Goal: Task Accomplishment & Management: Manage account settings

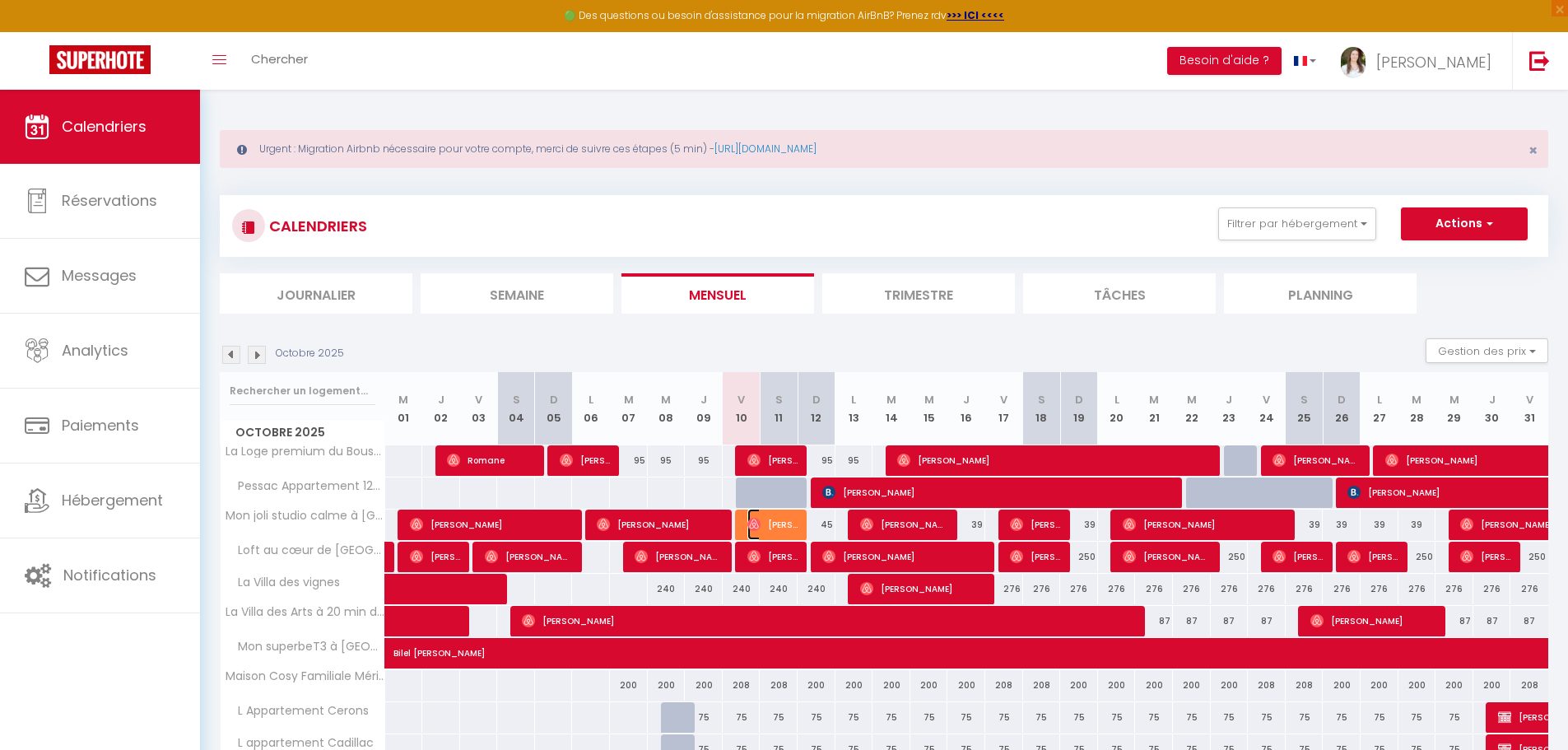
click at [776, 520] on span "[PERSON_NAME]" at bounding box center [772, 525] width 50 height 31
select select "OK"
select select "0"
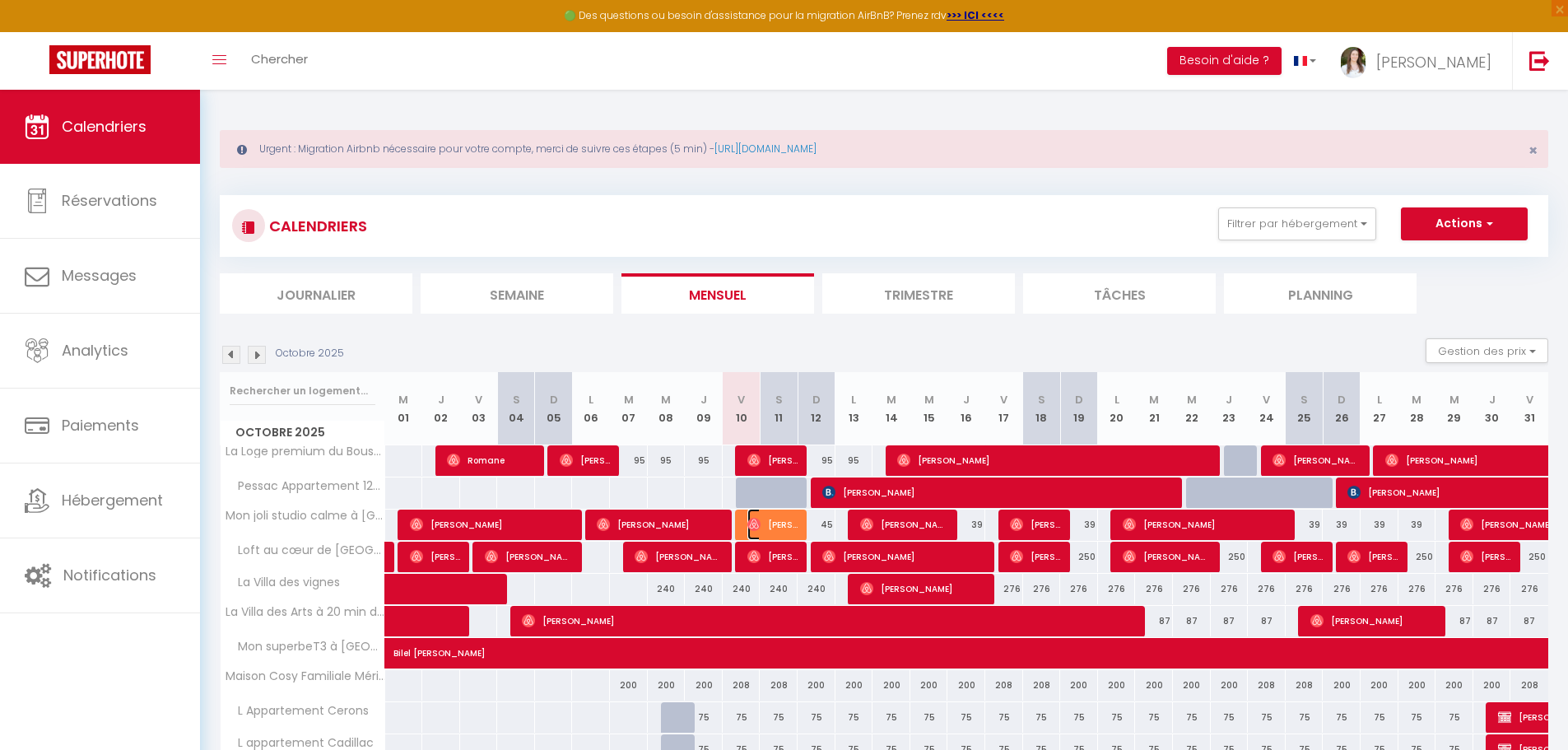
select select "1"
select select
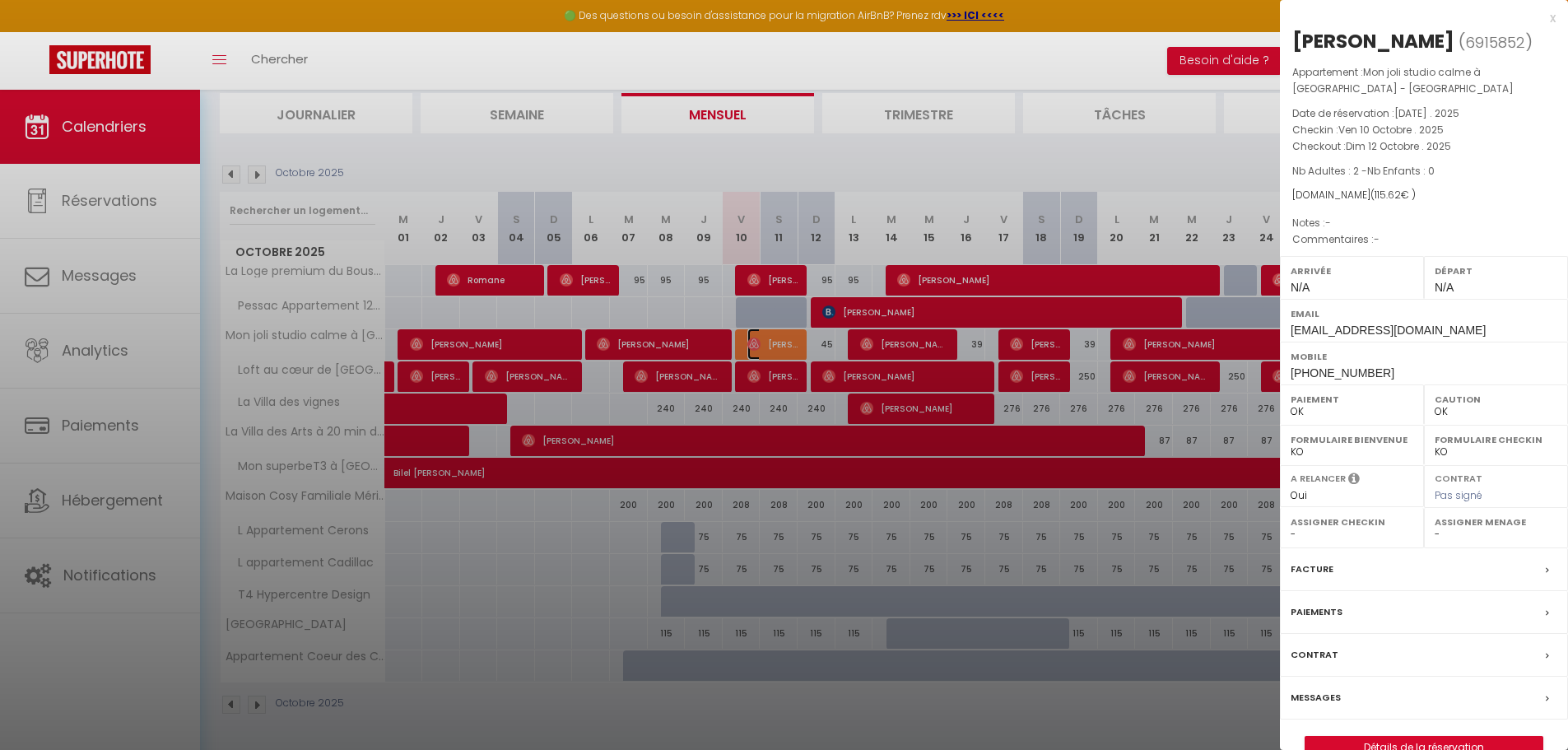
scroll to position [181, 0]
click at [1352, 695] on div "Messages" at bounding box center [1424, 698] width 288 height 43
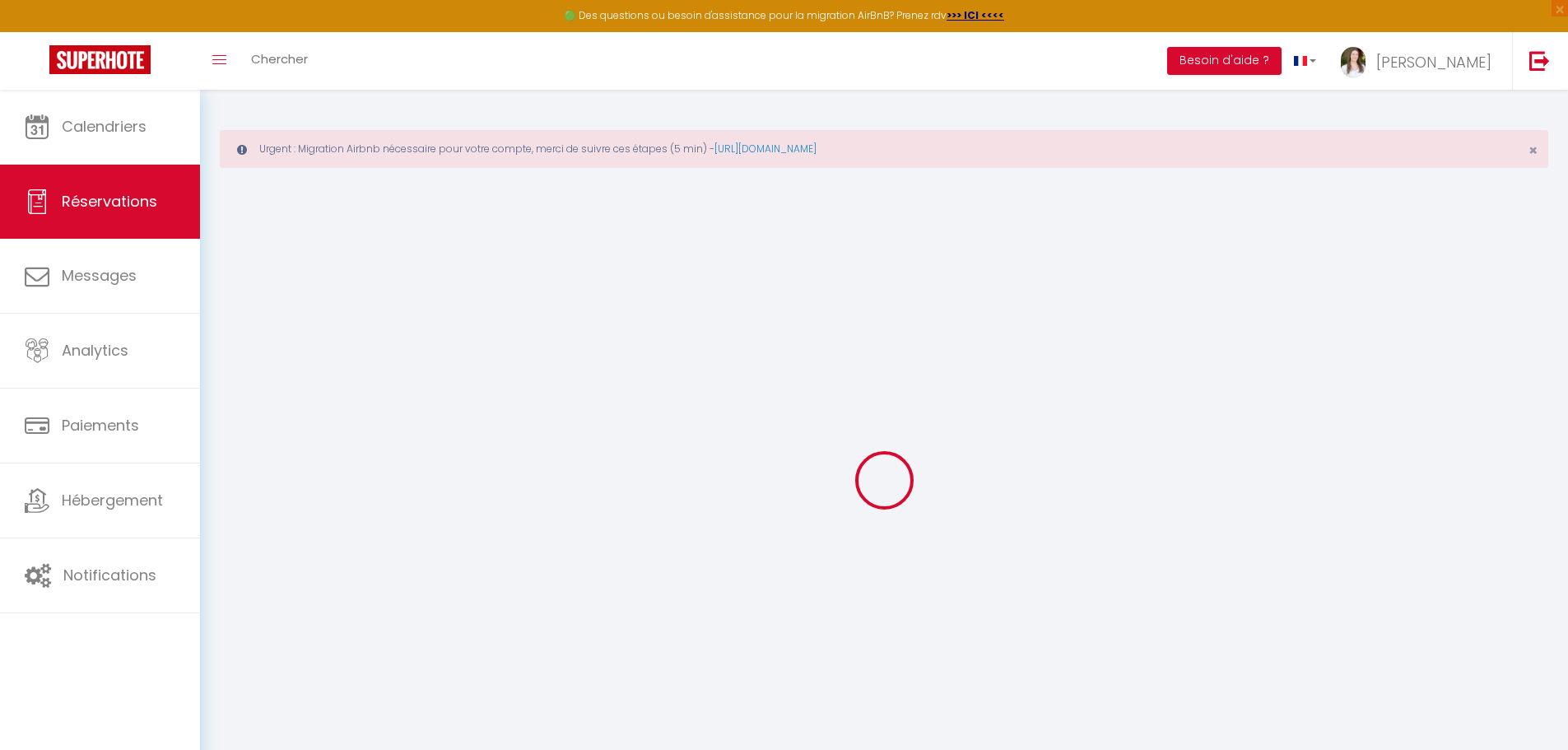
select select
checkbox input "false"
select select
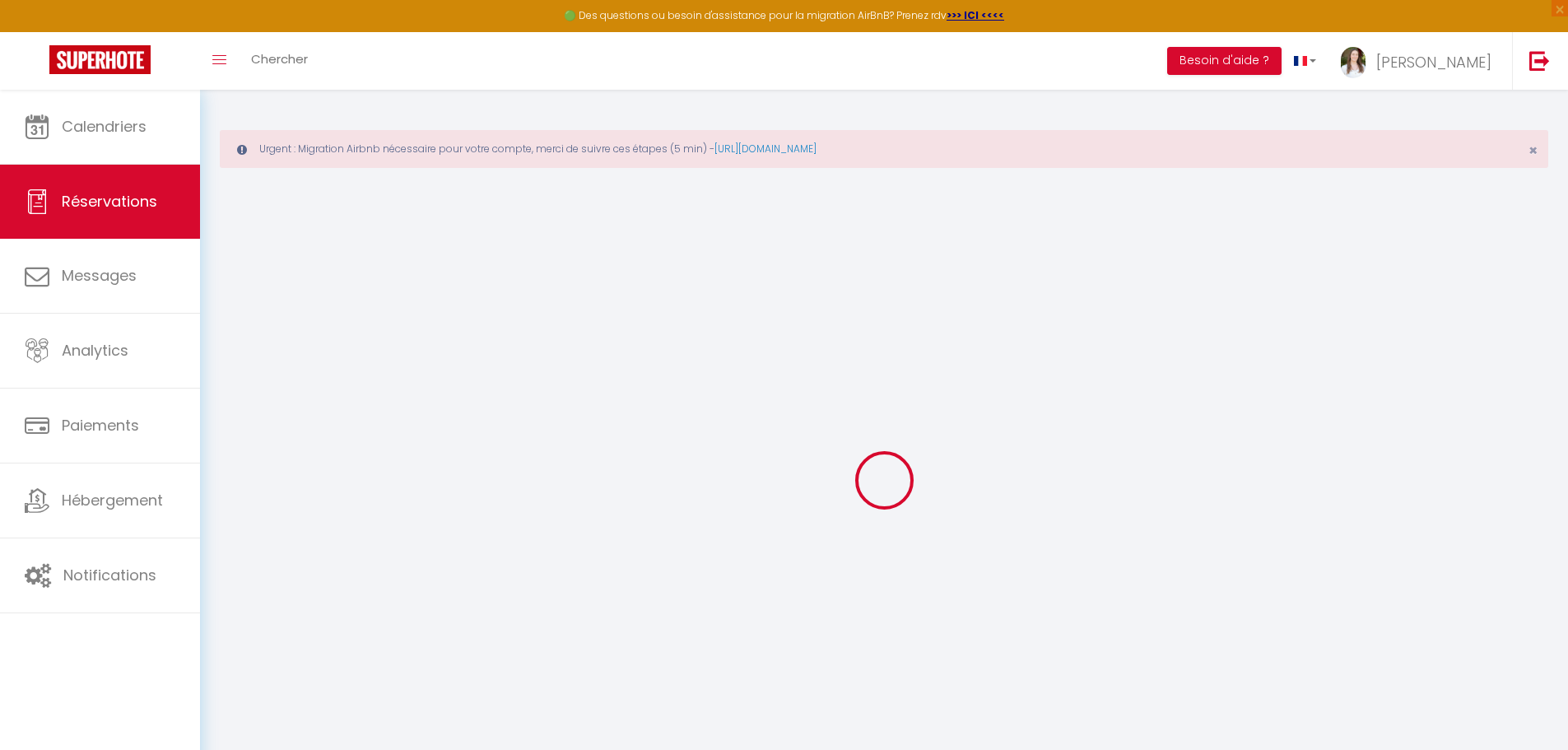
select select
checkbox input "false"
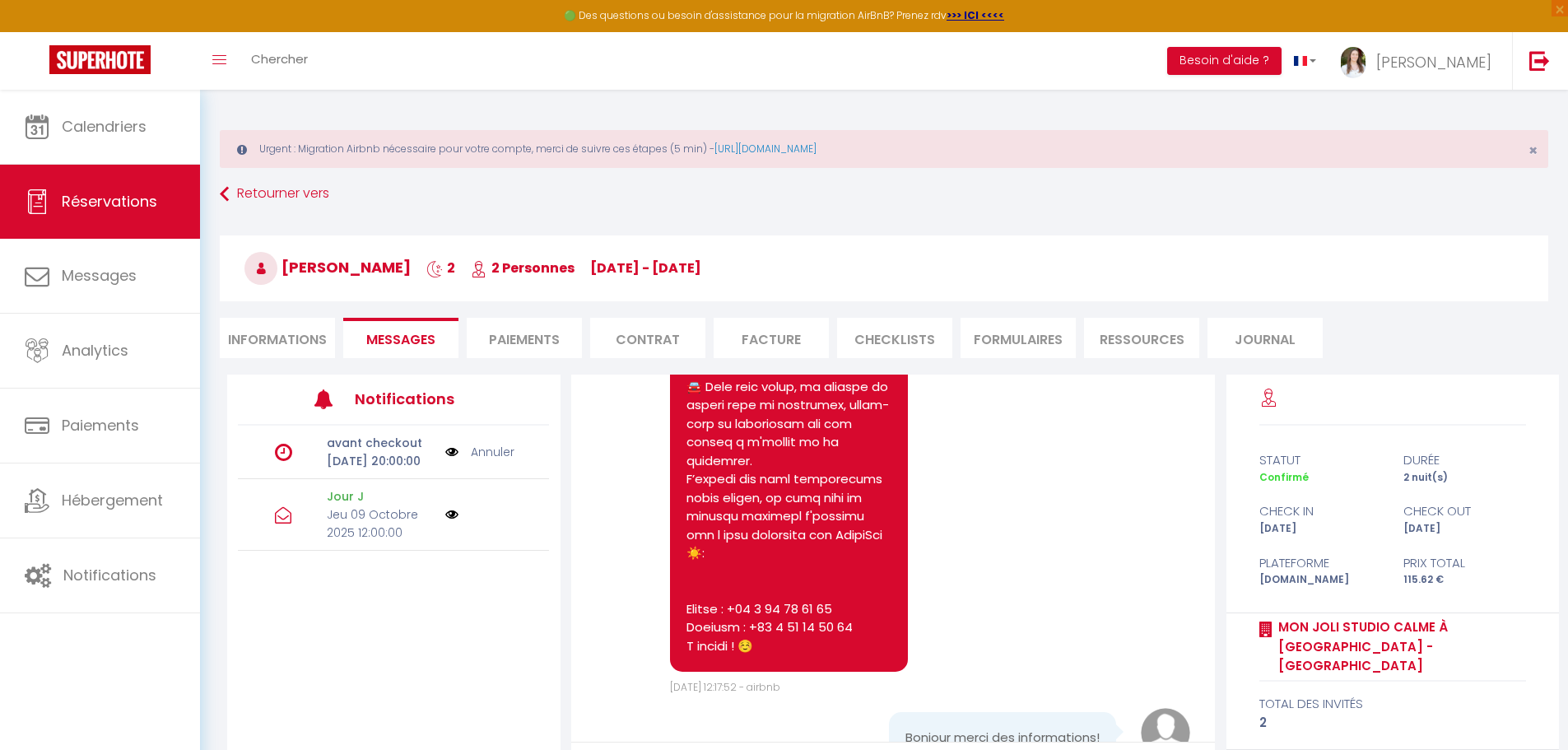
scroll to position [733, 0]
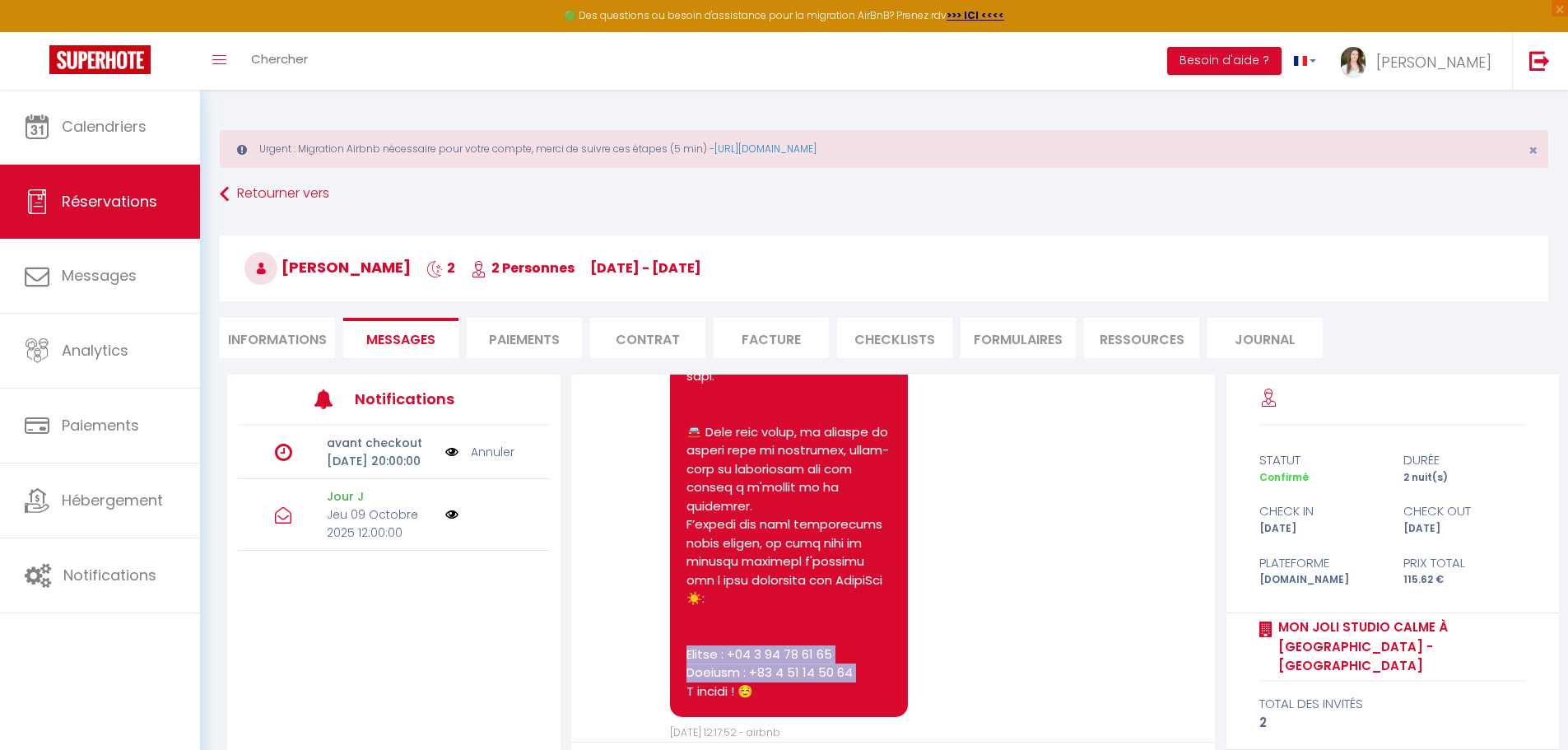
drag, startPoint x: 685, startPoint y: 654, endPoint x: 870, endPoint y: 673, distance: 186.0
click at [870, 673] on div at bounding box center [789, 219] width 238 height 997
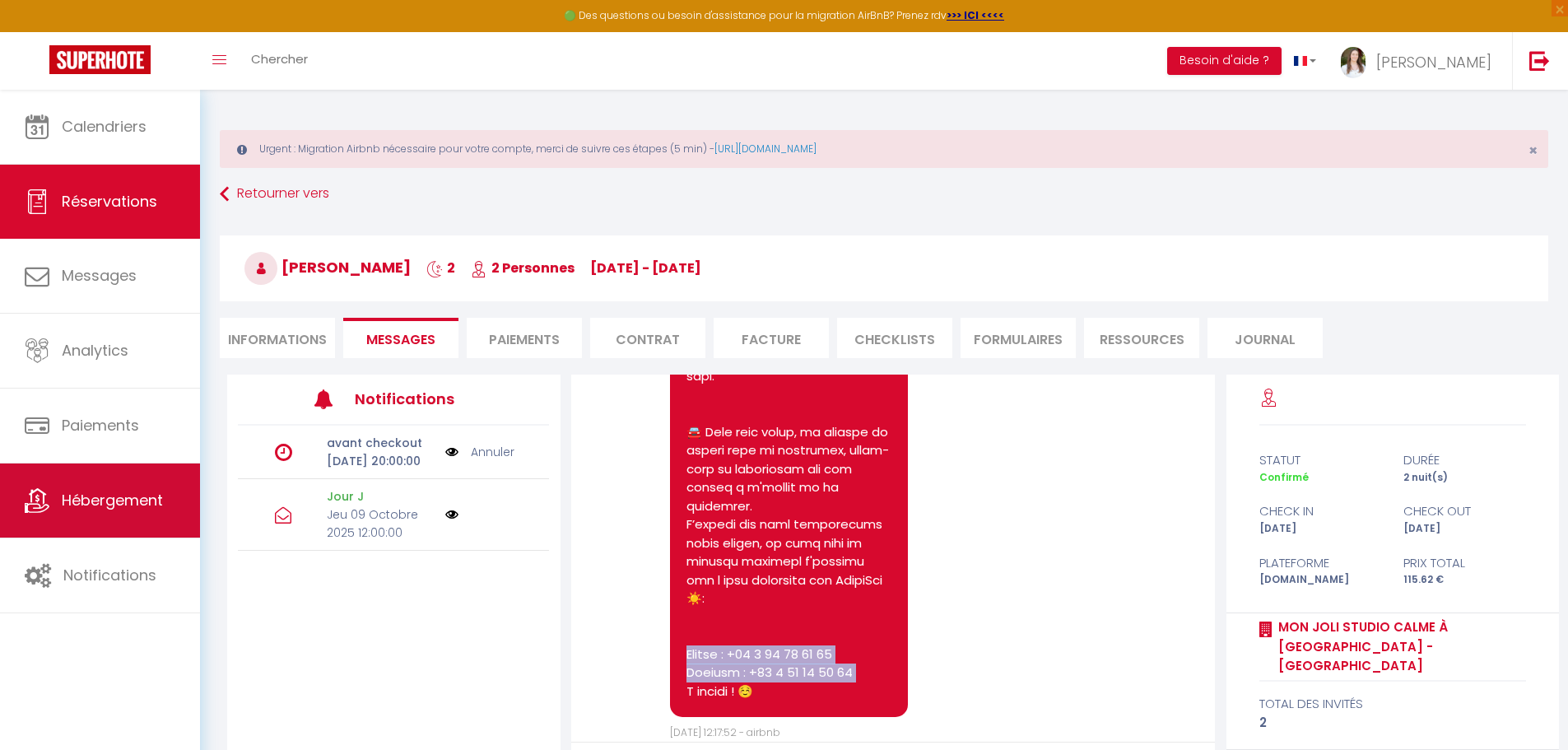
copy pre "rion : +33 7 45 23 64 19 Sephora : +33 6 01 46 20 20 À"
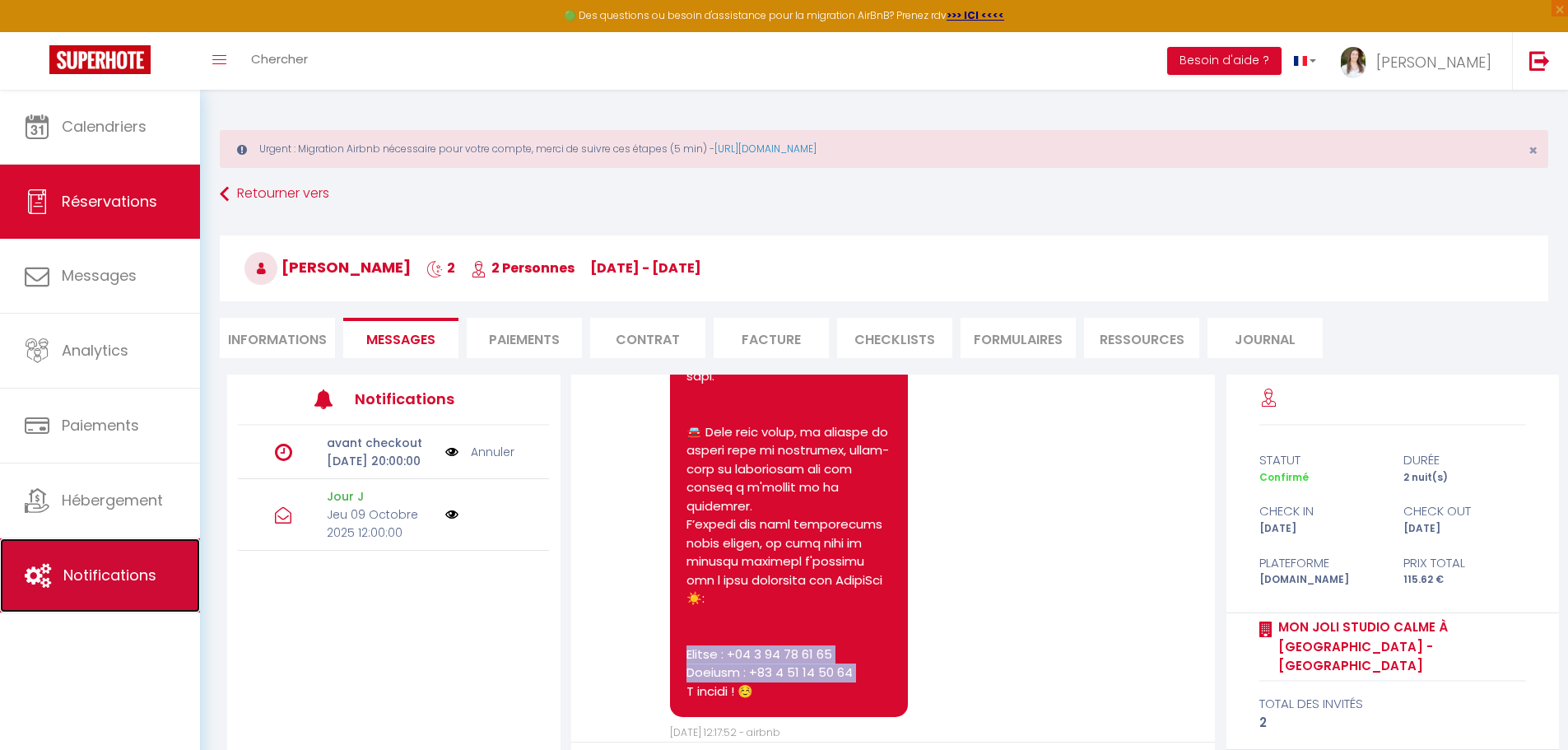
click at [120, 578] on span "Notifications" at bounding box center [109, 574] width 93 height 20
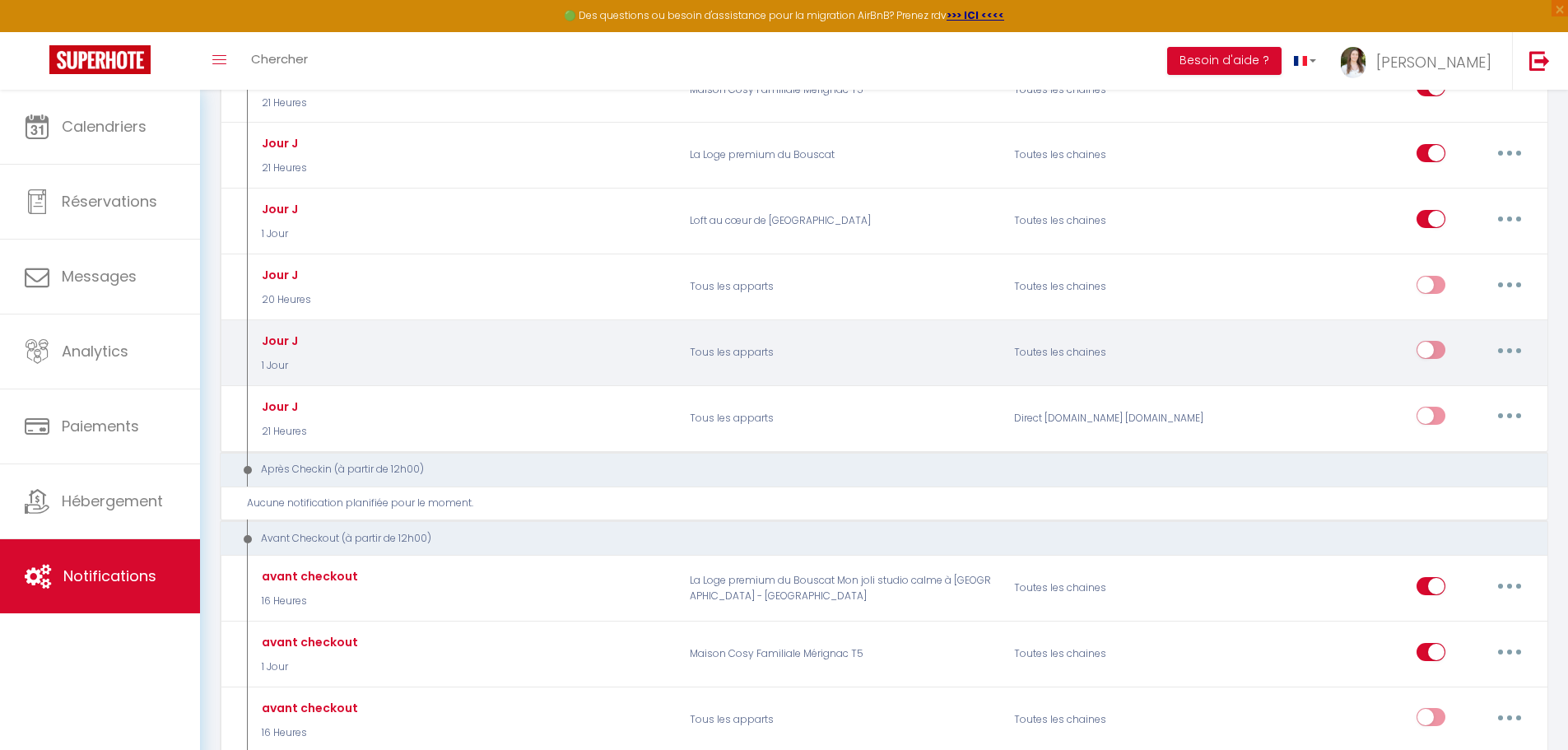
scroll to position [494, 0]
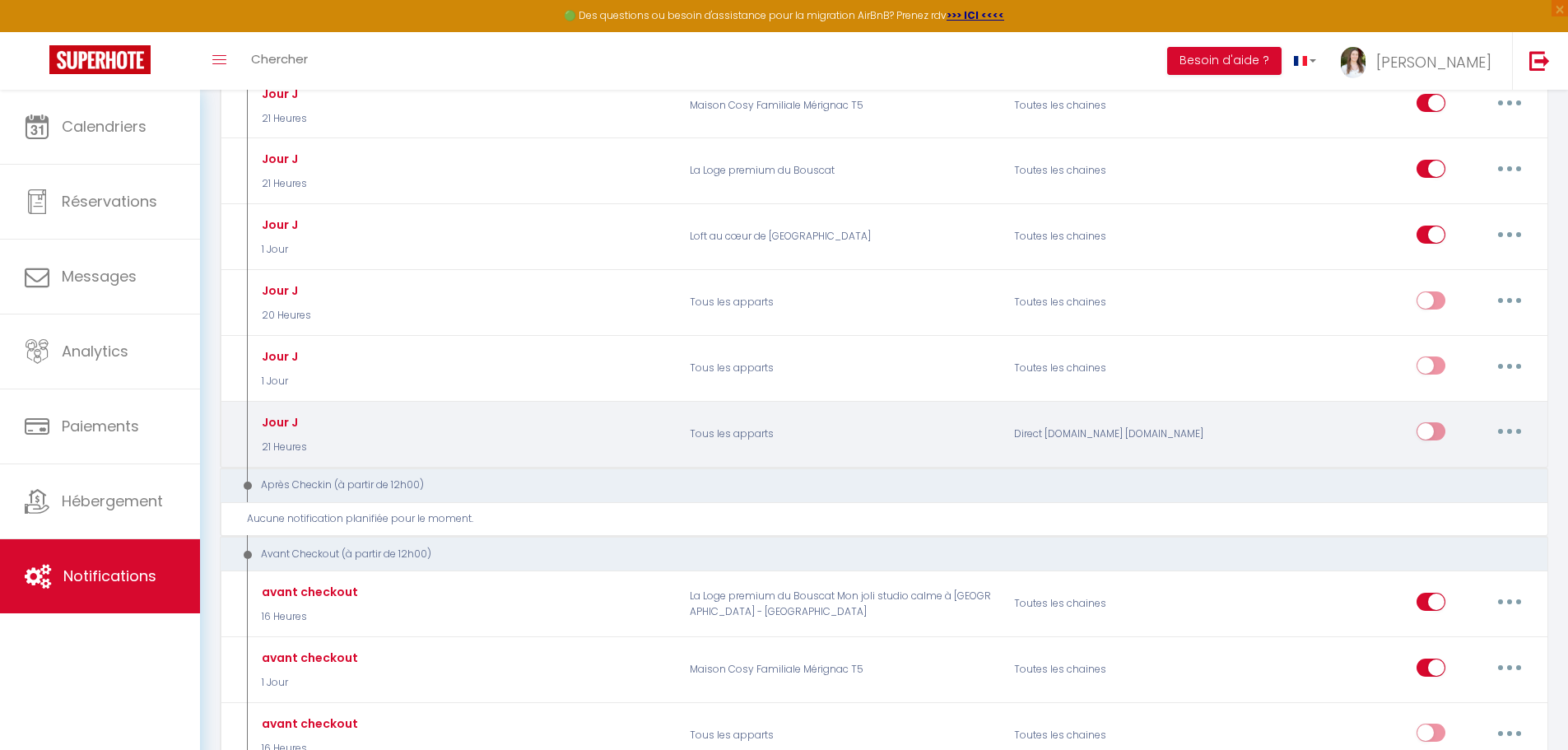
click at [1514, 430] on button "button" at bounding box center [1509, 431] width 46 height 26
click at [1473, 461] on link "Editer" at bounding box center [1467, 469] width 122 height 28
type input "Jour J"
select select "21 Heures"
select select "if_booking_is_paid"
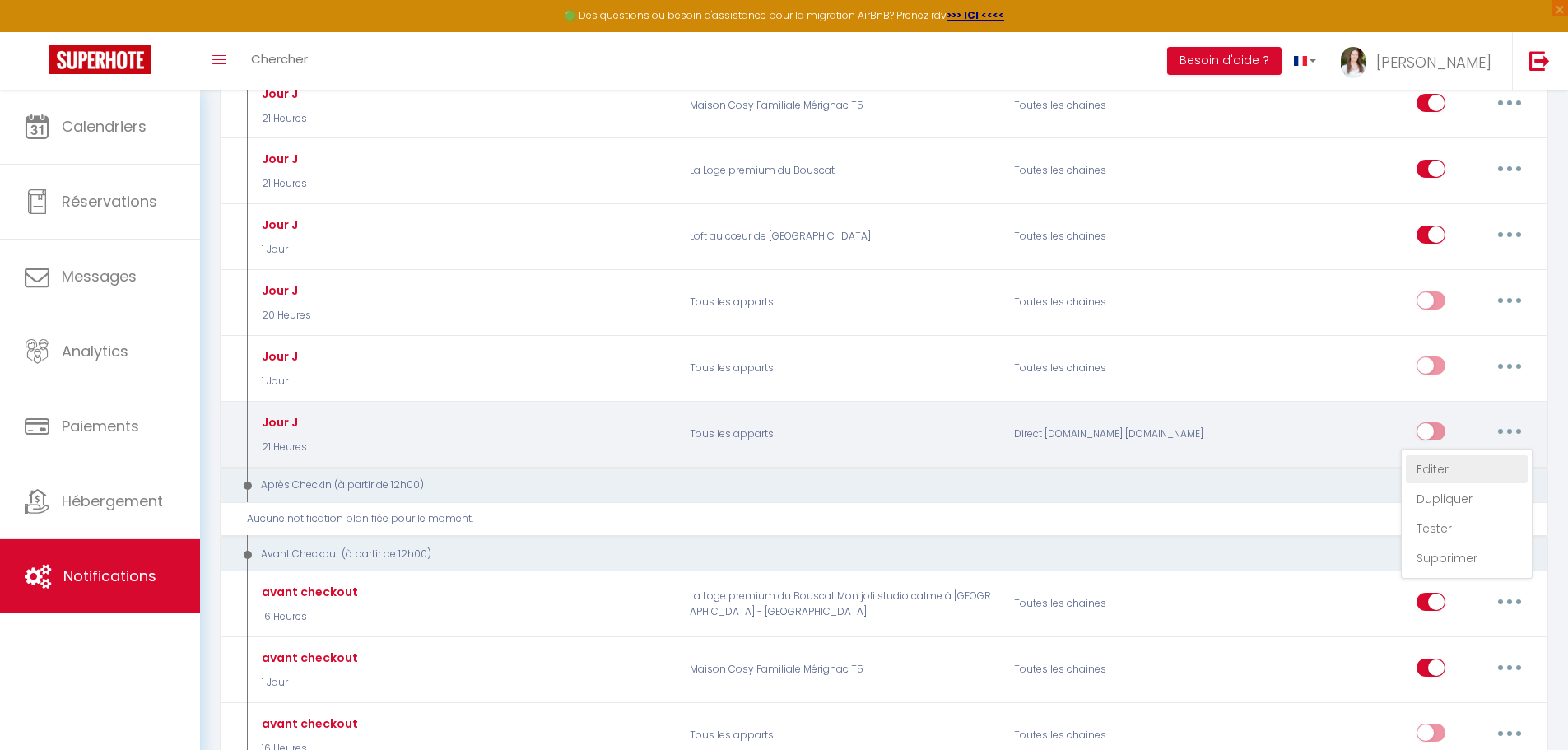
checkbox input "true"
checkbox input "false"
radio input "true"
type input "C'est le jour J ! [RENTAL:NAME]​"
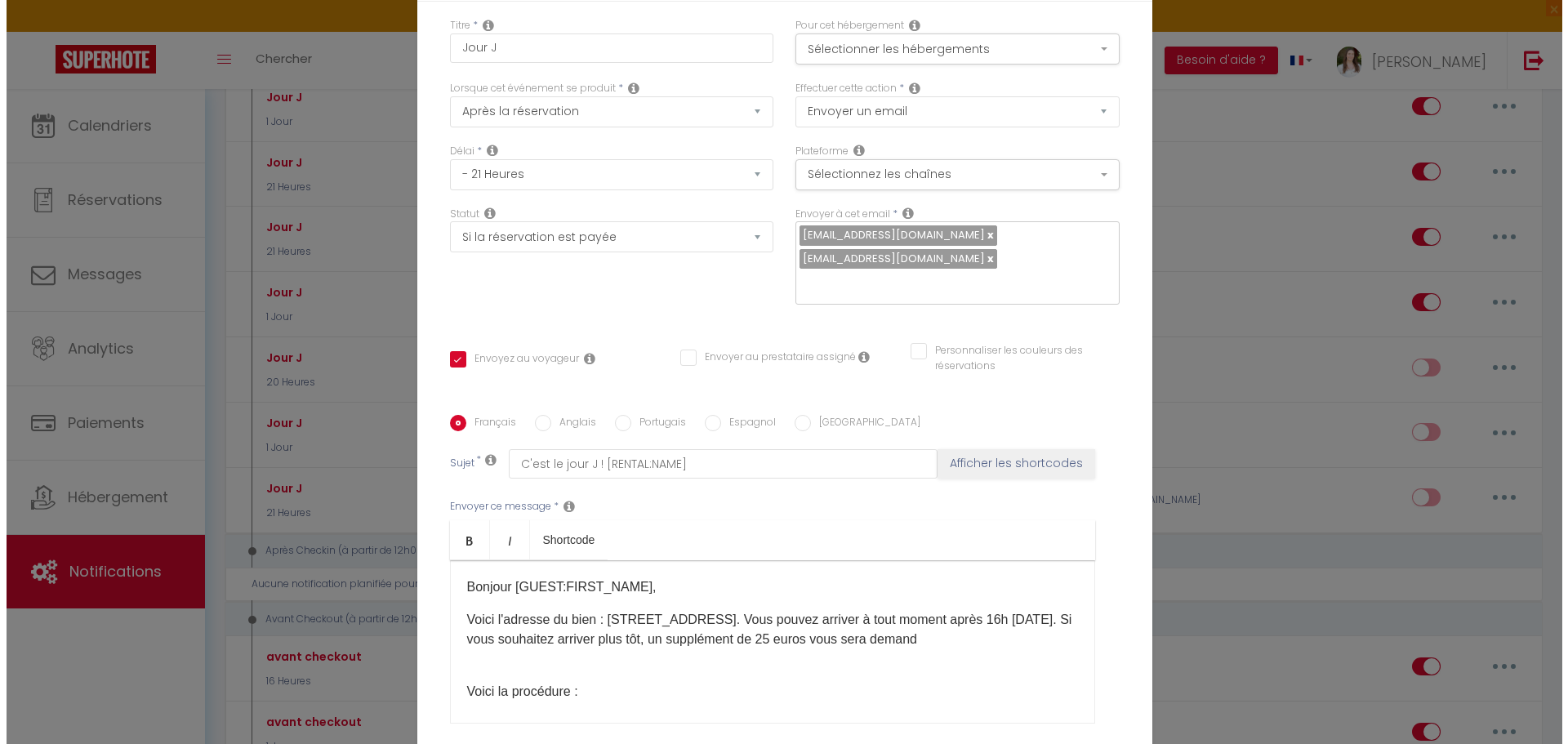
scroll to position [559, 0]
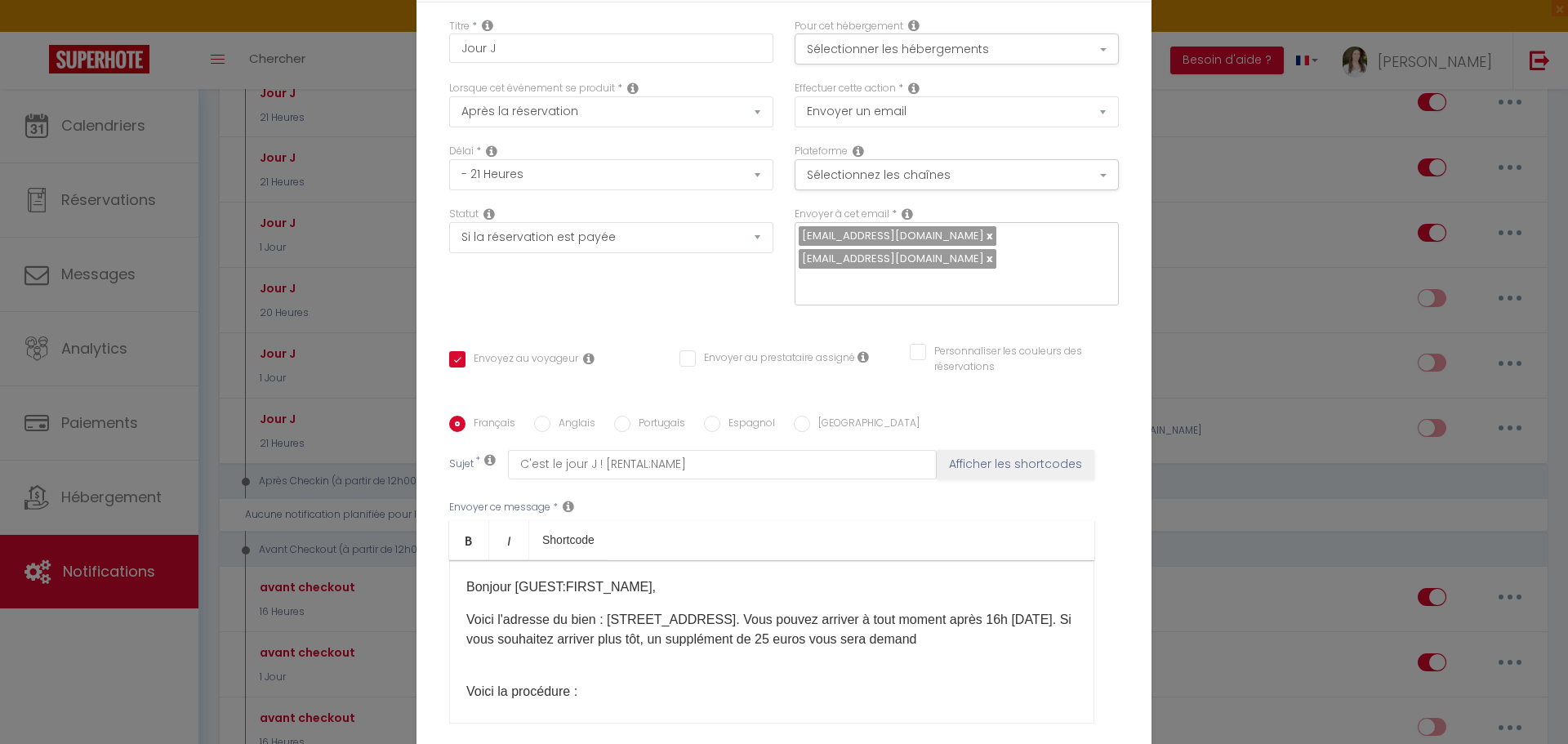
click at [655, 650] on div "Bonjour [GUEST:FIRST_NAME],​ Voici l'adresse du bien : 10 rue du port ostréicol…" at bounding box center [771, 641] width 645 height 164
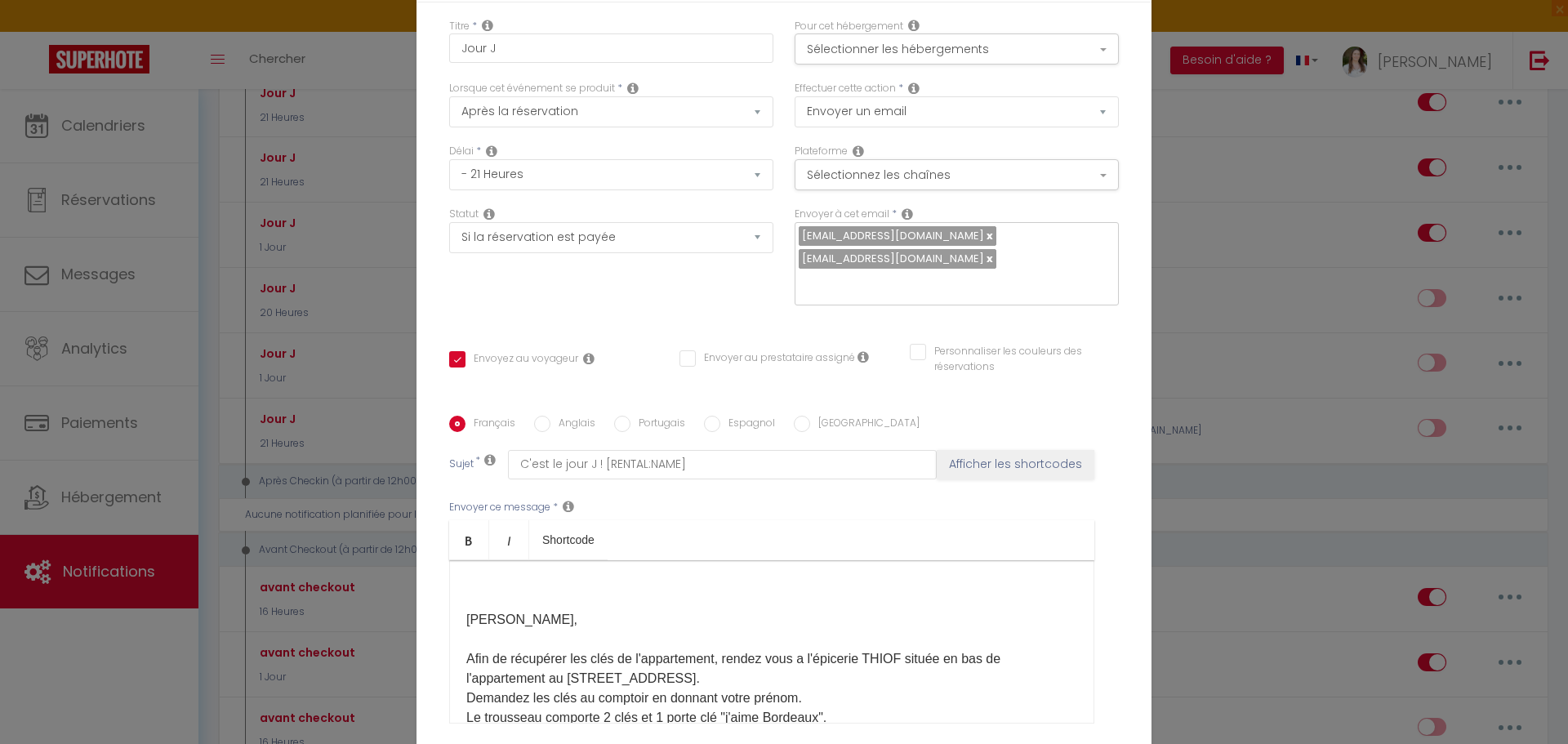
click at [495, 626] on div "Camille, Afin de récupérer les clés de l'appartement, rendez vous a l'épicerie …" at bounding box center [771, 641] width 645 height 164
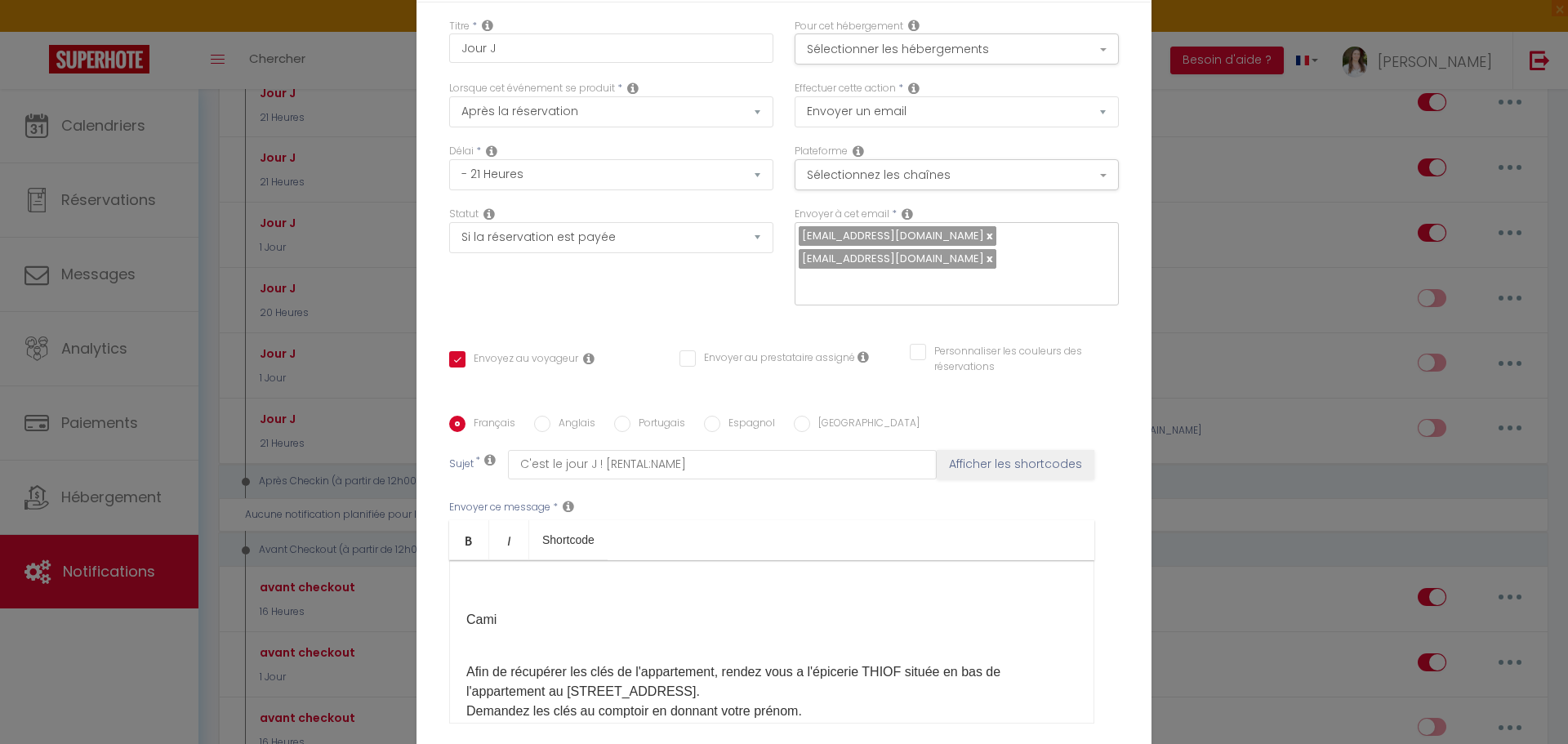
click at [511, 621] on p "Cami" at bounding box center [771, 620] width 610 height 19
click at [922, 52] on button "Sélectionner les hébergements" at bounding box center [956, 49] width 324 height 31
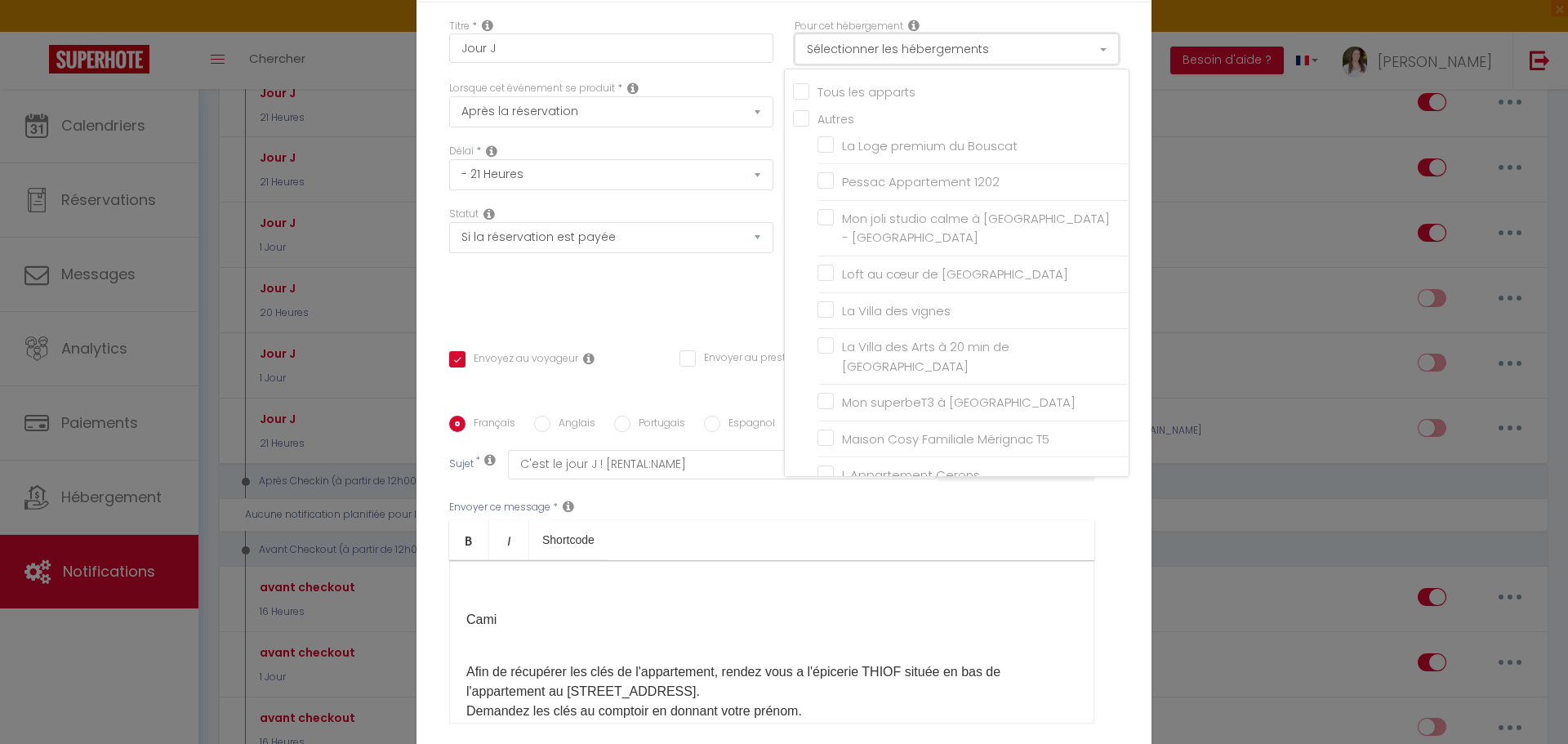
click at [922, 52] on button "Sélectionner les hébergements" at bounding box center [956, 49] width 324 height 31
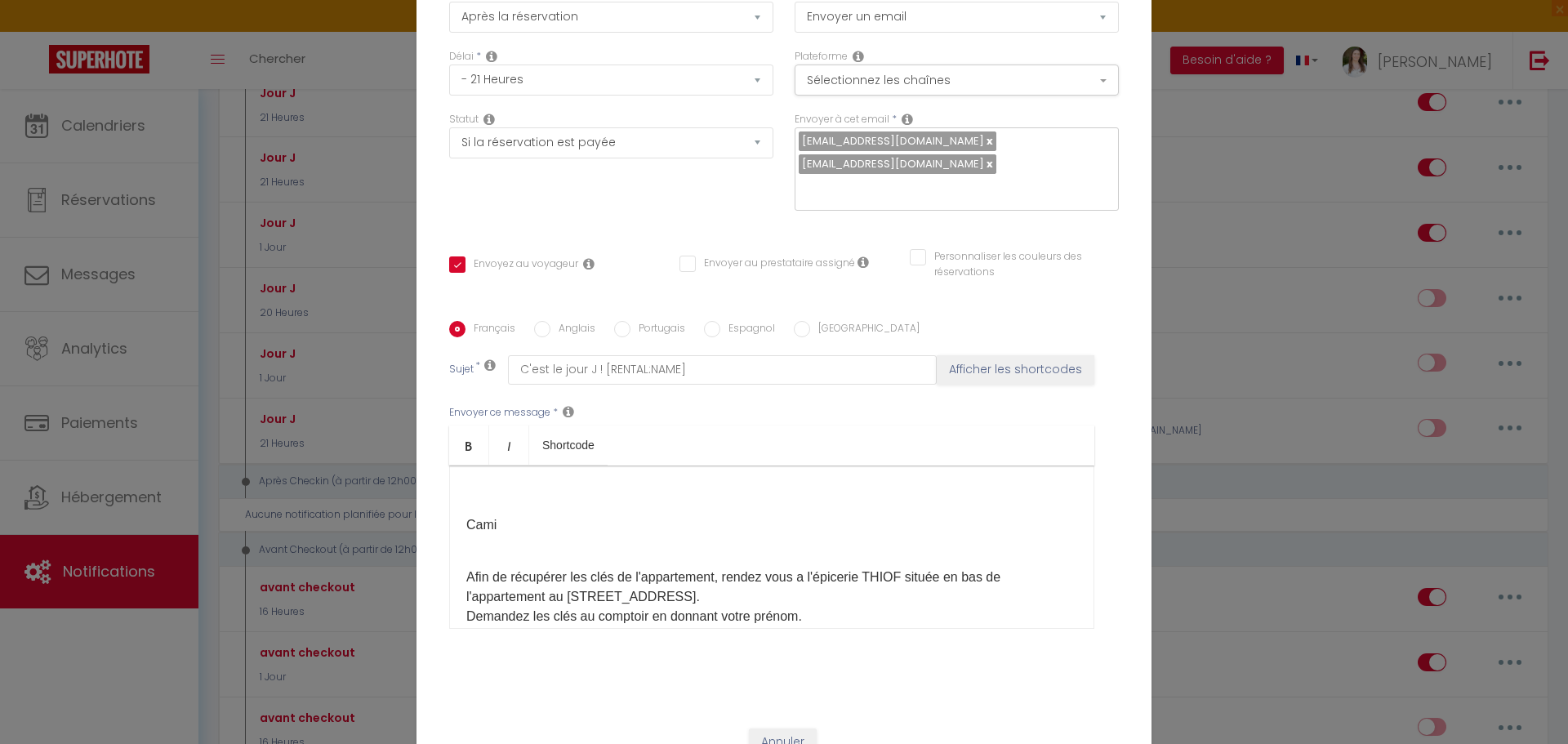
scroll to position [153, 0]
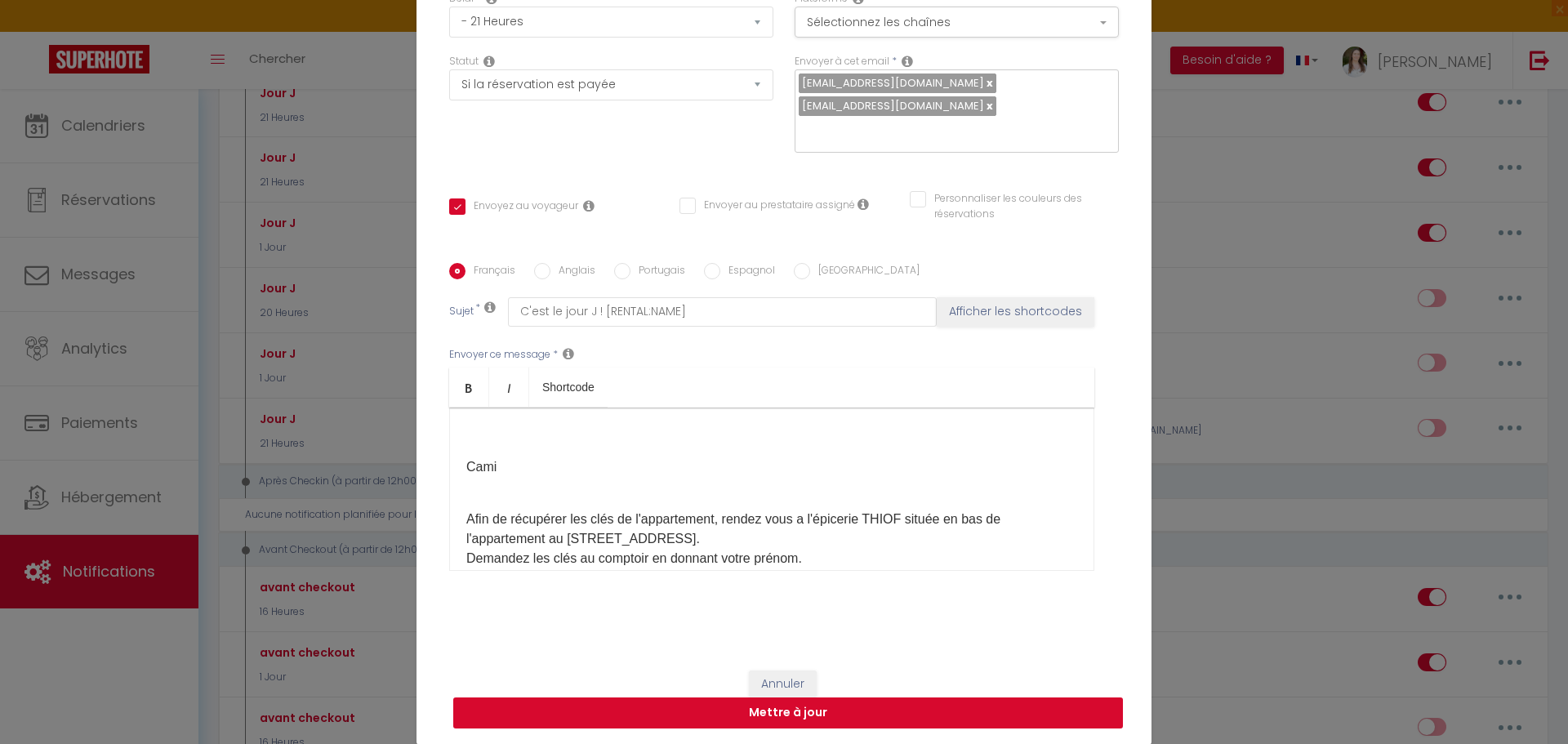
click at [788, 717] on button "Mettre à jour" at bounding box center [788, 713] width 669 height 31
checkbox input "true"
checkbox input "false"
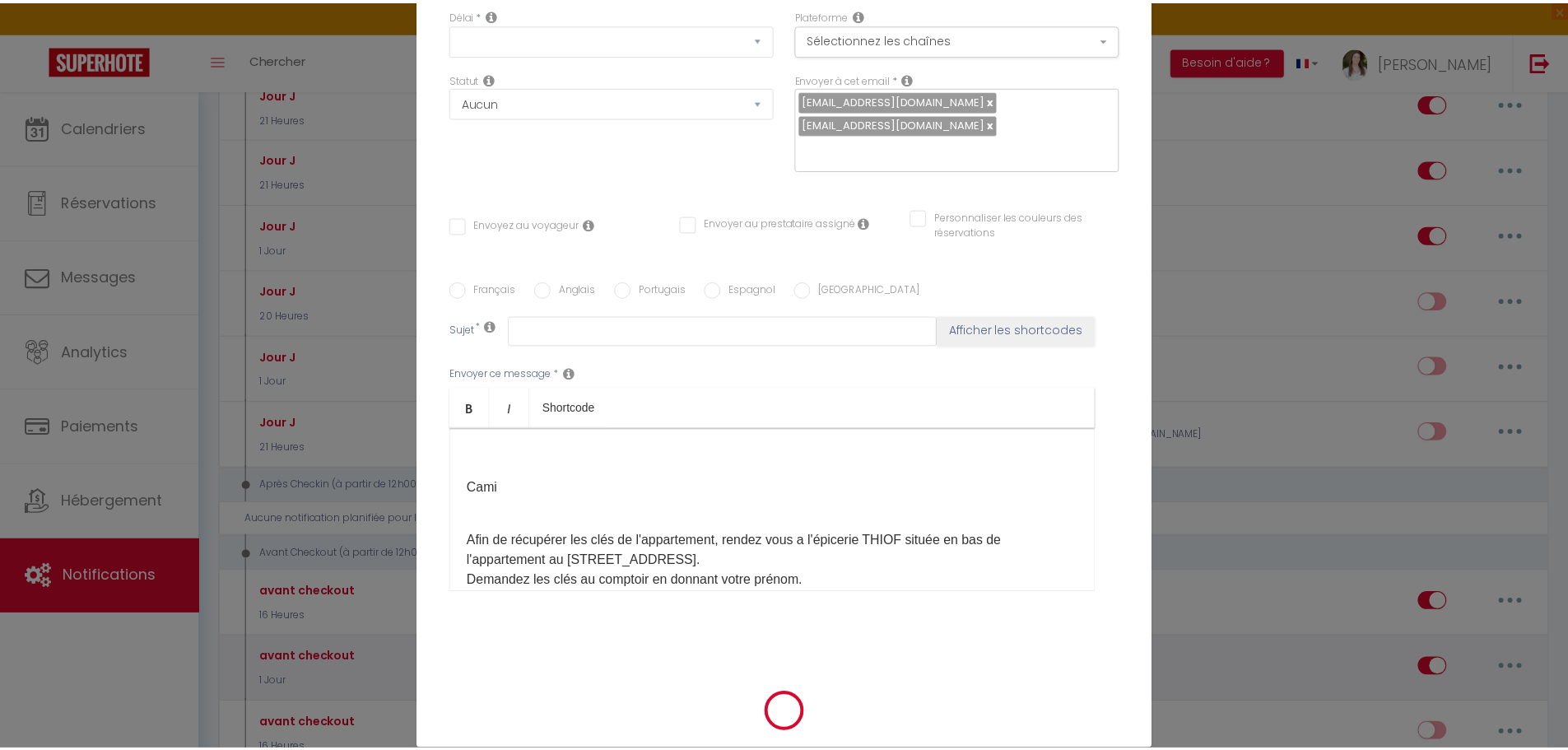
scroll to position [0, 0]
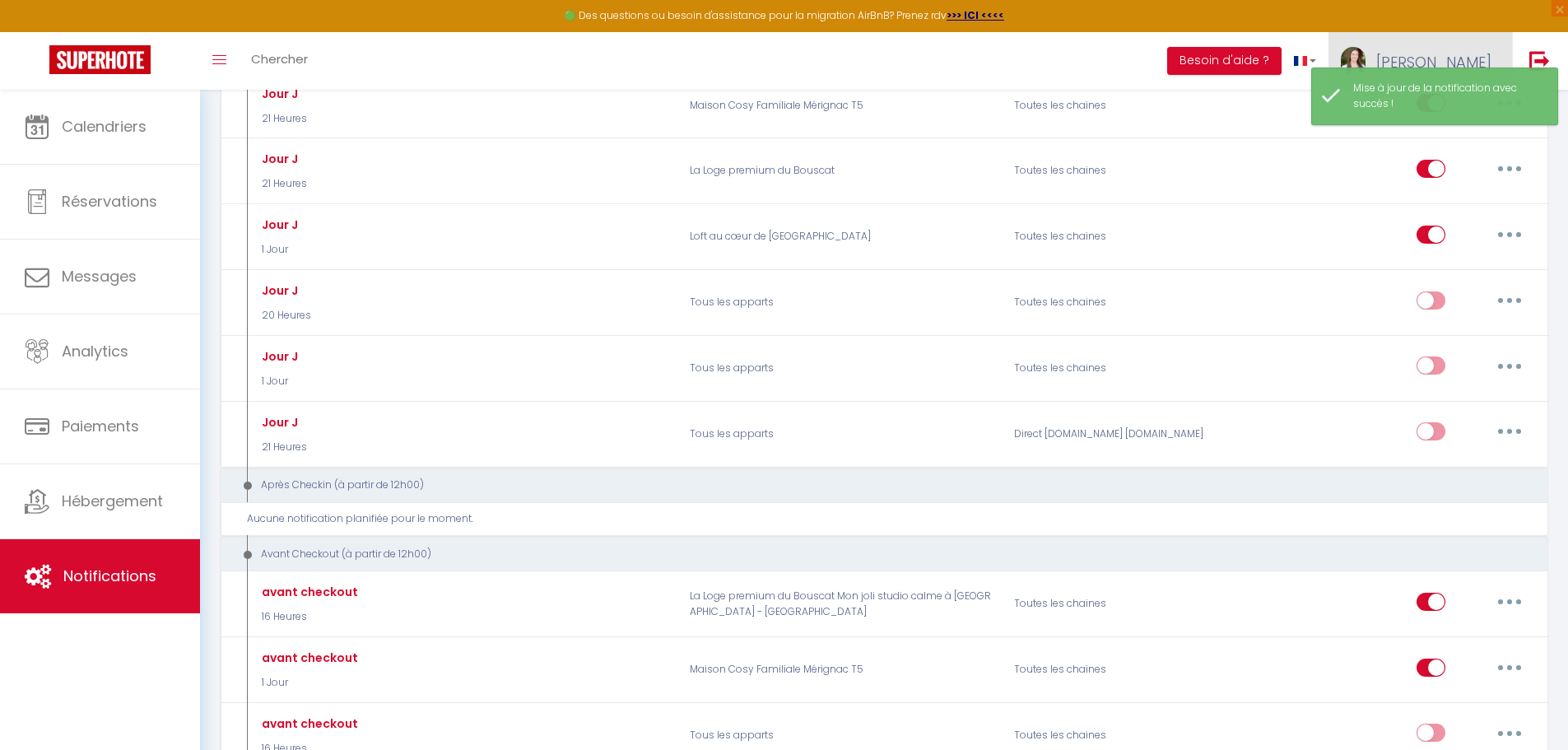
click at [1480, 46] on link "[PERSON_NAME]" at bounding box center [1421, 60] width 183 height 58
click at [1452, 108] on div "Mise à jour de la notification avec succès !" at bounding box center [1447, 97] width 187 height 31
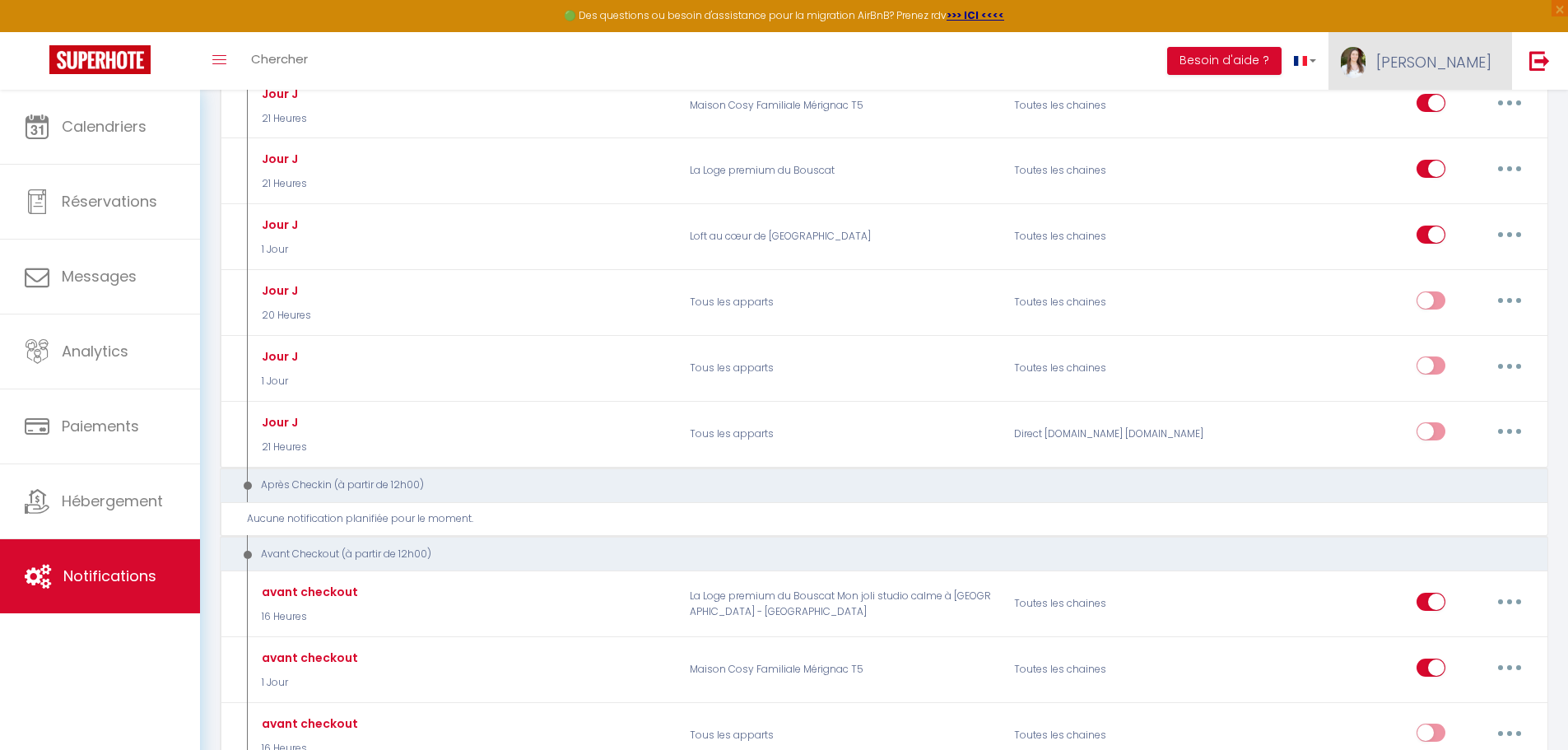
click at [1473, 64] on span "[PERSON_NAME]" at bounding box center [1434, 61] width 115 height 20
click at [1419, 111] on link "Paramètres" at bounding box center [1446, 114] width 122 height 28
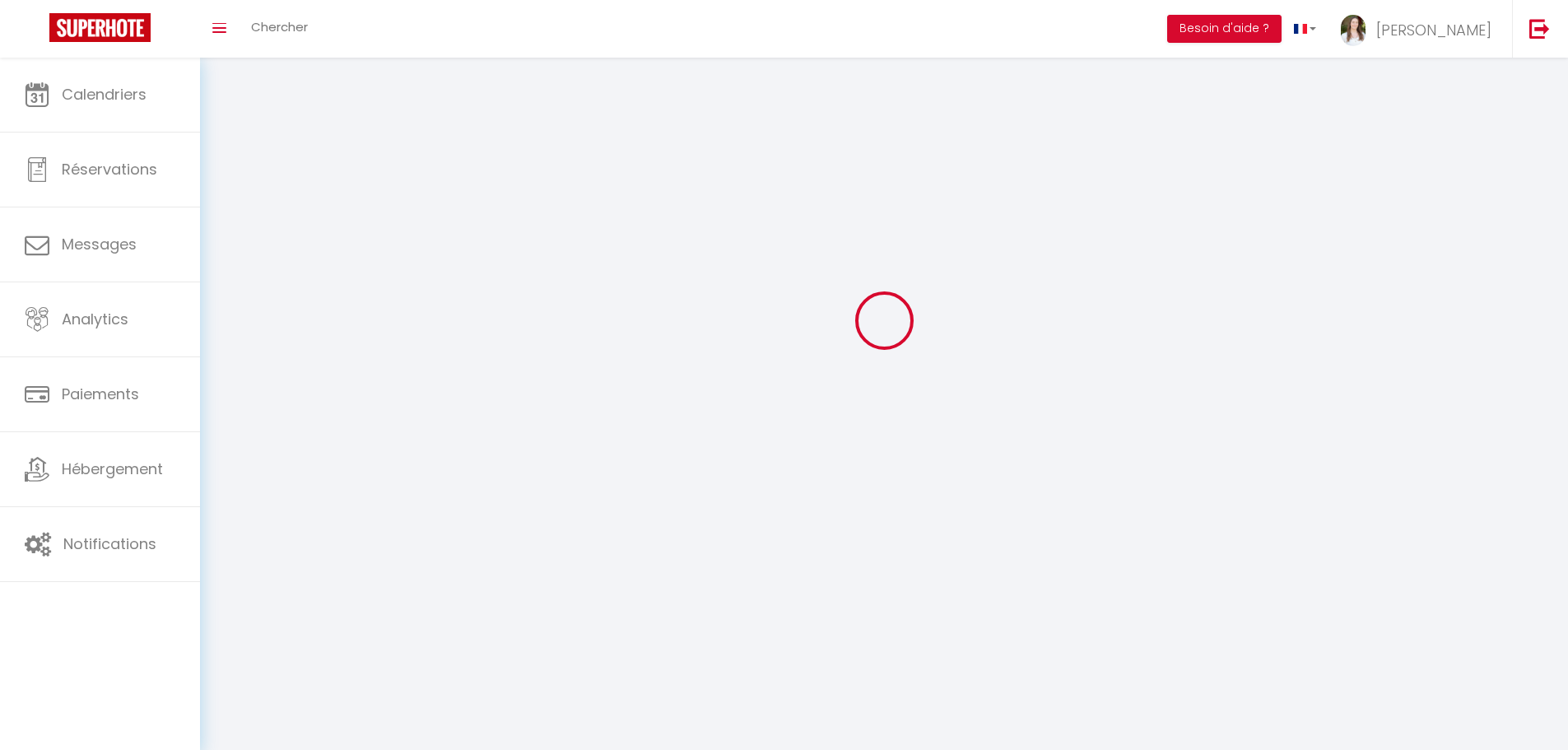
type input "[PERSON_NAME]"
type input "Gauvelet"
type input "0615467432"
type input "55 rue delbos"
type input "33000"
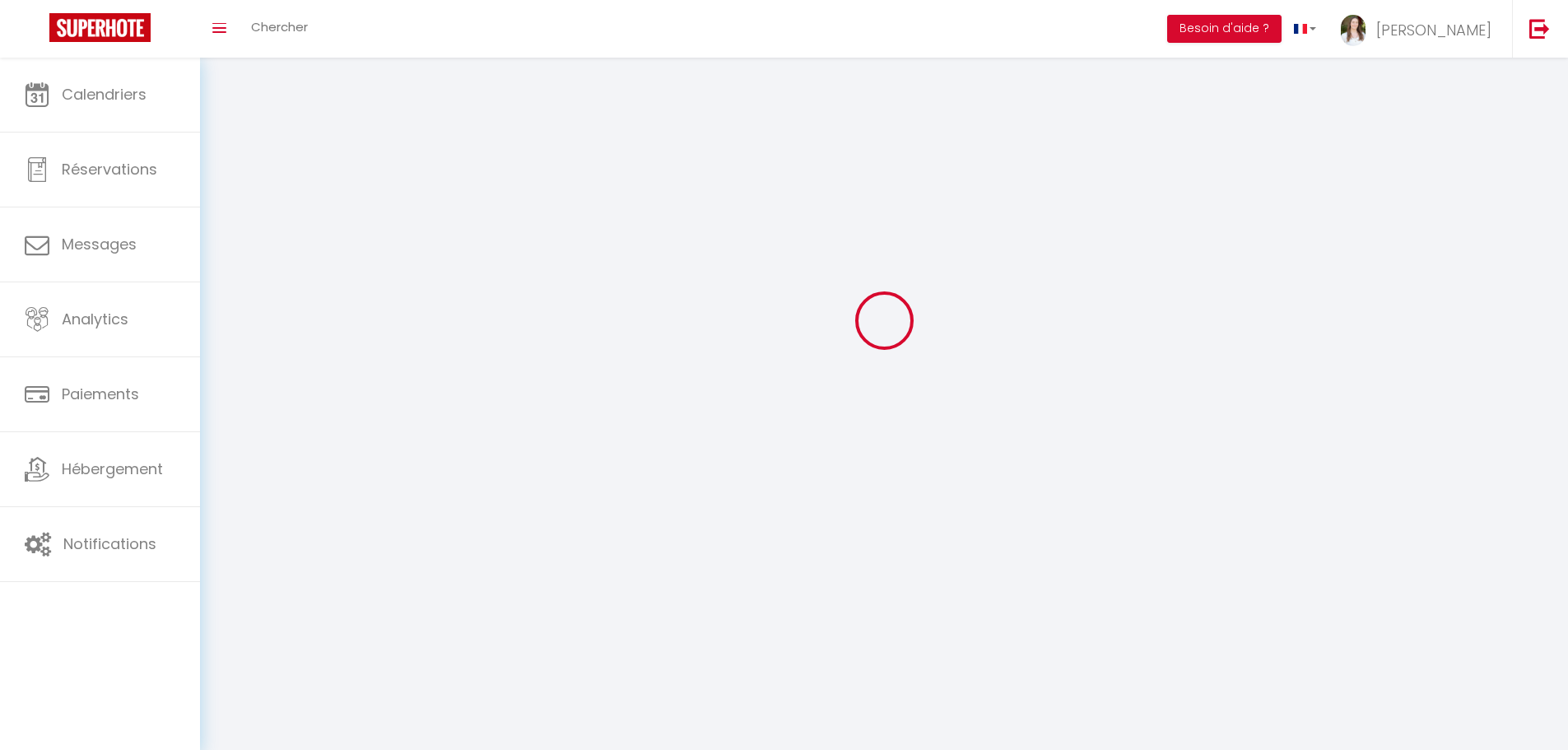
type input "BORDEAUX"
type input "esk5YDlVXrVxIm9xQrfZuZtSS"
type input "FgPAYmehG1DJTrQEKtD7Za287"
select select "28"
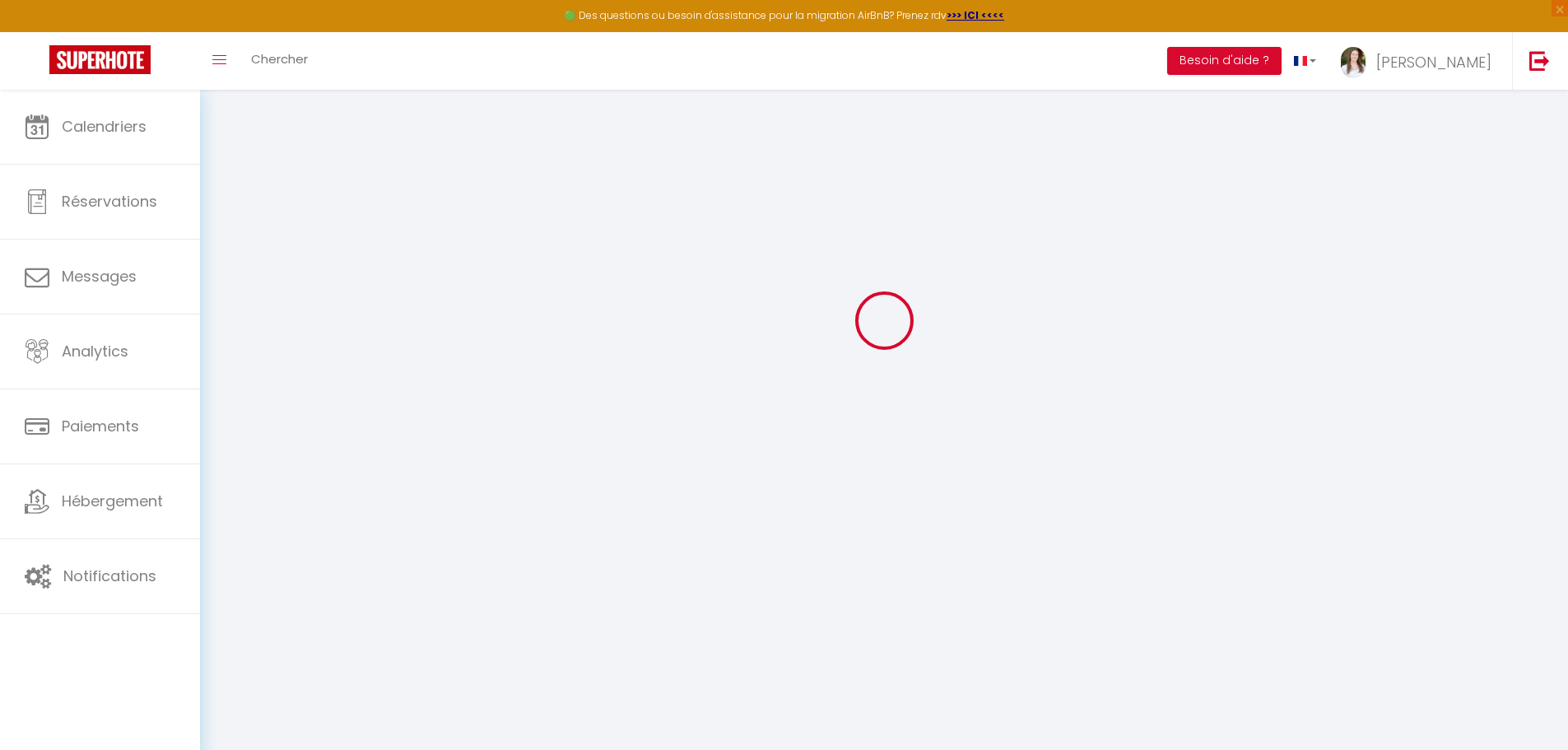
type input "esk5YDlVXrVxIm9xQrfZuZtSS"
type input "FgPAYmehG1DJTrQEKtD7Za287"
type input "https://app.superhote.com/#/get-available-rentals/FgPAYmehG1DJTrQEKtD7Za287"
select select "fr"
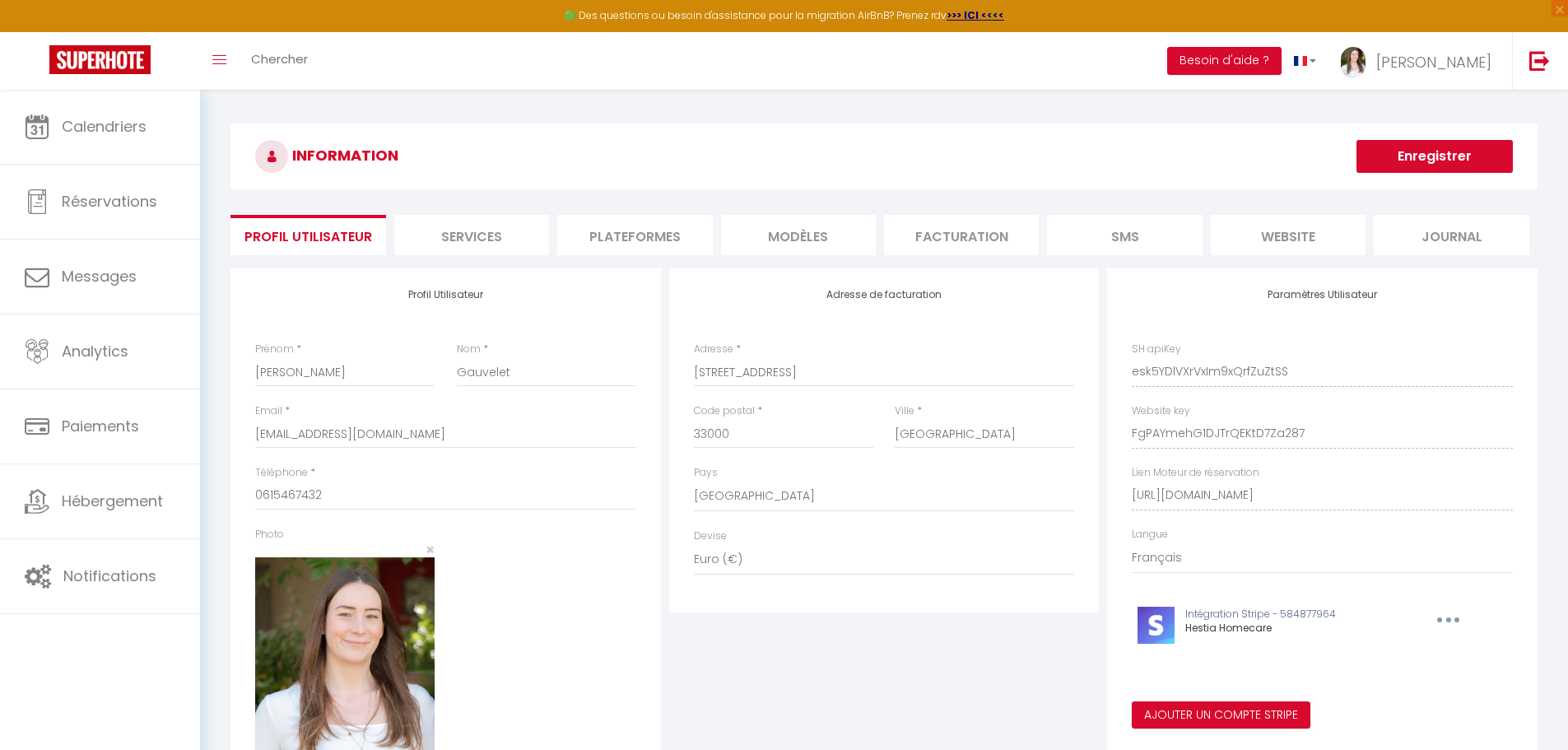
click at [610, 235] on li "Plateformes" at bounding box center [635, 234] width 155 height 40
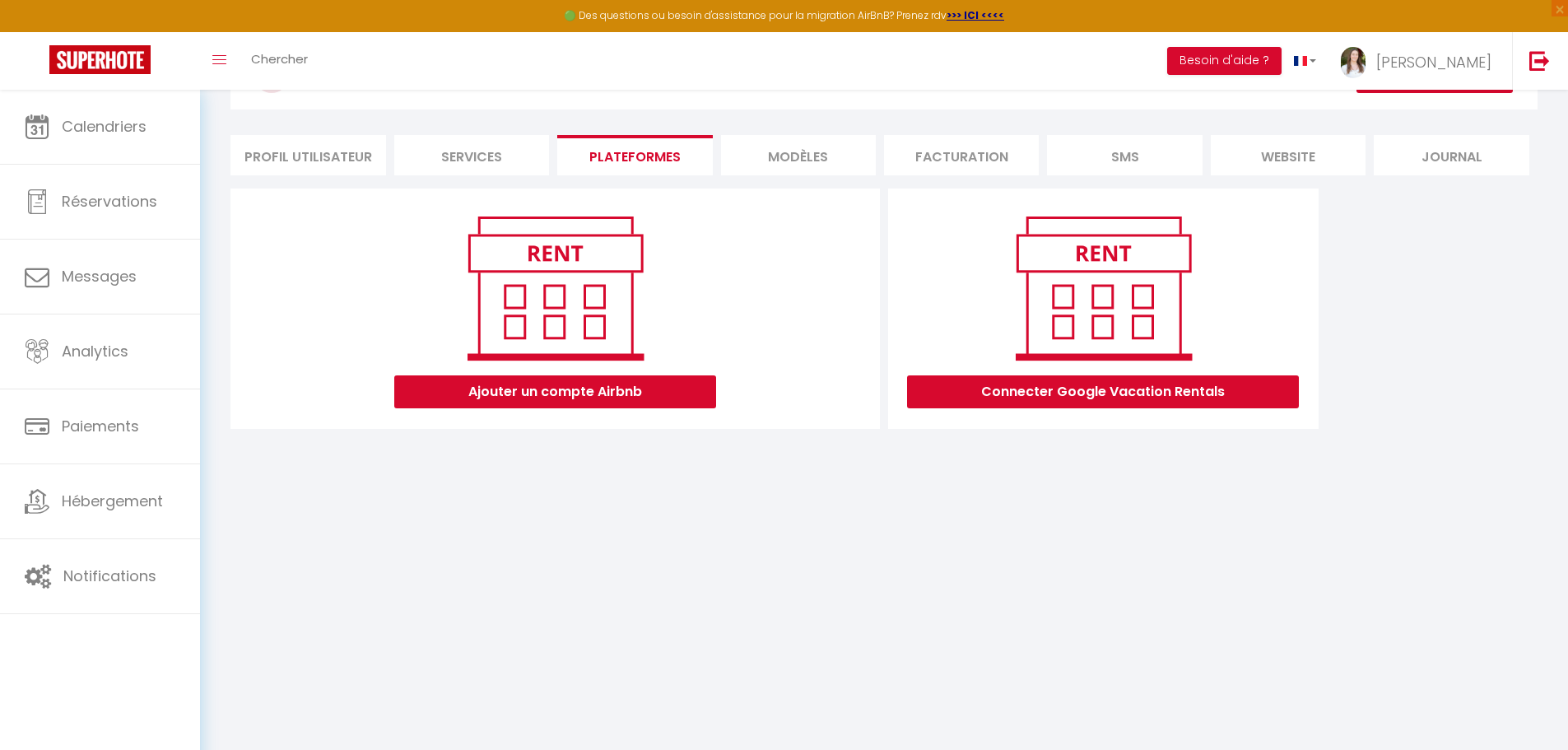
scroll to position [90, 0]
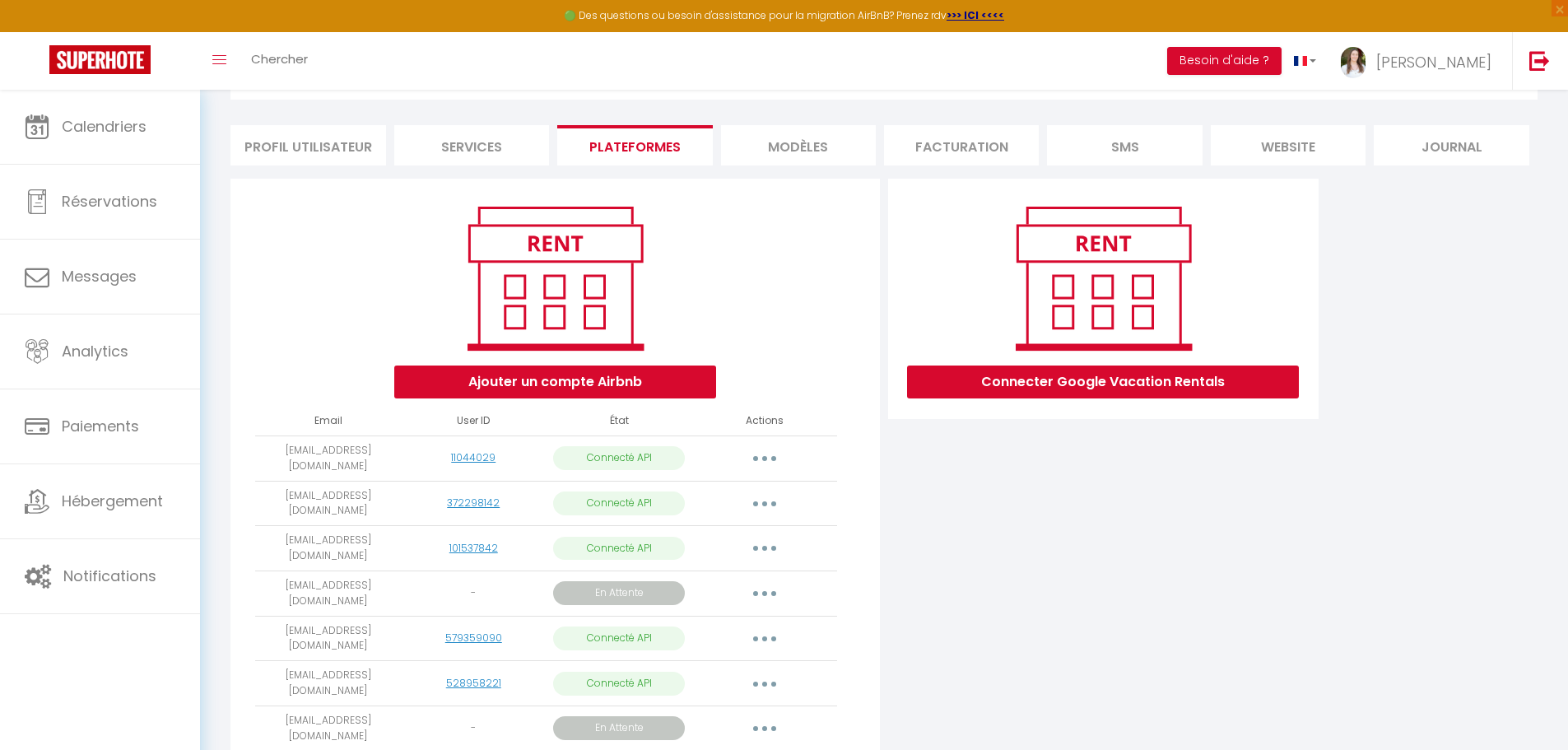
click at [777, 580] on button "button" at bounding box center [764, 593] width 46 height 26
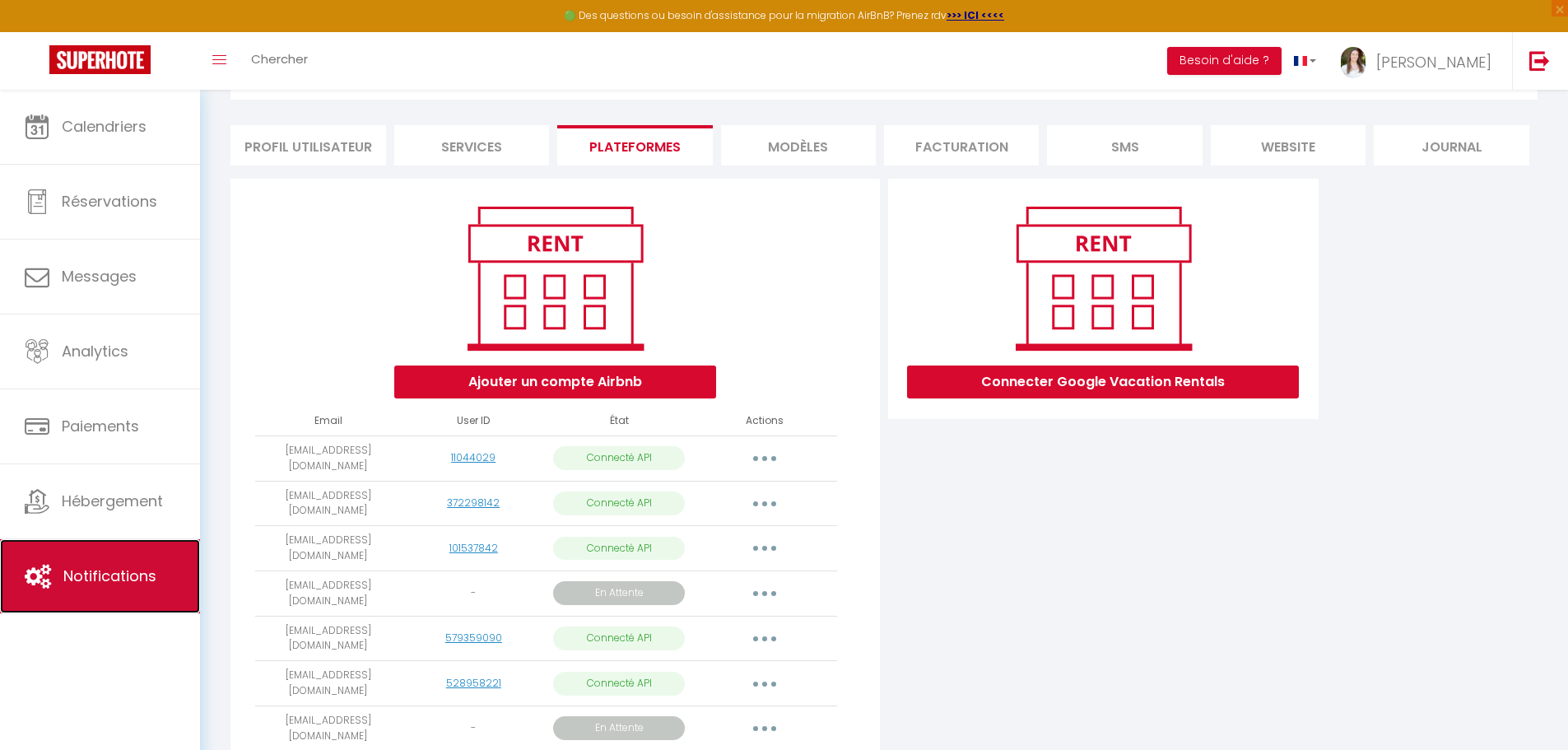
click at [128, 546] on link "Notifications" at bounding box center [99, 576] width 200 height 74
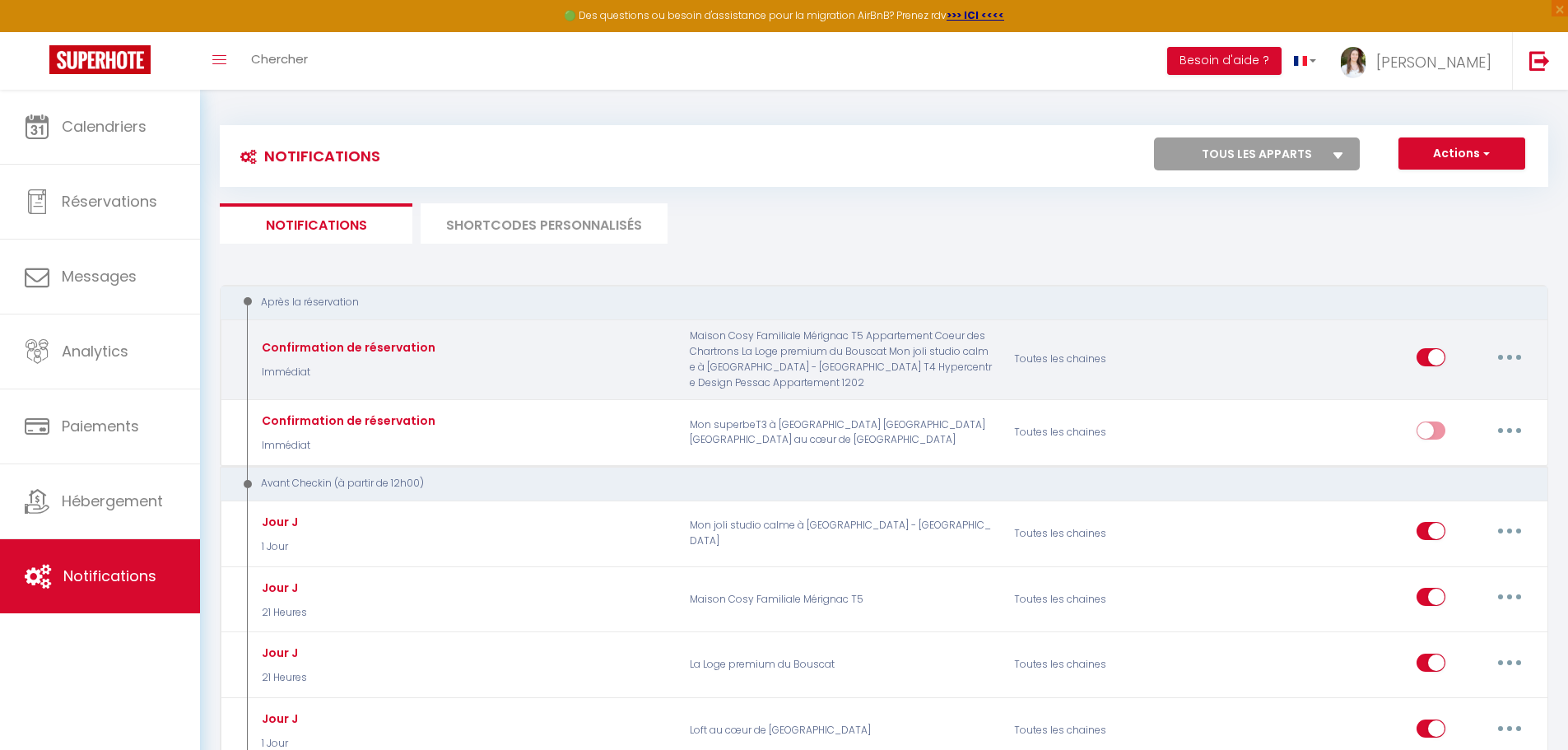
click at [1495, 351] on button "button" at bounding box center [1509, 357] width 46 height 26
click at [1475, 399] on link "Editer" at bounding box center [1467, 394] width 122 height 28
type input "Confirmation de réservation"
select select "Immédiat"
select select "if_booking_is_paid"
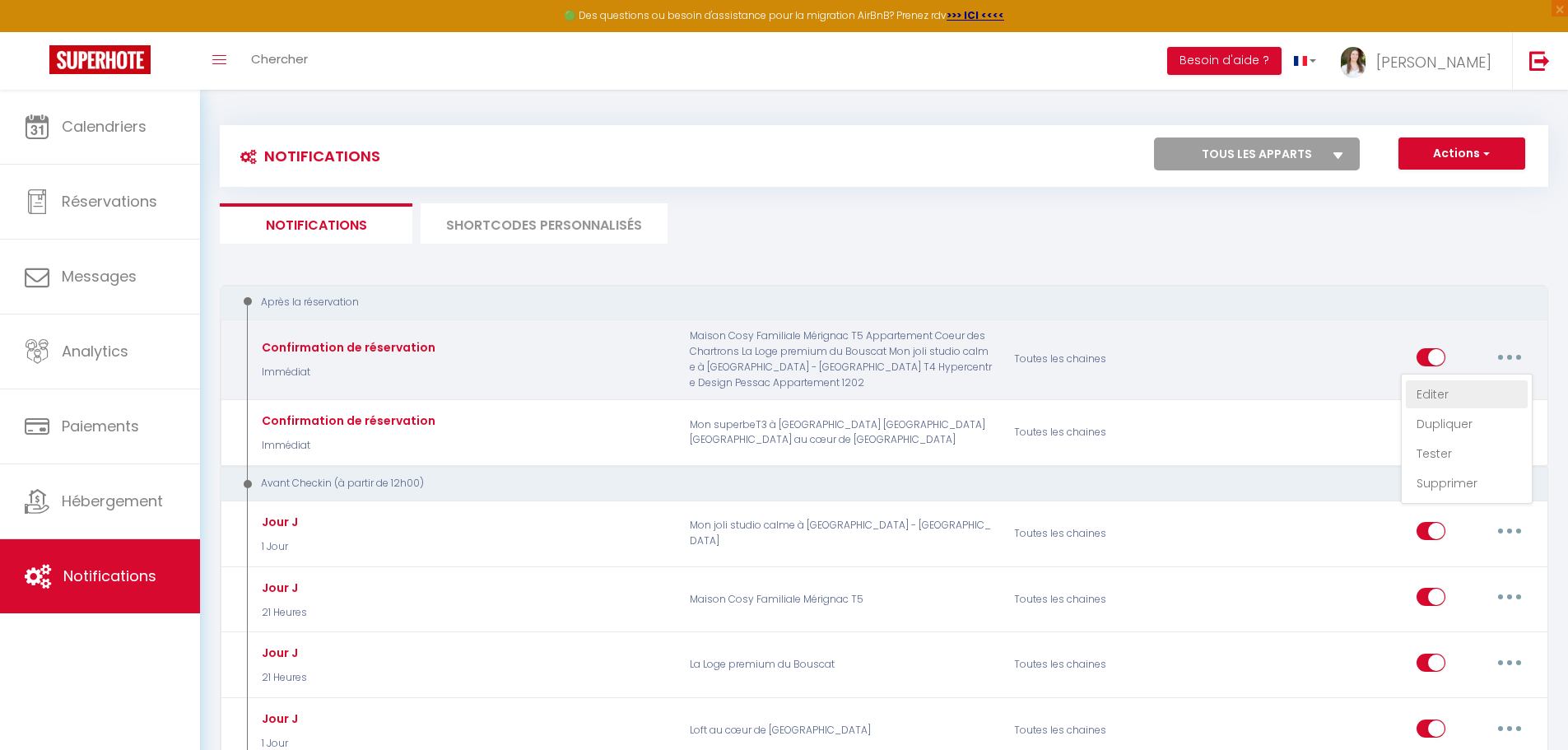
checkbox input "true"
checkbox input "false"
radio input "true"
type input "Confirmaton de votre réservation - [BOOKING:ID] - [GUEST:FIRST_NAME] [GUEST:LAS…"
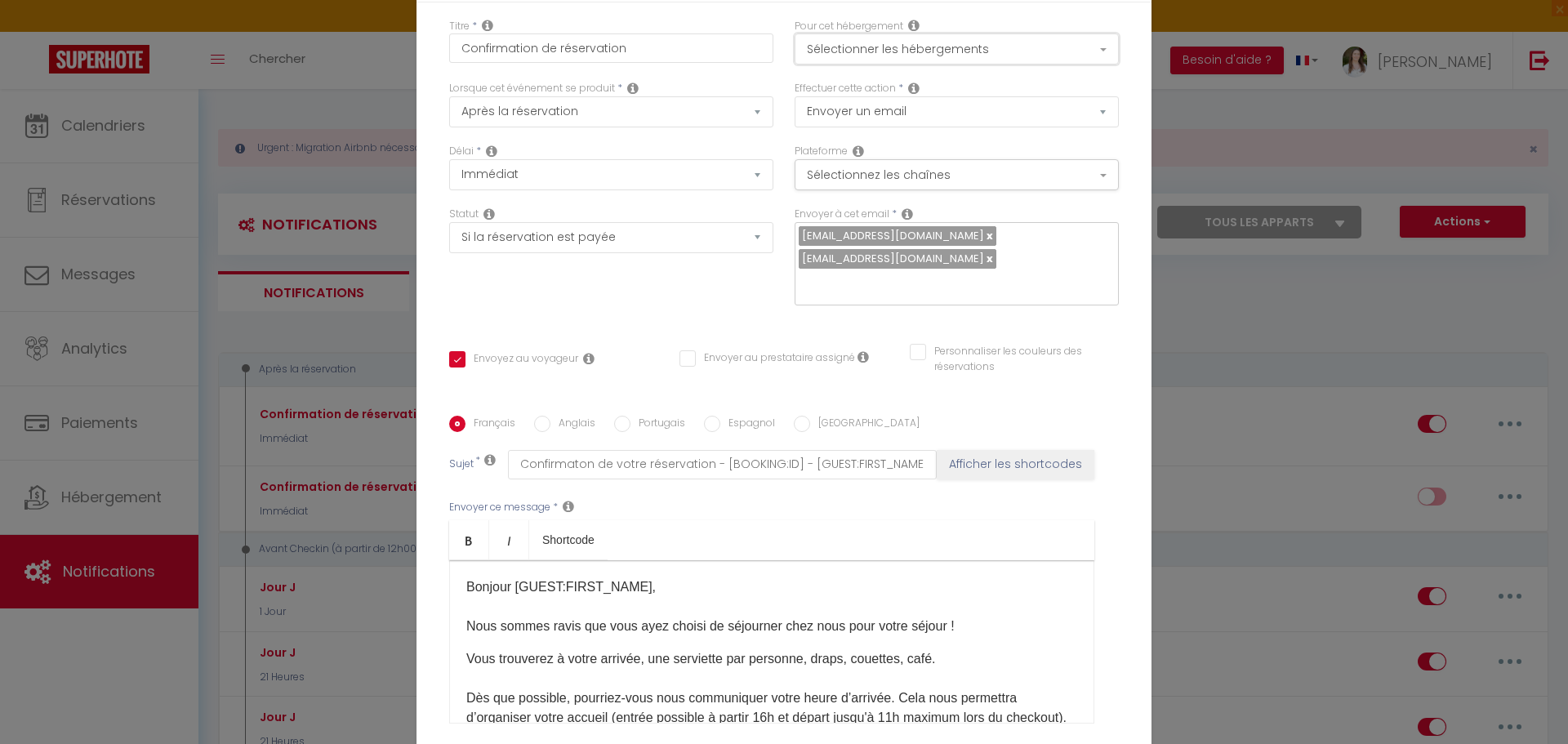
click at [960, 42] on button "Sélectionner les hébergements" at bounding box center [956, 49] width 324 height 31
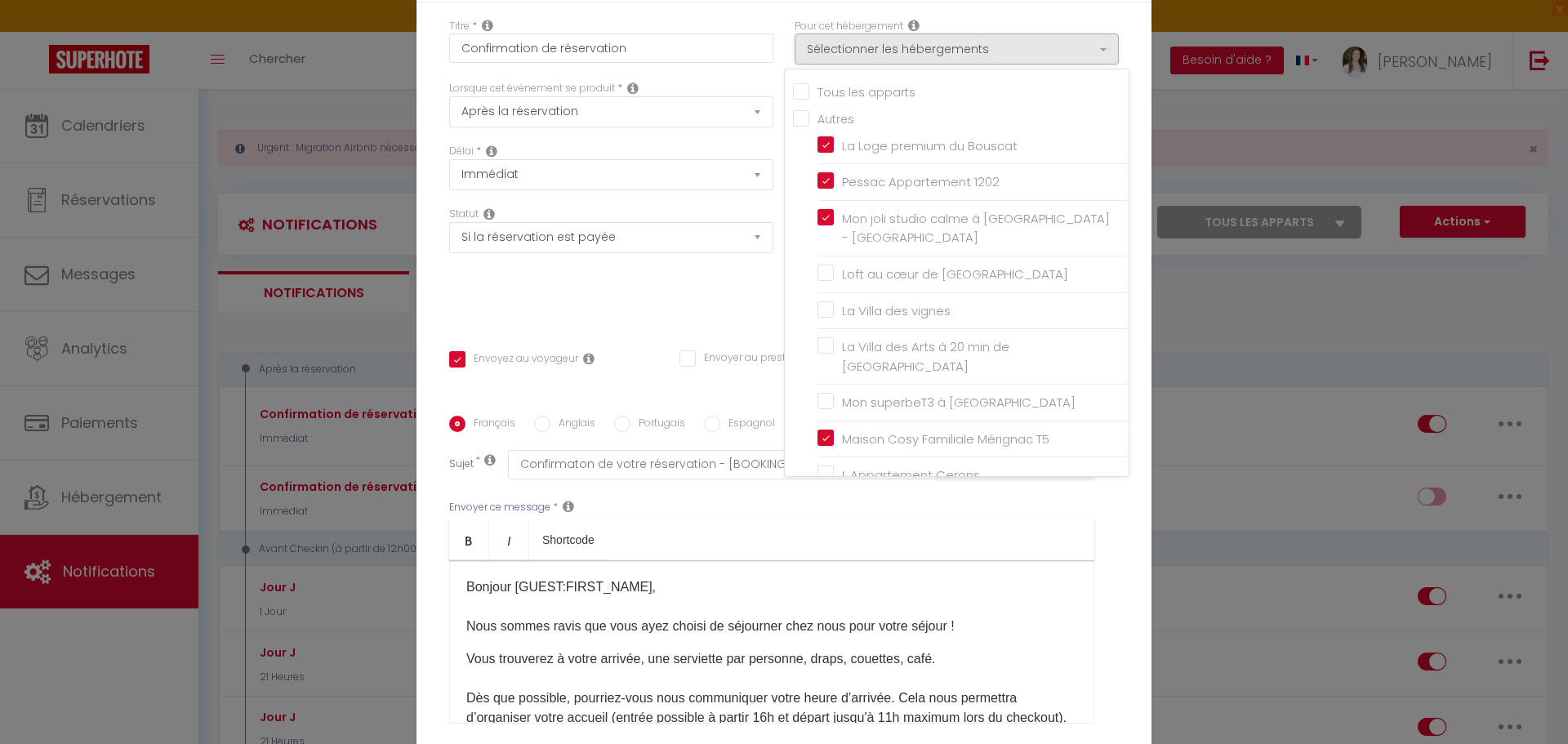
click at [1009, 18] on div "Pour cet hébergement Sélectionner les hébergements Tous les apparts Autres La L…" at bounding box center [956, 42] width 324 height 46
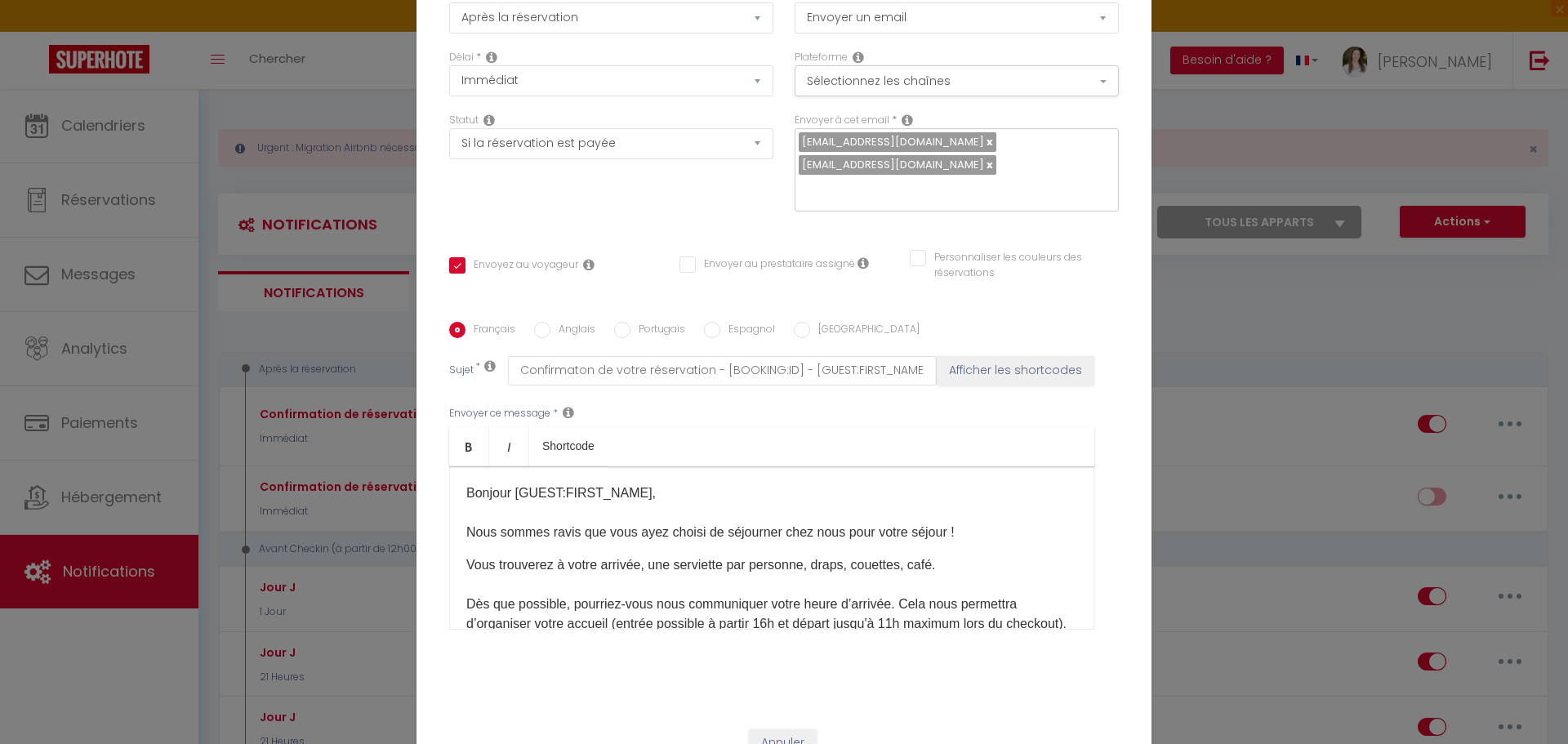
scroll to position [153, 0]
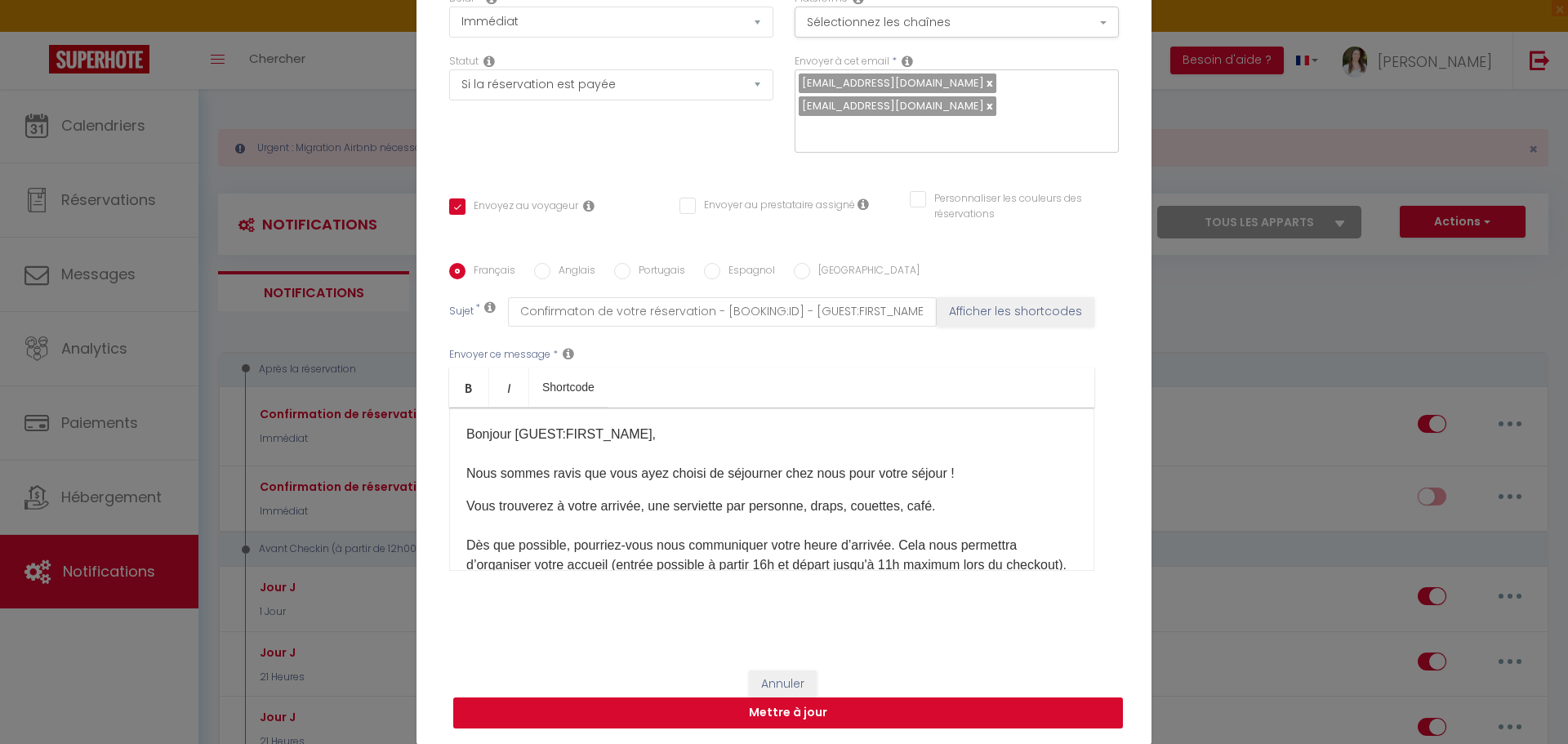
click at [768, 723] on button "Mettre à jour" at bounding box center [788, 713] width 669 height 31
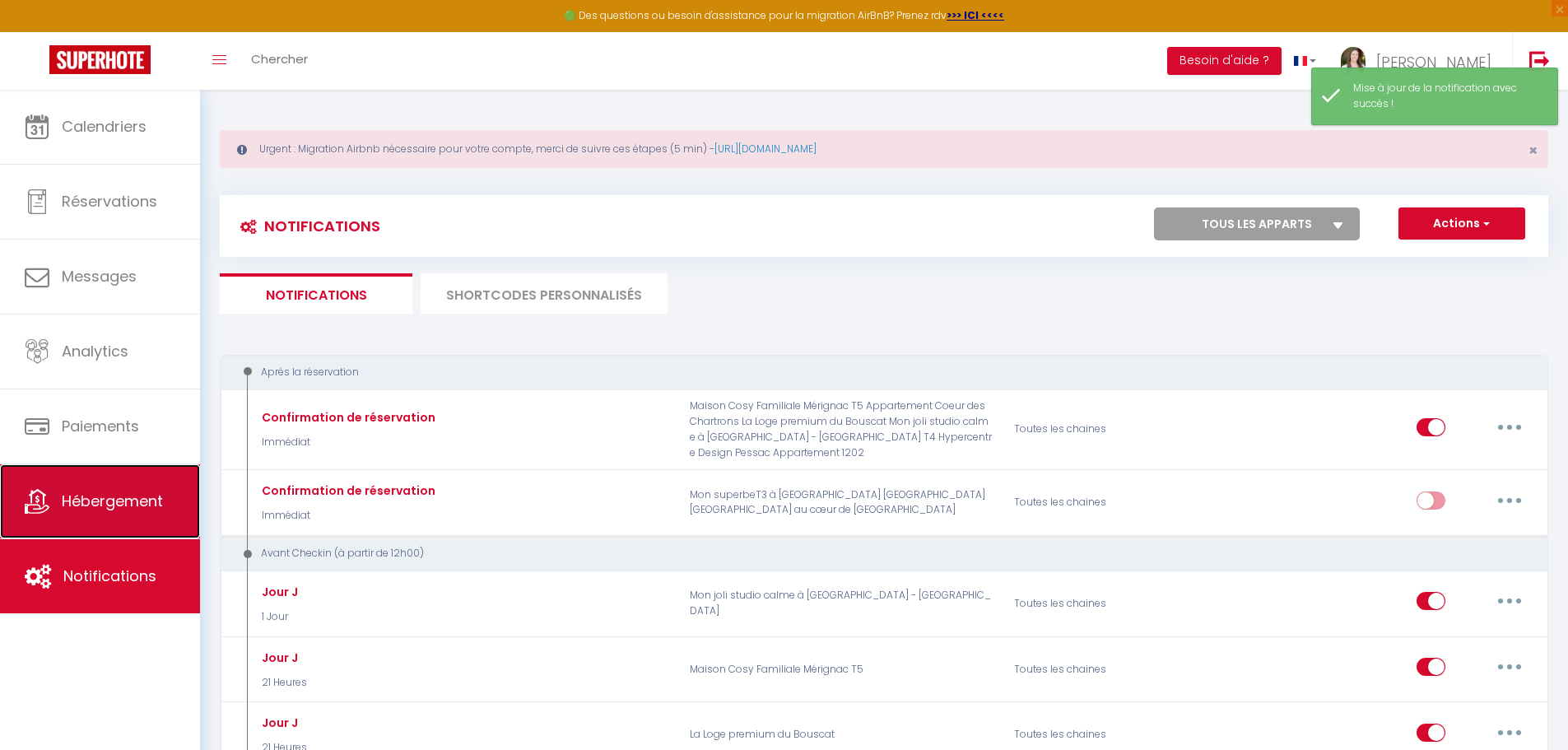
click at [146, 496] on span "Hébergement" at bounding box center [112, 500] width 101 height 20
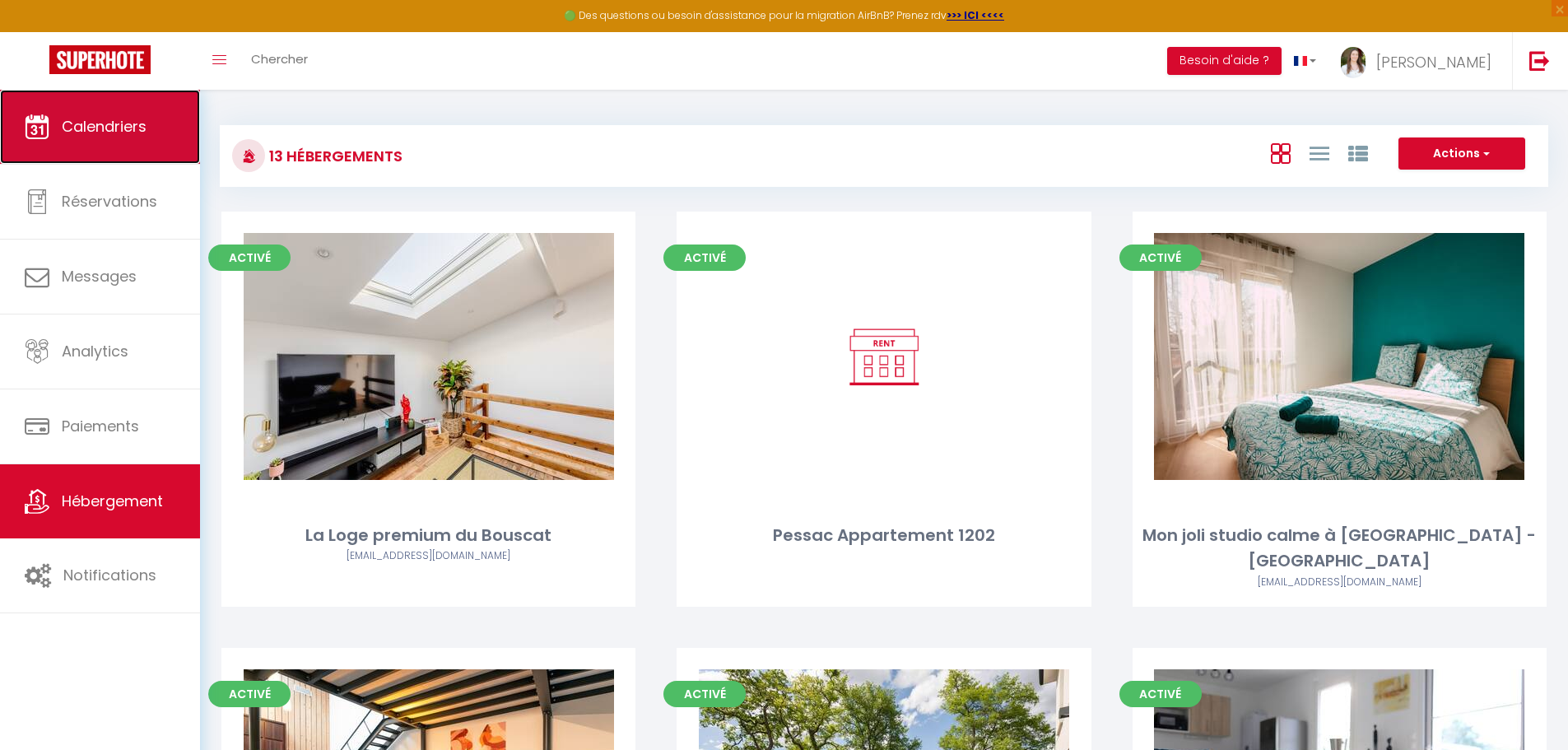
click at [110, 108] on link "Calendriers" at bounding box center [99, 127] width 200 height 74
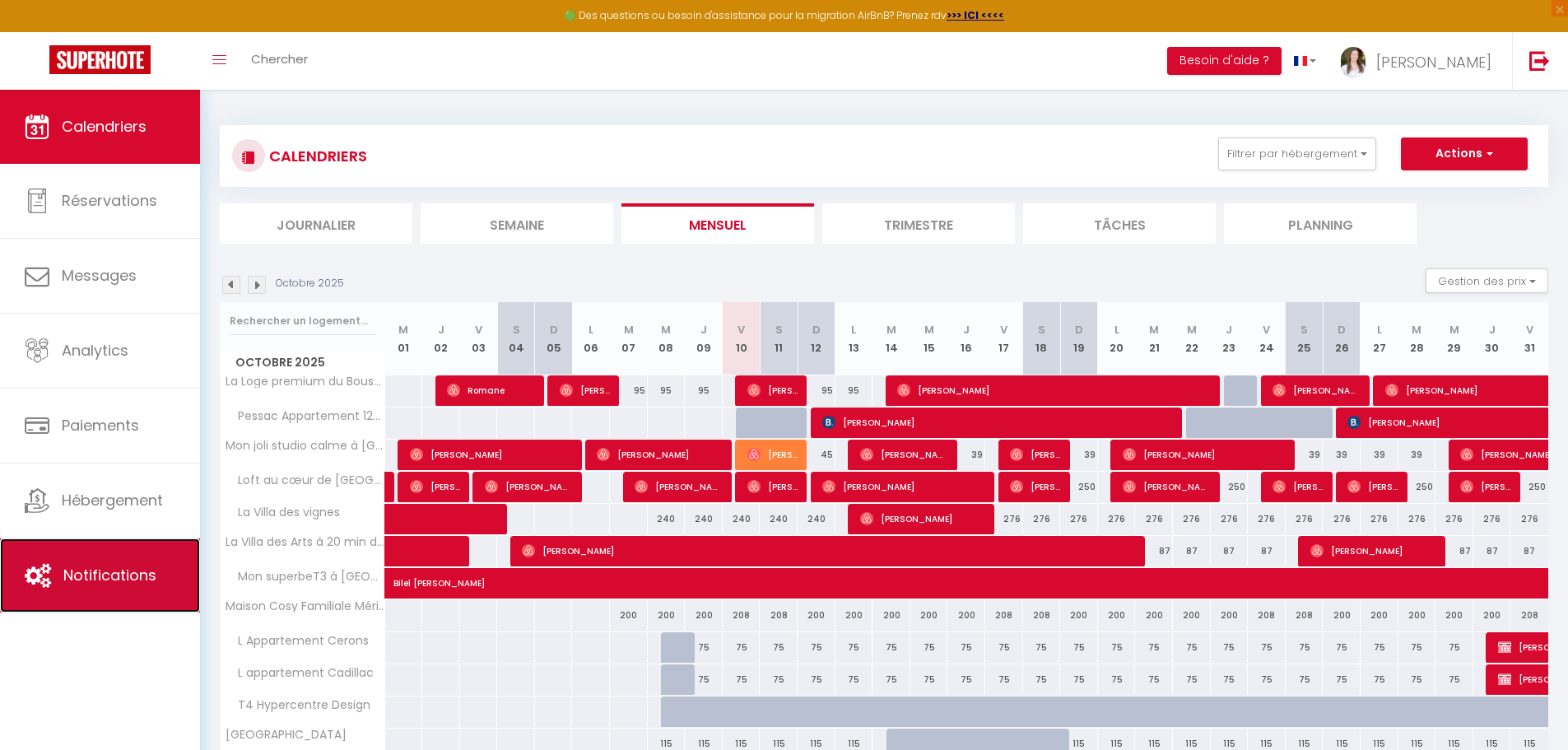
click at [142, 555] on link "Notifications" at bounding box center [99, 575] width 200 height 74
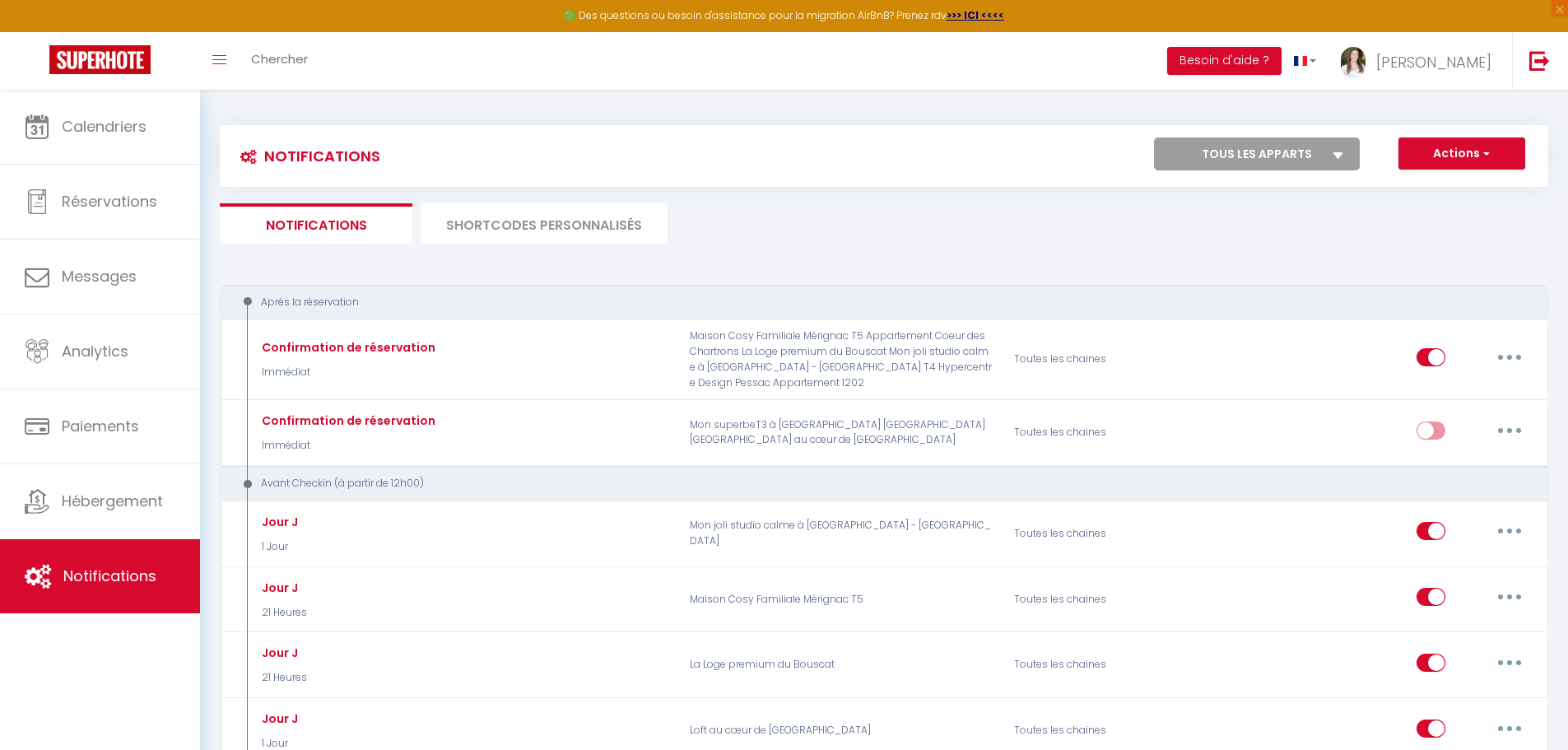
select select
checkbox input "false"
select select
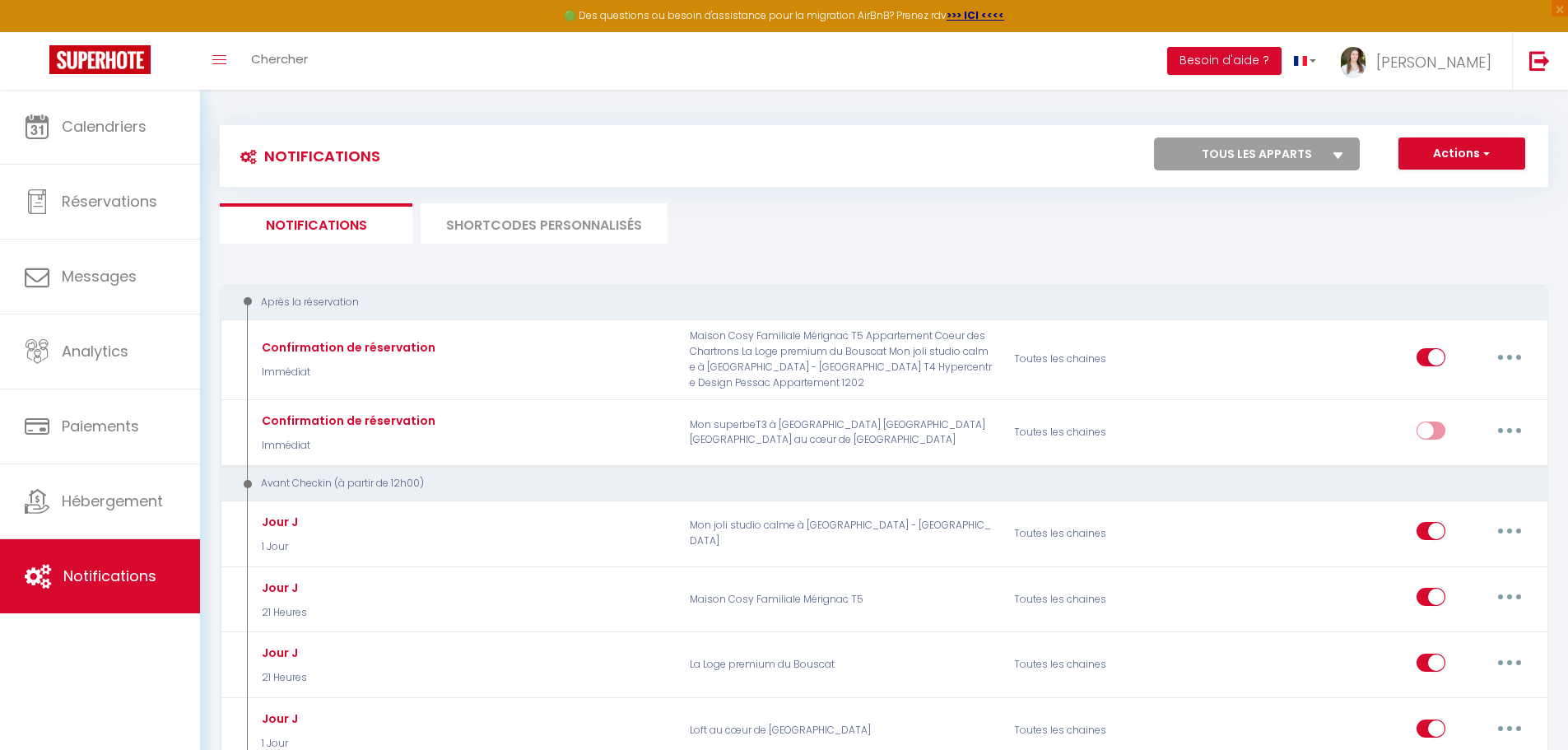
checkbox input "false"
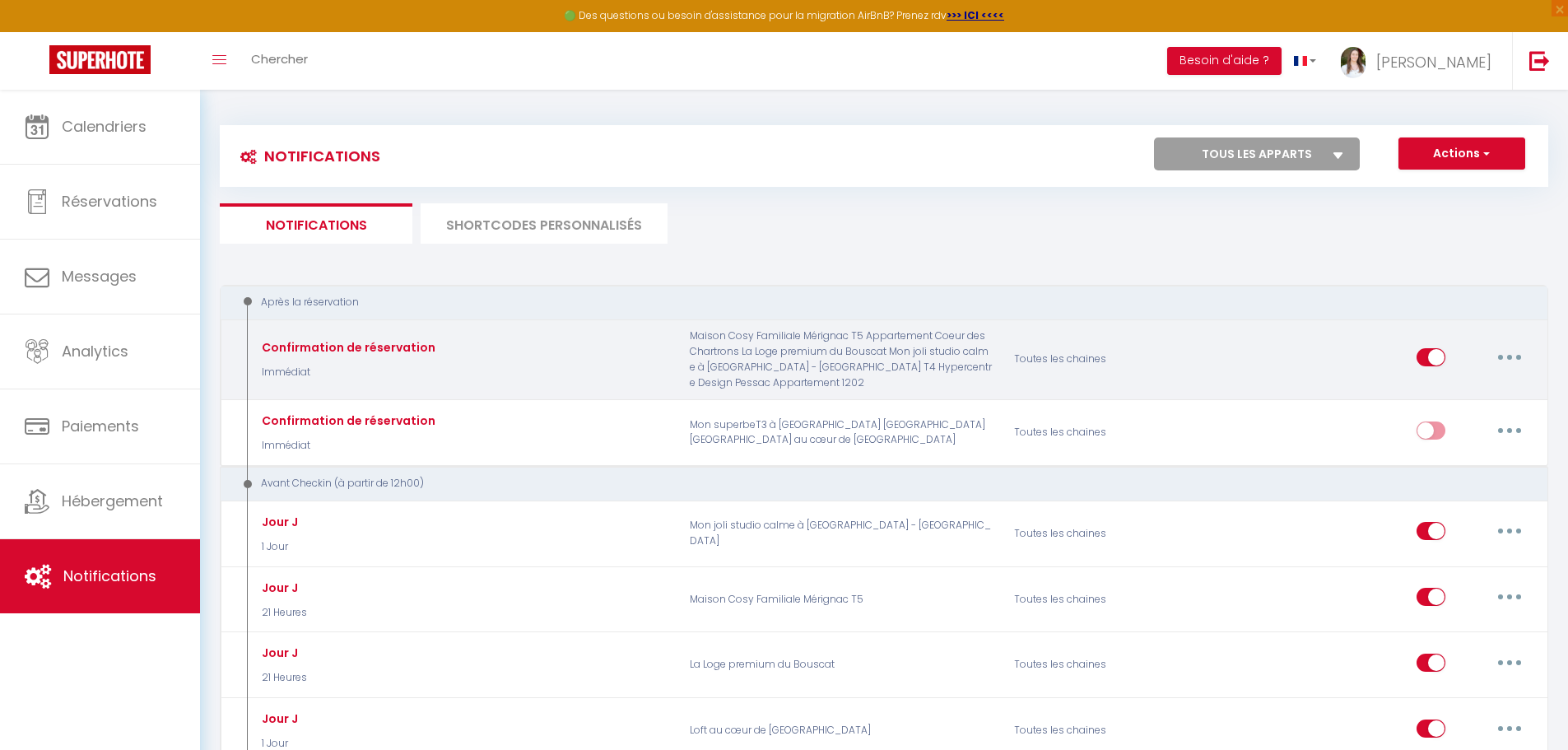
click at [1498, 357] on button "button" at bounding box center [1509, 357] width 46 height 26
click at [1481, 399] on link "Editer" at bounding box center [1467, 394] width 122 height 28
type input "Confirmation de réservation"
select select "Immédiat"
select select "if_booking_is_paid"
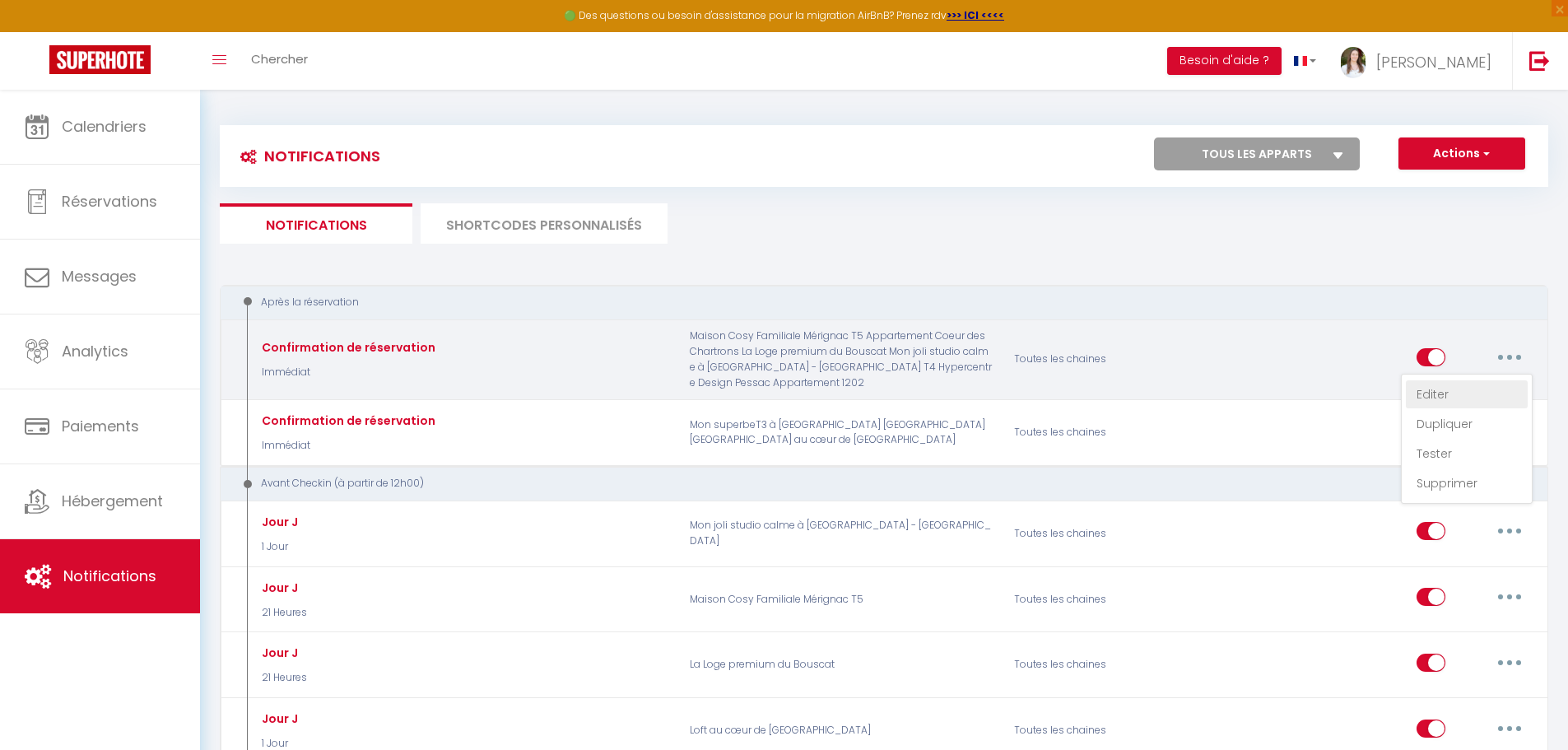
checkbox input "true"
checkbox input "false"
radio input "true"
type input "Confirmaton de votre réservation - [BOOKING:ID] - [GUEST:FIRST_NAME] [GUEST:LAS…"
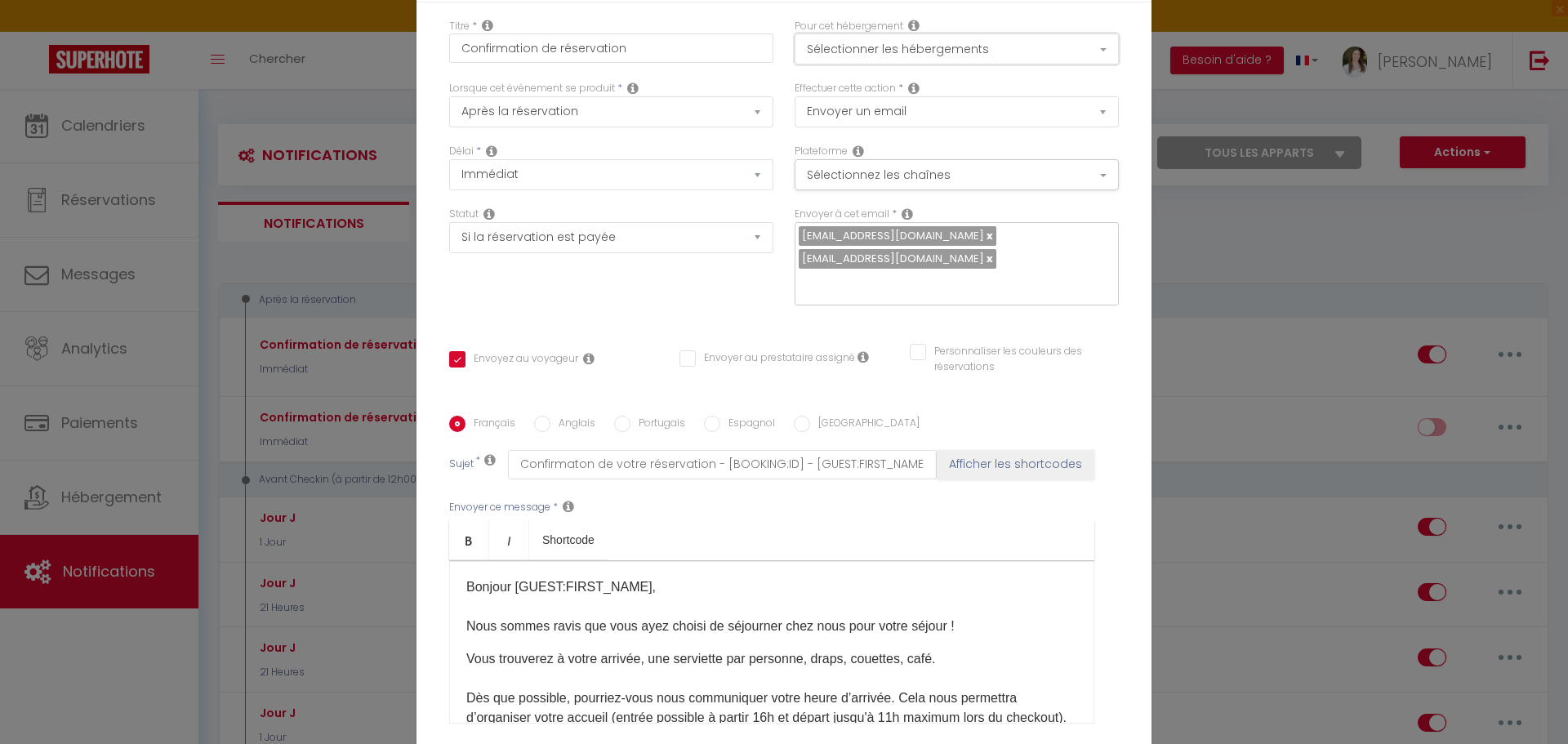
click at [955, 55] on button "Sélectionner les hébergements" at bounding box center [956, 49] width 324 height 31
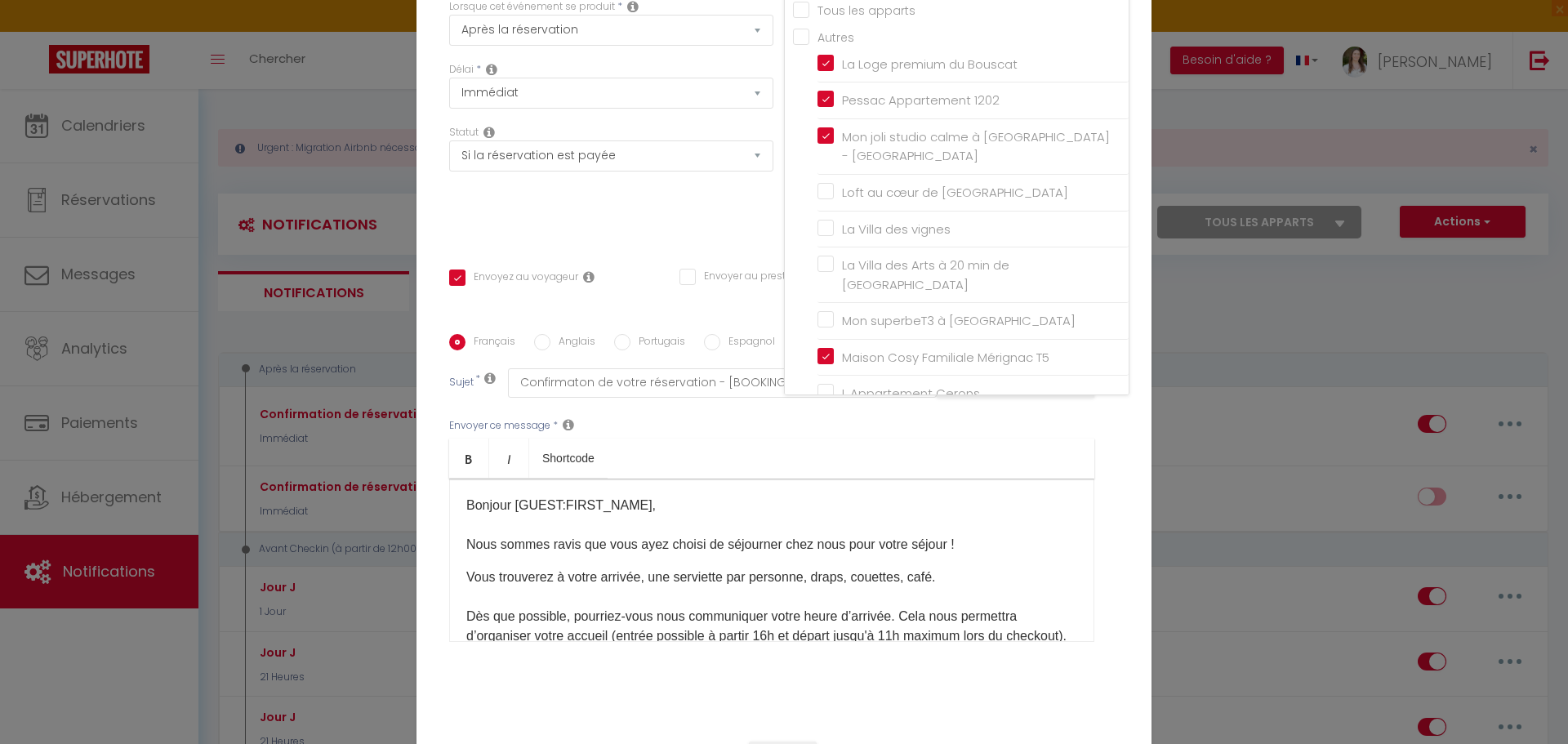
click at [668, 223] on div "Statut Aucun Si la réservation est payée Si réservation non payée Si la caution…" at bounding box center [610, 182] width 345 height 115
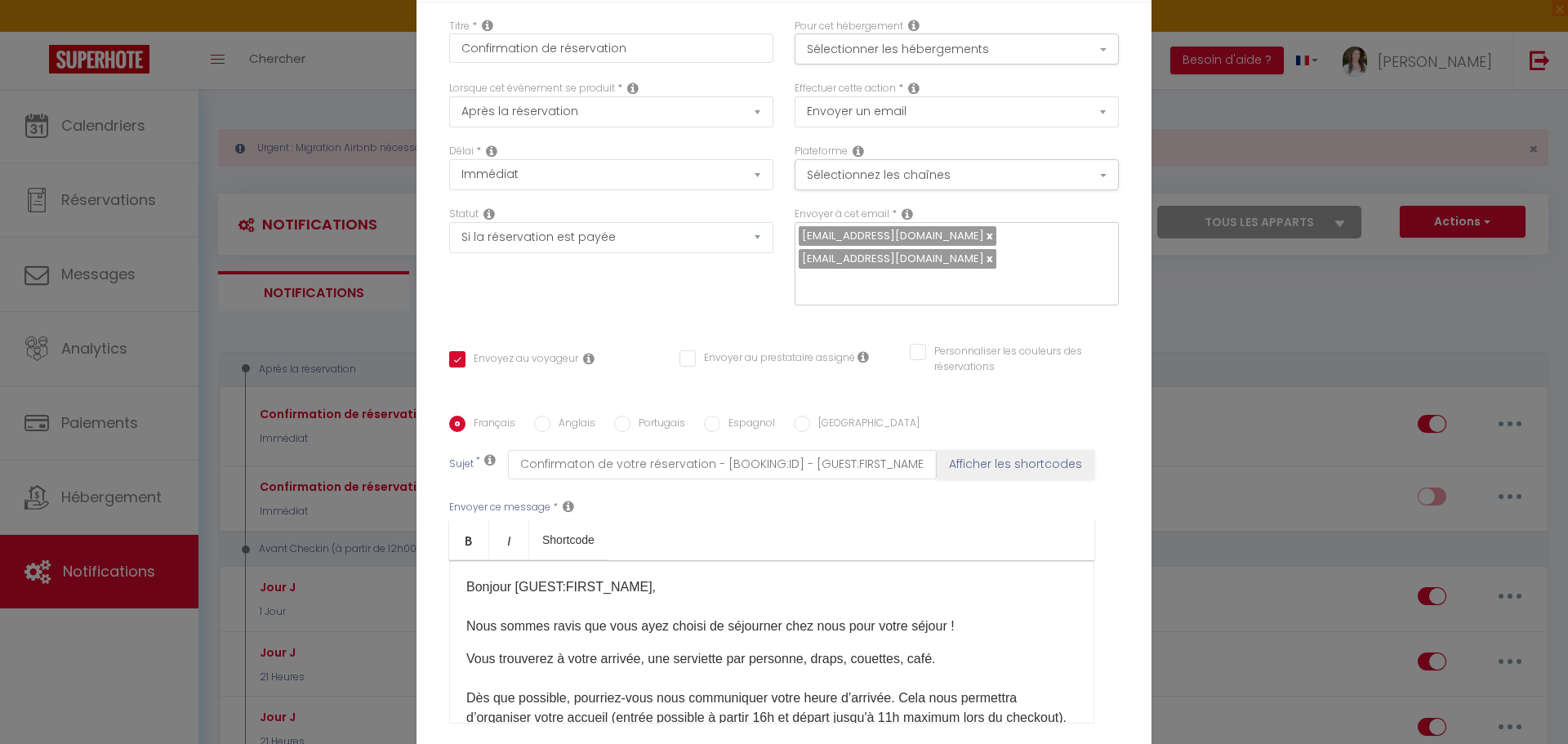
click at [1314, 272] on div "Modifier la notification × Titre * Confirmation de réservation Pour cet héberge…" at bounding box center [784, 372] width 1568 height 744
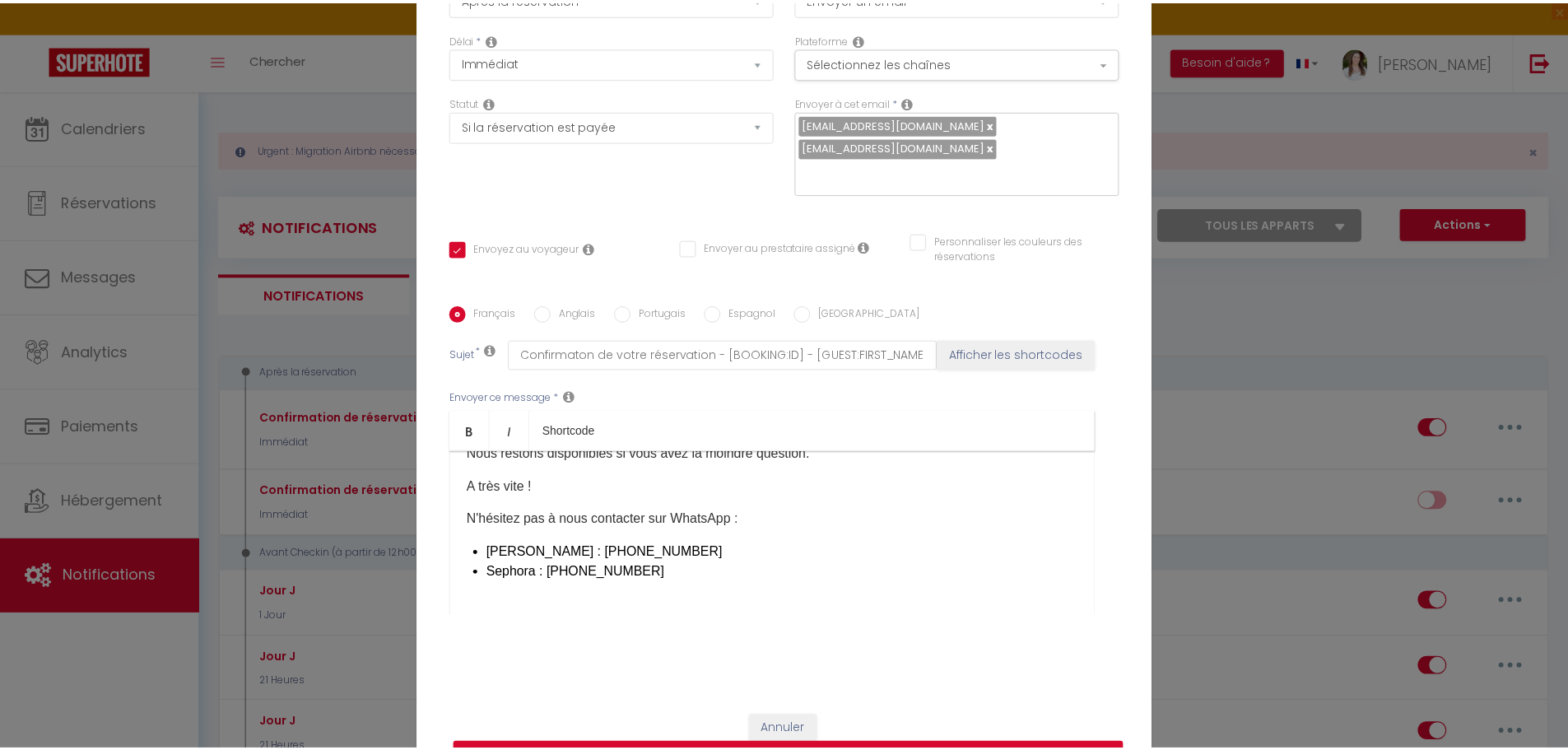
scroll to position [154, 0]
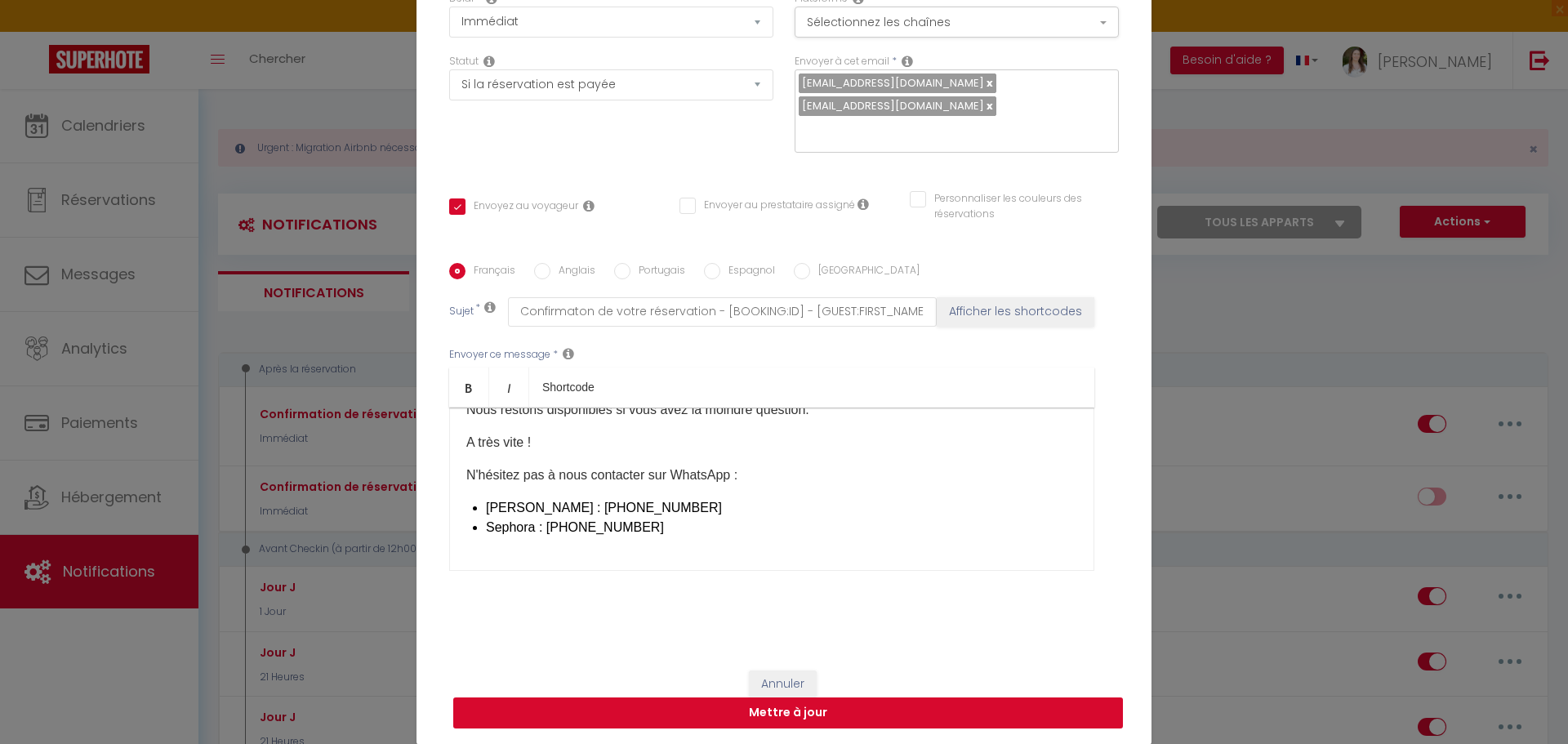
click at [840, 713] on button "Mettre à jour" at bounding box center [788, 713] width 669 height 31
checkbox input "true"
checkbox input "false"
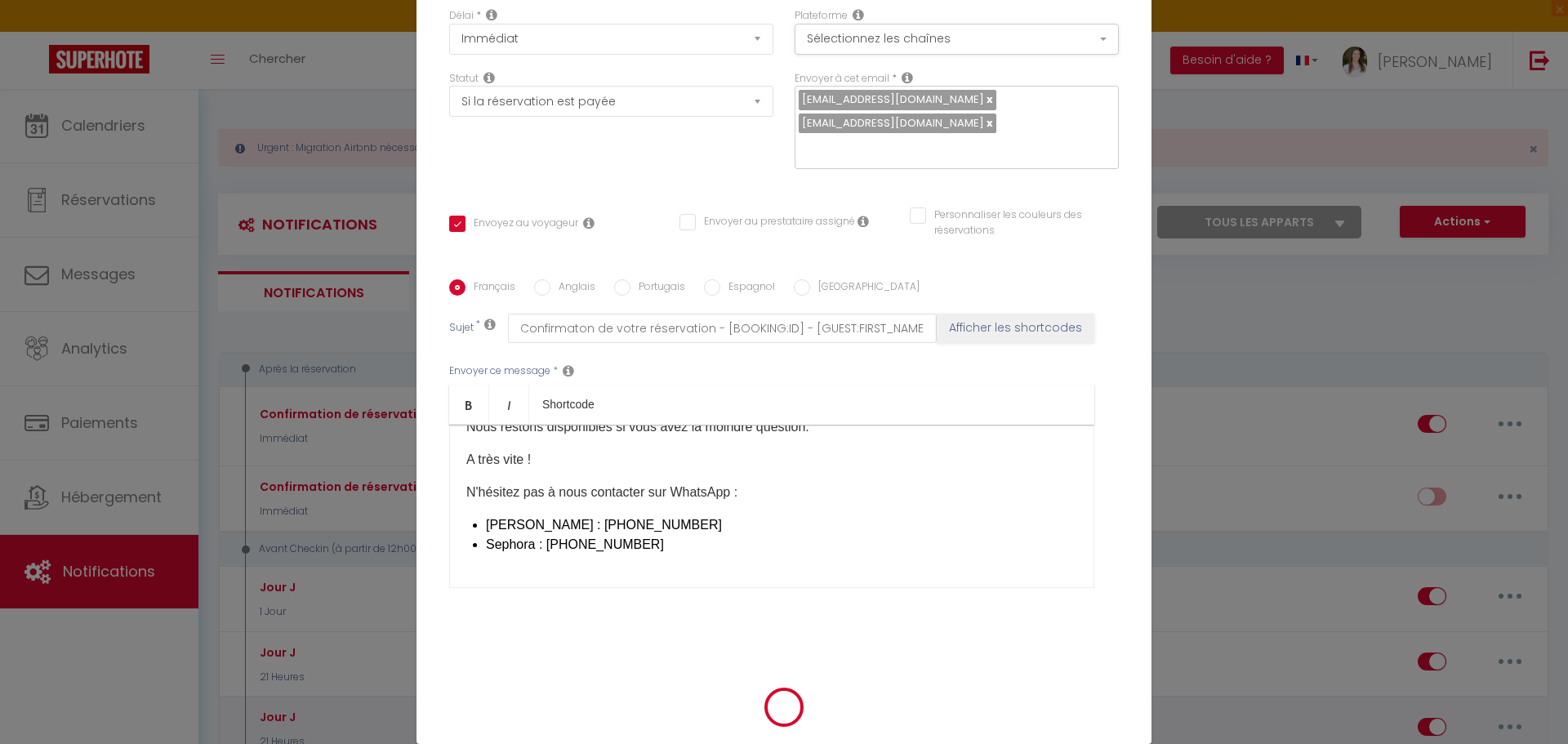
select select
checkbox input "false"
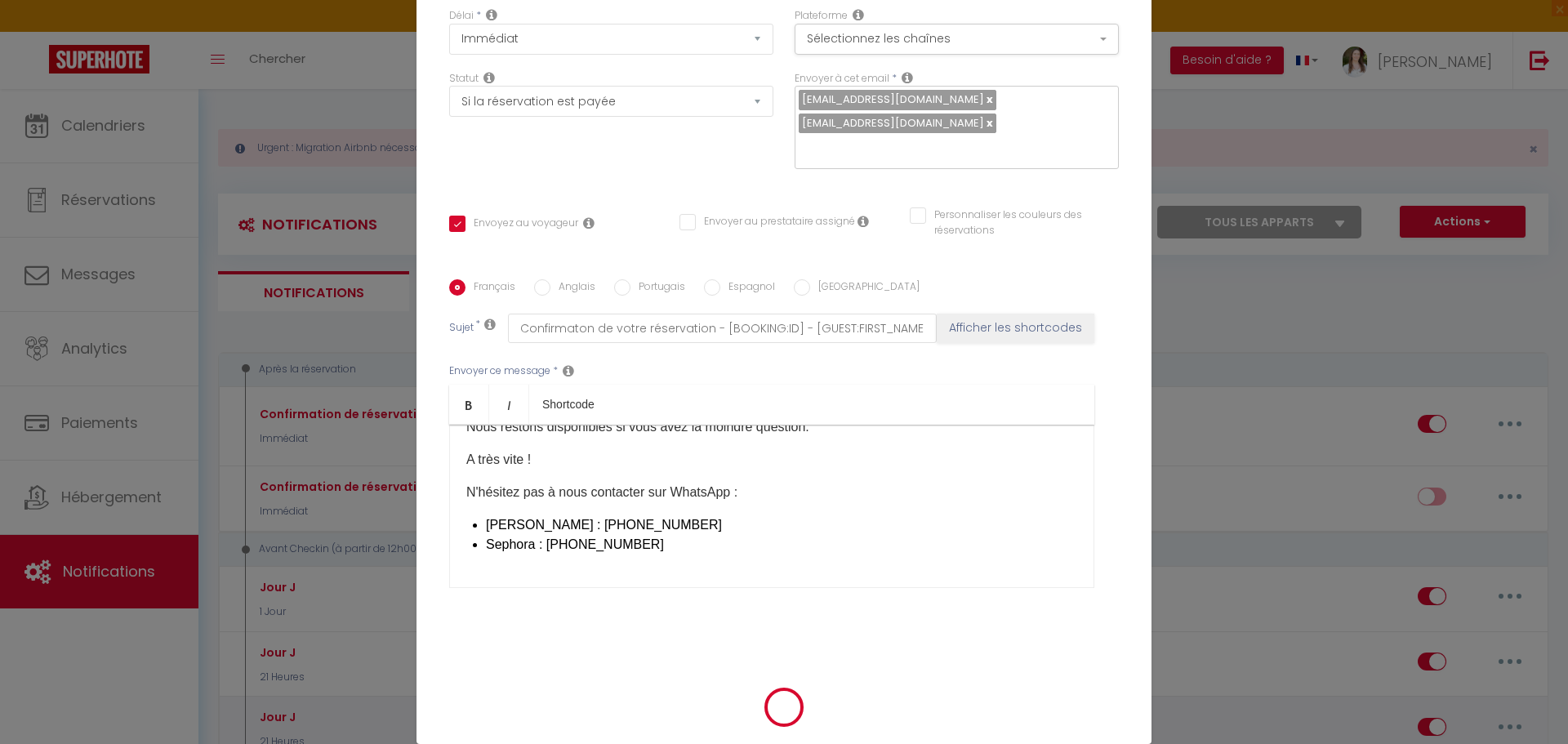
radio input "false"
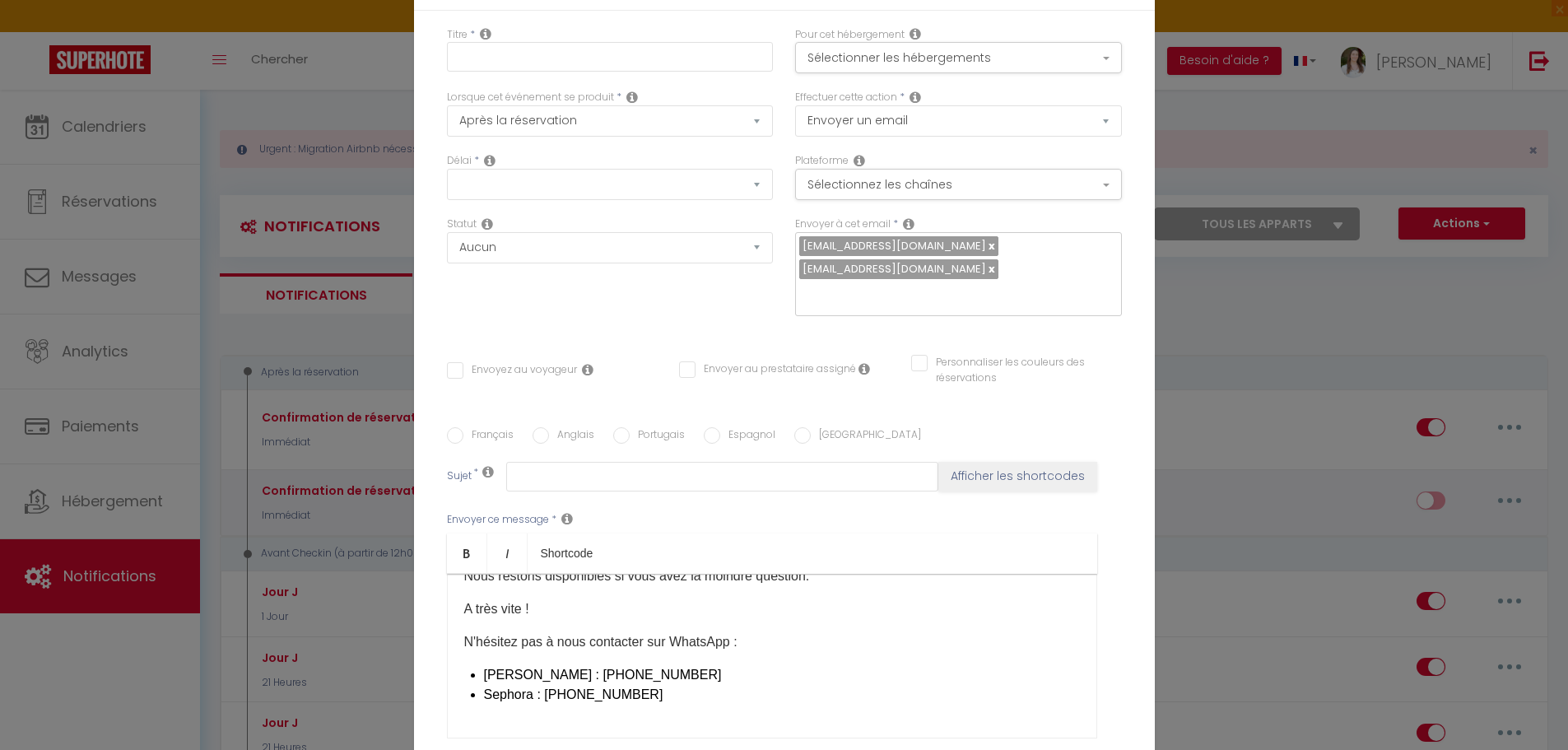
select select
checkbox input "false"
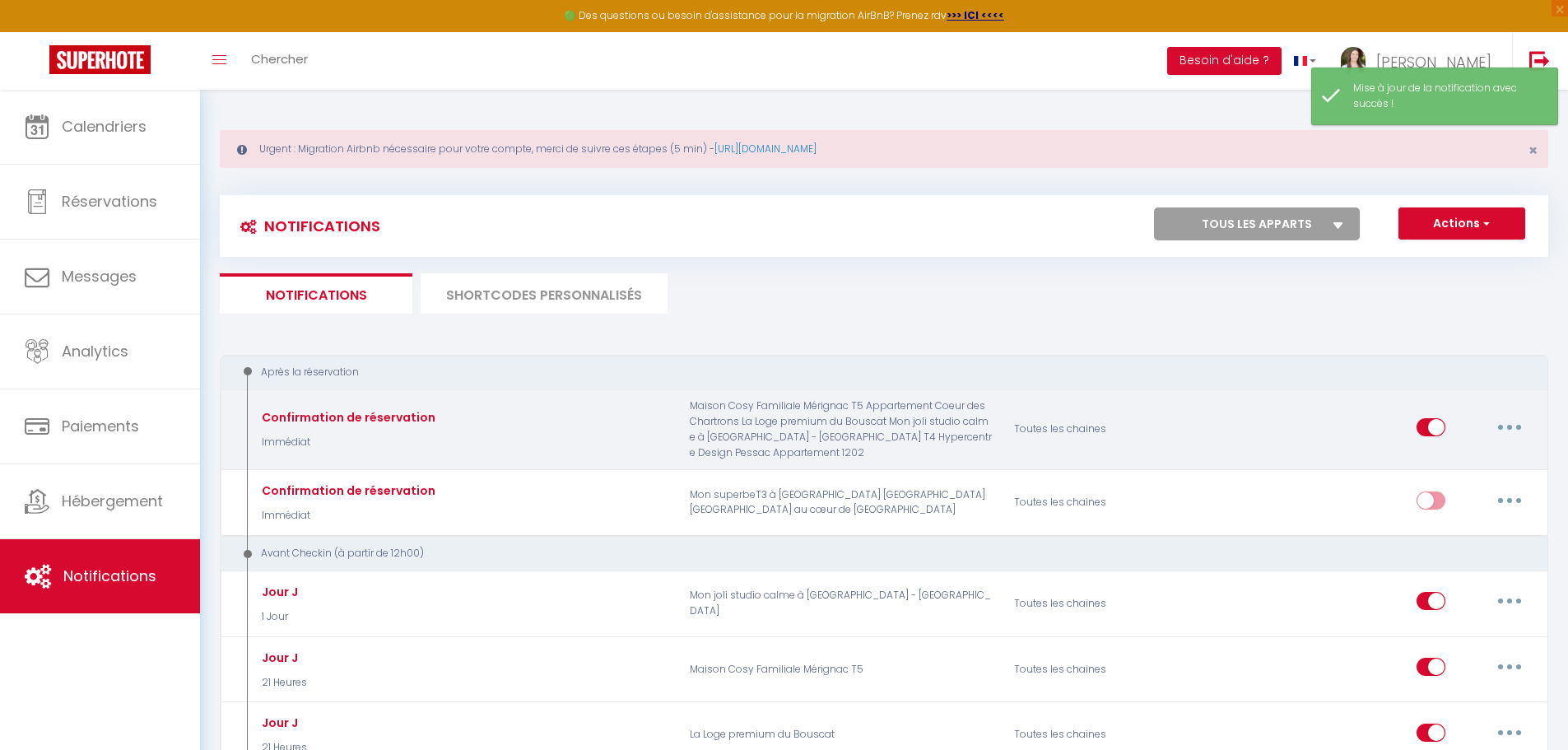
click at [1517, 420] on button "button" at bounding box center [1509, 427] width 46 height 26
click at [1482, 459] on link "Editer" at bounding box center [1467, 464] width 122 height 28
type input "Confirmation de réservation"
select select "Immédiat"
select select "if_booking_is_paid"
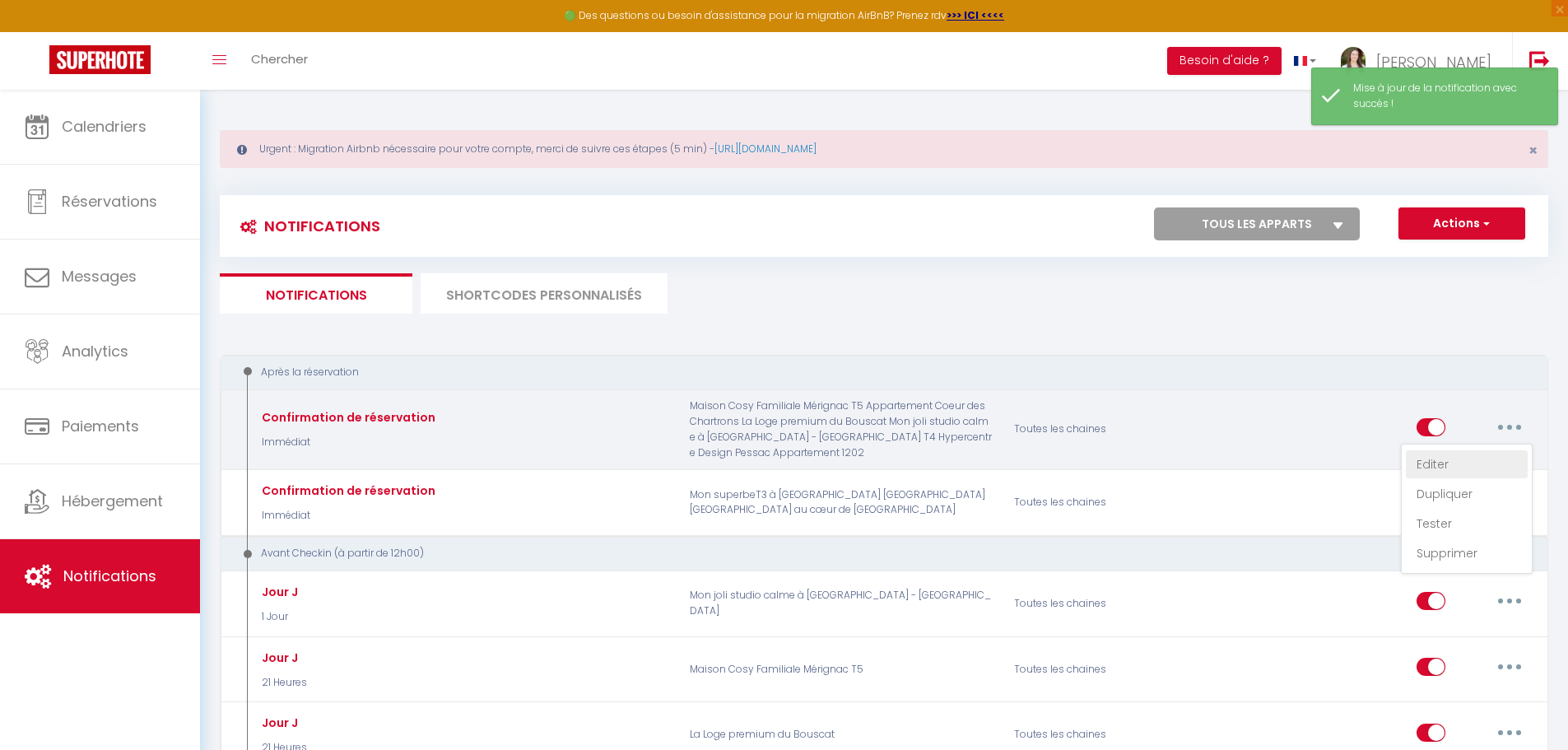
checkbox input "true"
checkbox input "false"
radio input "true"
type input "Confirmaton de votre réservation - [BOOKING:ID] - [GUEST:FIRST_NAME] [GUEST:LAS…"
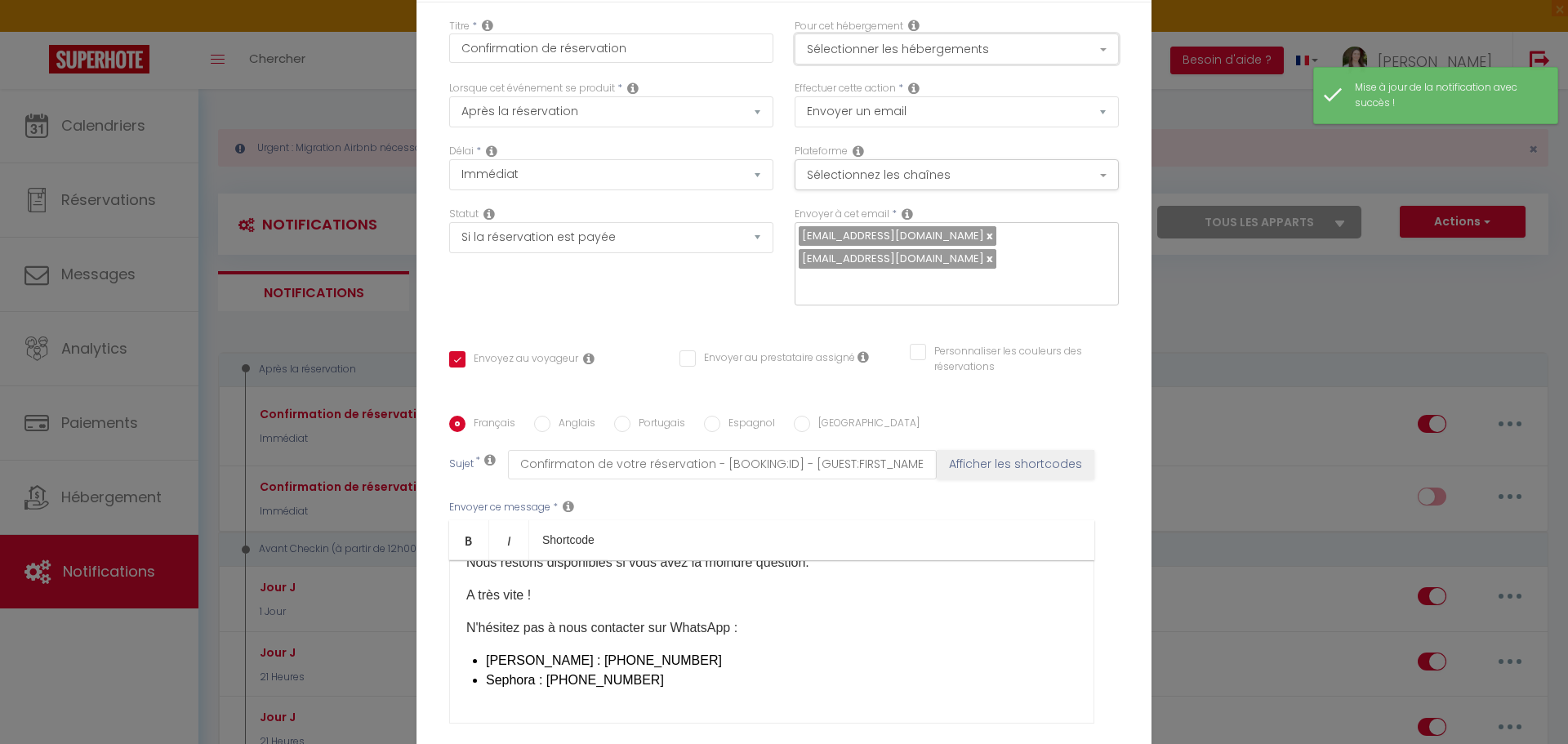
click at [885, 47] on button "Sélectionner les hébergements" at bounding box center [956, 49] width 324 height 31
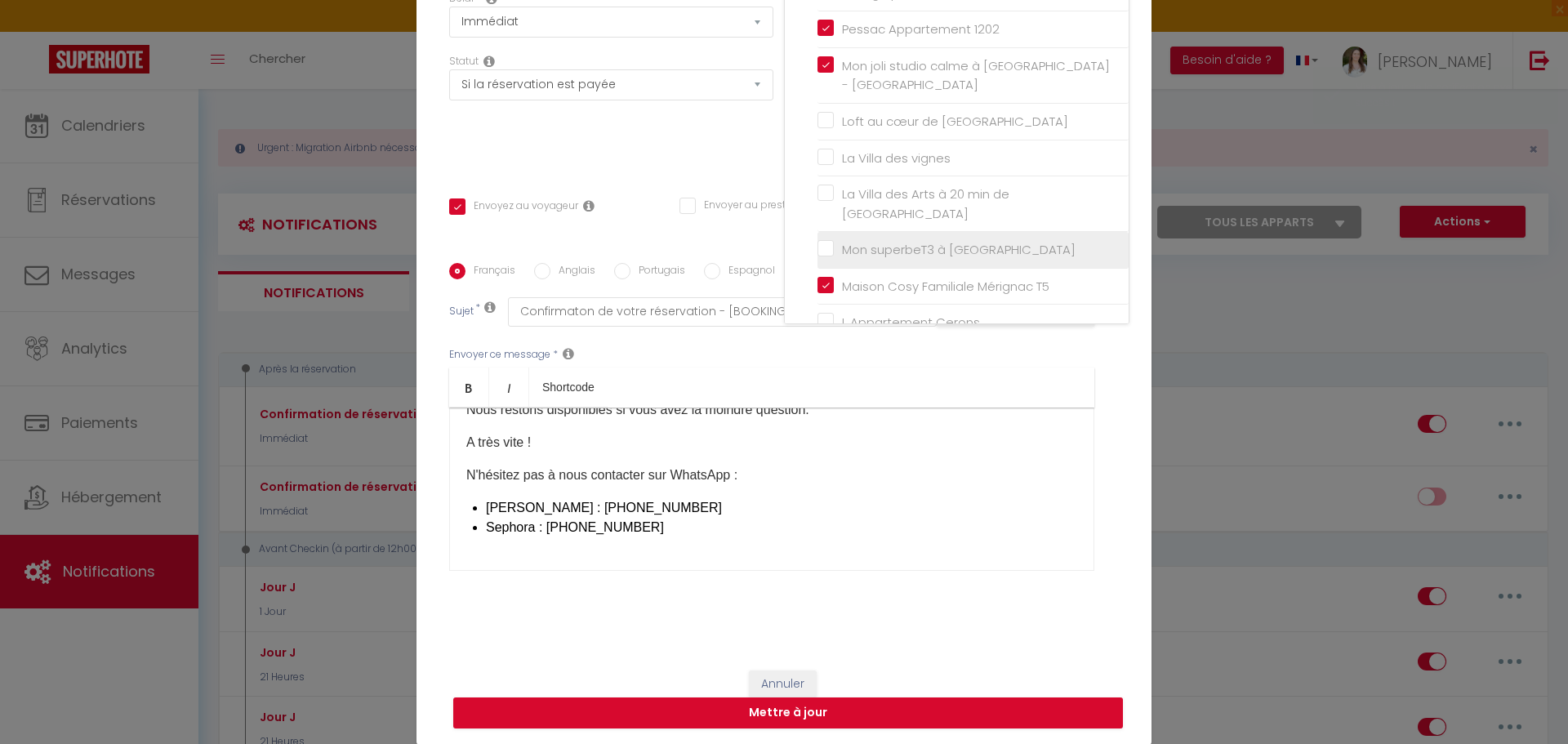
scroll to position [137, 0]
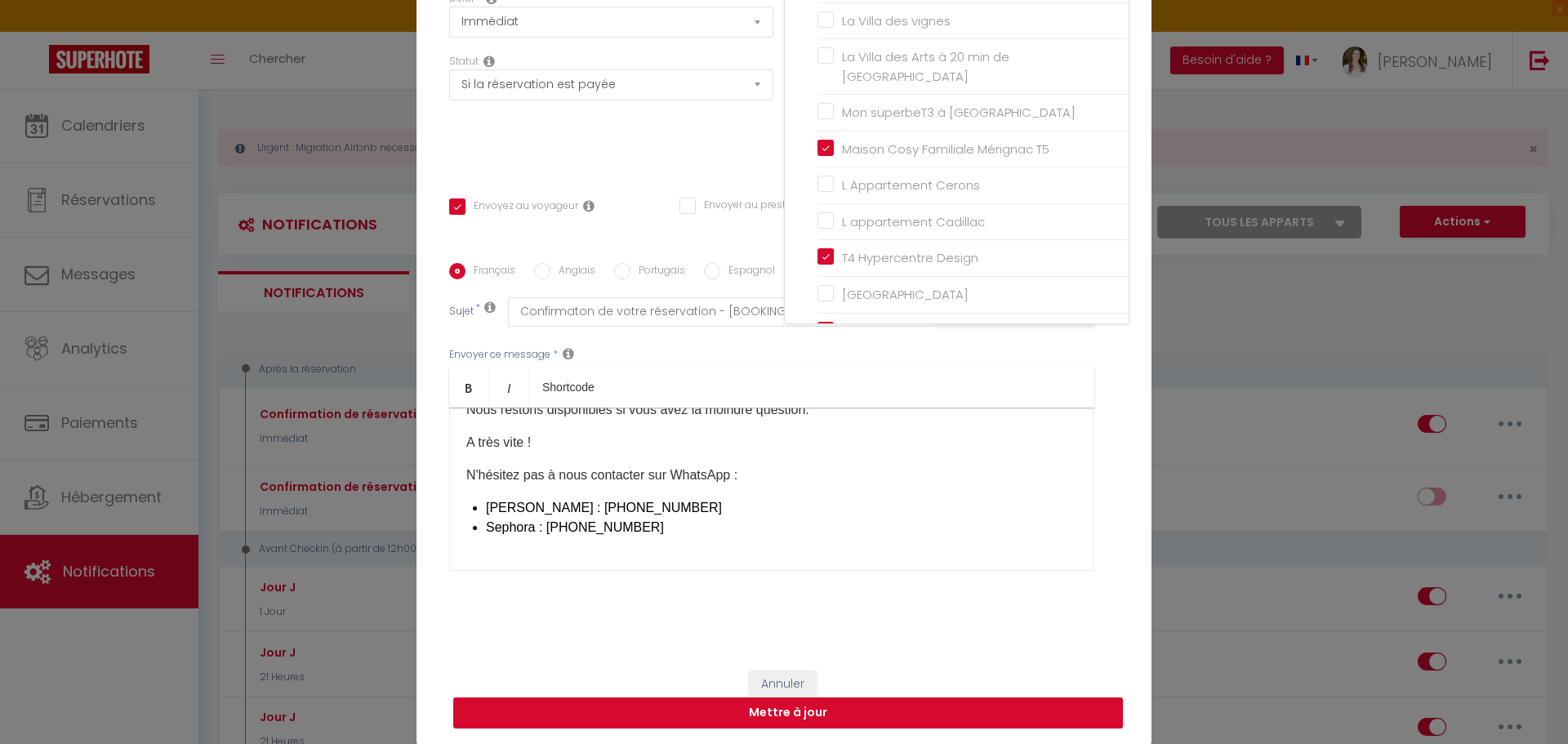
click at [622, 157] on div "Statut Aucun Si la réservation est payée Si réservation non payée Si la caution…" at bounding box center [610, 111] width 345 height 115
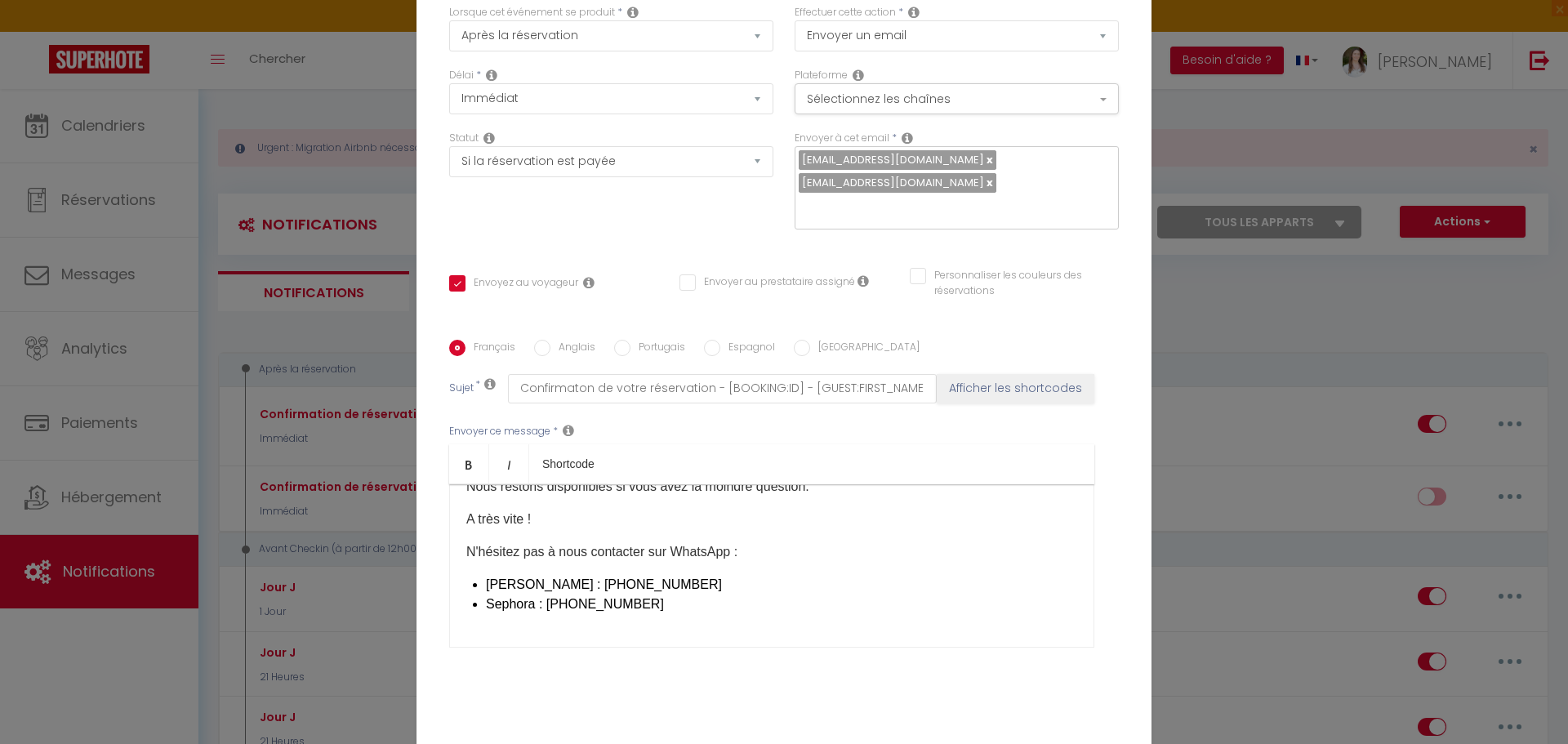
scroll to position [0, 0]
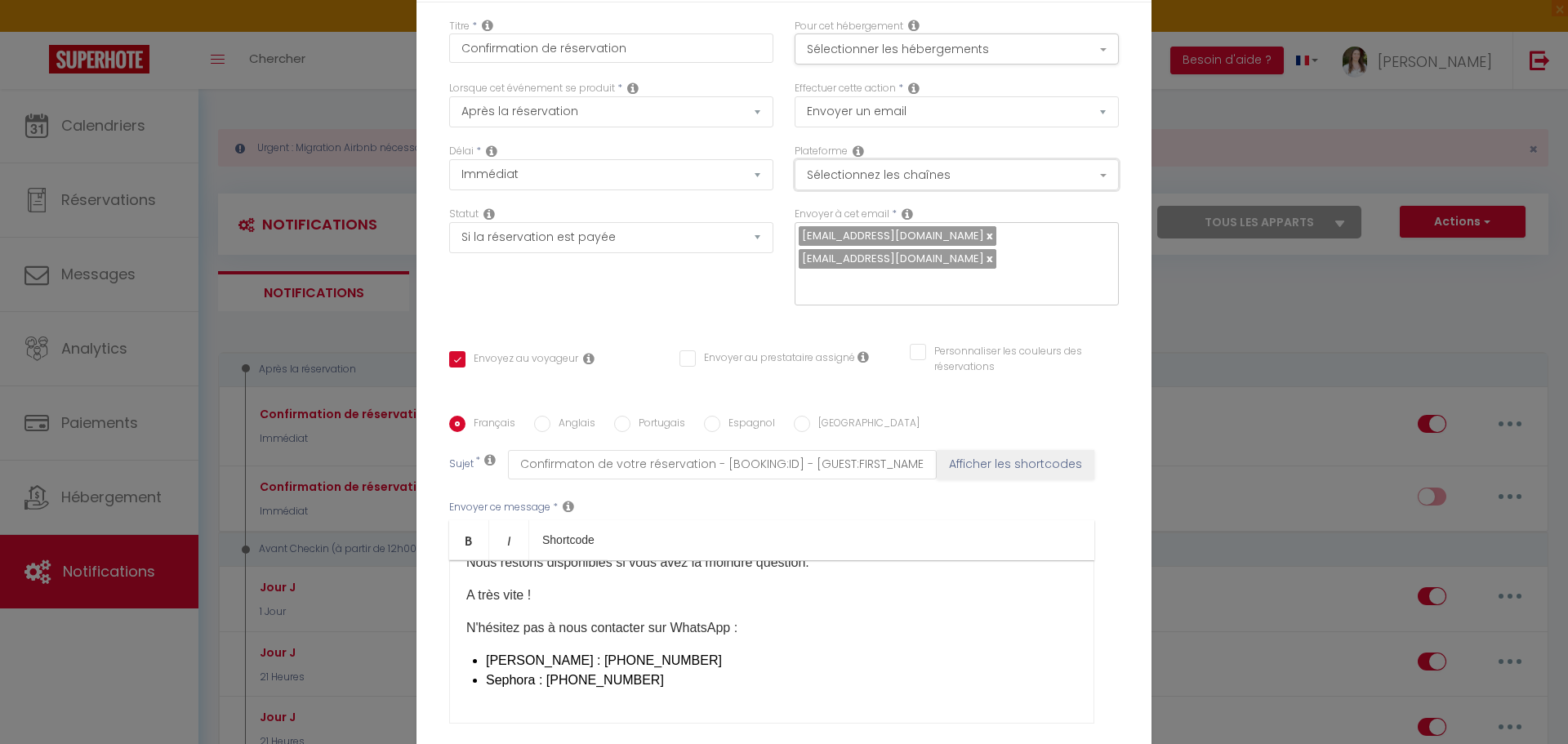
click at [1009, 173] on button "Sélectionnez les chaînes" at bounding box center [956, 175] width 324 height 31
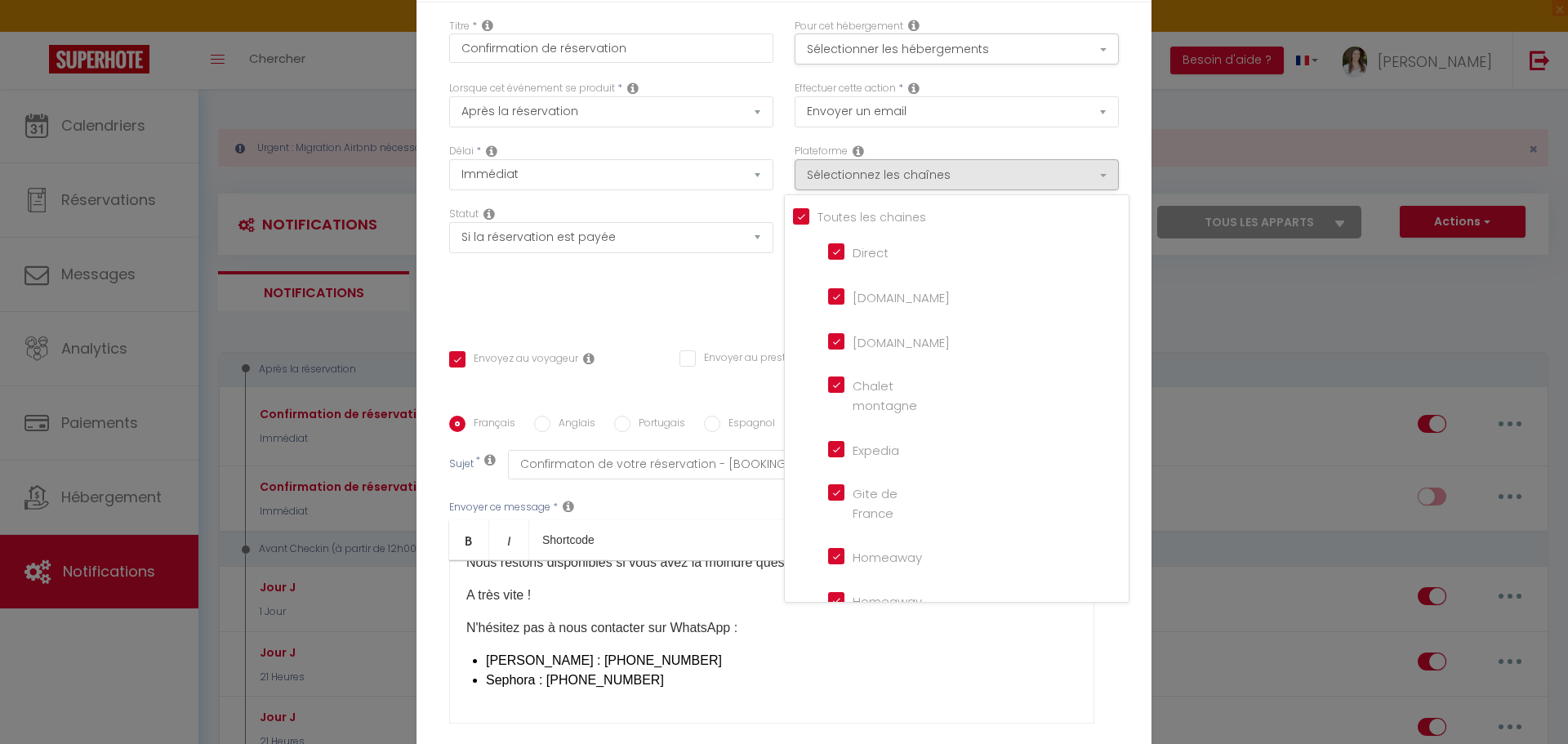
click at [1087, 93] on div "Effectuer cette action * Envoyer un email Envoyer un SMS Envoyer une notificati…" at bounding box center [956, 104] width 324 height 46
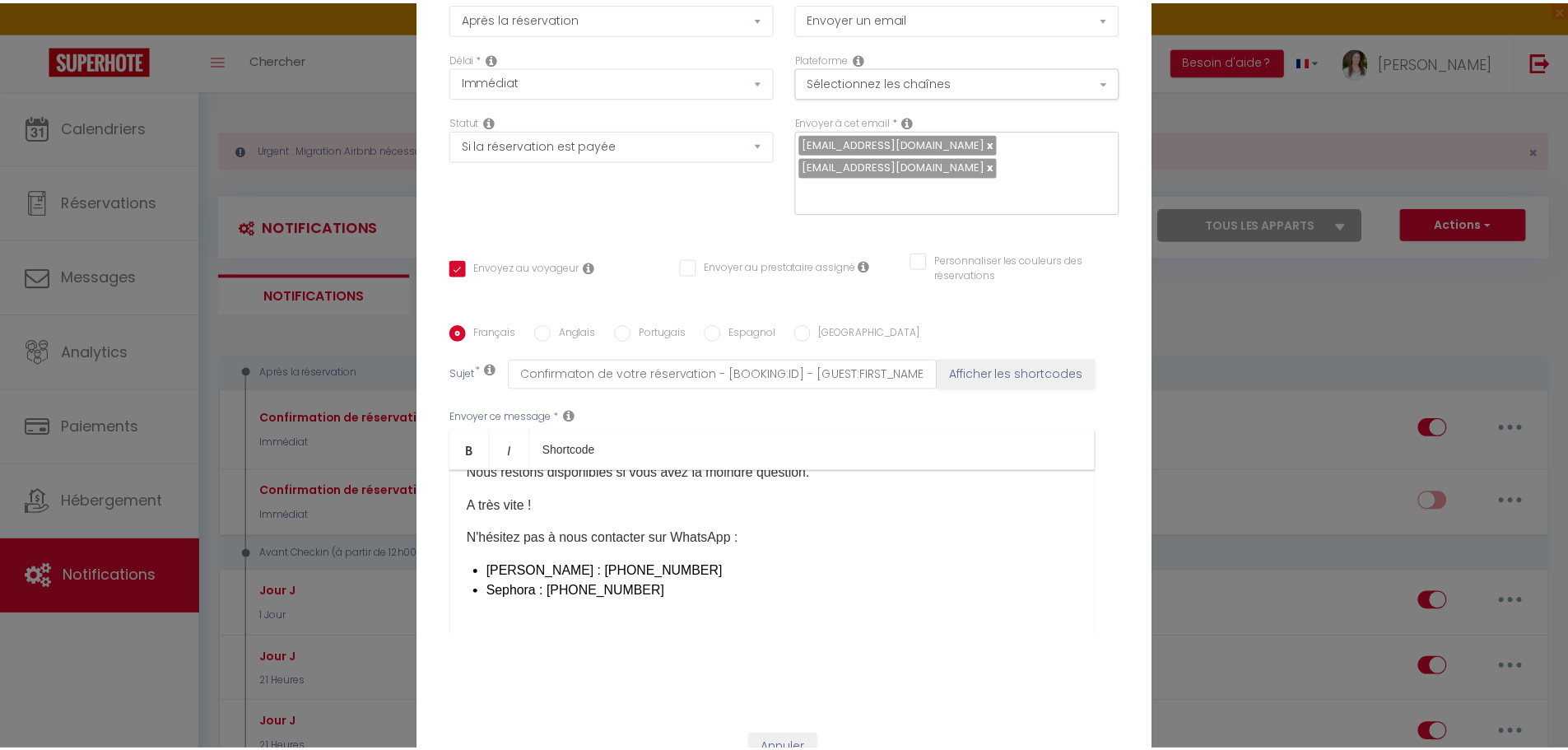
scroll to position [154, 0]
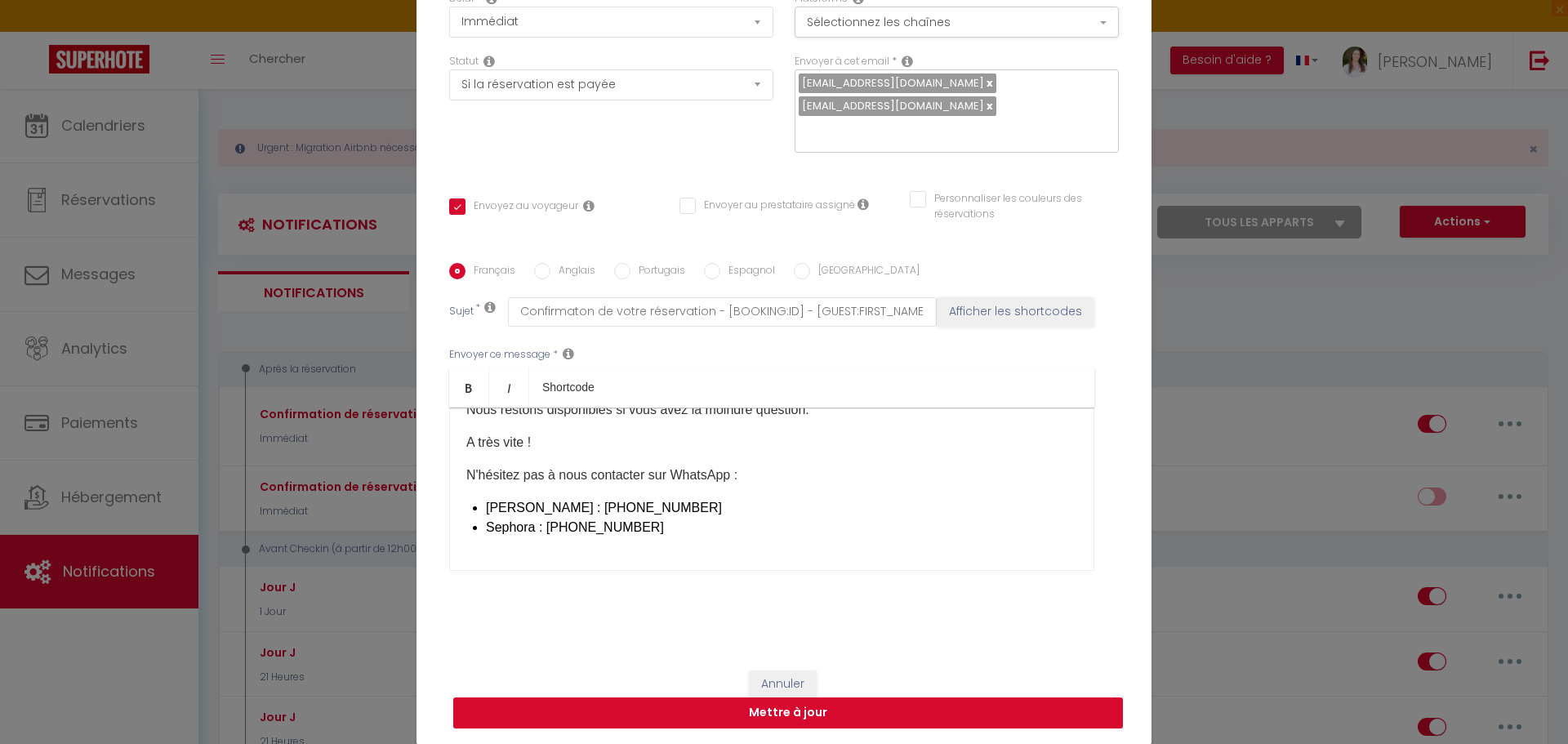
click at [773, 709] on button "Mettre à jour" at bounding box center [788, 713] width 669 height 31
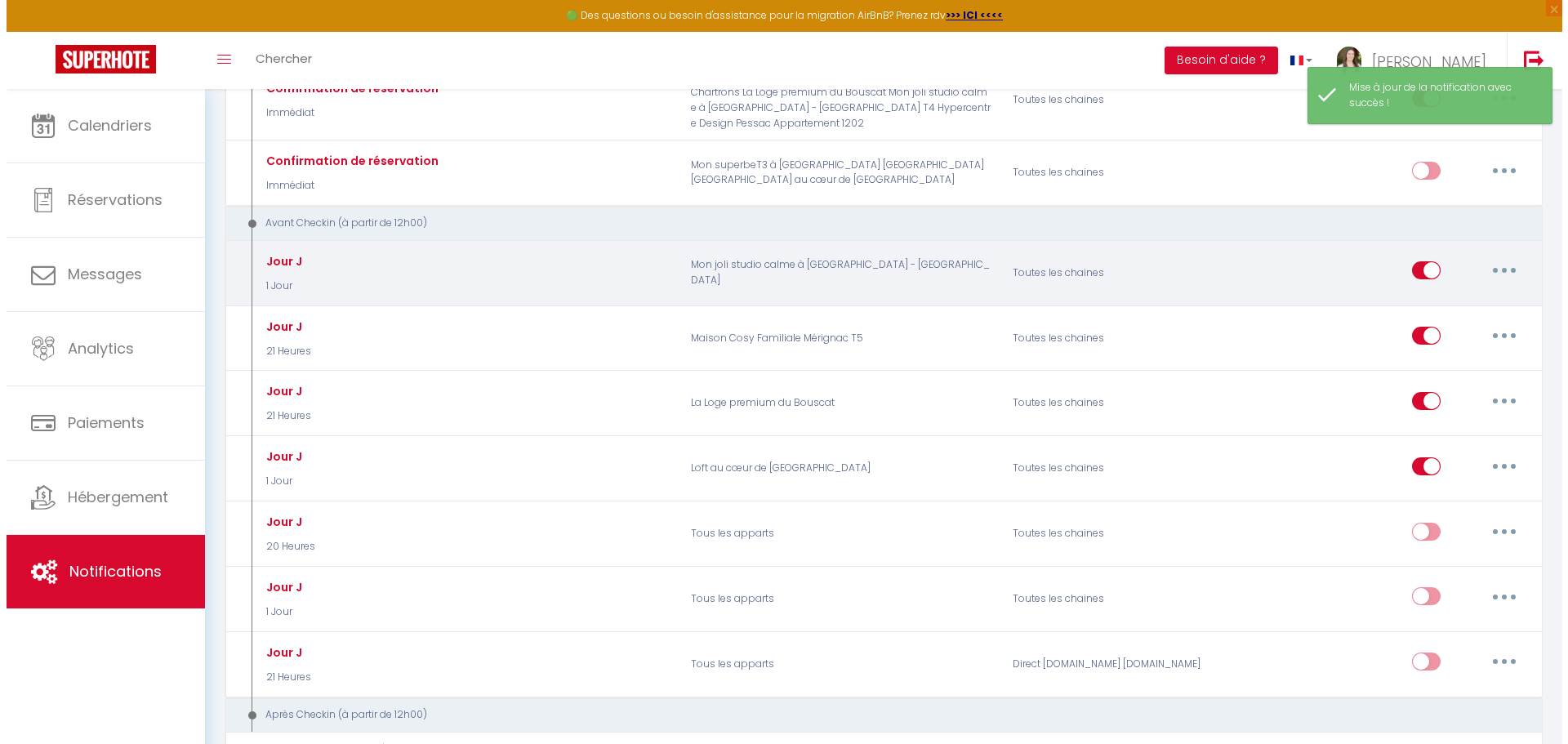
scroll to position [327, 0]
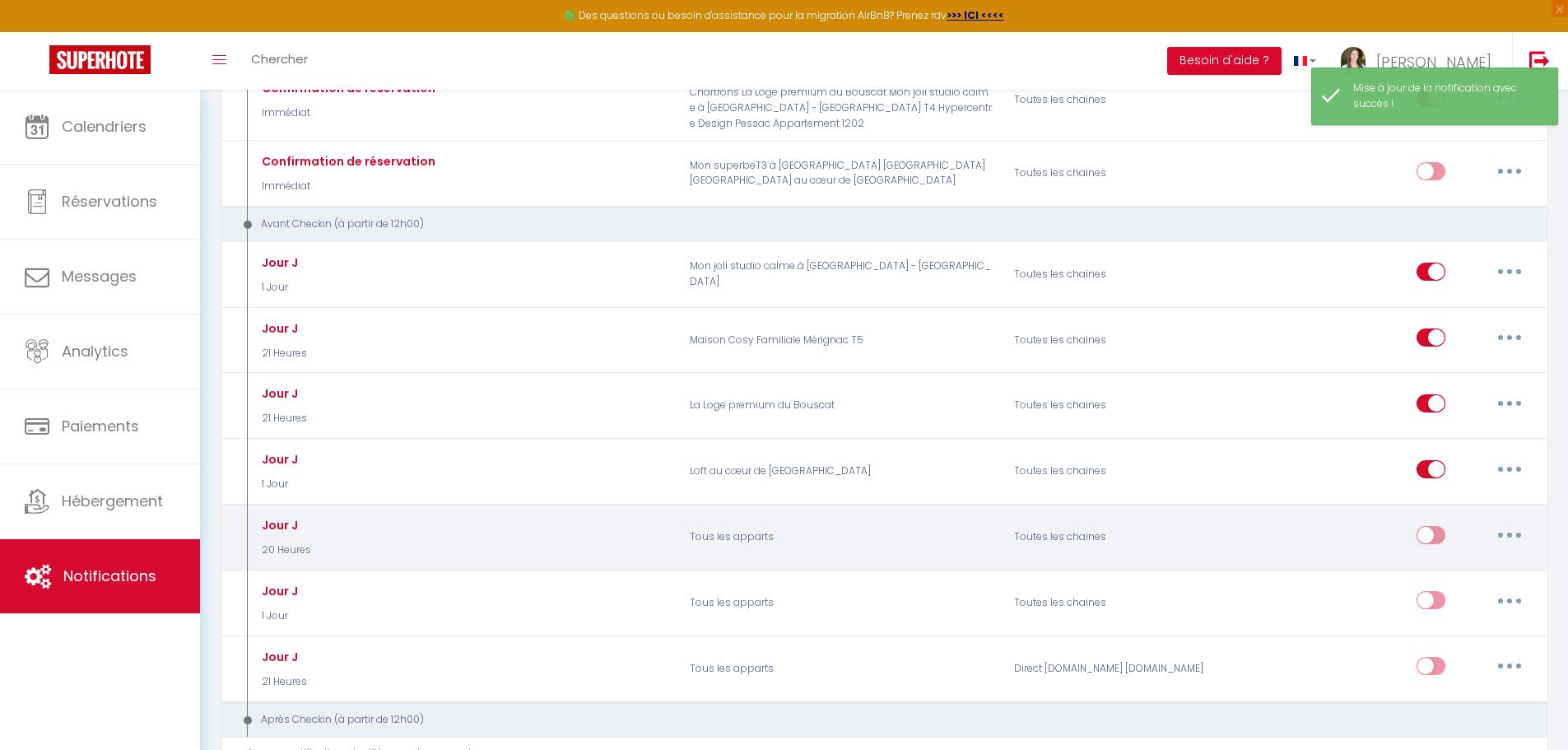
click at [1514, 536] on button "button" at bounding box center [1509, 534] width 46 height 26
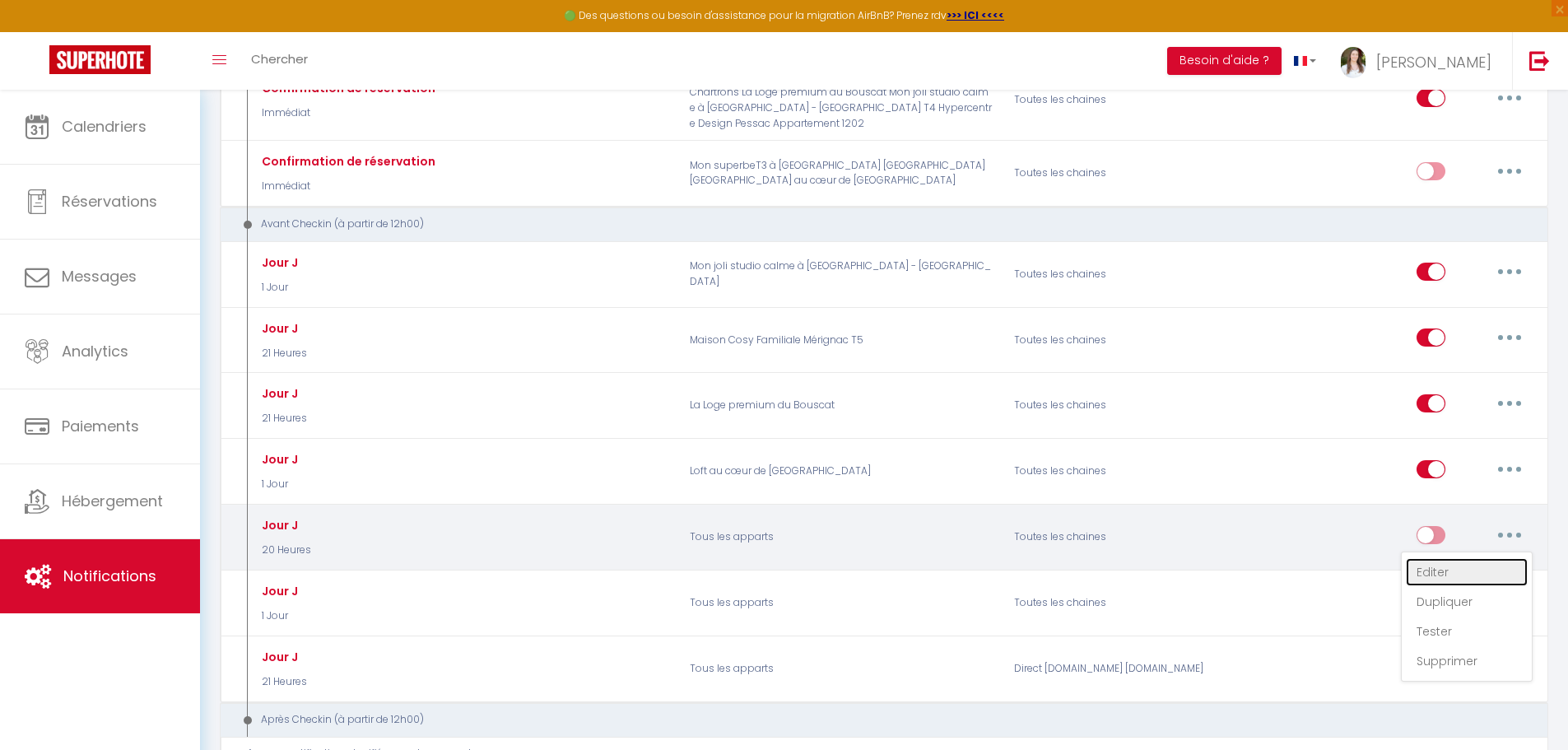
click at [1473, 568] on link "Editer" at bounding box center [1467, 572] width 122 height 28
type input "Jour J"
select select "20 Heures"
select select "if_booking_is_paid"
checkbox input "true"
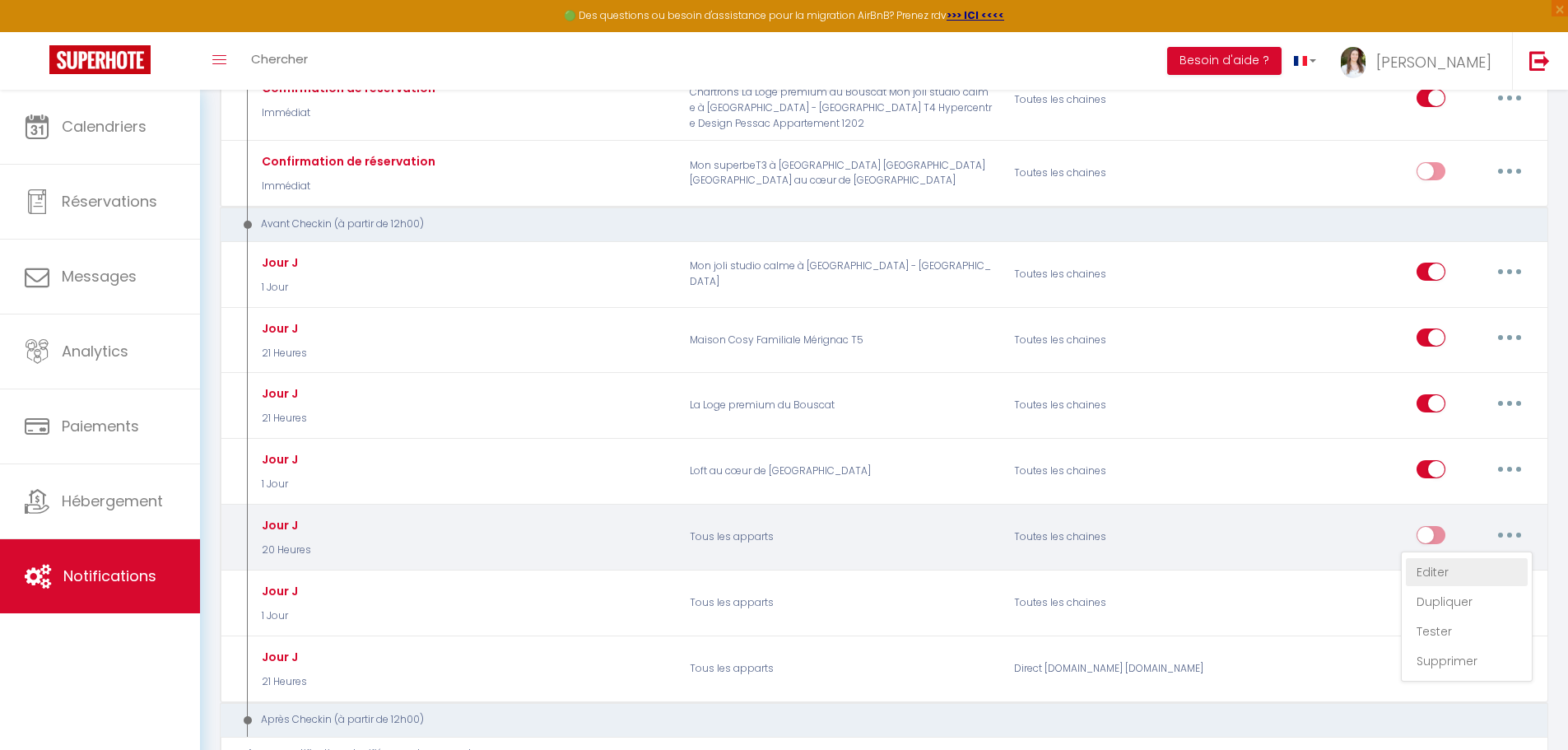
checkbox input "false"
radio input "true"
type input "C'est le jour J ! [RENTAL:NAME]​"
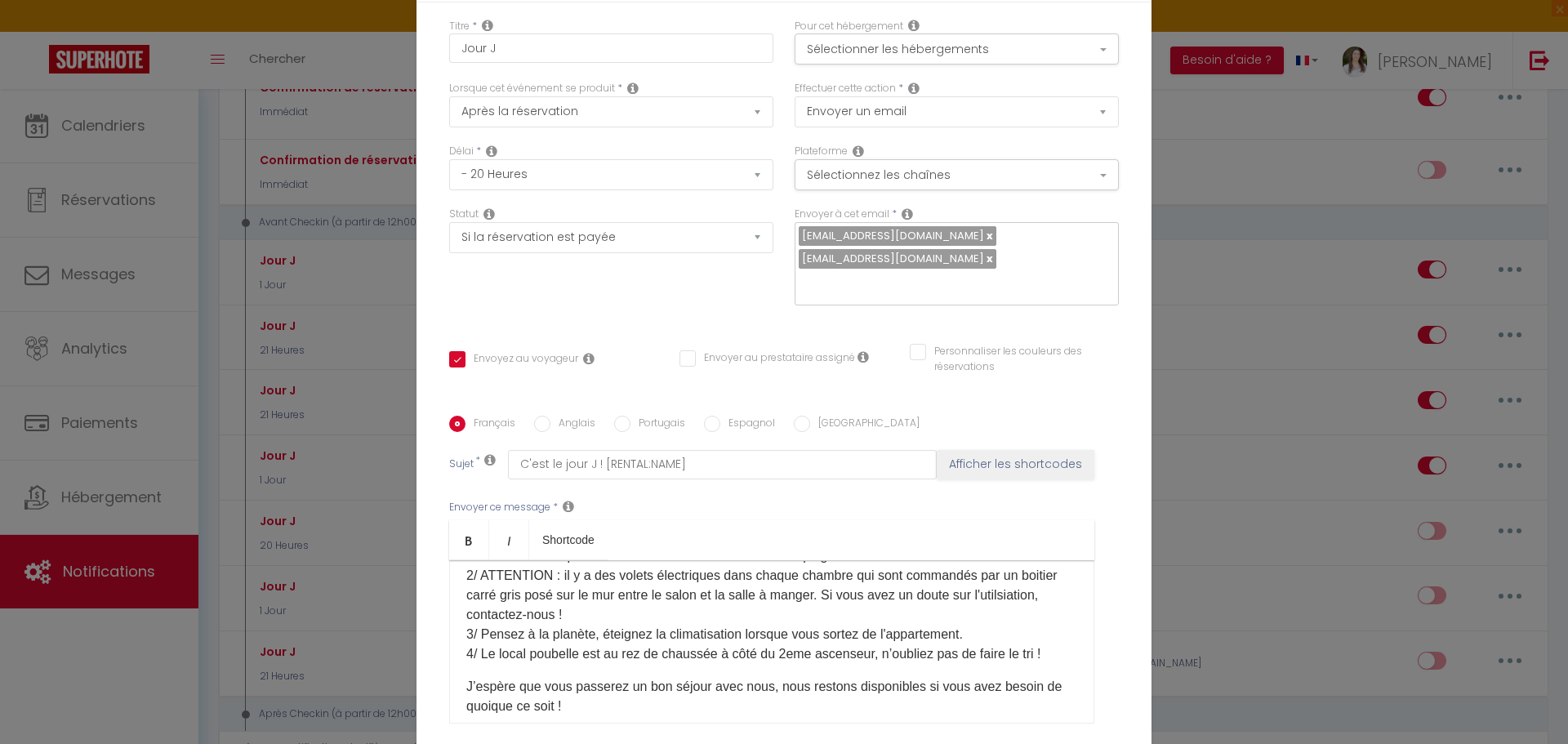
scroll to position [0, 0]
click at [914, 50] on button "Sélectionner les hébergements" at bounding box center [956, 49] width 324 height 31
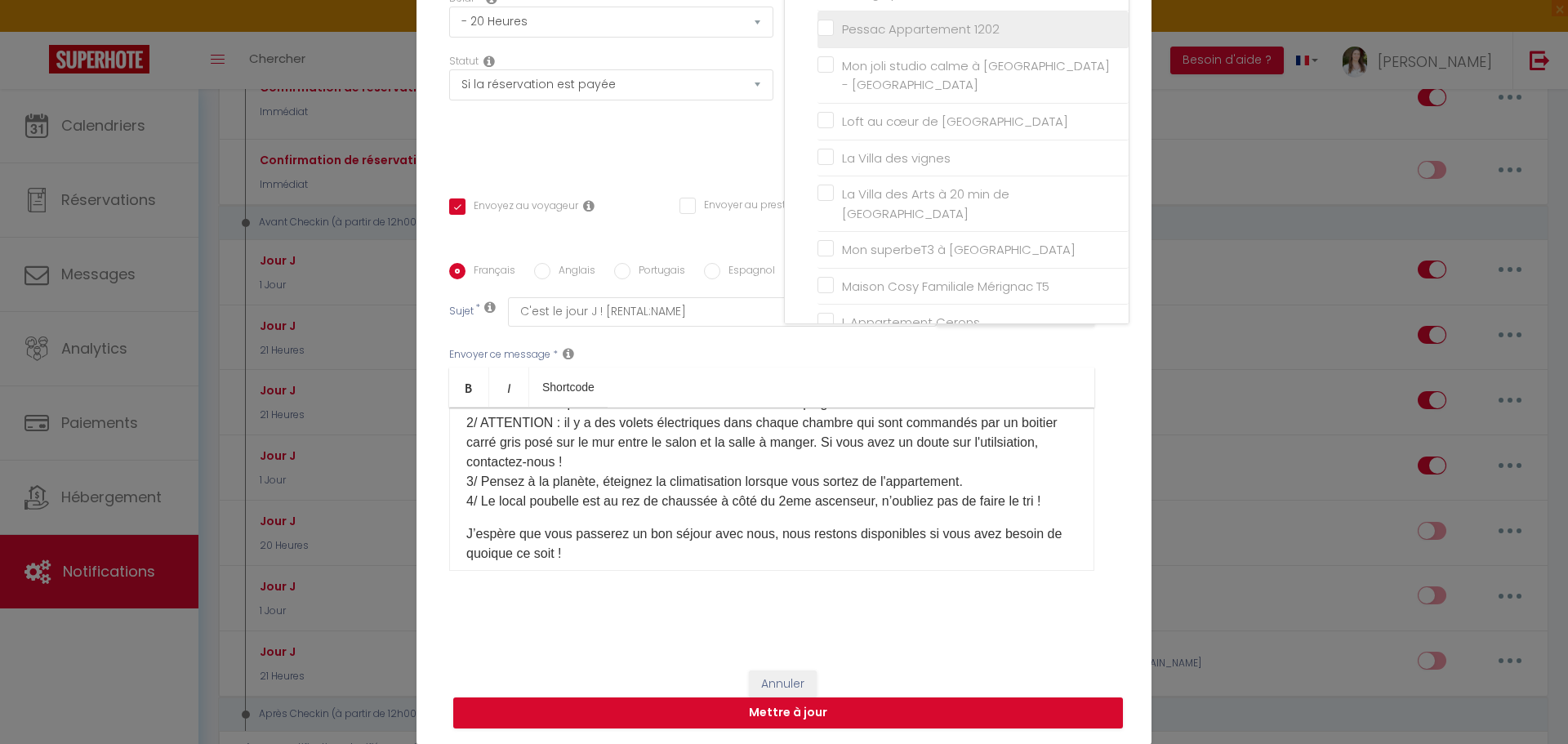
click at [951, 33] on input "Pessac Appartement 1202" at bounding box center [973, 29] width 311 height 16
checkbox input "true"
checkbox input "false"
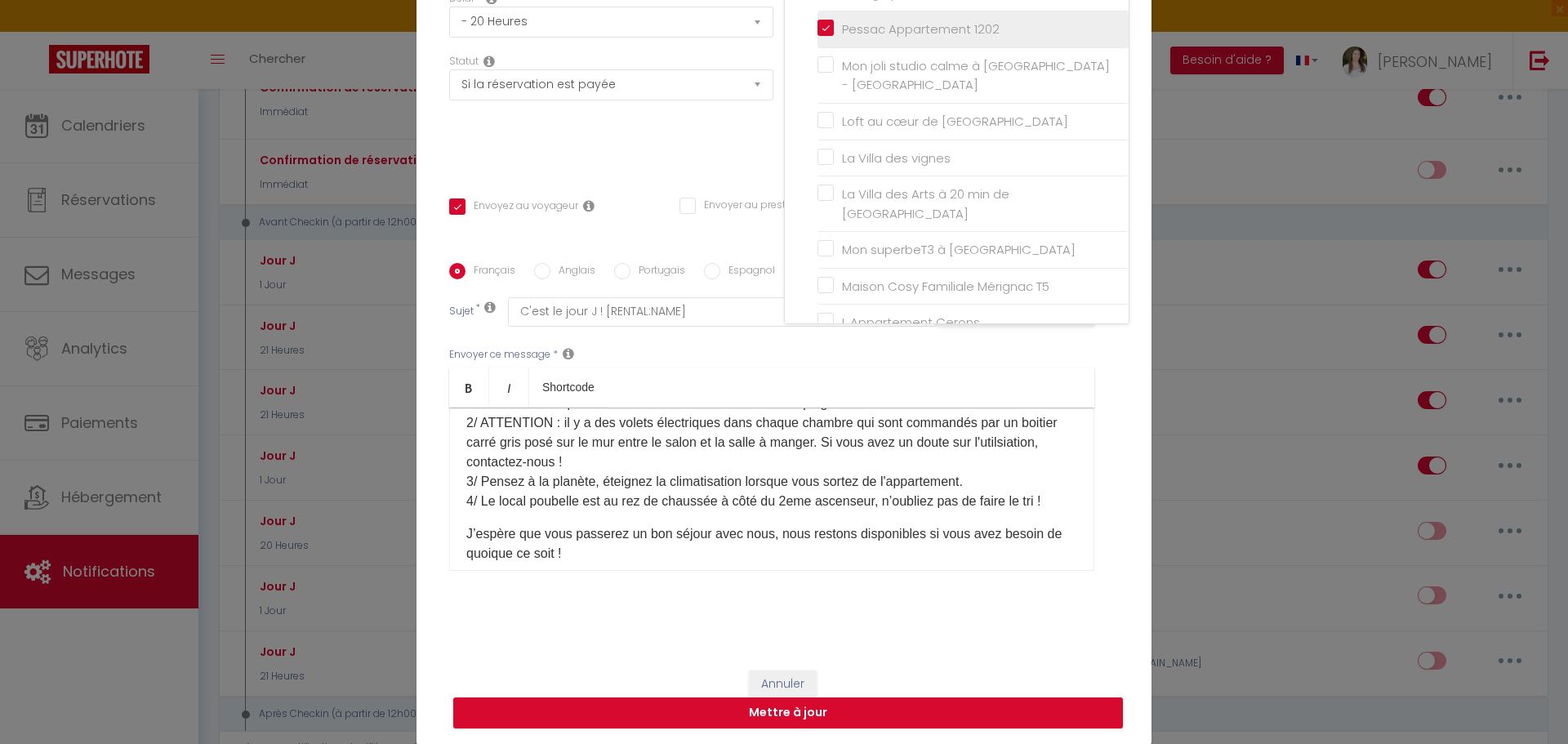
checkbox input "false"
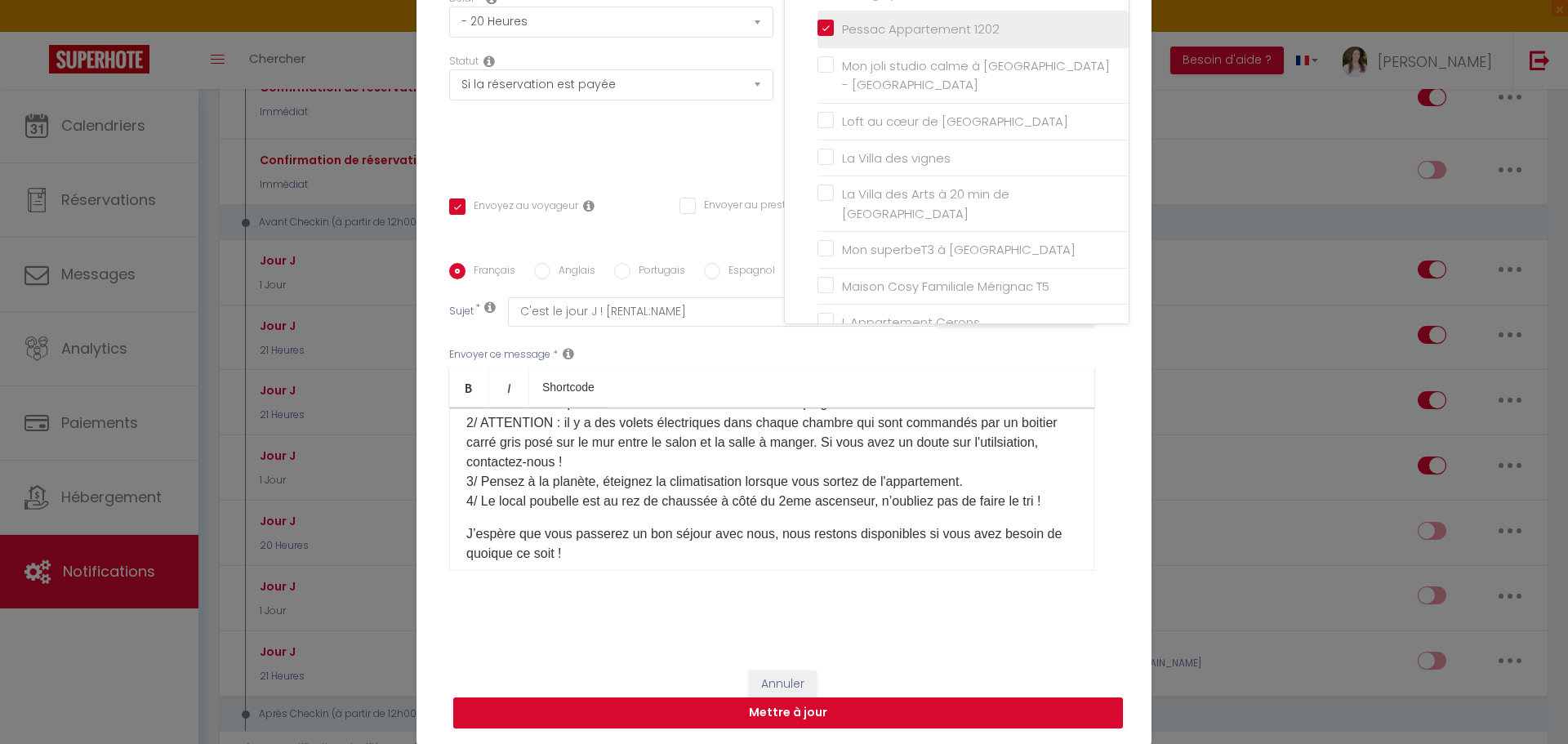
checkbox input "false"
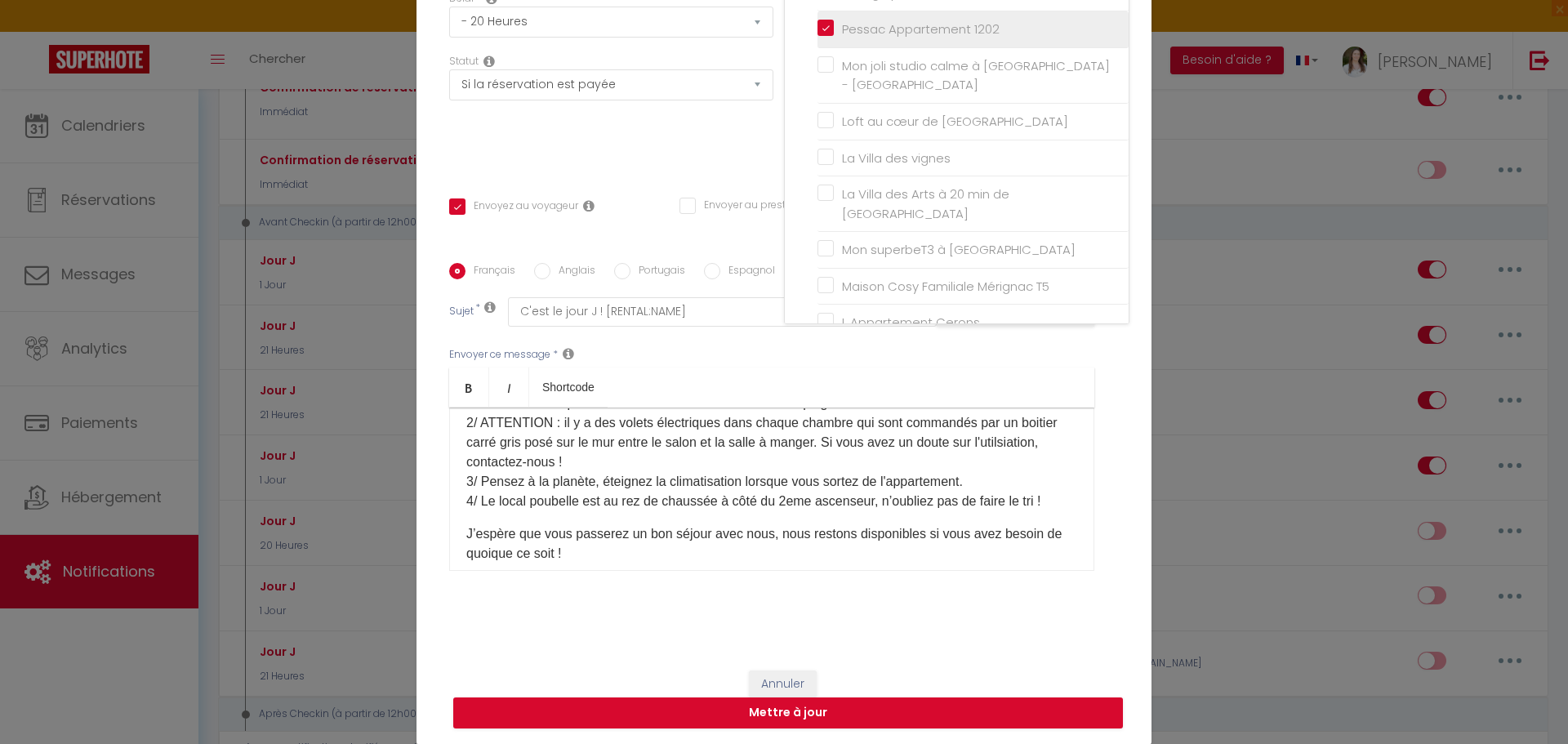
checkbox input "false"
click at [655, 155] on div "Statut Aucun Si la réservation est payée Si réservation non payée Si la caution…" at bounding box center [610, 111] width 345 height 115
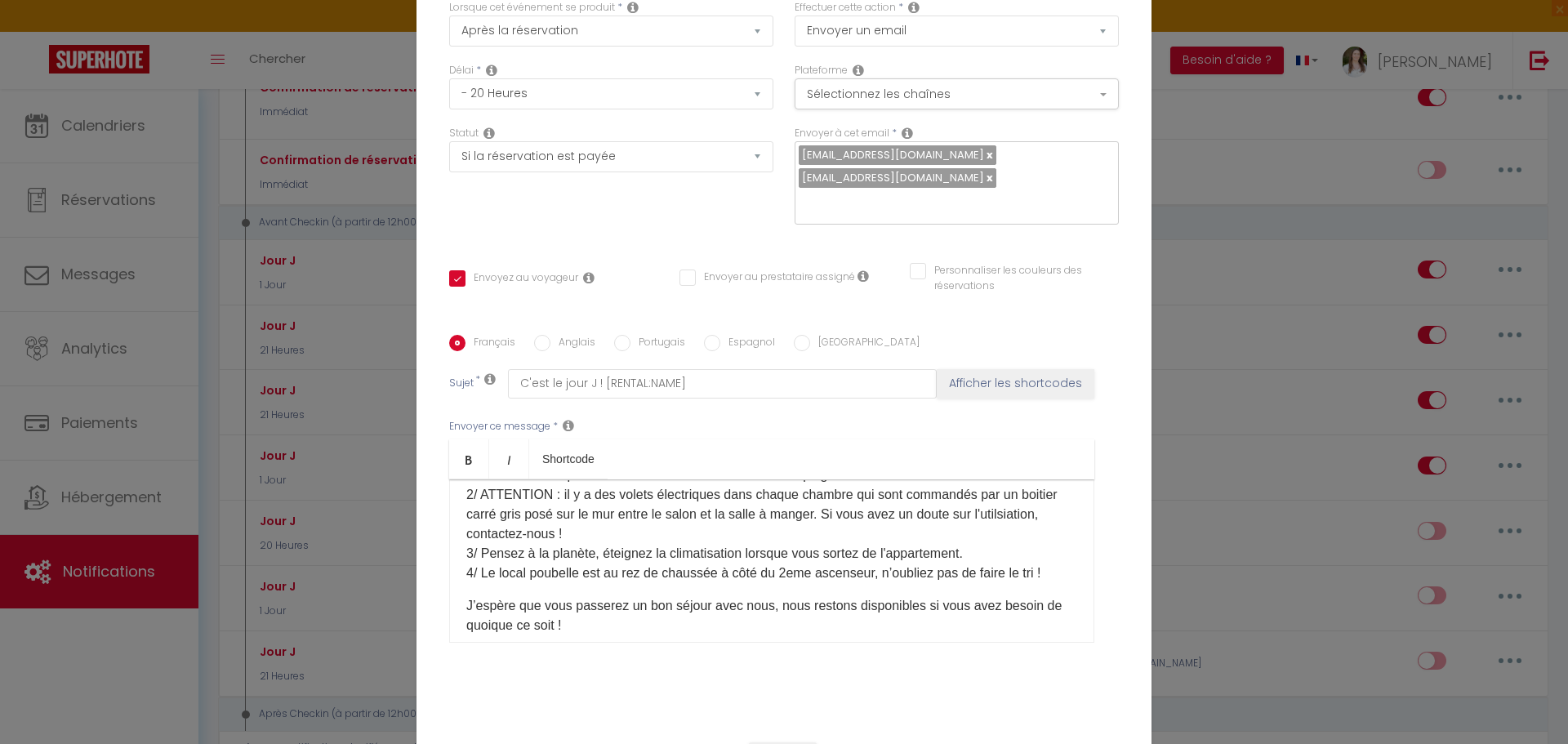
scroll to position [153, 0]
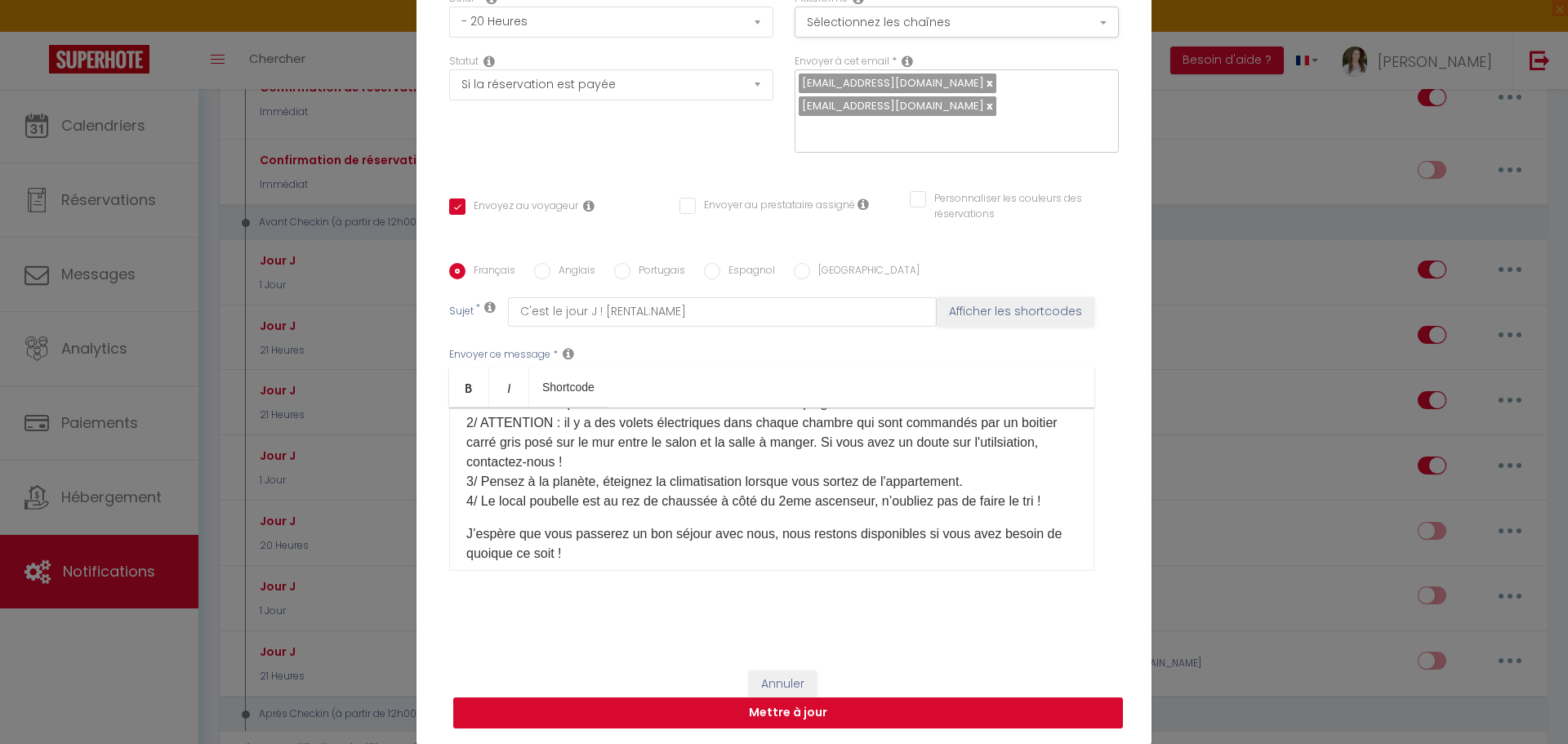
click at [897, 710] on button "Mettre à jour" at bounding box center [788, 713] width 669 height 31
checkbox input "true"
checkbox input "false"
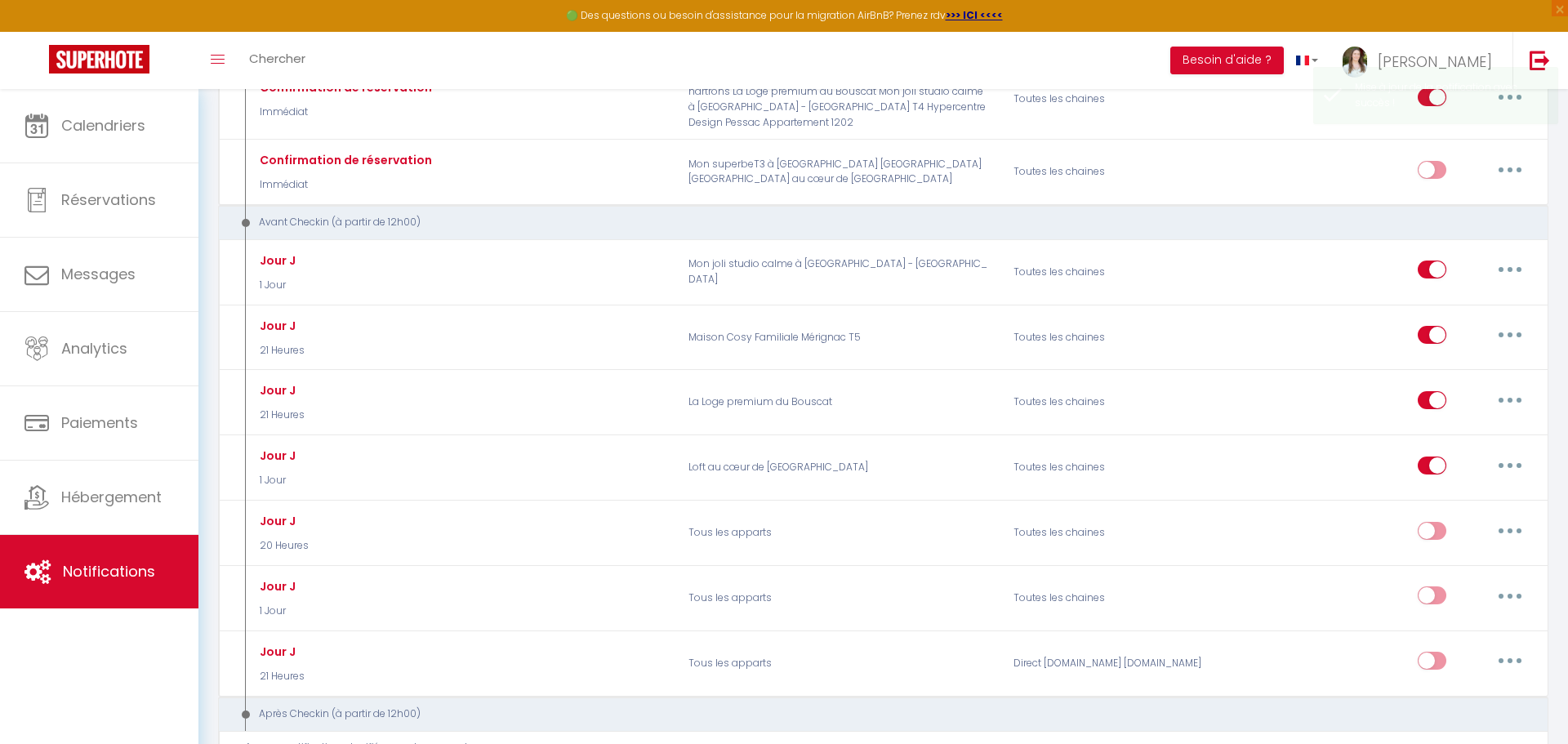
scroll to position [0, 0]
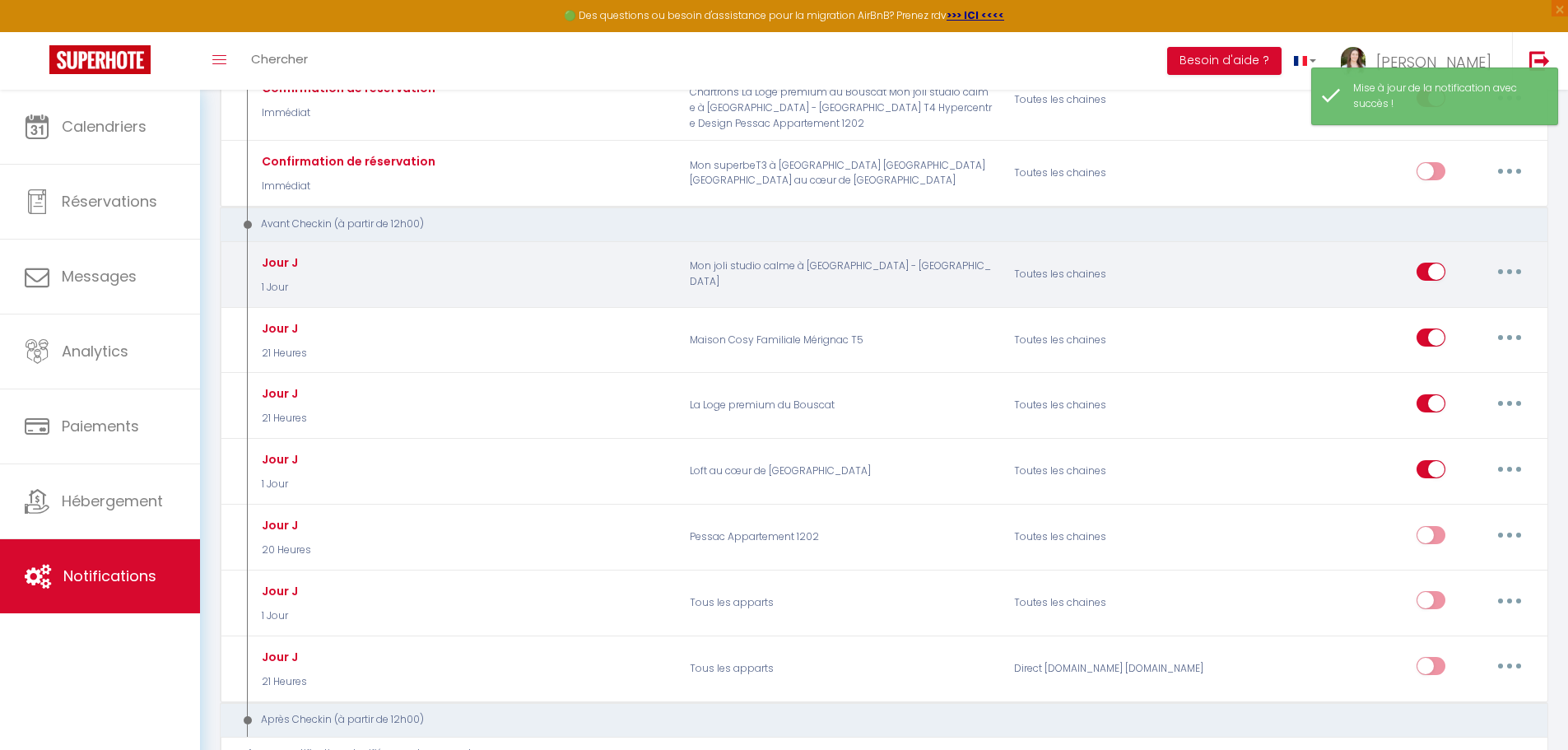
click at [1506, 271] on button "button" at bounding box center [1509, 271] width 46 height 26
click at [1493, 332] on link "Dupliquer" at bounding box center [1467, 338] width 122 height 28
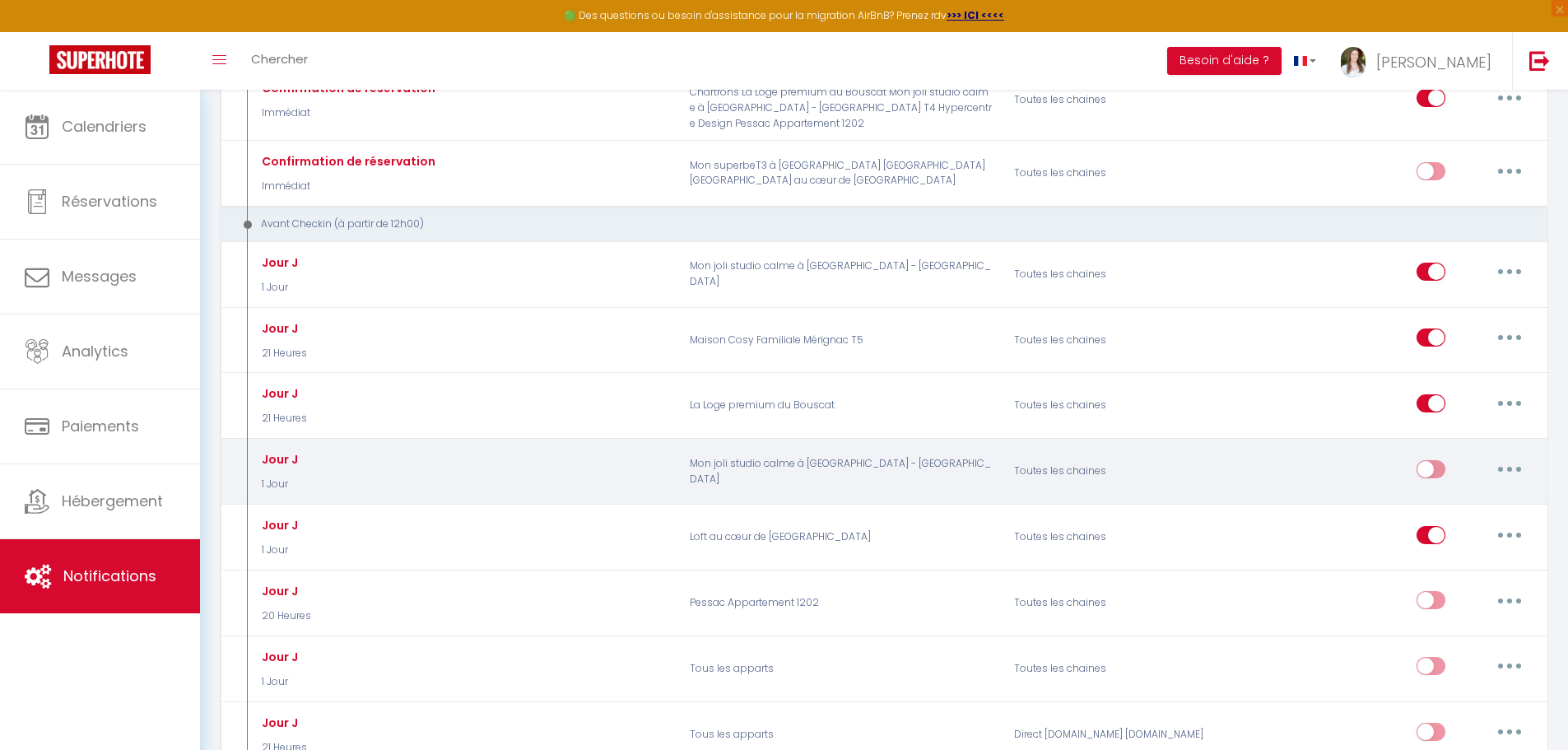
click at [1495, 467] on button "button" at bounding box center [1509, 469] width 46 height 26
click at [1476, 495] on link "Editer" at bounding box center [1467, 506] width 122 height 28
type input "Jour J"
select select "1 Jour"
select select "if_booking_is_paid"
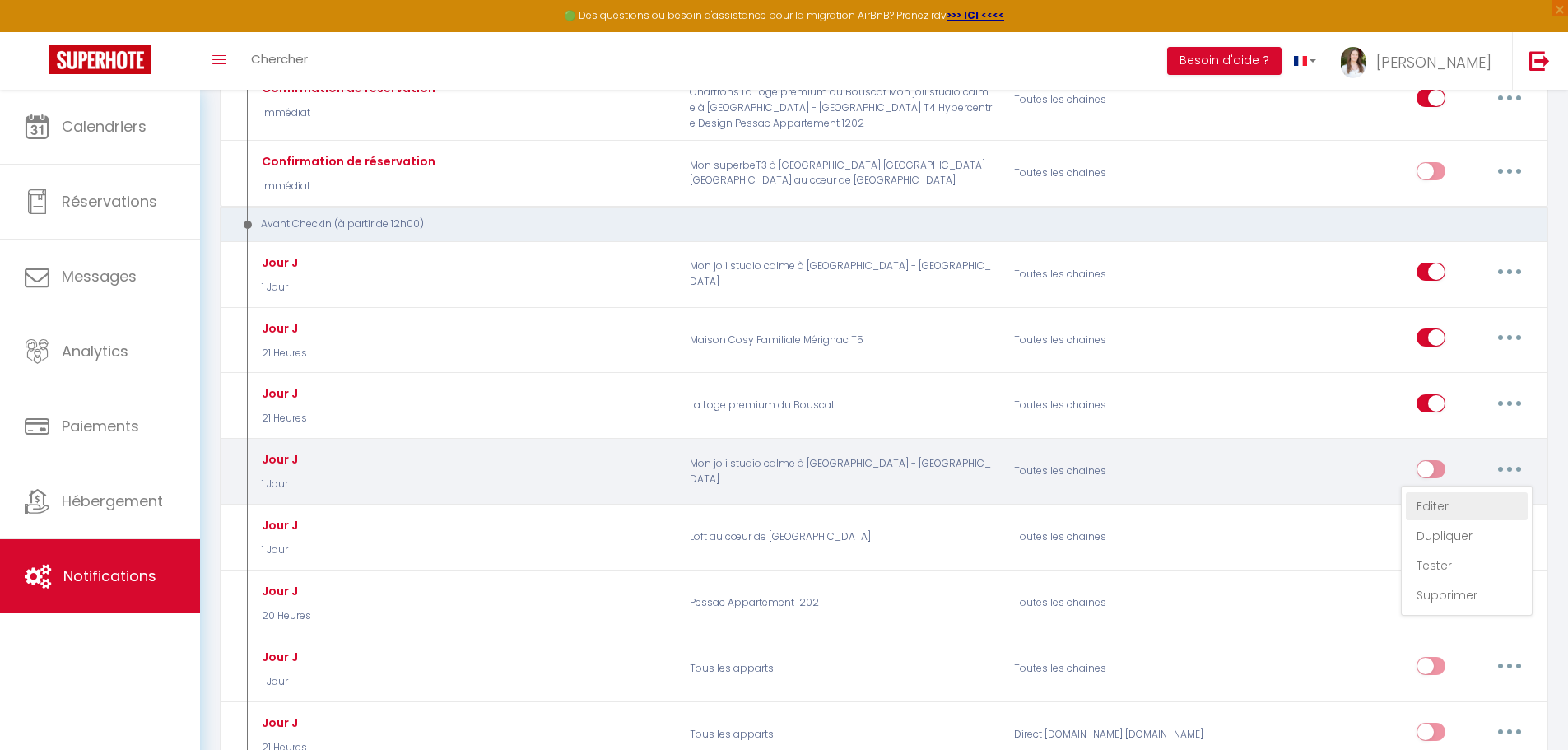
checkbox input "true"
checkbox input "false"
radio input "true"
type input "C'est bientôt le jour J ! [RENTAL:NAME]​ 🎉"
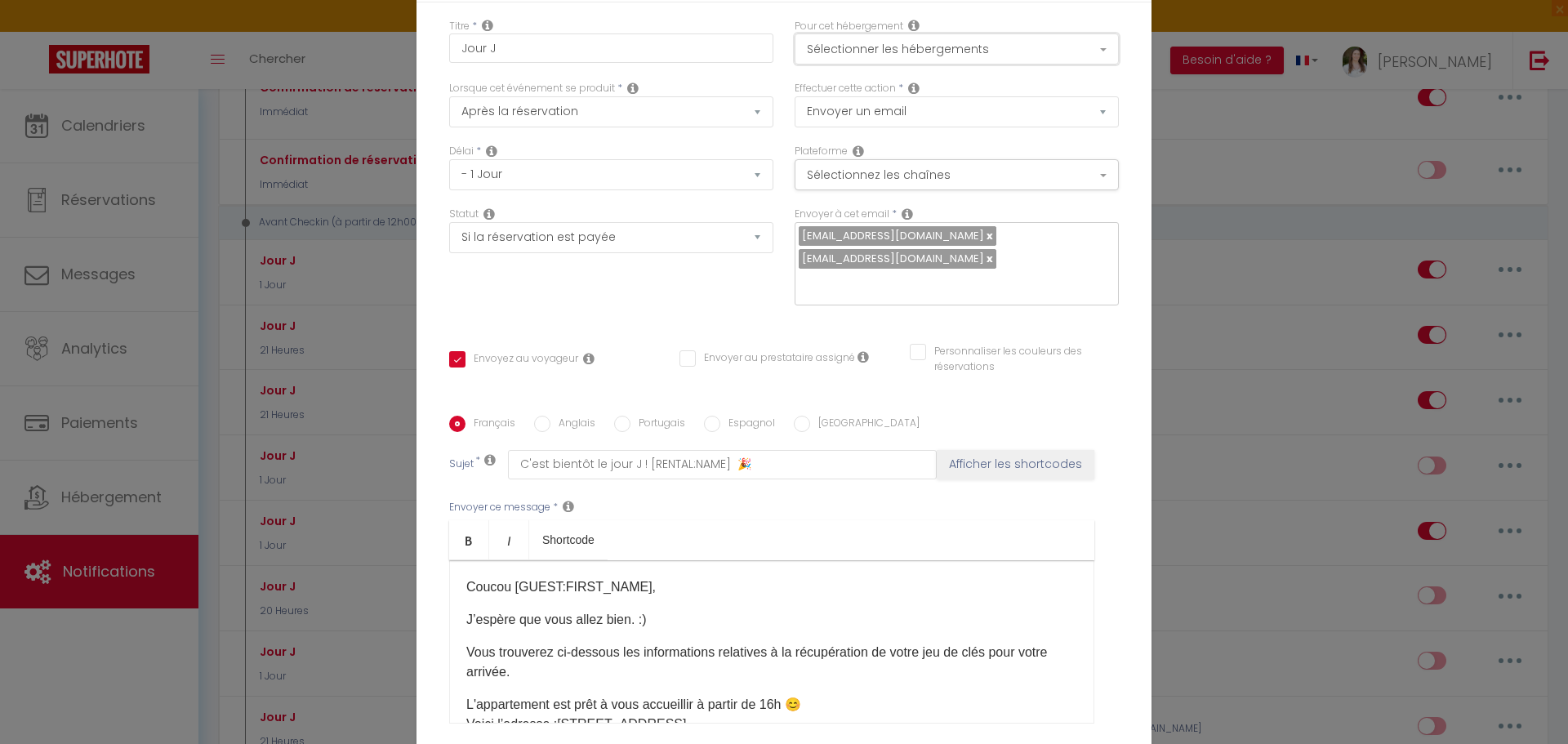
click at [934, 54] on button "Sélectionner les hébergements" at bounding box center [956, 49] width 324 height 31
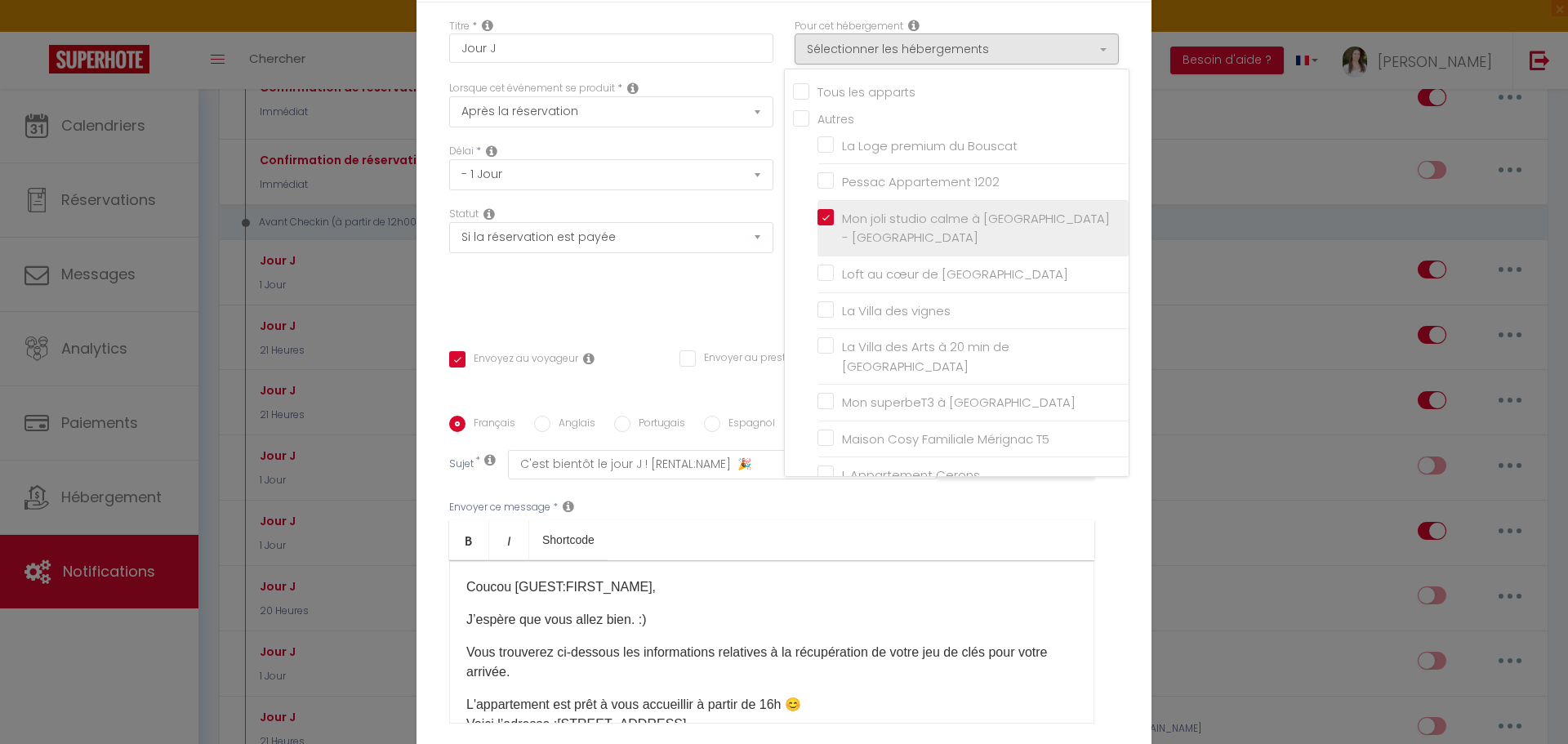
click at [820, 221] on input "Mon joli studio calme à [GEOGRAPHIC_DATA] - [GEOGRAPHIC_DATA]" at bounding box center [973, 227] width 311 height 16
checkbox input "false"
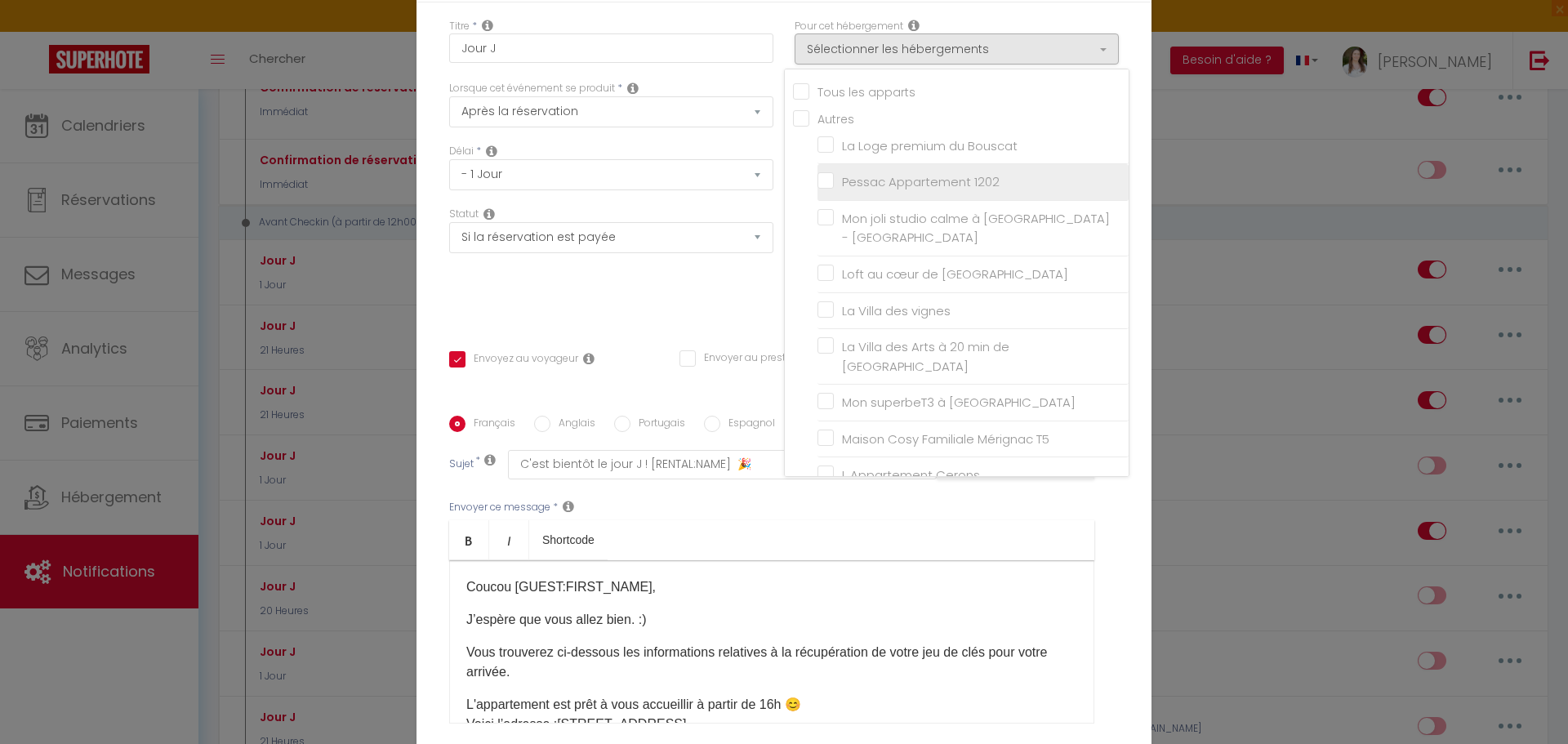
click at [934, 185] on input "Pessac Appartement 1202" at bounding box center [973, 182] width 311 height 16
checkbox input "true"
checkbox input "false"
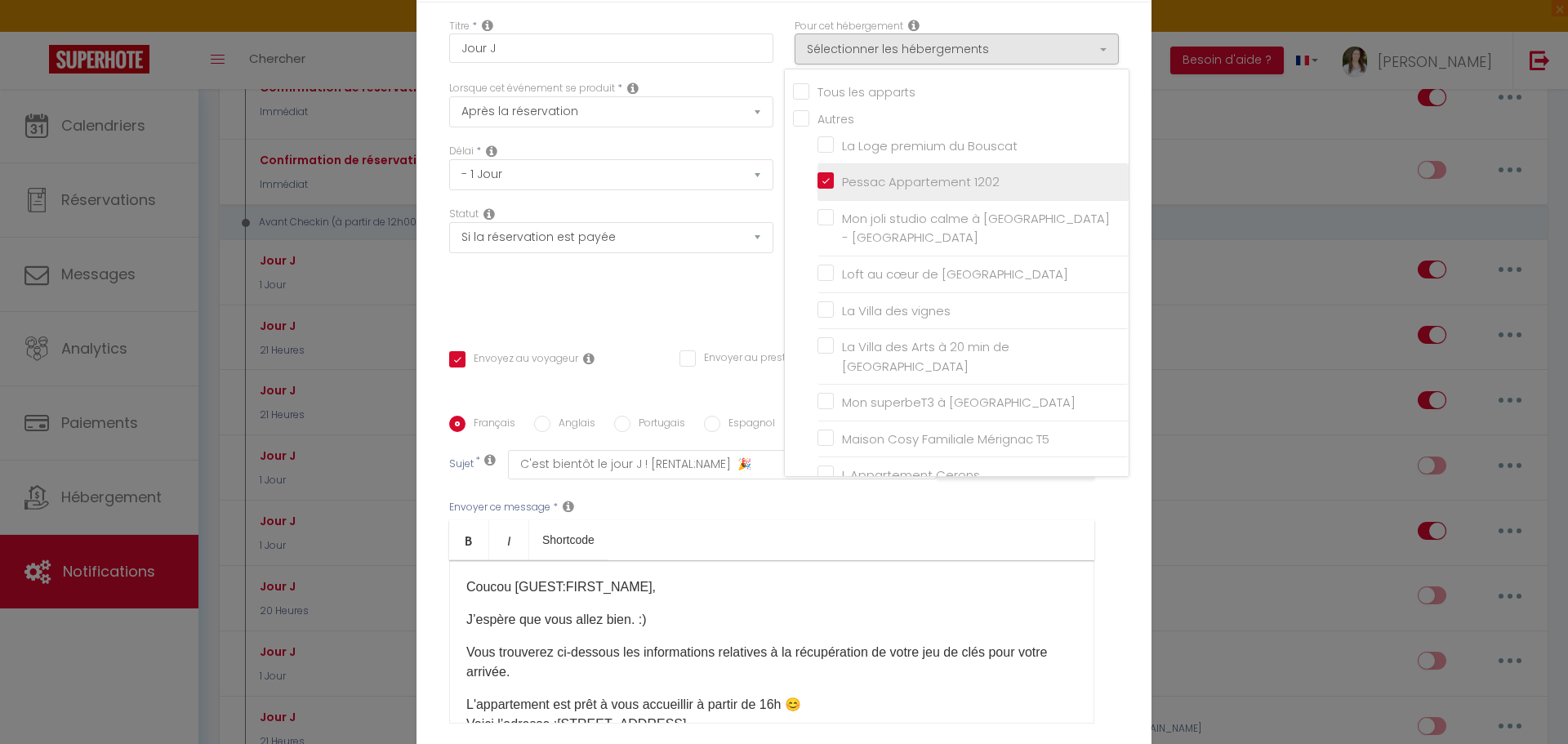
checkbox input "false"
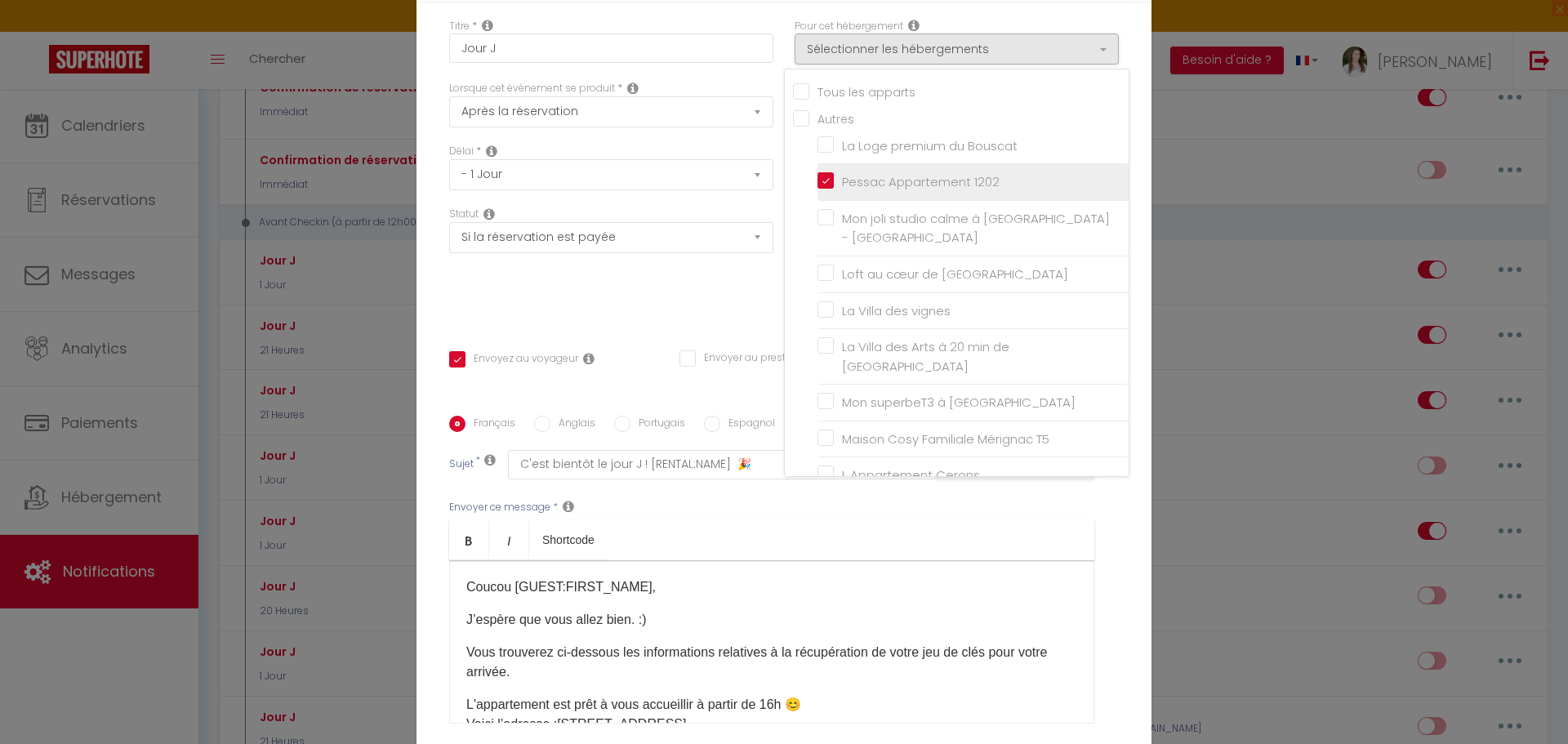
checkbox input "false"
checkbox input "true"
checkbox input "false"
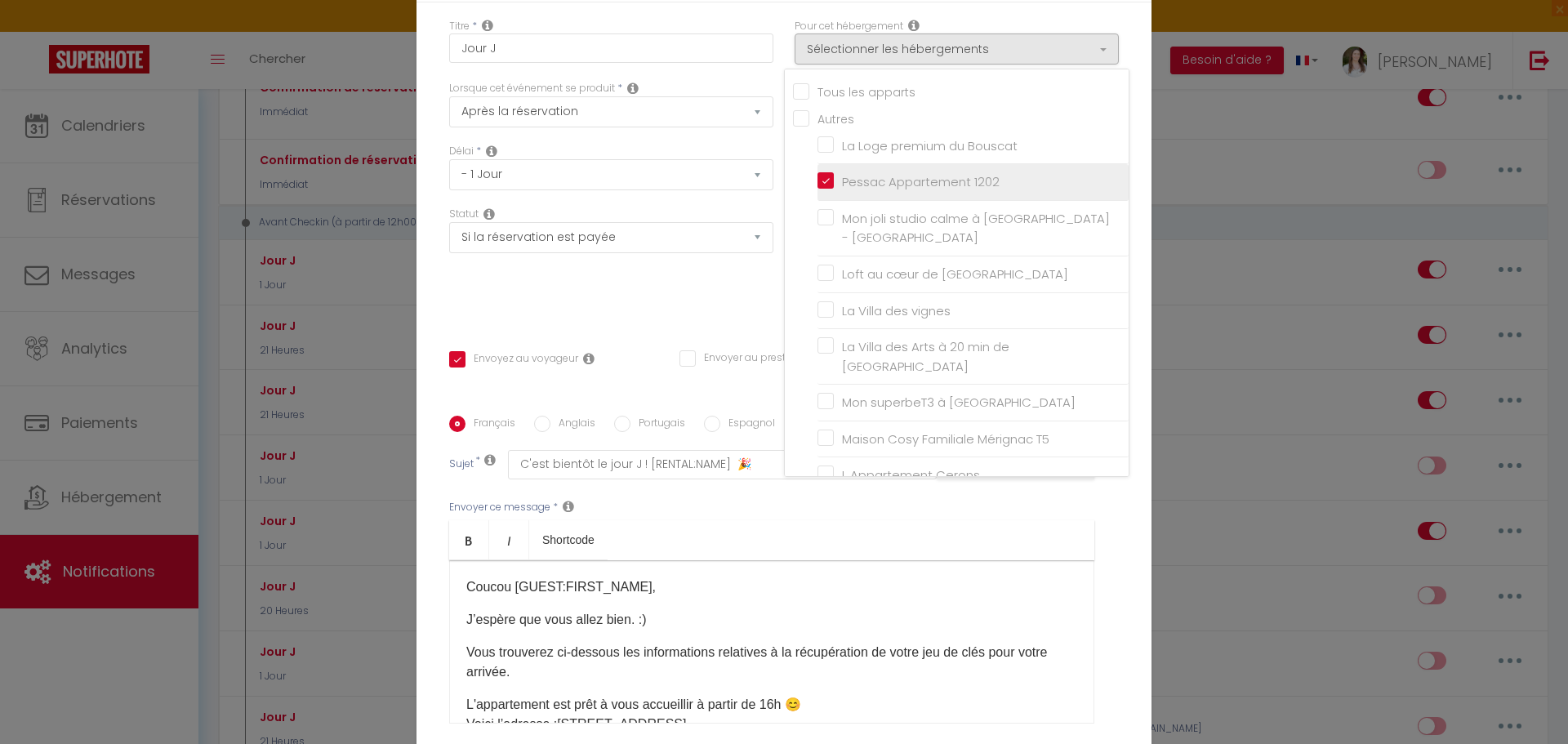
checkbox input "false"
click at [621, 285] on div "Statut Aucun Si la réservation est payée Si réservation non payée Si la caution…" at bounding box center [610, 264] width 345 height 115
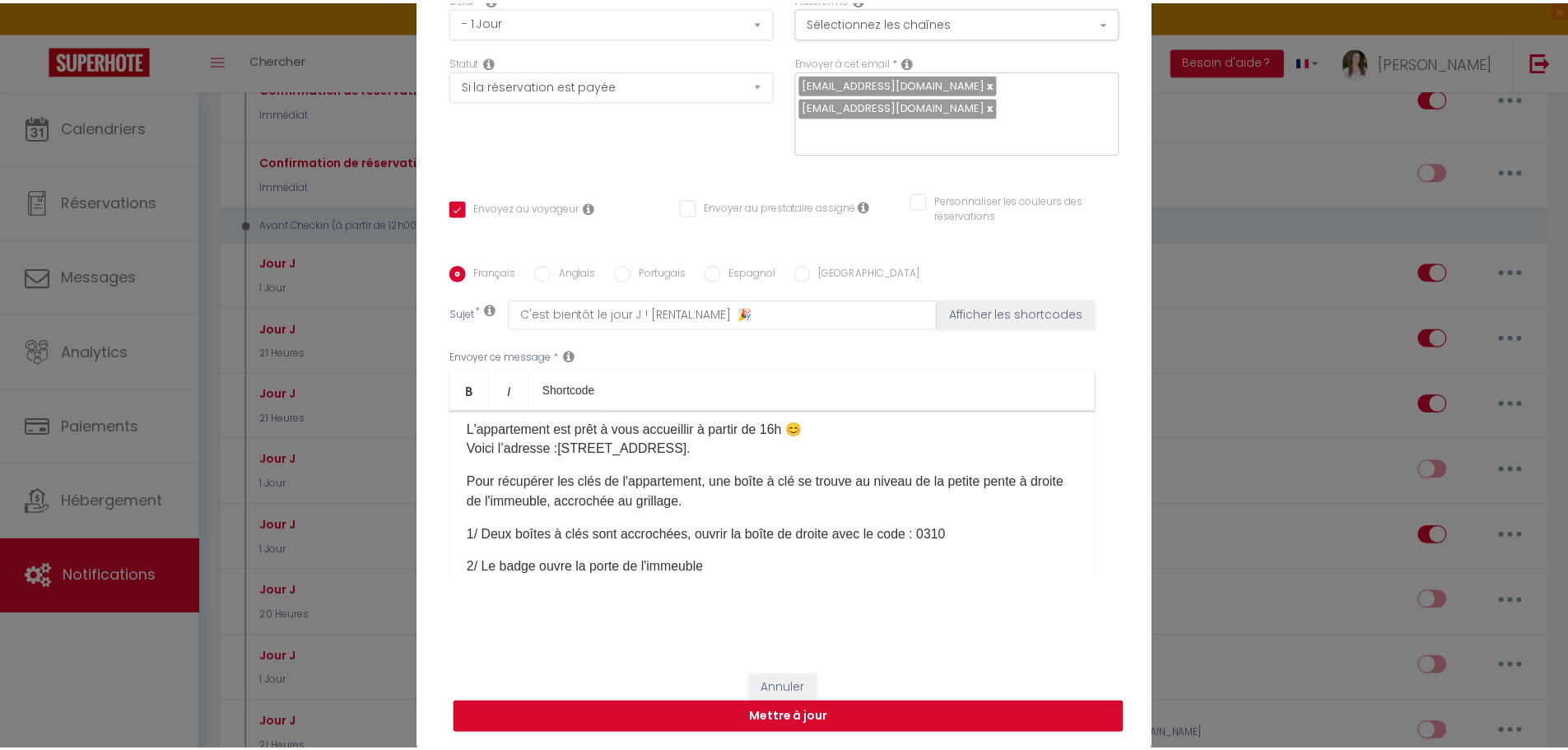
scroll to position [165, 0]
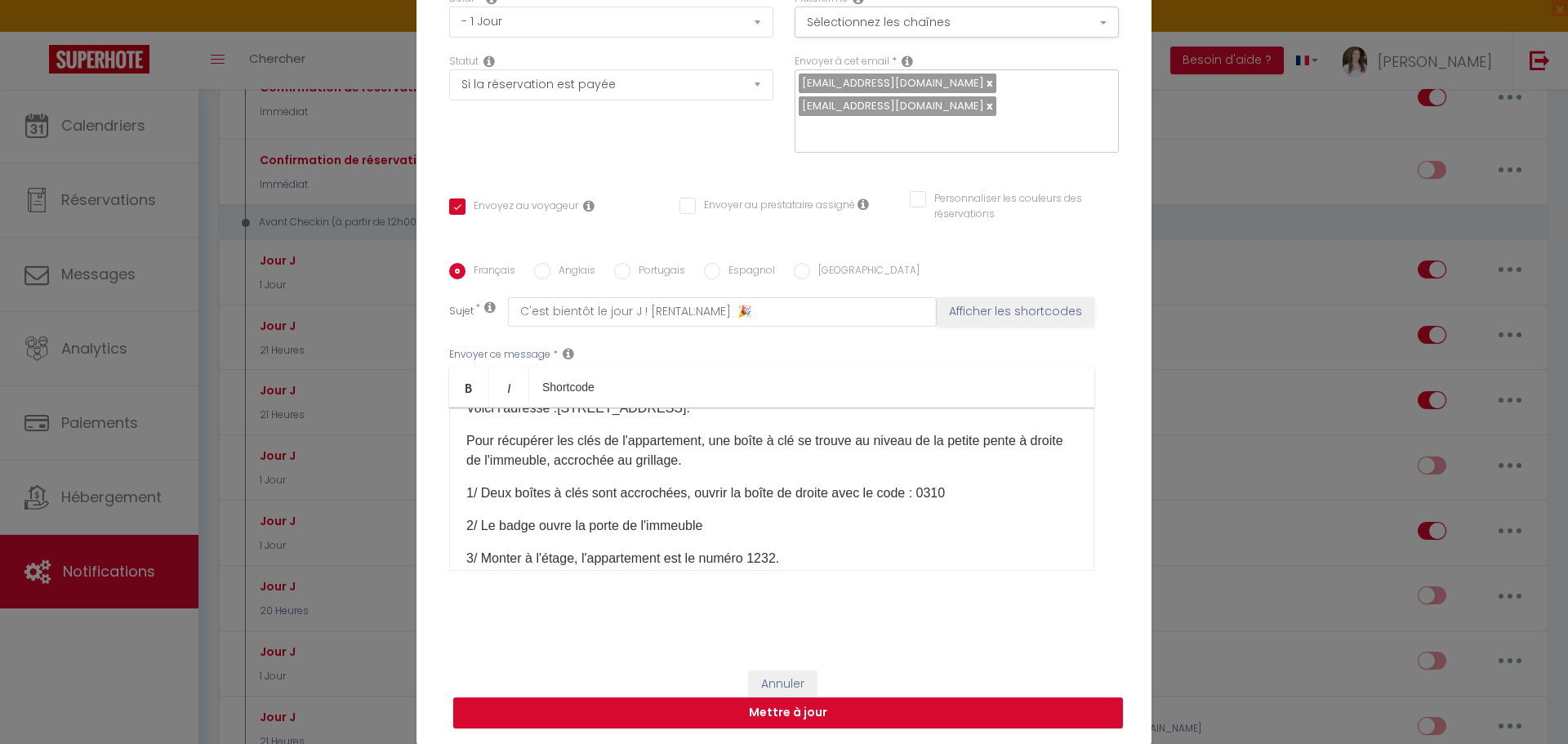
click at [805, 490] on p "1/ Deux boîtes à clés sont accrochées, ouvrir la boîte de droite avec le code :…" at bounding box center [771, 493] width 610 height 19
click at [941, 494] on p "1/ Deux boîtes à clés sont accrochées, ouvrir la boîte de gauche avec le code :…" at bounding box center [771, 493] width 610 height 19
click at [794, 669] on div "Annuler Mettre à jour" at bounding box center [784, 699] width 735 height 91
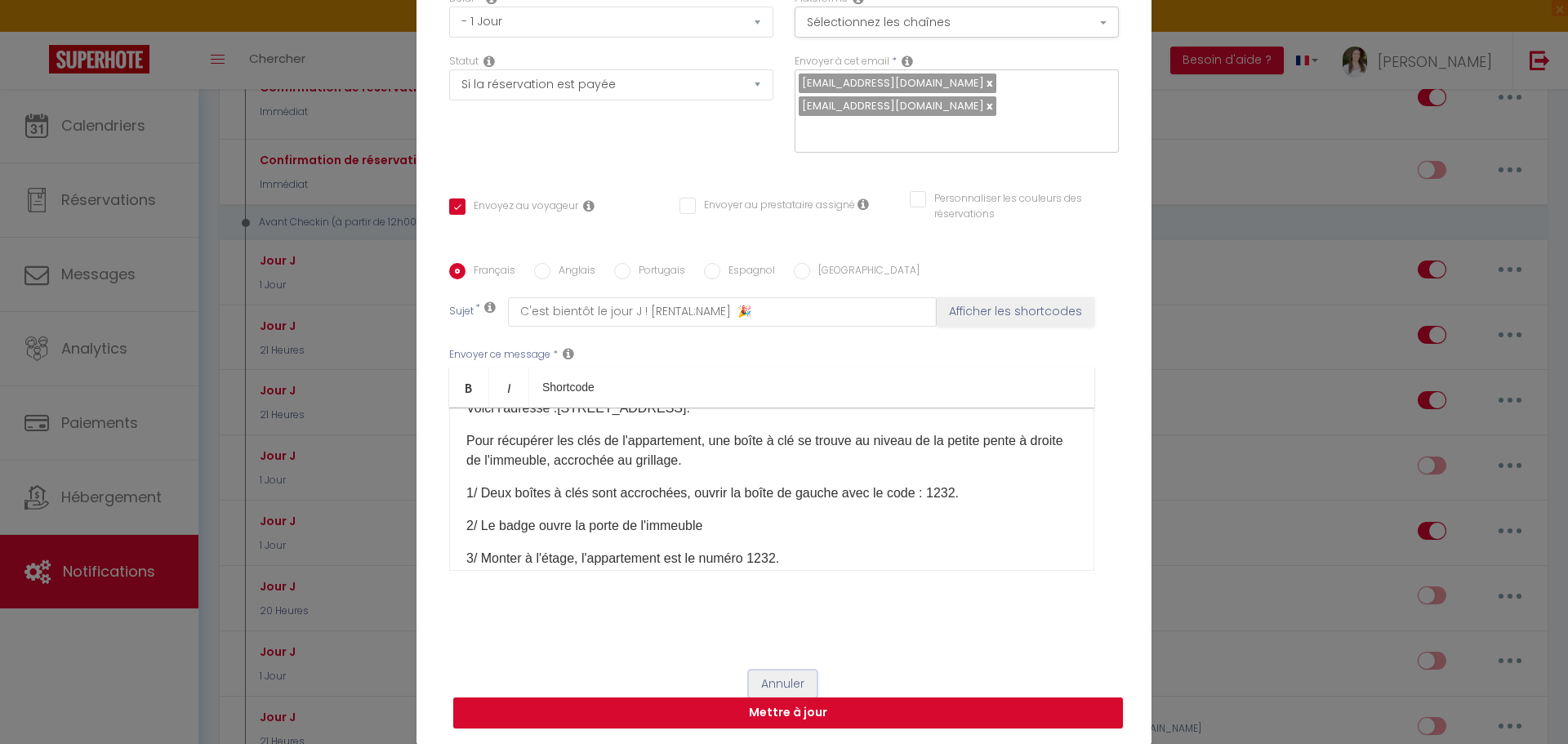
click at [794, 676] on button "Annuler" at bounding box center [783, 684] width 68 height 28
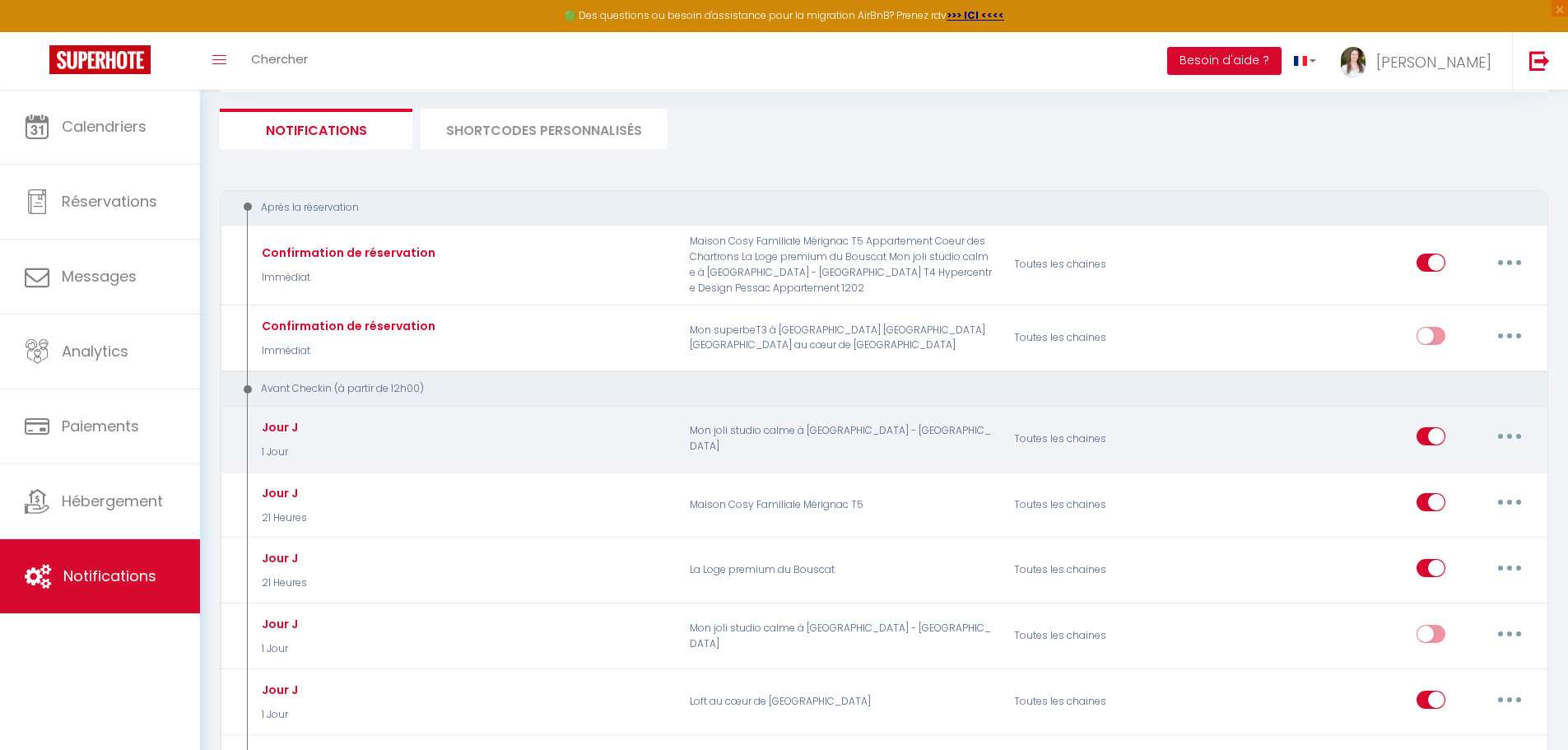
click at [1520, 430] on button "button" at bounding box center [1509, 436] width 46 height 26
click at [1470, 468] on link "Editer" at bounding box center [1467, 474] width 122 height 28
checkbox input "true"
checkbox input "false"
checkbox input "true"
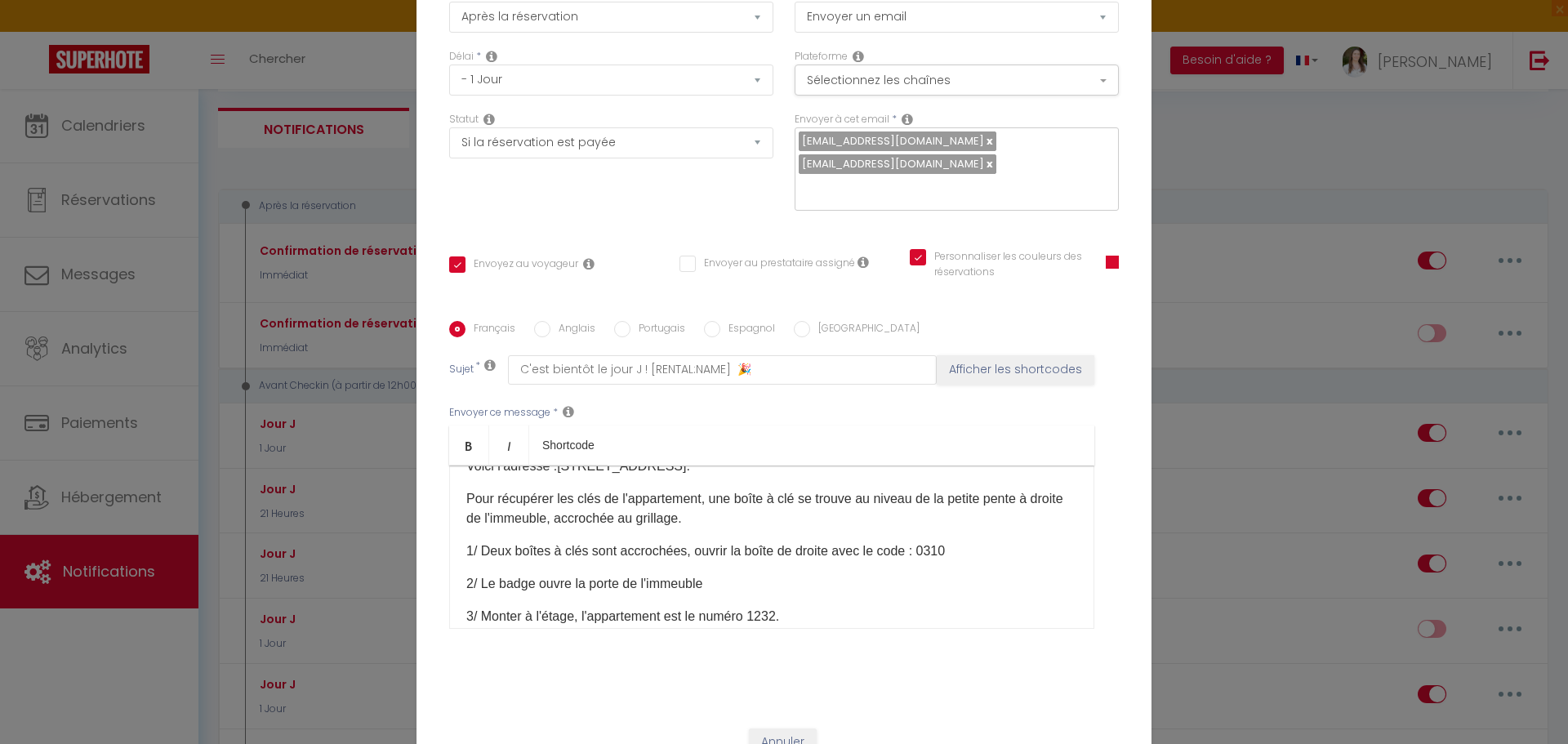
scroll to position [153, 0]
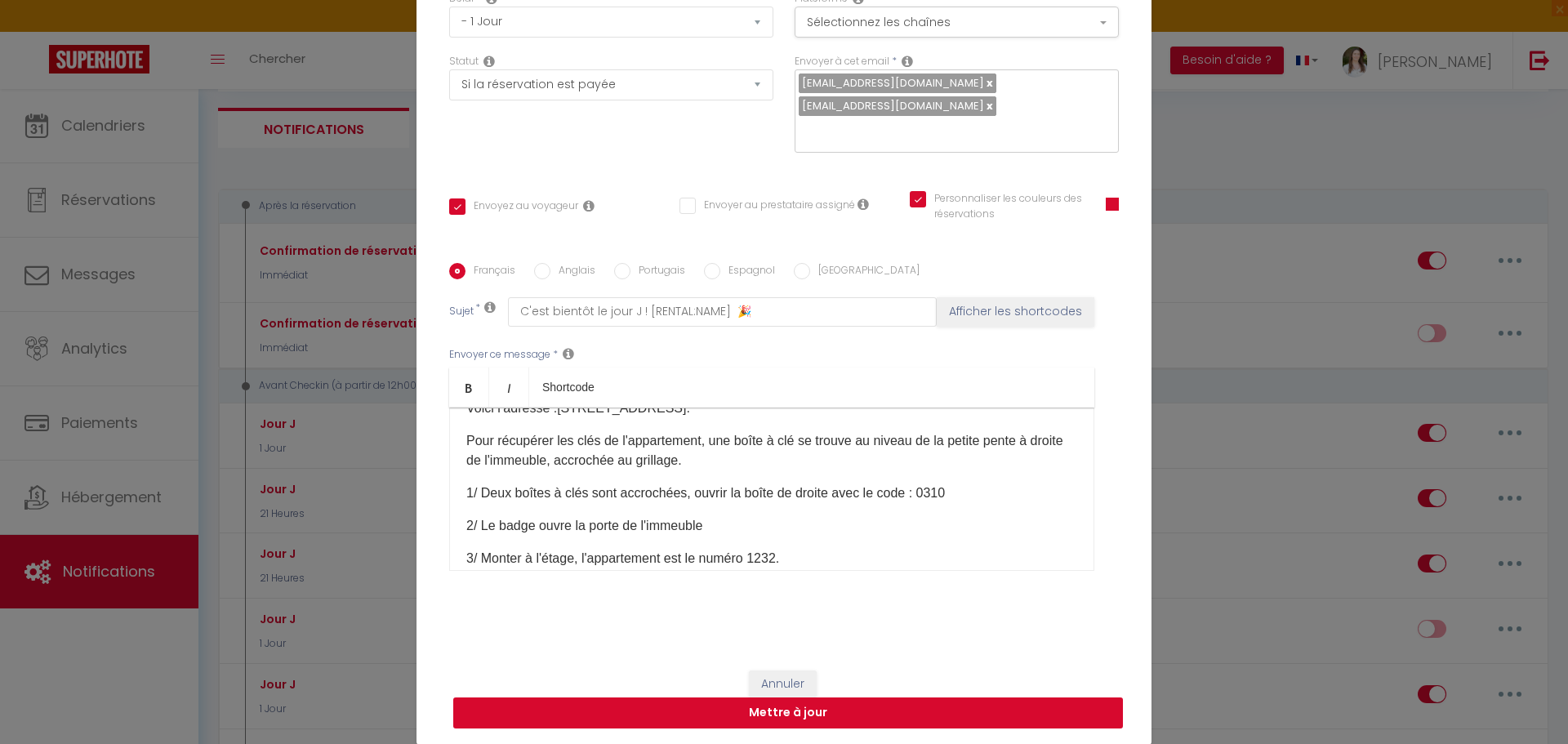
click at [899, 714] on button "Mettre à jour" at bounding box center [788, 713] width 669 height 31
checkbox input "true"
checkbox input "false"
checkbox input "true"
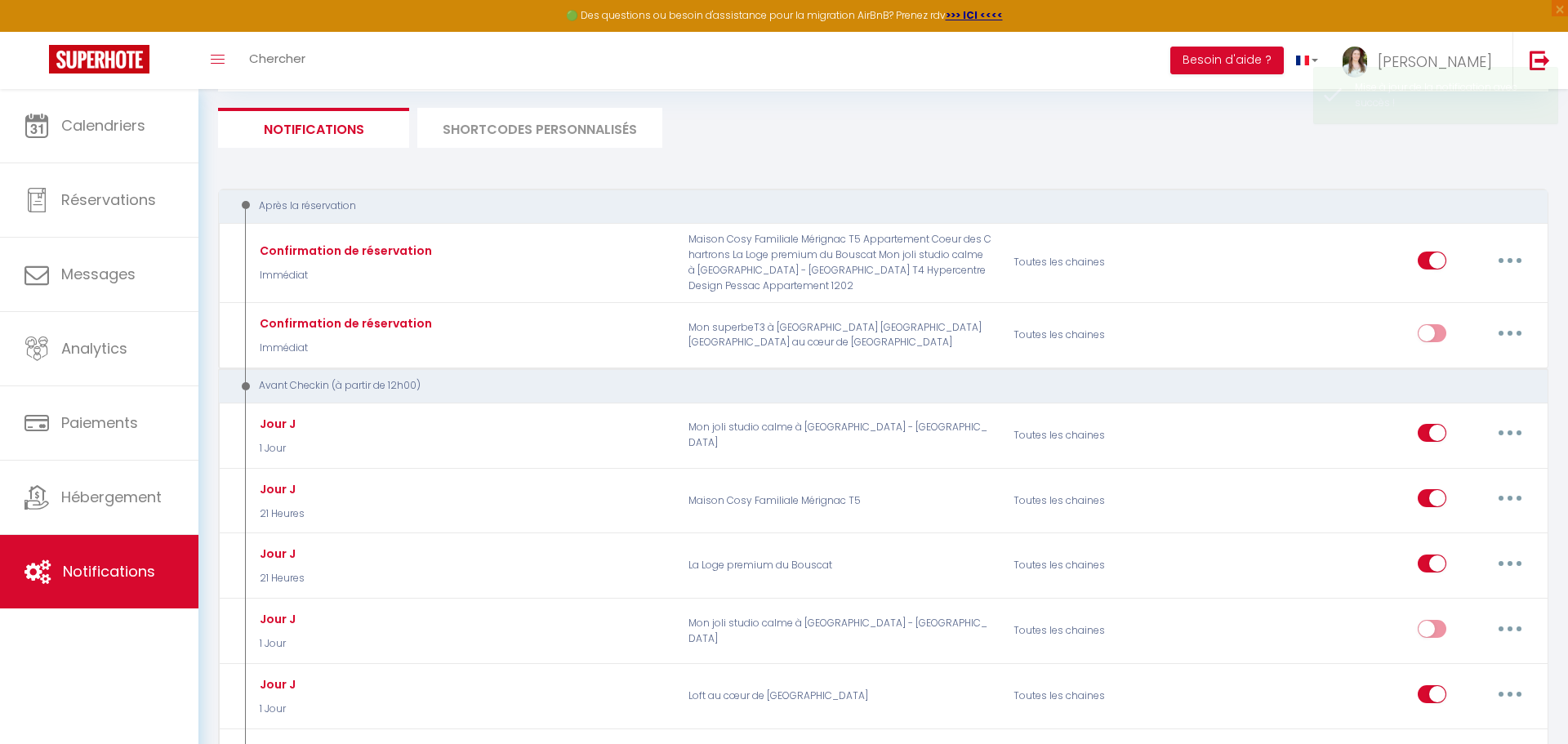
scroll to position [0, 0]
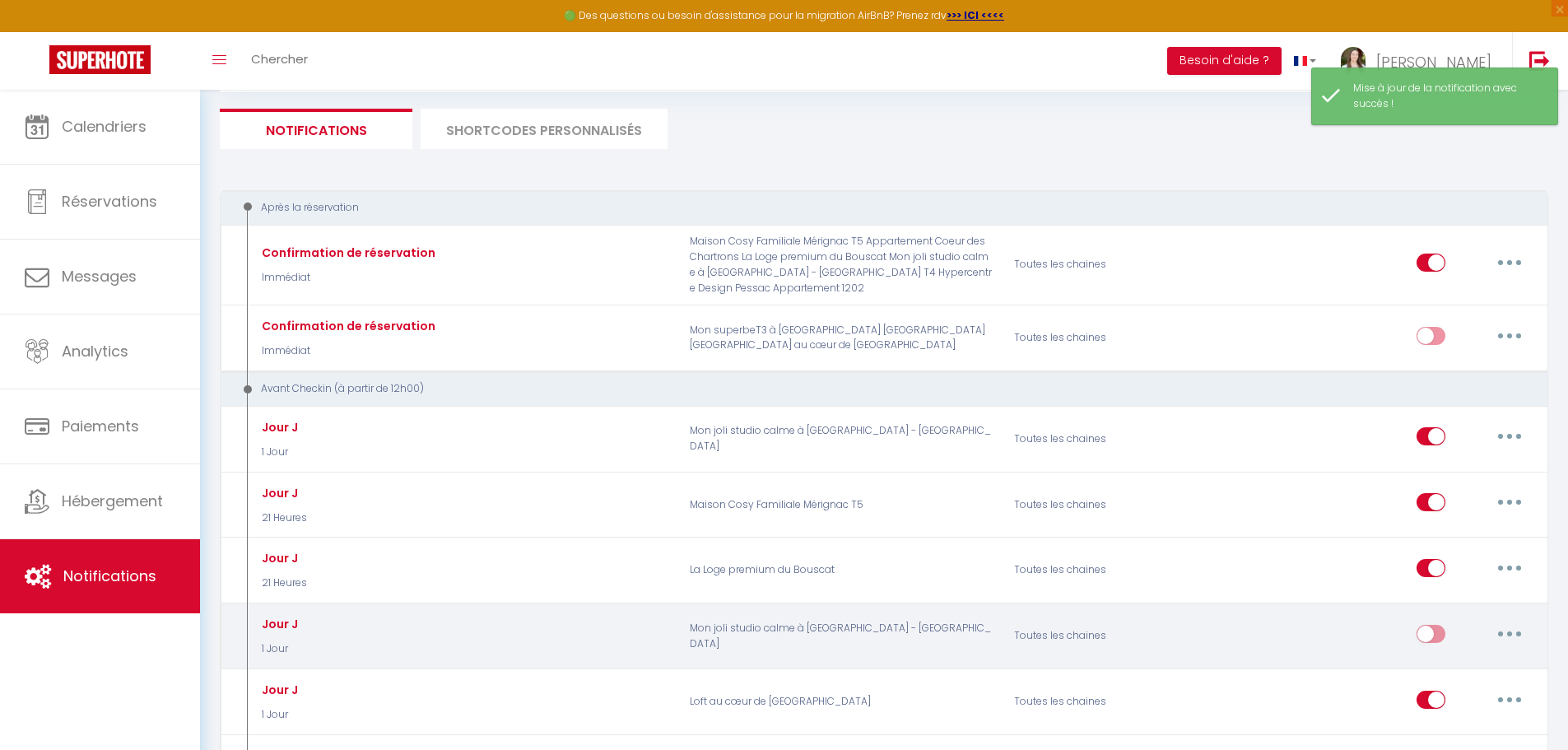
click at [1505, 623] on button "button" at bounding box center [1509, 634] width 46 height 26
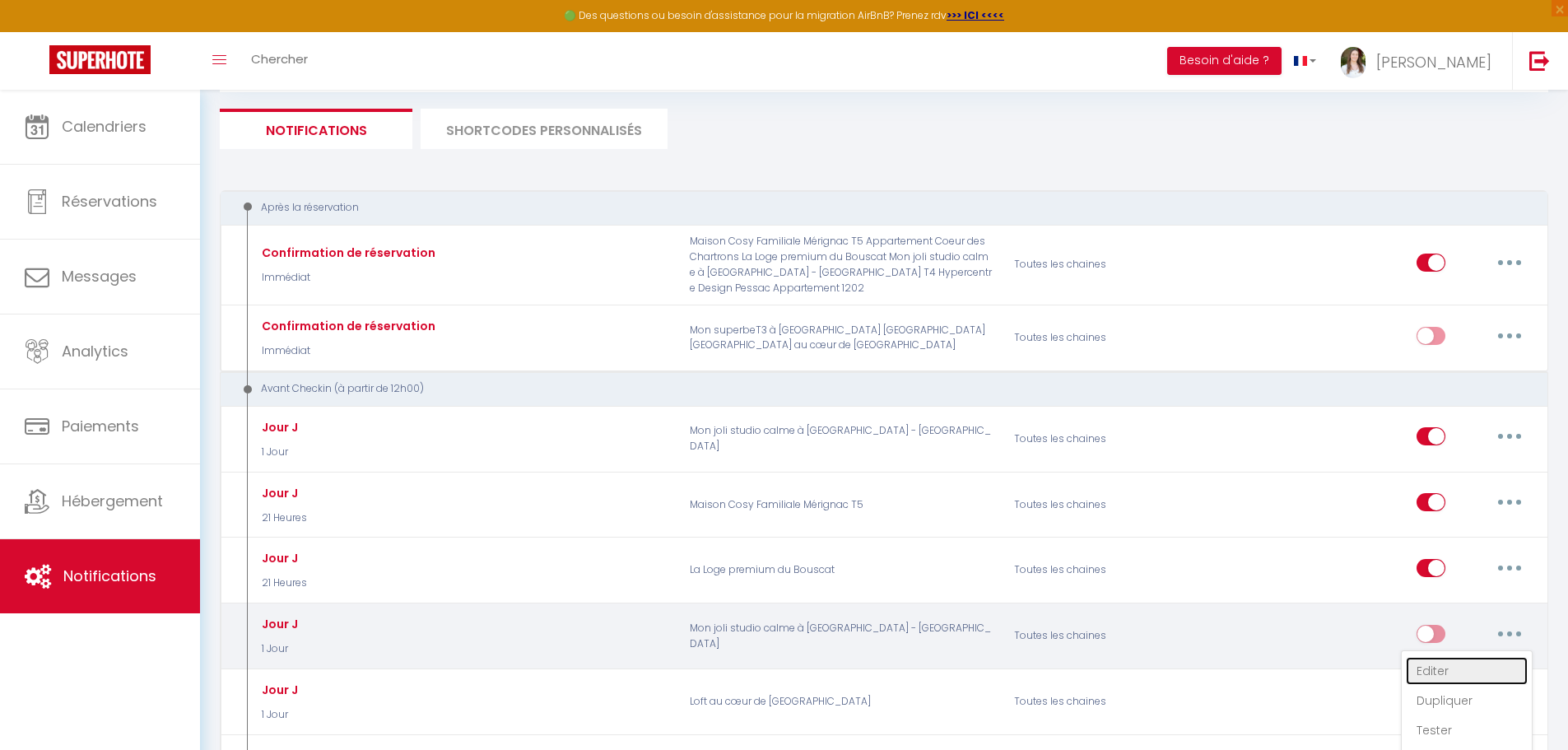
click at [1472, 668] on link "Editer" at bounding box center [1467, 671] width 122 height 28
type input "Jour J"
select select "1 Jour"
select select "if_booking_is_paid"
checkbox input "true"
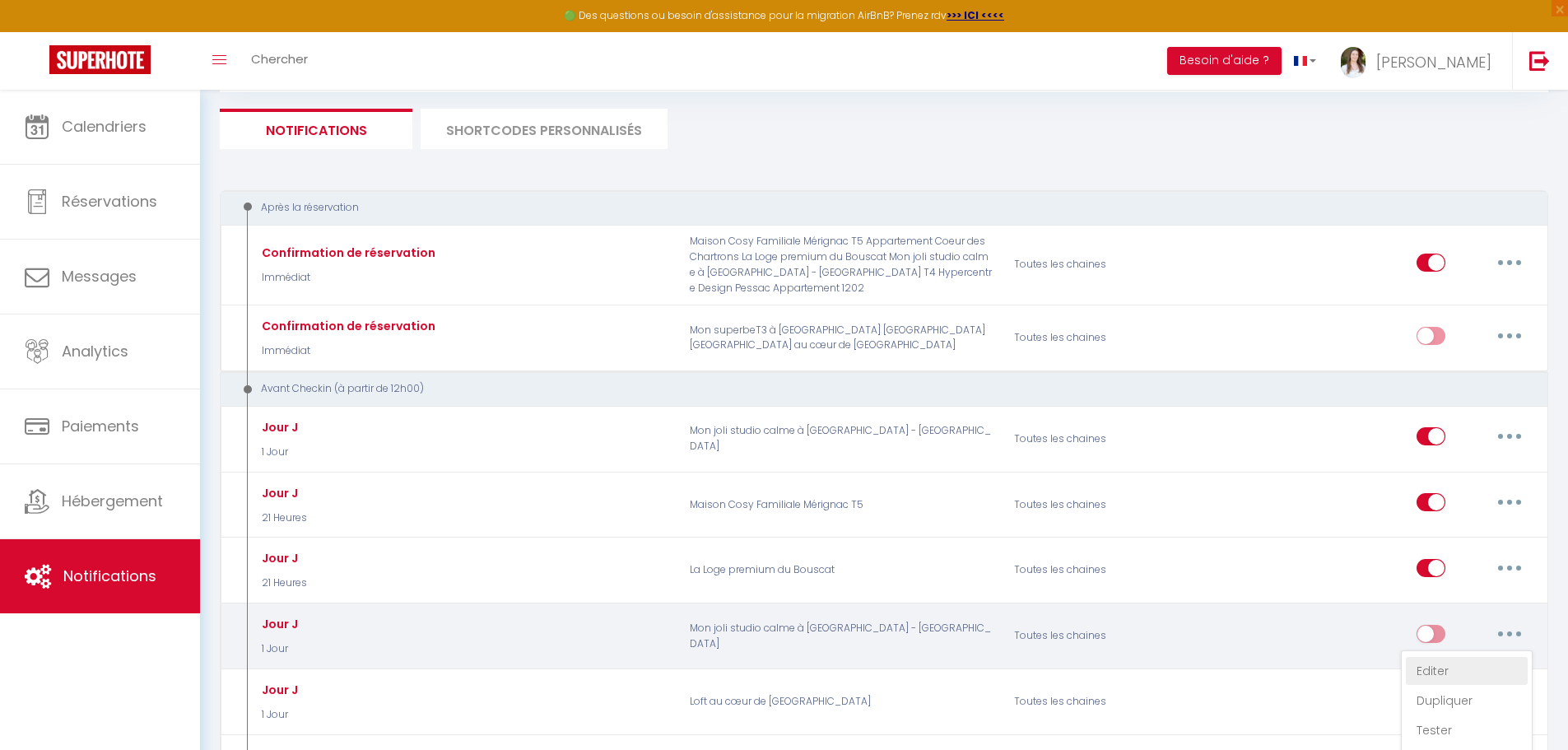
checkbox input "false"
radio input "true"
type input "C'est bientôt le jour J ! [RENTAL:NAME]​ 🎉"
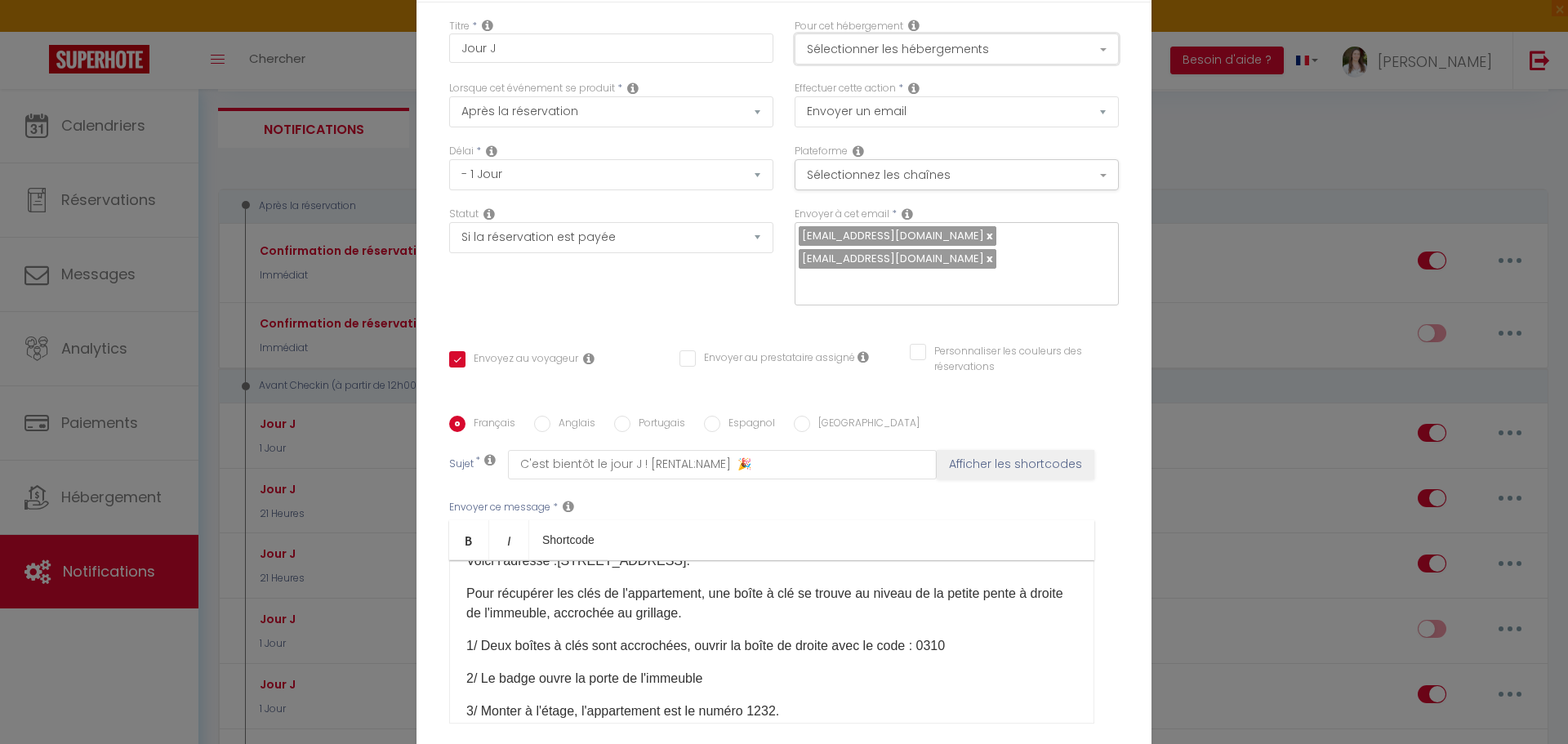
click at [926, 50] on button "Sélectionner les hébergements" at bounding box center [956, 49] width 324 height 31
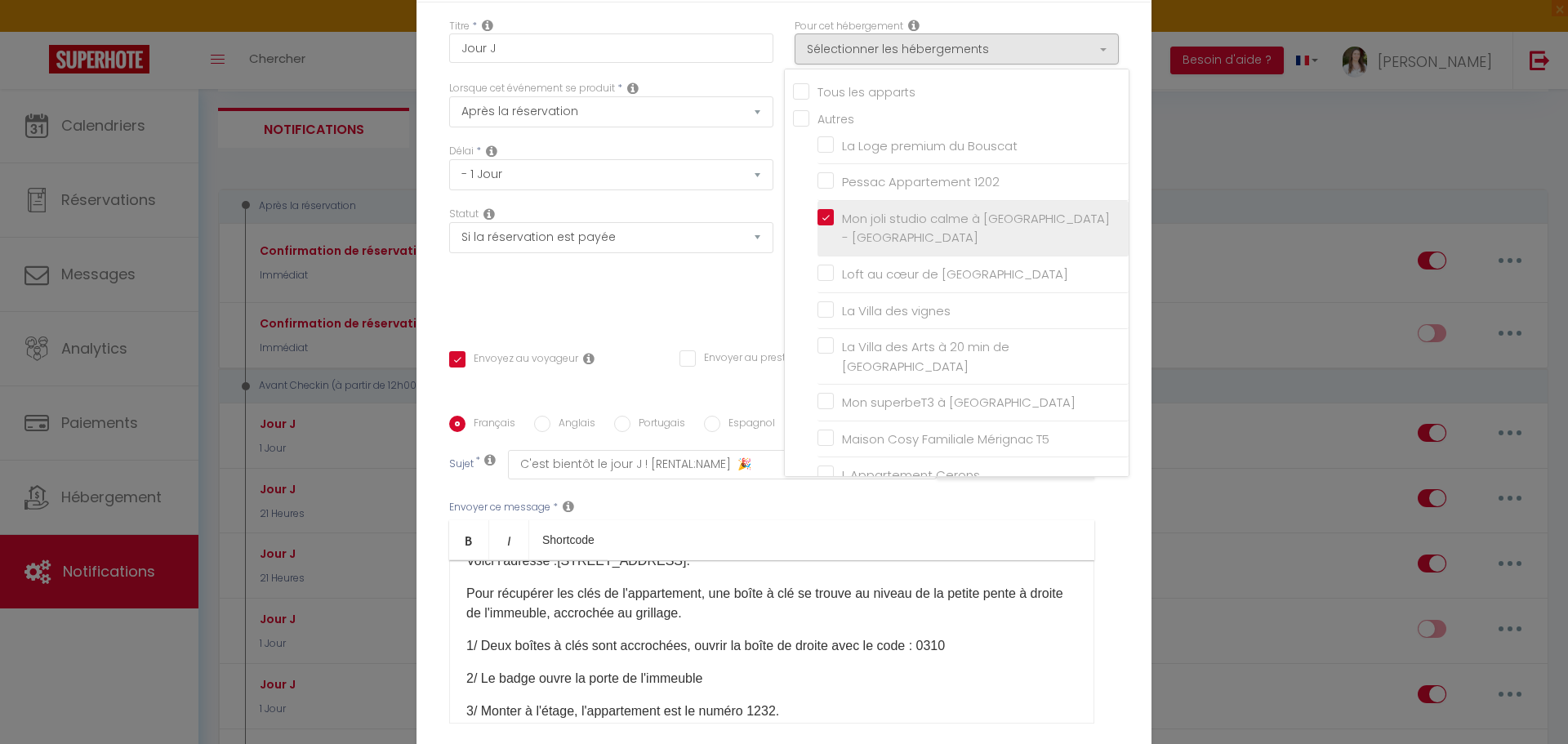
click at [852, 220] on input "Mon joli studio calme à [GEOGRAPHIC_DATA] - [GEOGRAPHIC_DATA]" at bounding box center [973, 227] width 311 height 16
checkbox input "false"
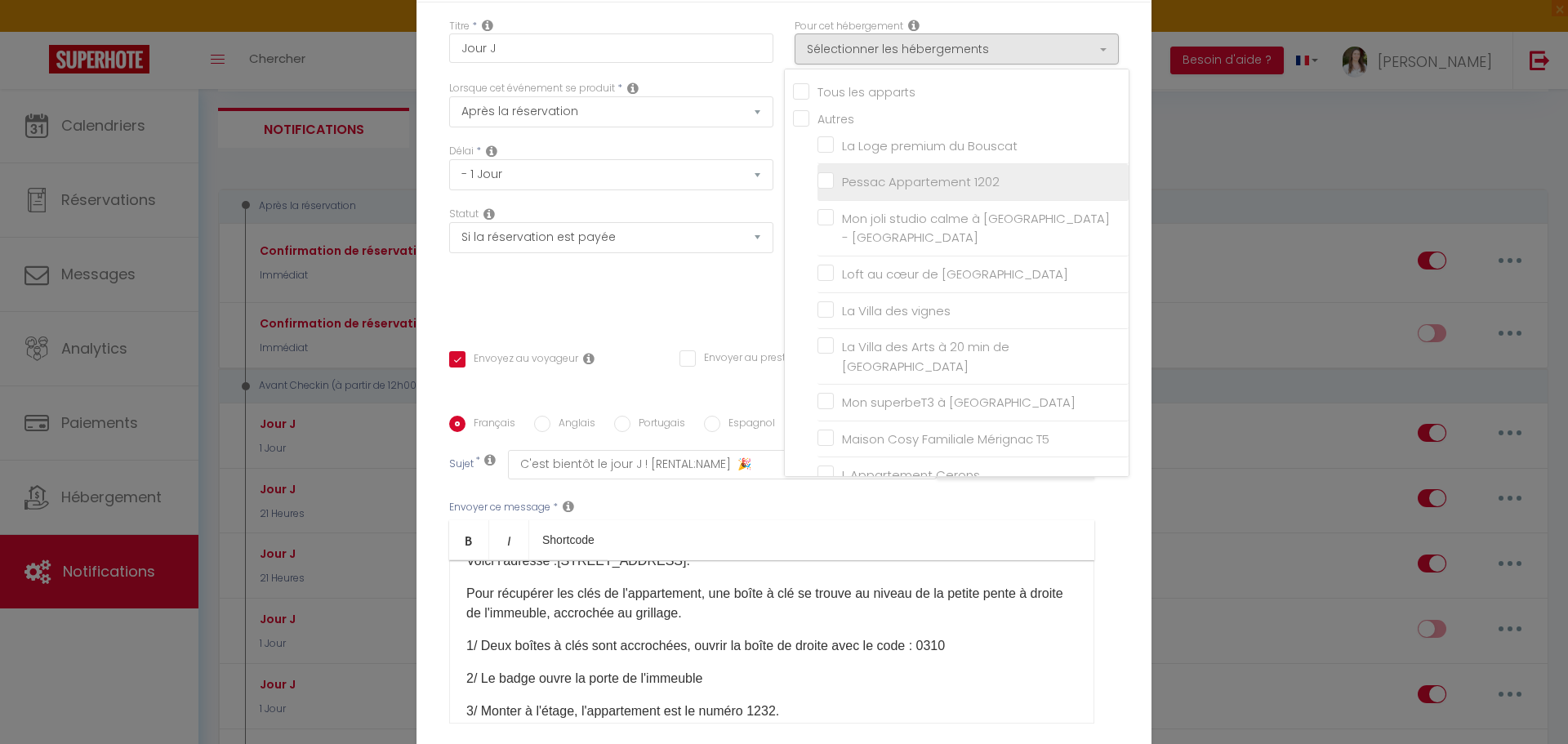
click at [874, 189] on input "Pessac Appartement 1202" at bounding box center [973, 182] width 311 height 16
checkbox input "true"
checkbox input "false"
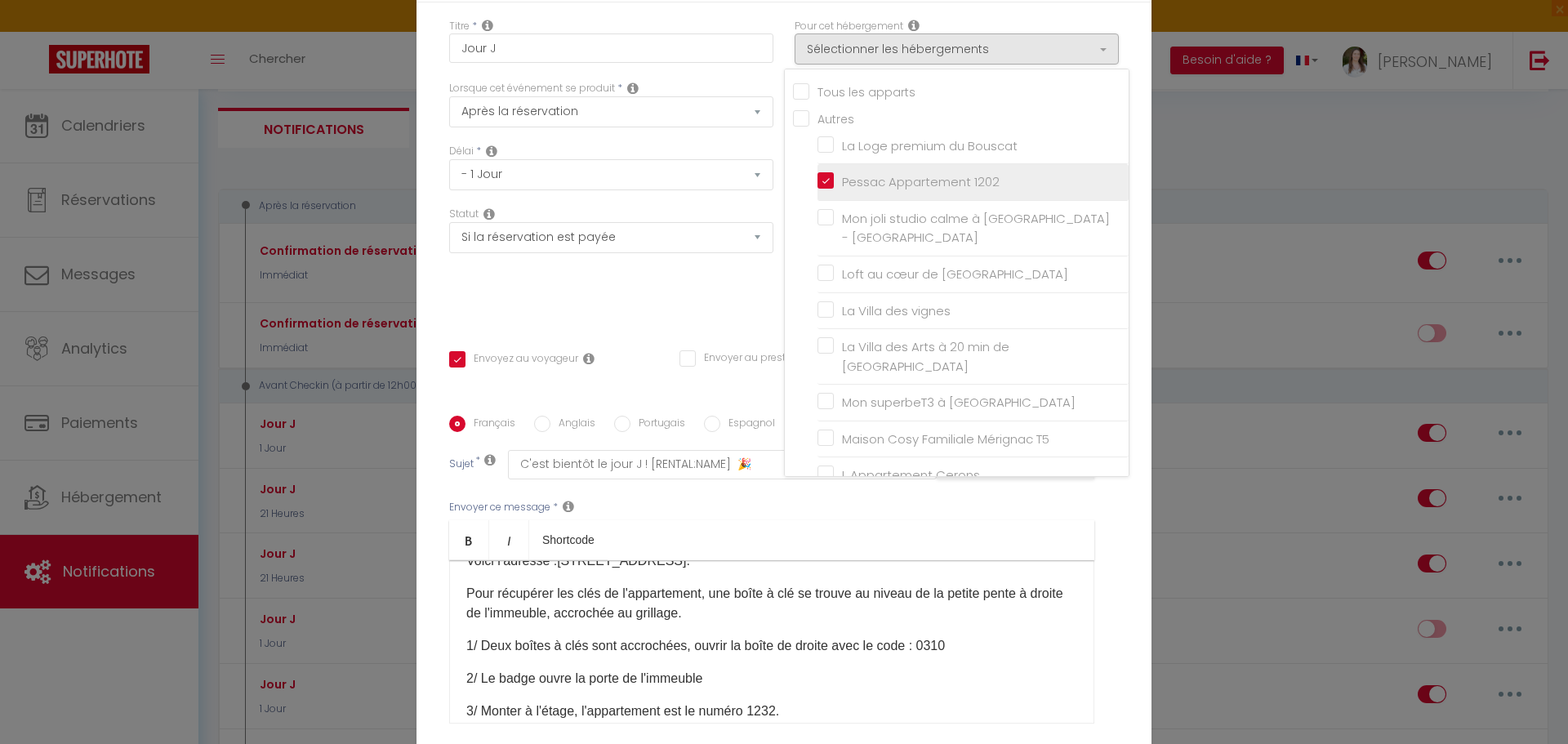
checkbox input "false"
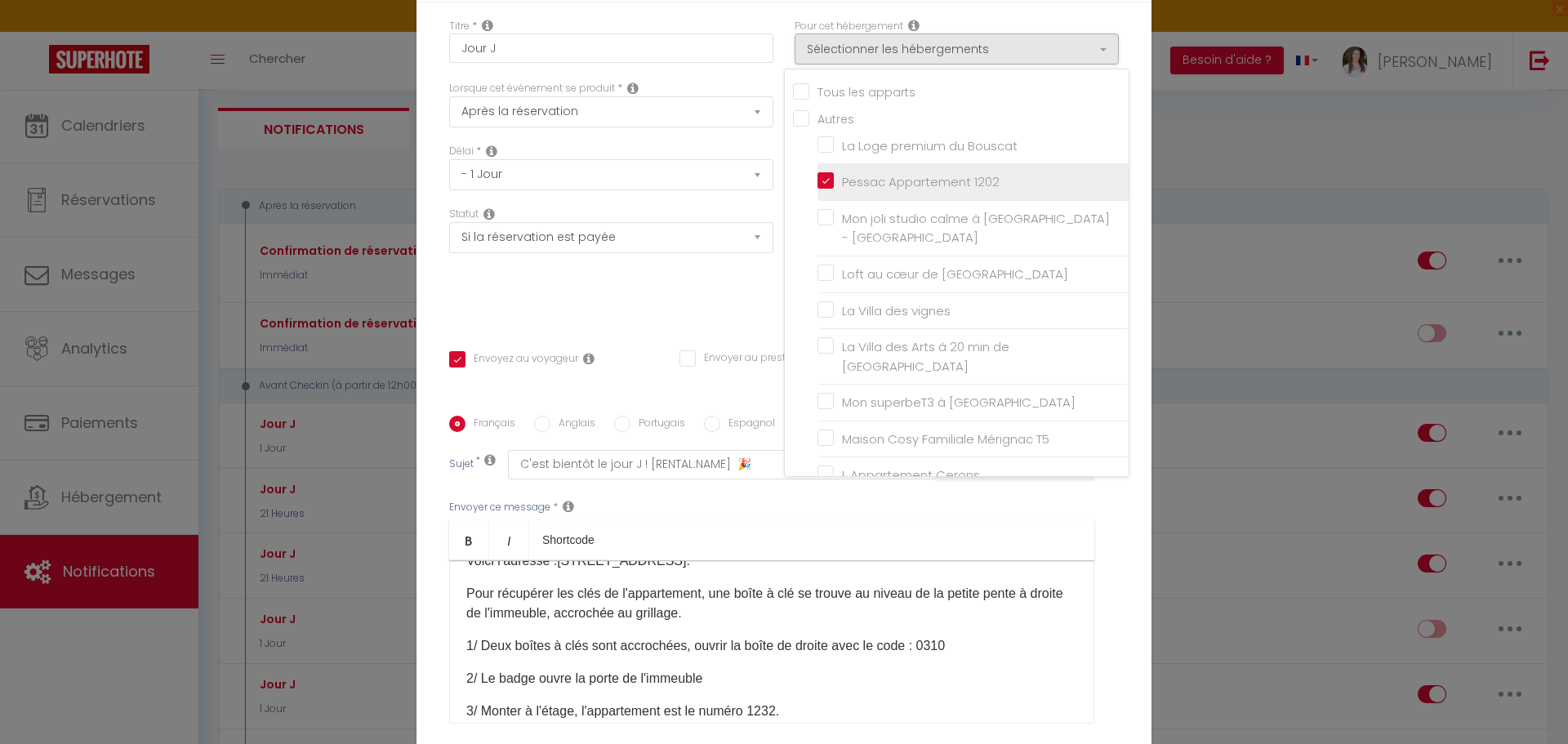
checkbox input "false"
checkbox input "true"
checkbox input "false"
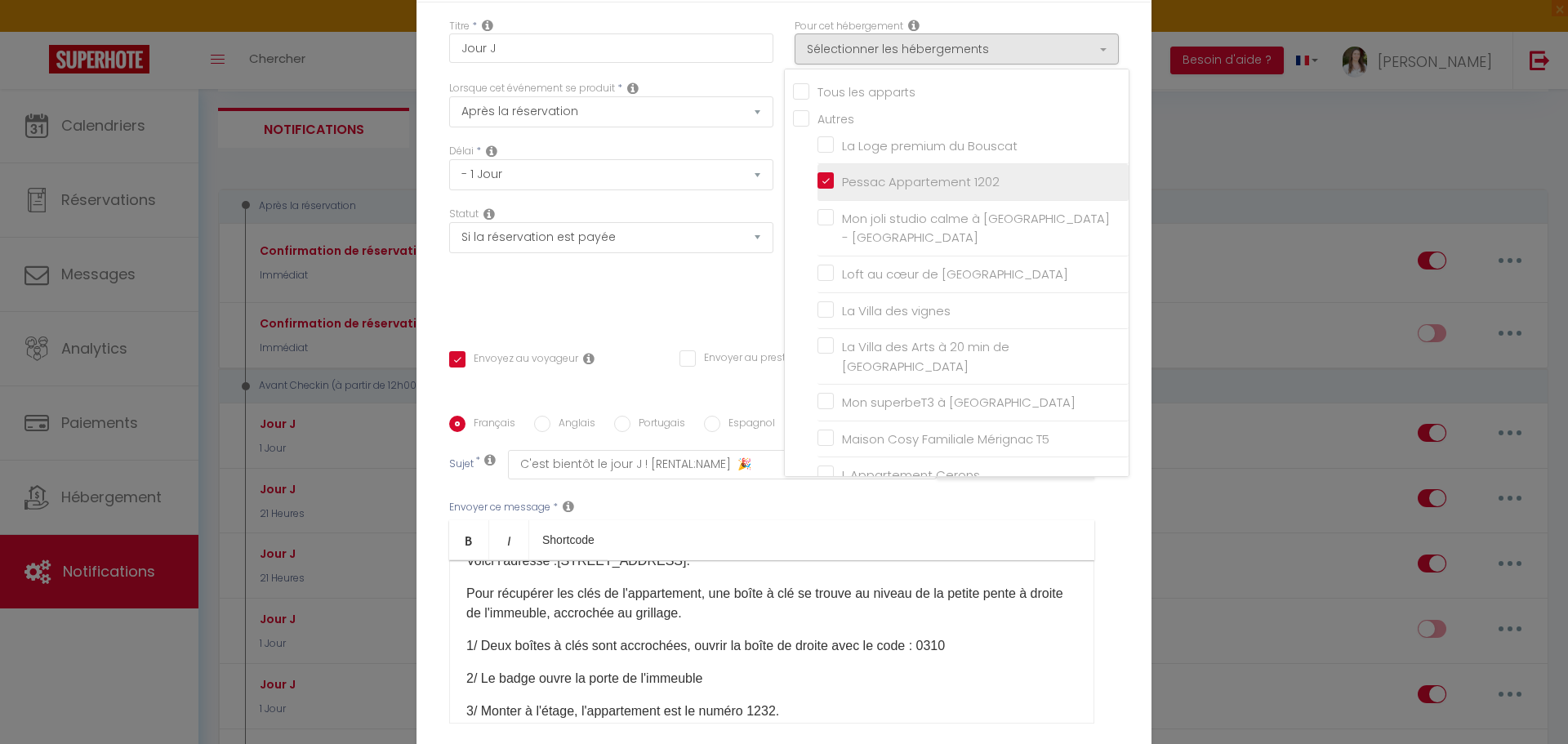
checkbox input "false"
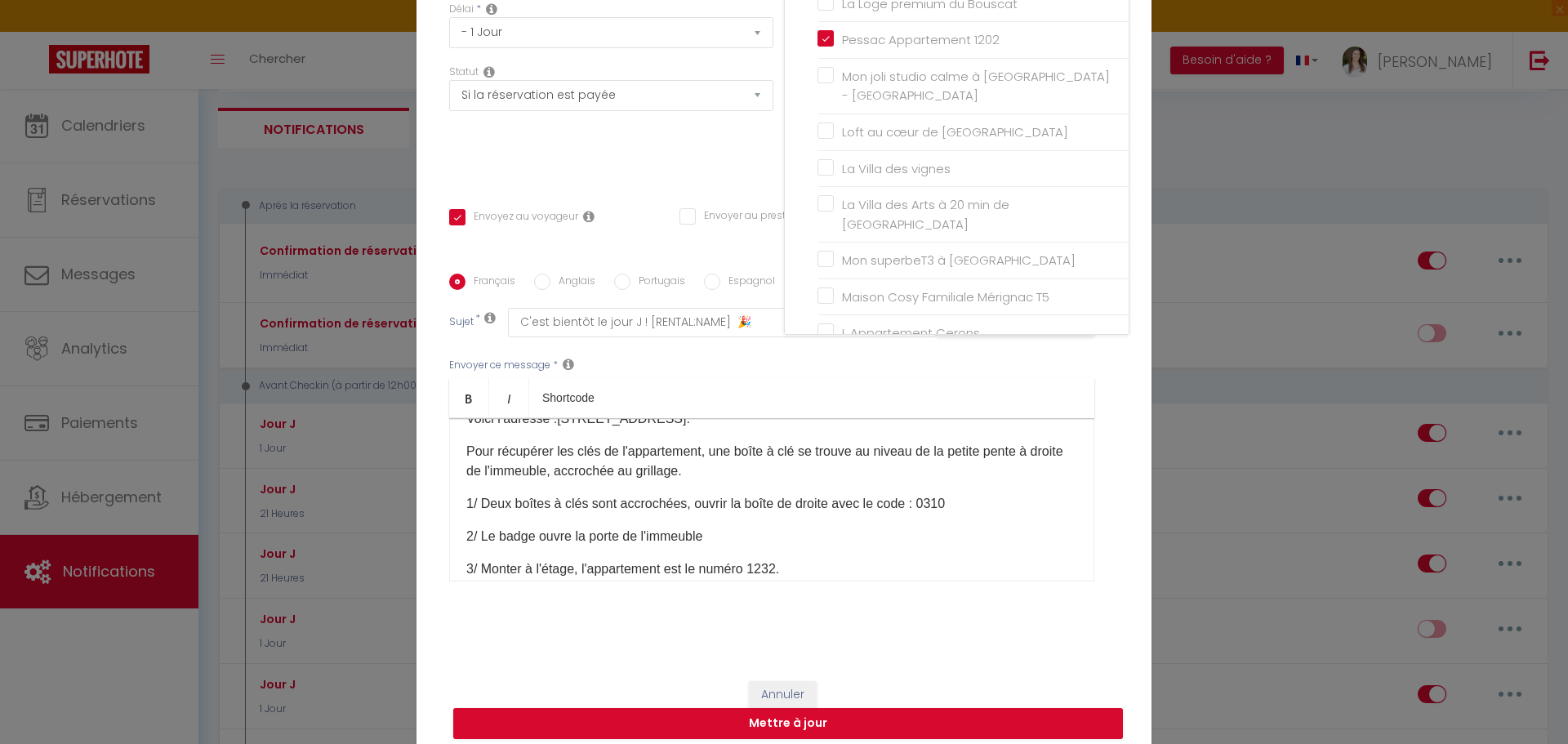
scroll to position [153, 0]
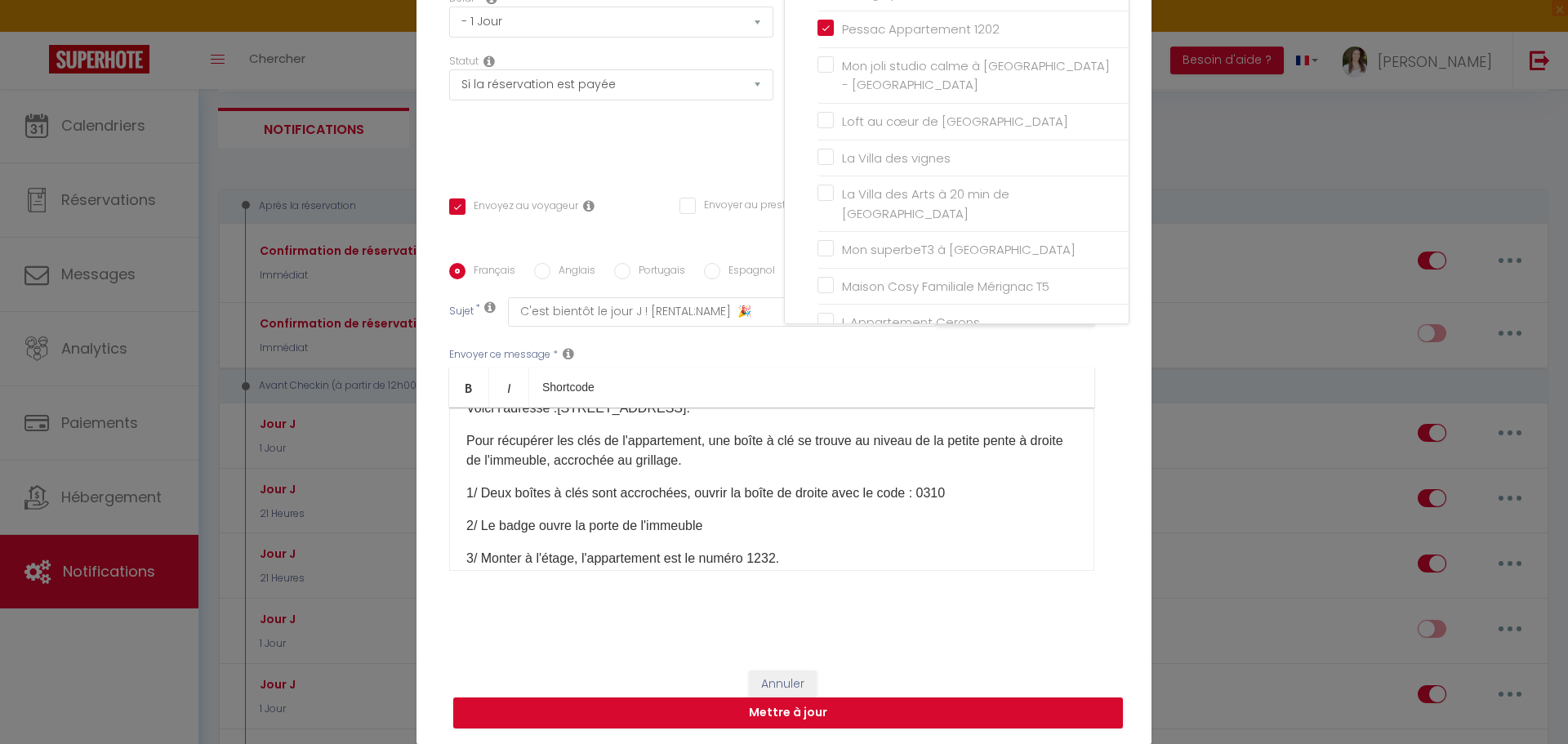
click at [773, 556] on p "3/ Monter à l'étage, l'appartement est le numéro 1232." at bounding box center [771, 558] width 610 height 19
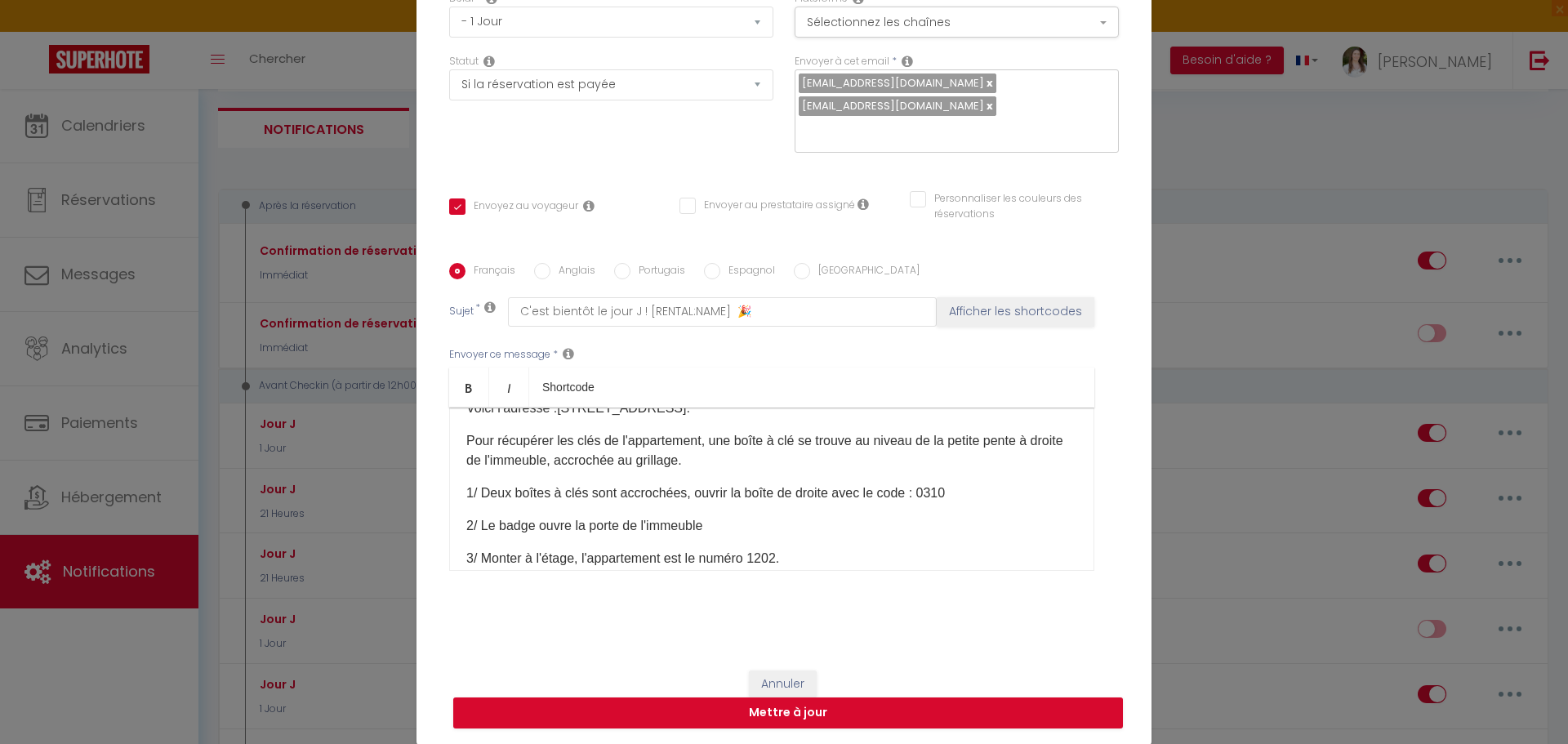
click at [935, 494] on p "1/ Deux boîtes à clés sont accrochées, ouvrir la boîte de droite avec le code :…" at bounding box center [771, 493] width 610 height 19
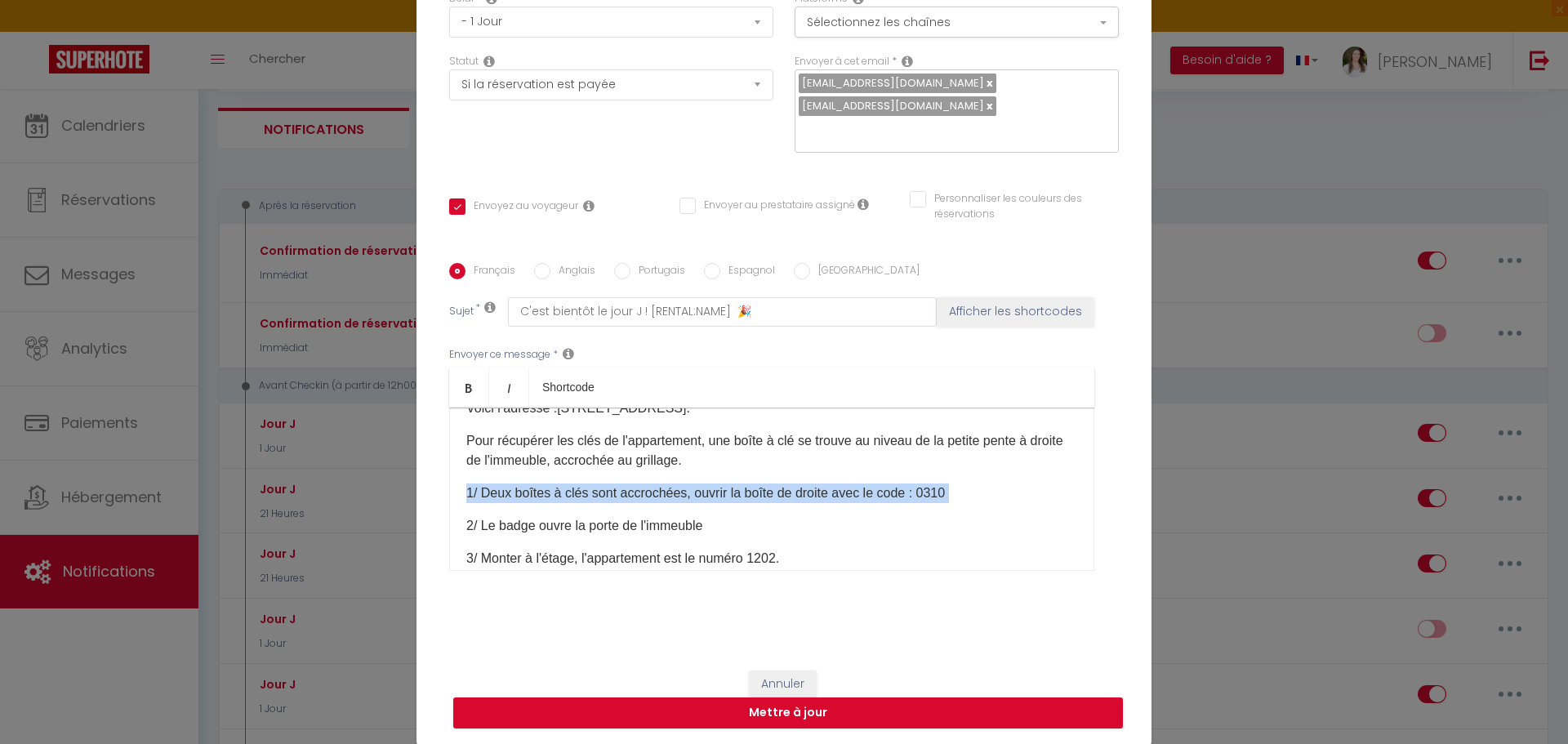
click at [935, 494] on p "1/ Deux boîtes à clés sont accrochées, ouvrir la boîte de droite avec le code :…" at bounding box center [771, 493] width 610 height 19
click at [946, 491] on p "1/ Deux boîtes à clés sont accrochées, ouvrir la boîte de droite avec le code :…" at bounding box center [771, 493] width 610 height 19
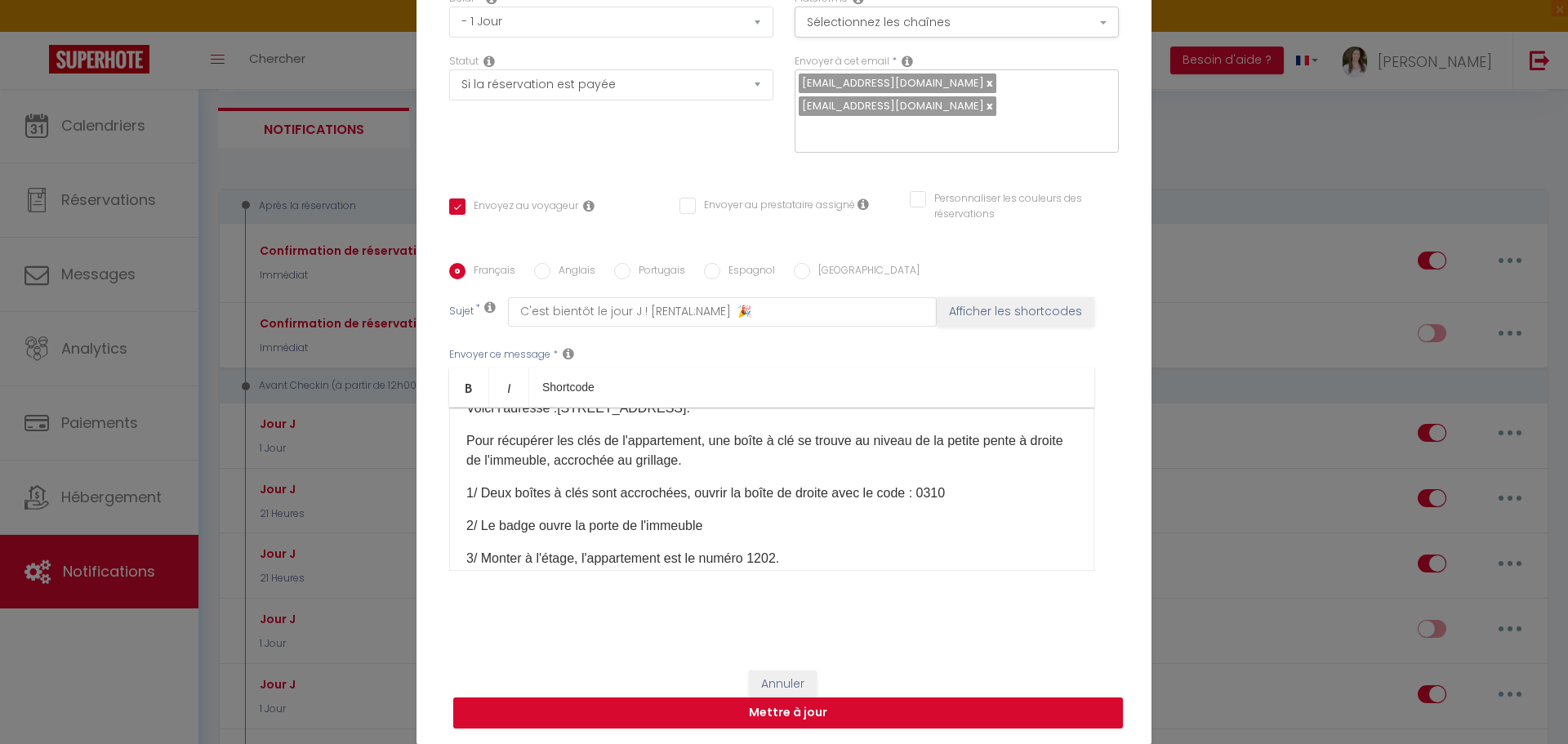
click at [934, 491] on p "1/ Deux boîtes à clés sont accrochées, ouvrir la boîte de droite avec le code :…" at bounding box center [771, 493] width 610 height 19
click at [899, 701] on button "Mettre à jour" at bounding box center [788, 713] width 669 height 31
checkbox input "true"
checkbox input "false"
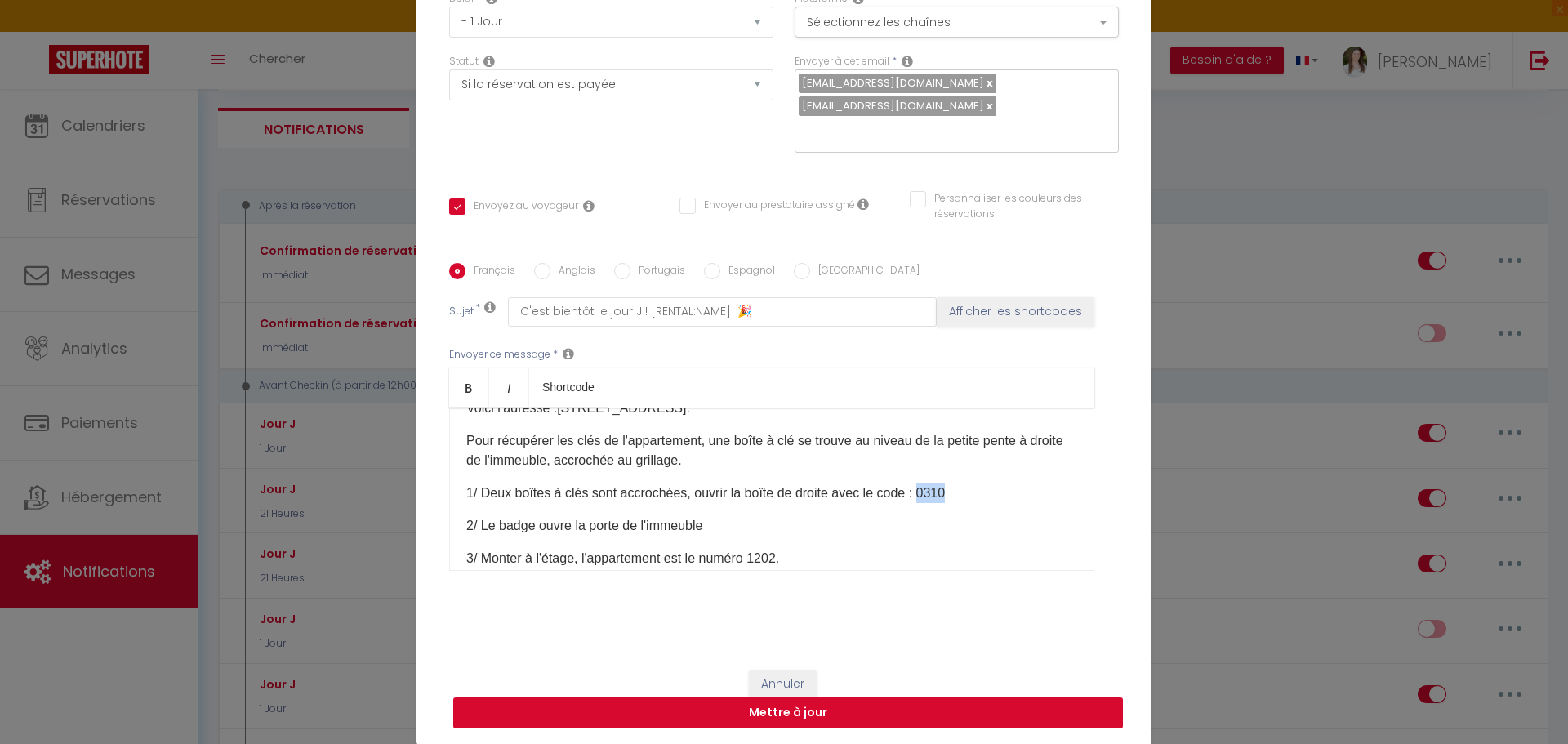
checkbox input "false"
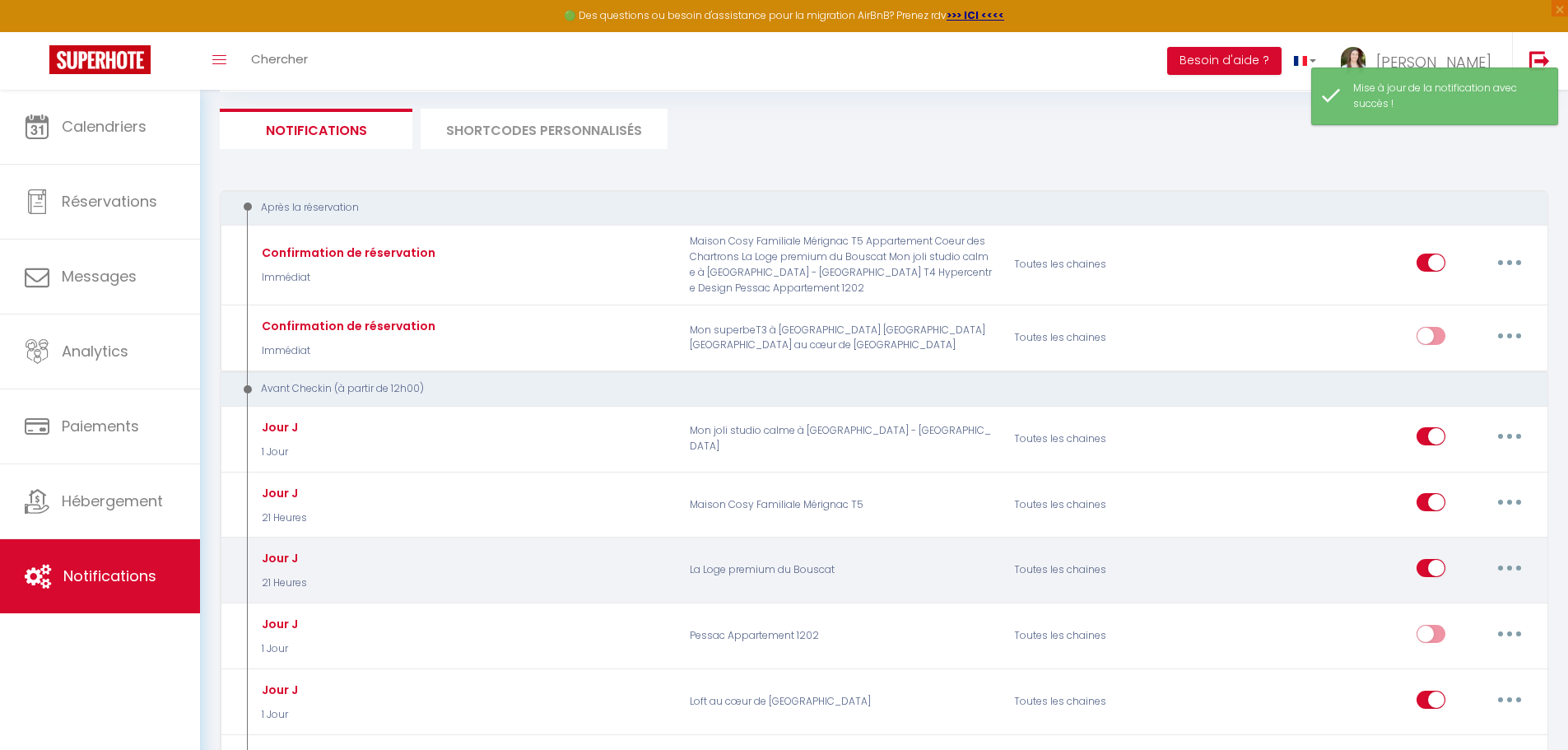
click at [1504, 558] on button "button" at bounding box center [1509, 568] width 46 height 26
click at [1487, 592] on link "Editer" at bounding box center [1467, 605] width 122 height 28
type input "Jour J"
select select "21 Heures"
select select "if_booking_is_paid"
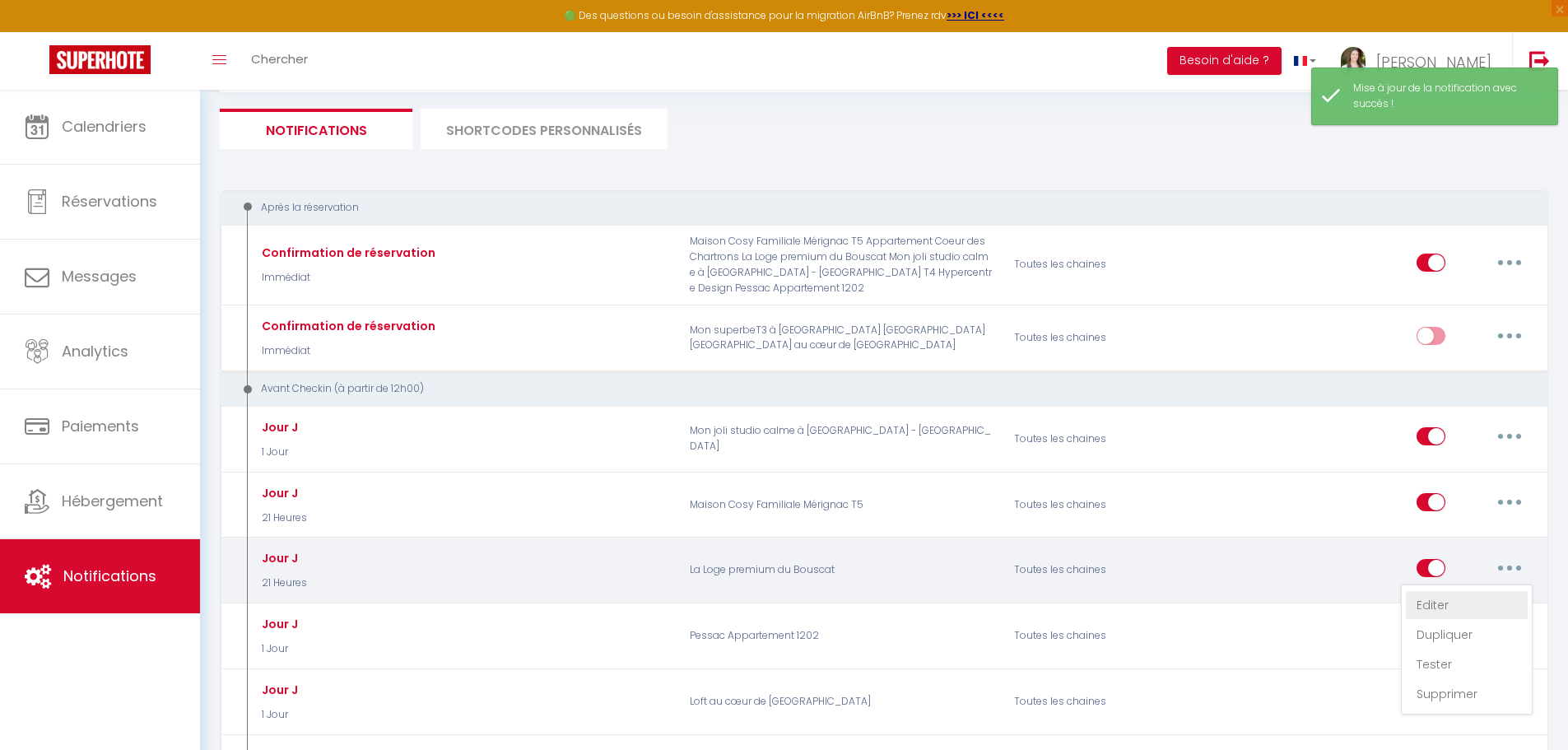
checkbox input "true"
checkbox input "false"
radio input "true"
type input "C'est le jour J ! [RENTAL:NAME]​"
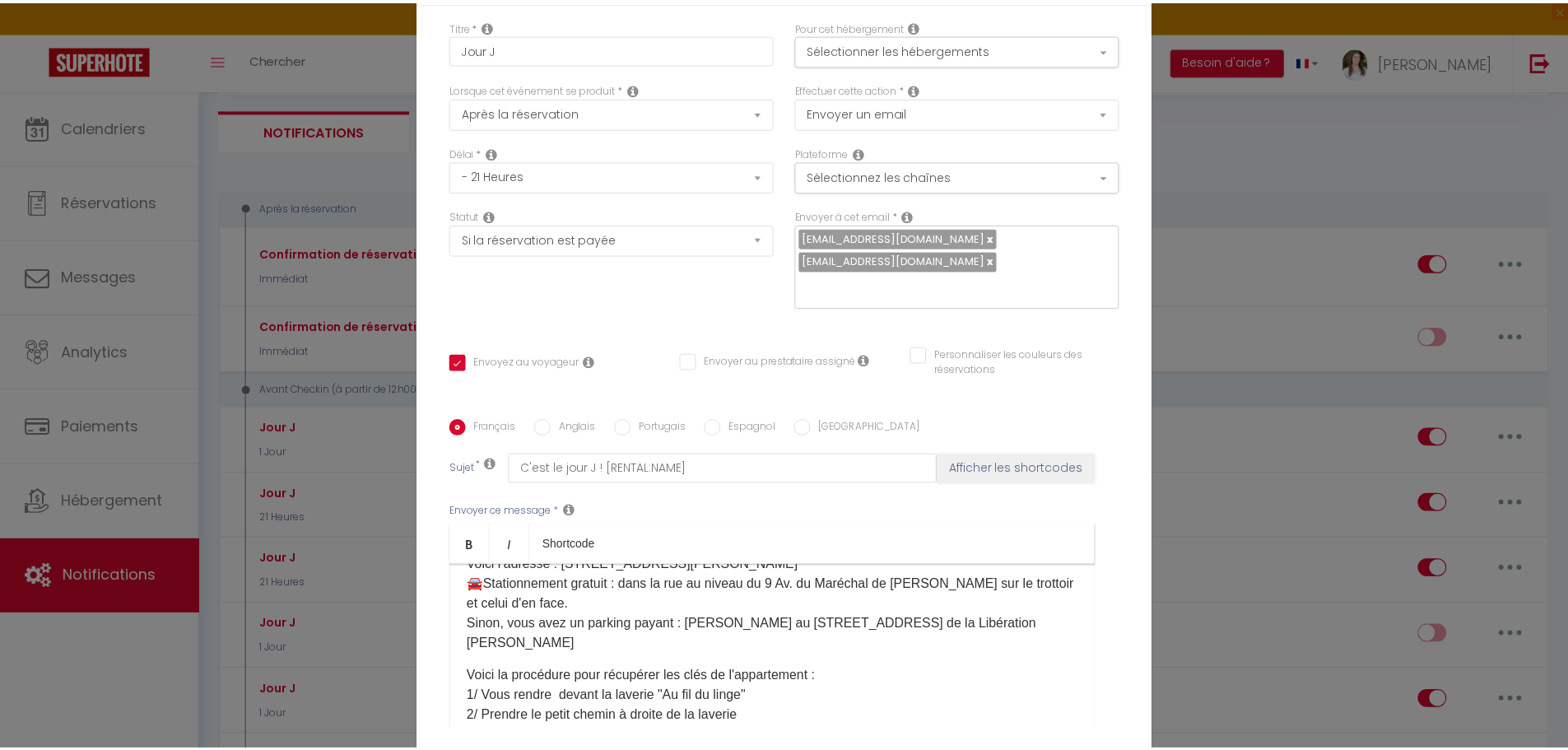
scroll to position [154, 0]
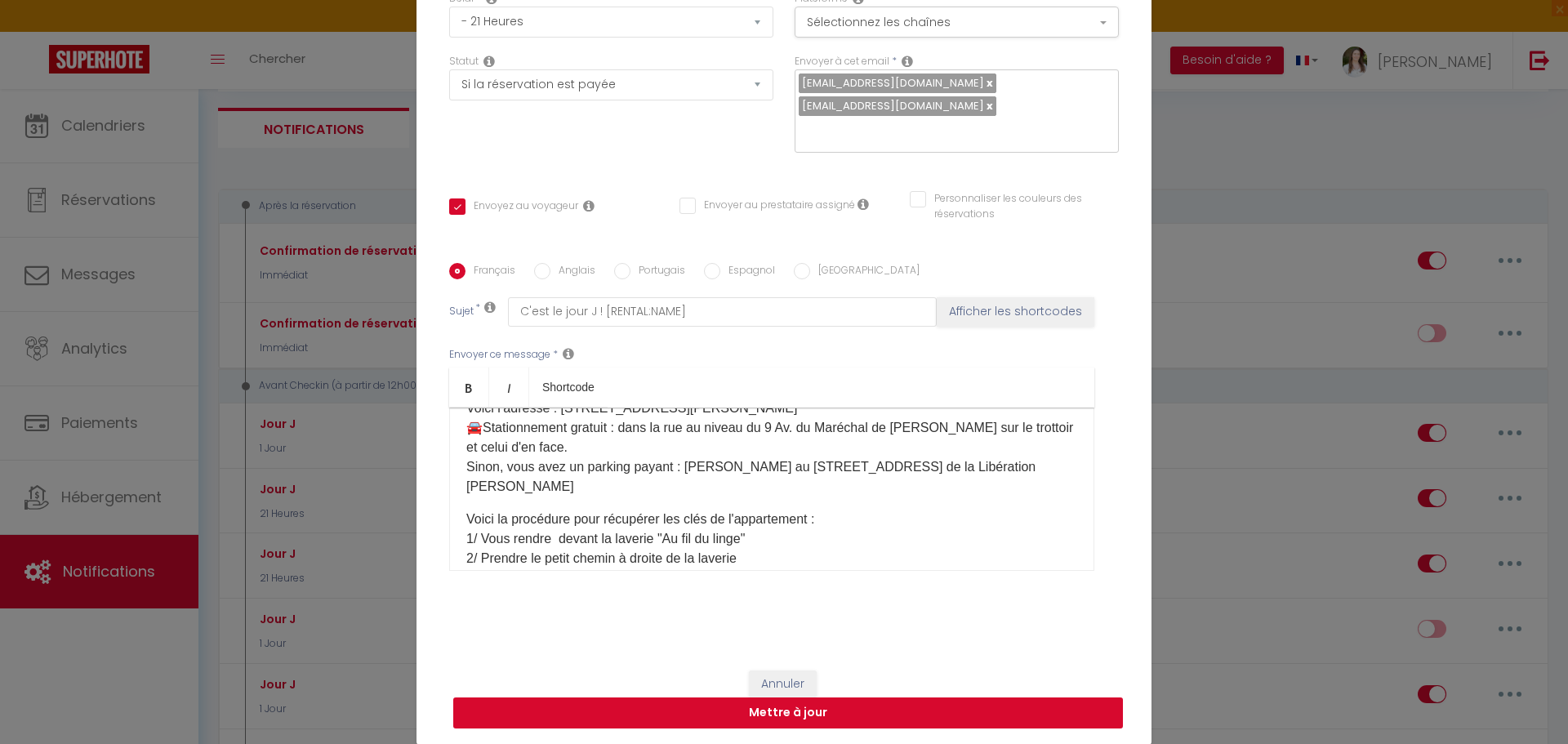
click at [800, 709] on button "Mettre à jour" at bounding box center [788, 713] width 669 height 31
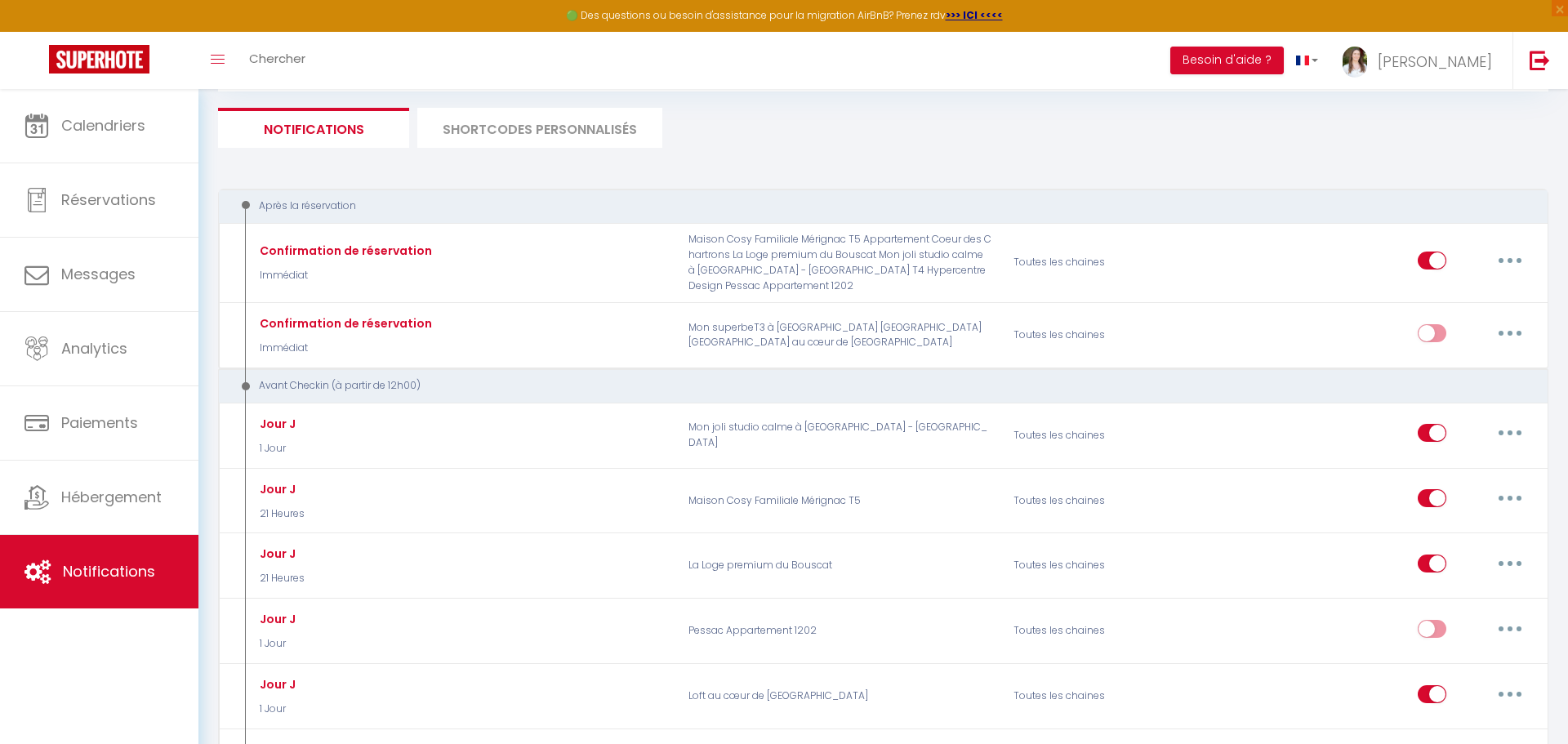
scroll to position [0, 0]
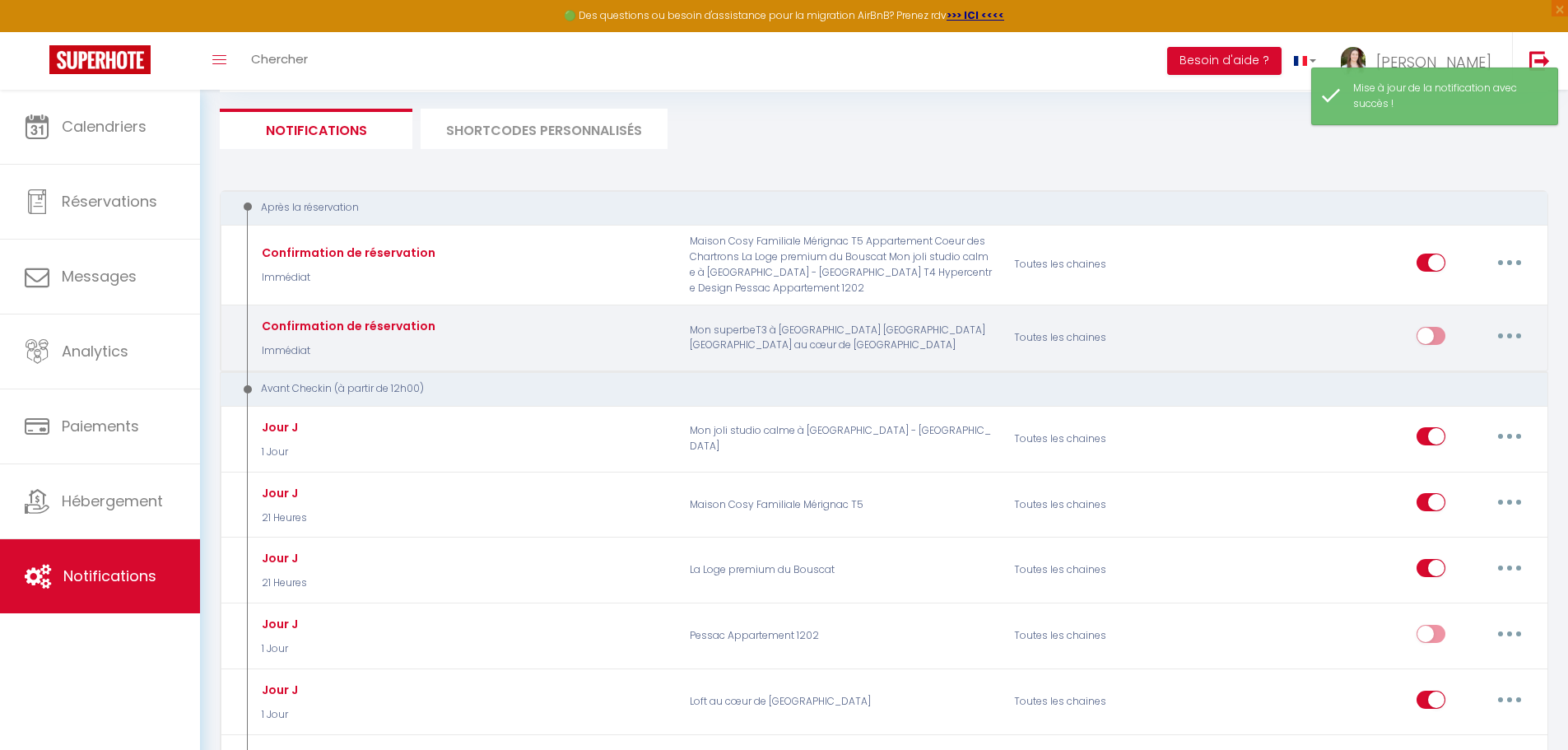
click at [1496, 333] on button "button" at bounding box center [1509, 336] width 46 height 26
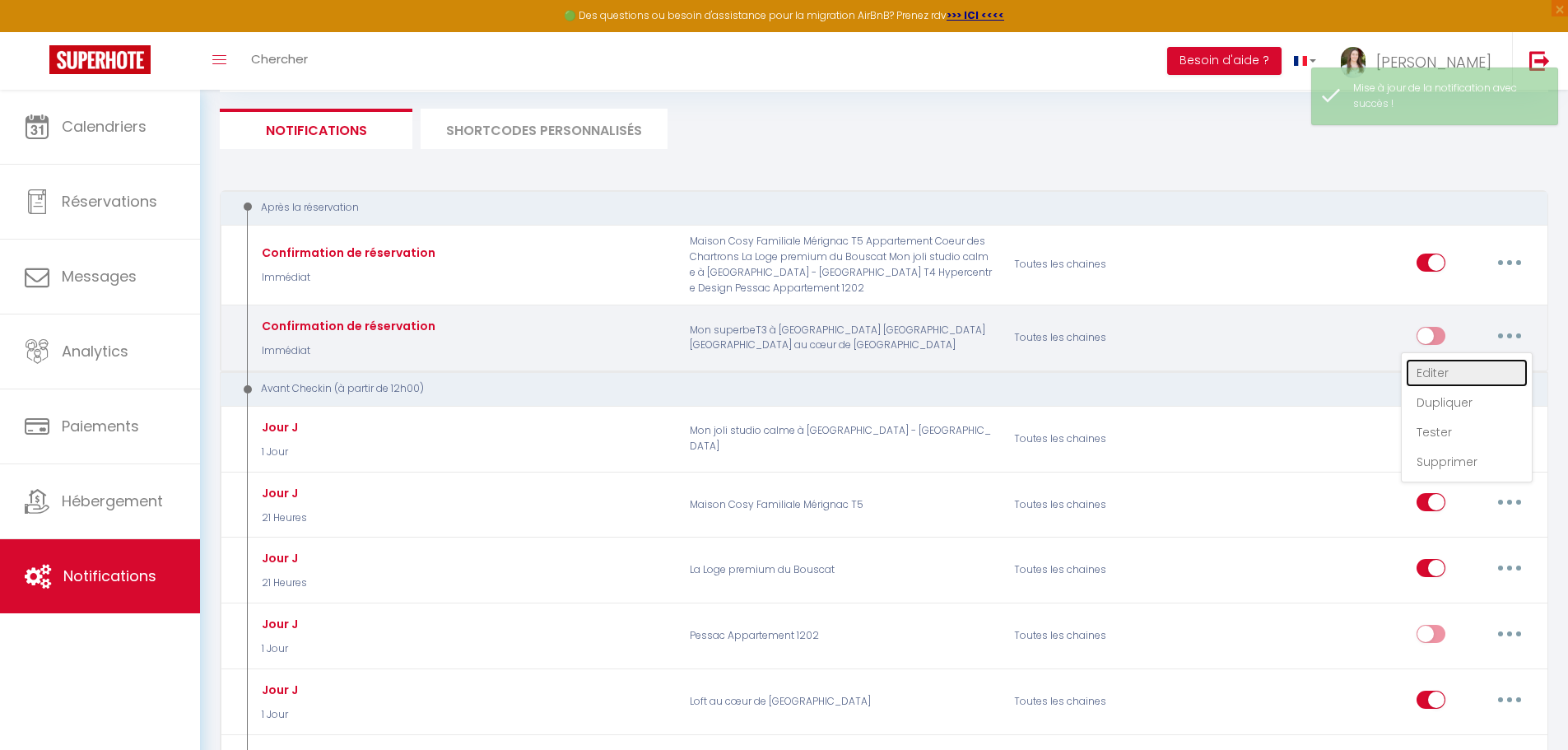
click at [1472, 366] on link "Editer" at bounding box center [1467, 373] width 122 height 28
type input "Confirmation de réservation"
select select "Immédiat"
select select "if_booking_is_paid"
checkbox input "true"
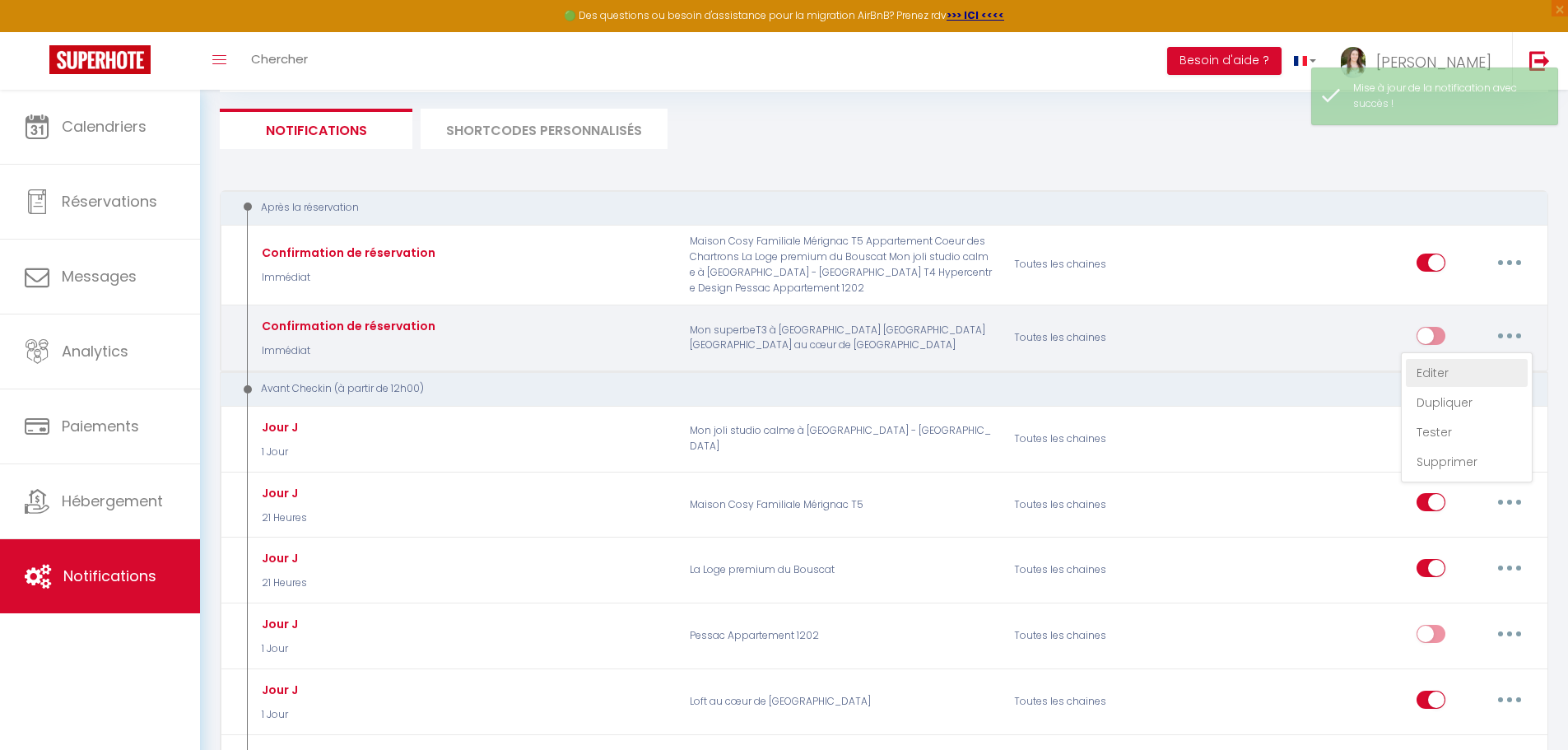
checkbox input "false"
radio input "true"
type input "Confirmaton de votre réservation - [BOOKING:ID] - [GUEST:FIRST_NAME] [GUEST:LAS…"
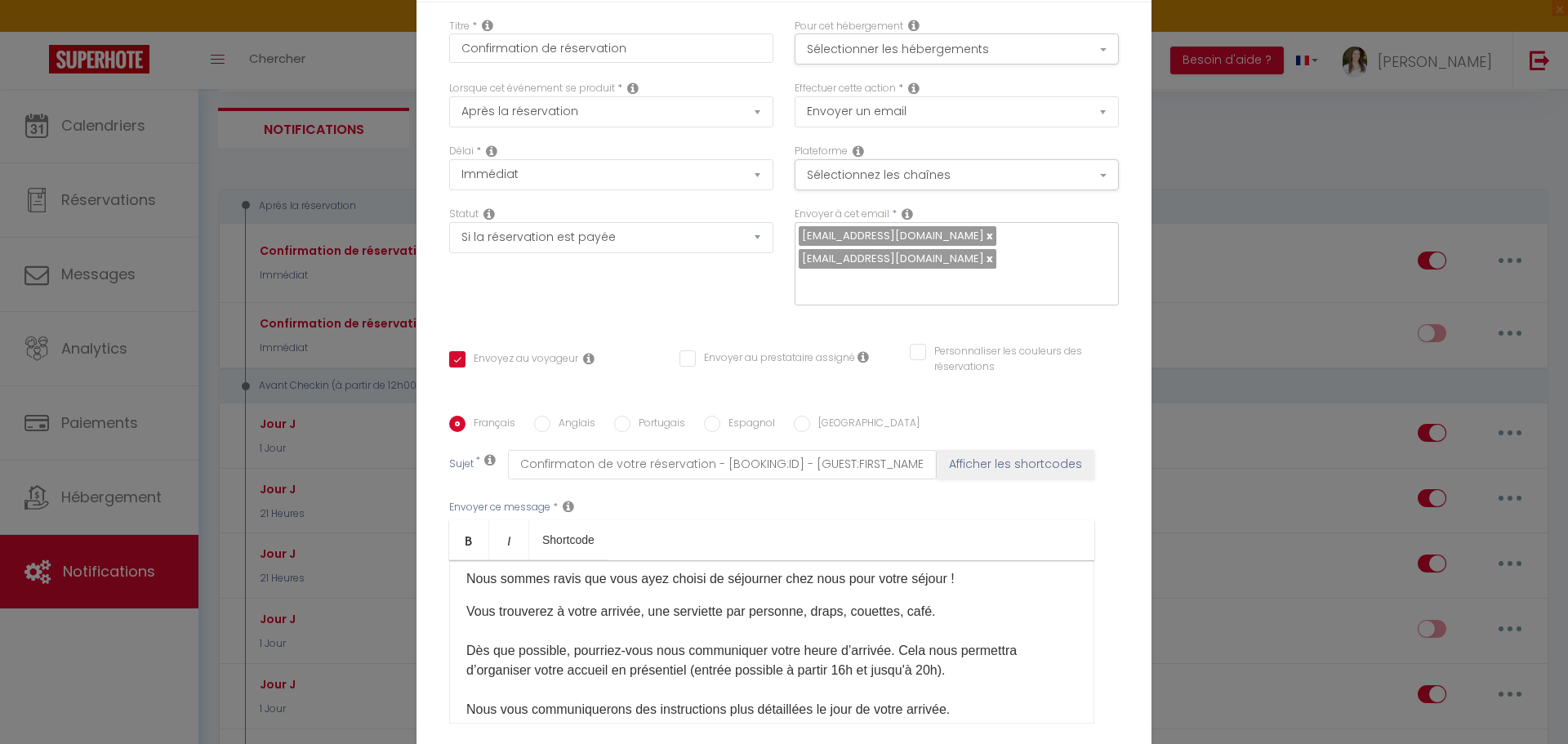
scroll to position [81, 0]
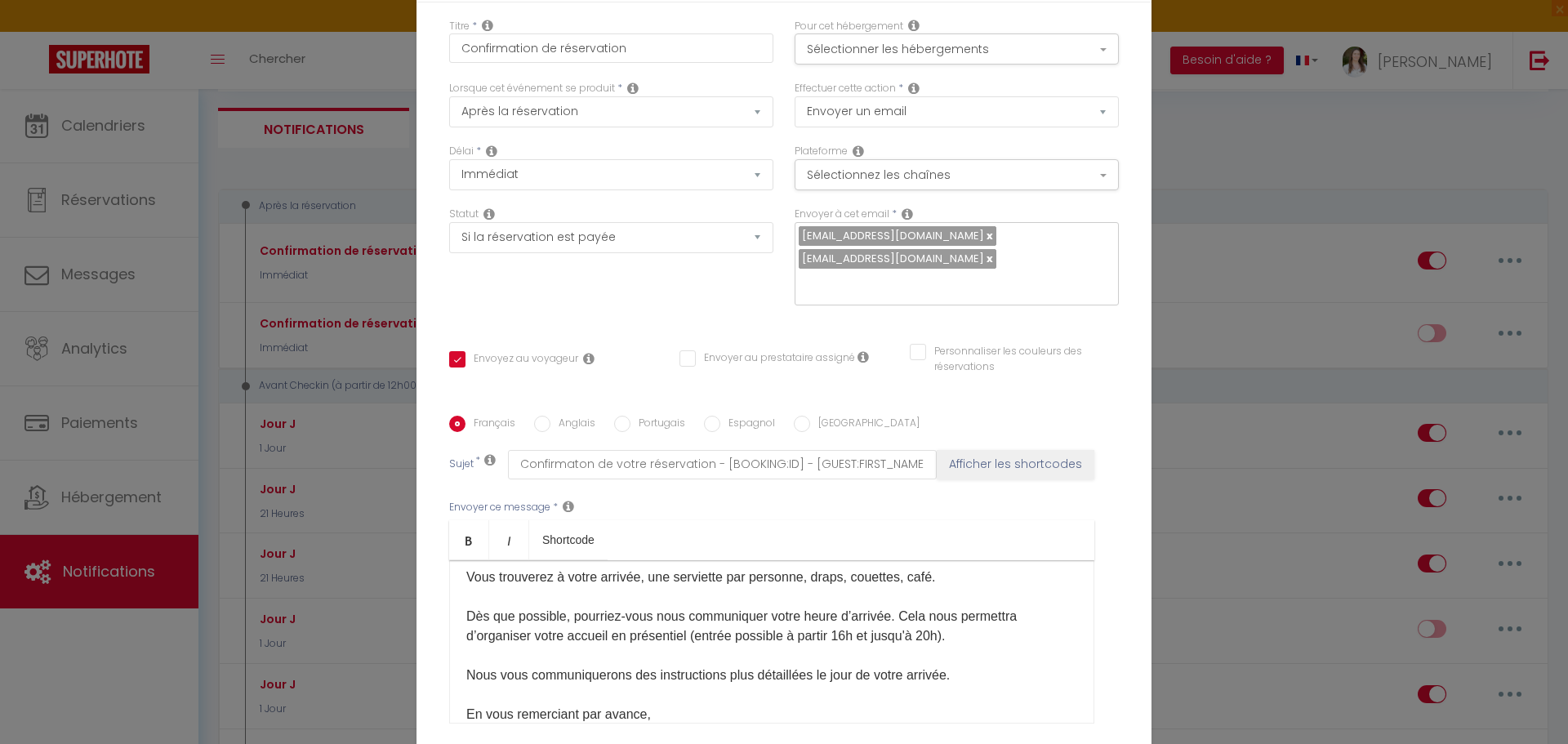
checkbox input "true"
checkbox input "false"
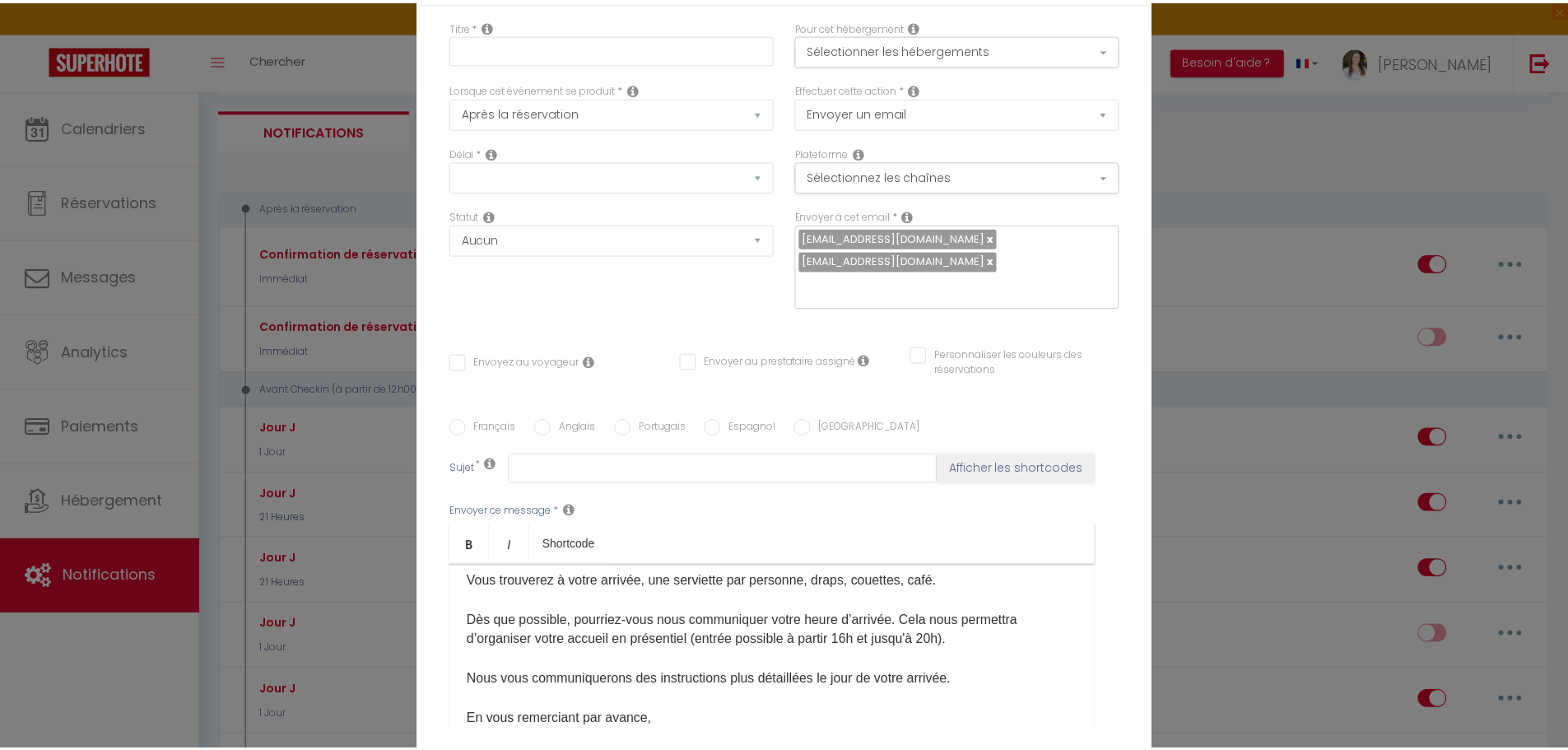
scroll to position [0, 0]
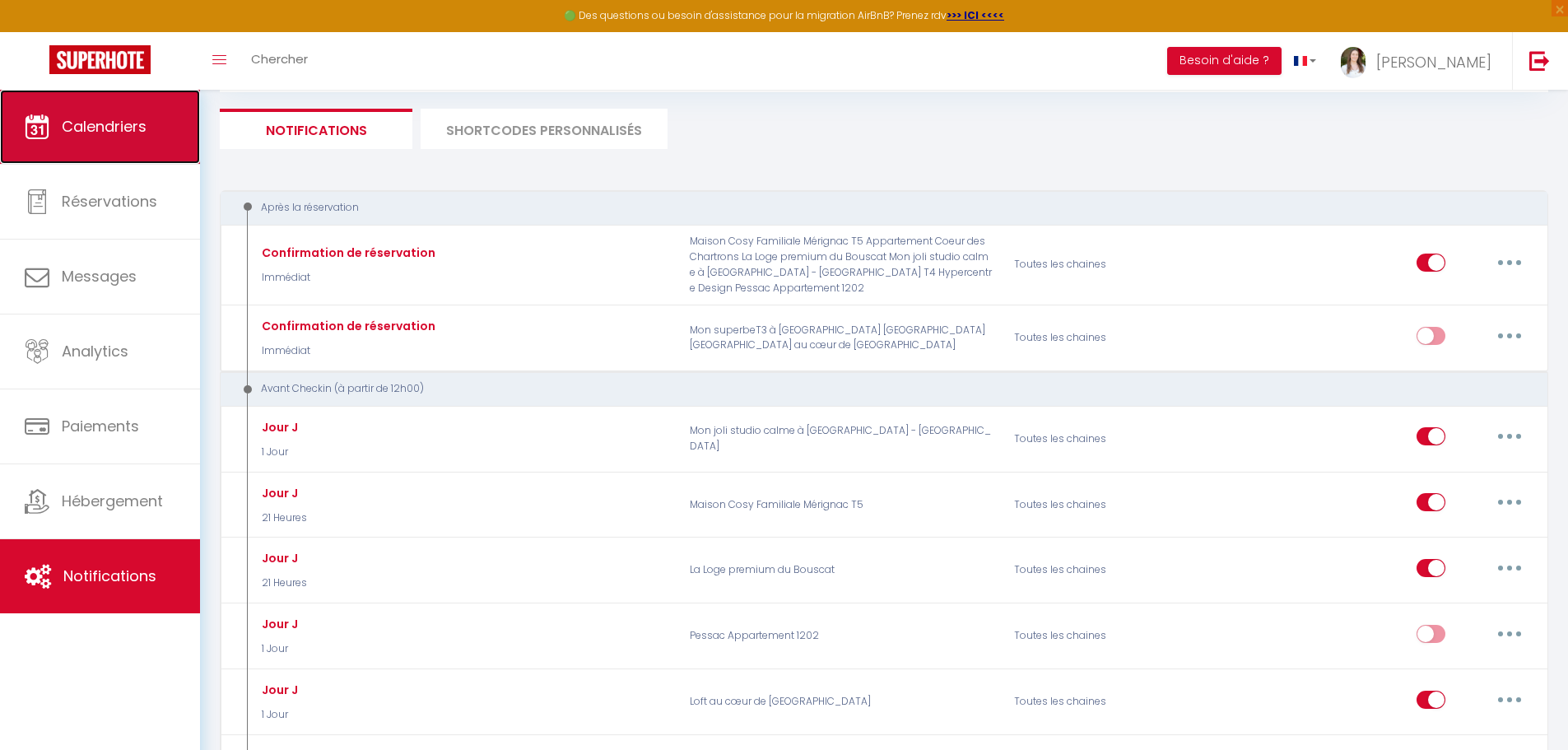
click at [158, 105] on link "Calendriers" at bounding box center [99, 127] width 200 height 74
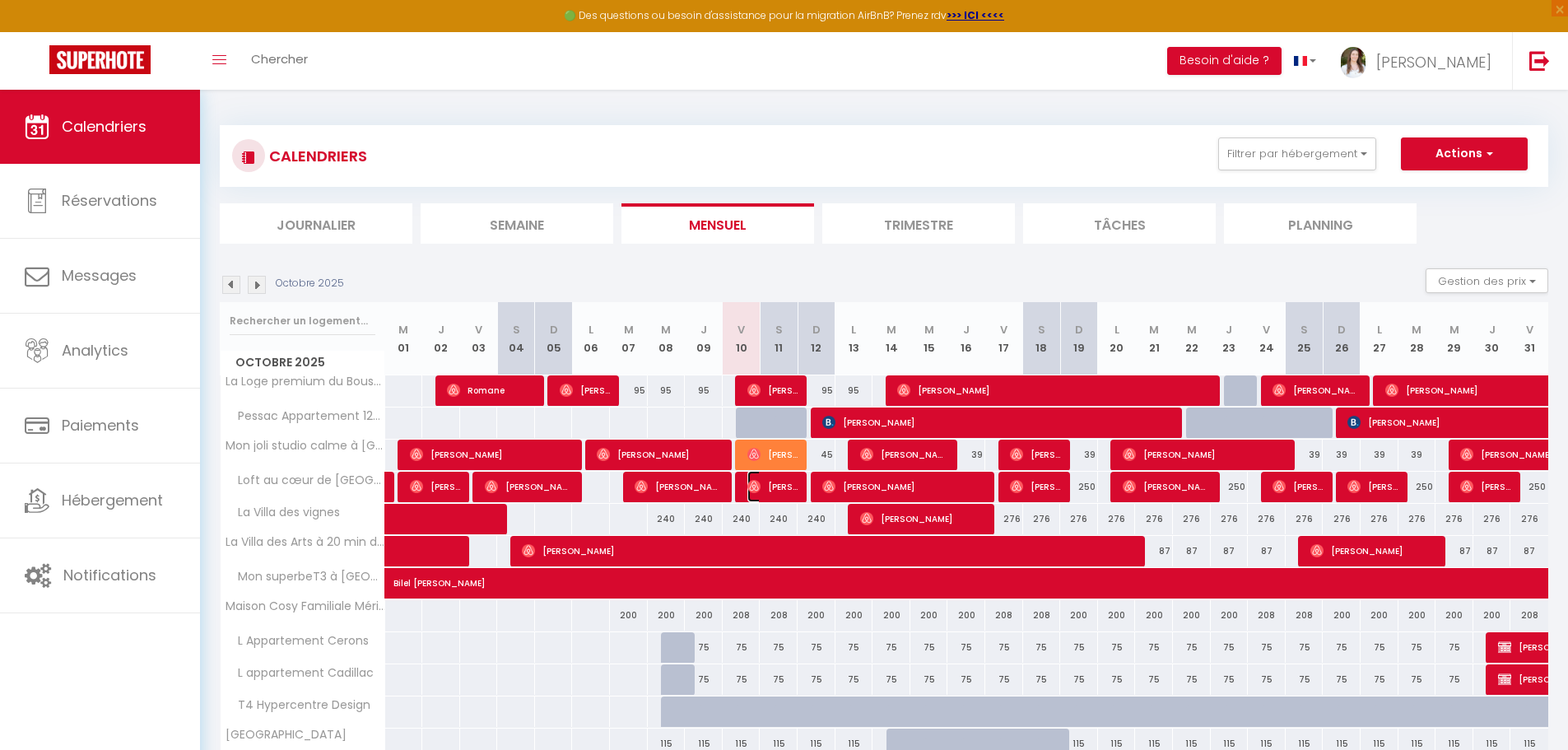
click at [773, 495] on span "[PERSON_NAME]" at bounding box center [772, 487] width 50 height 31
select select "OK"
select select "0"
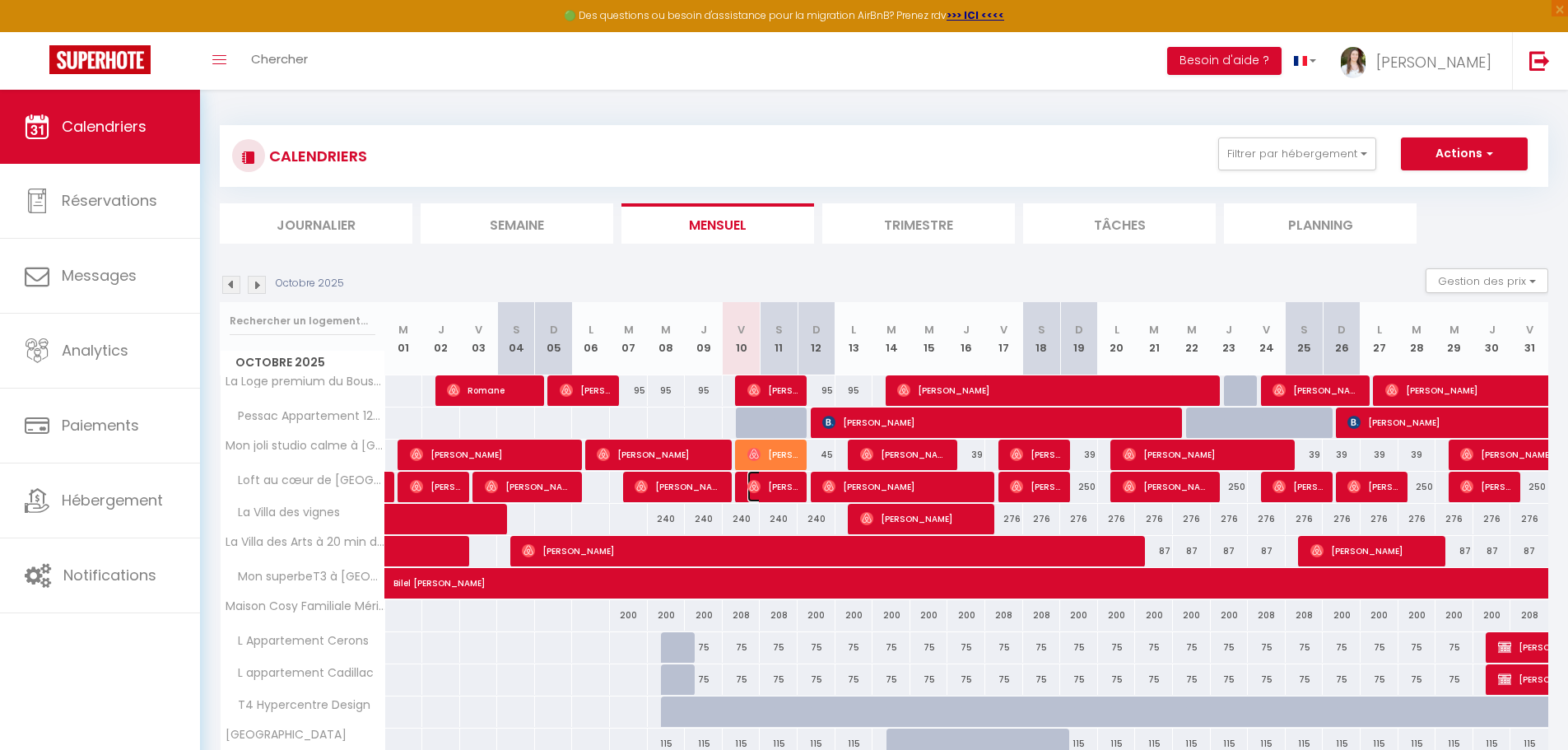
select select "1"
select select
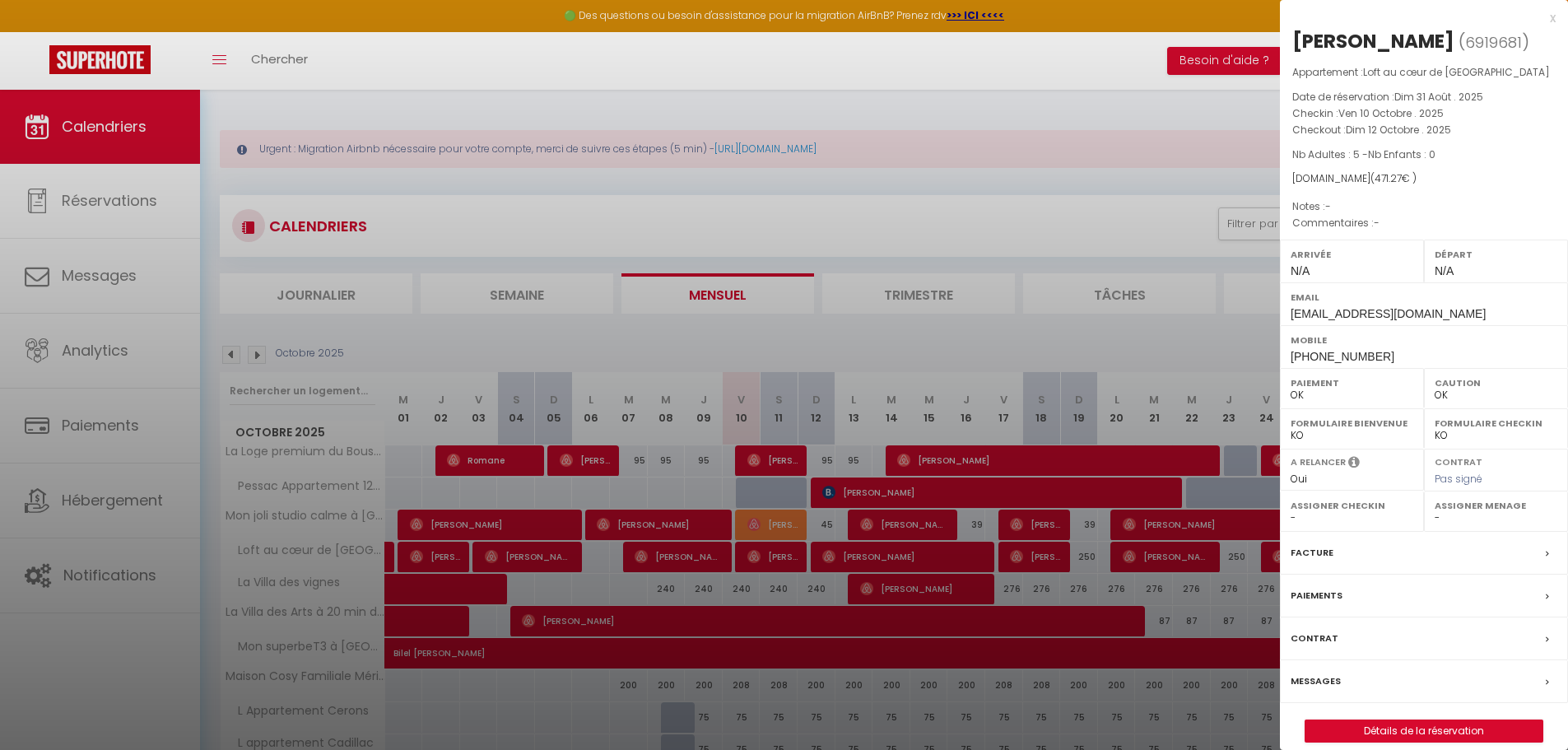
click at [1305, 681] on label "Messages" at bounding box center [1315, 682] width 50 height 18
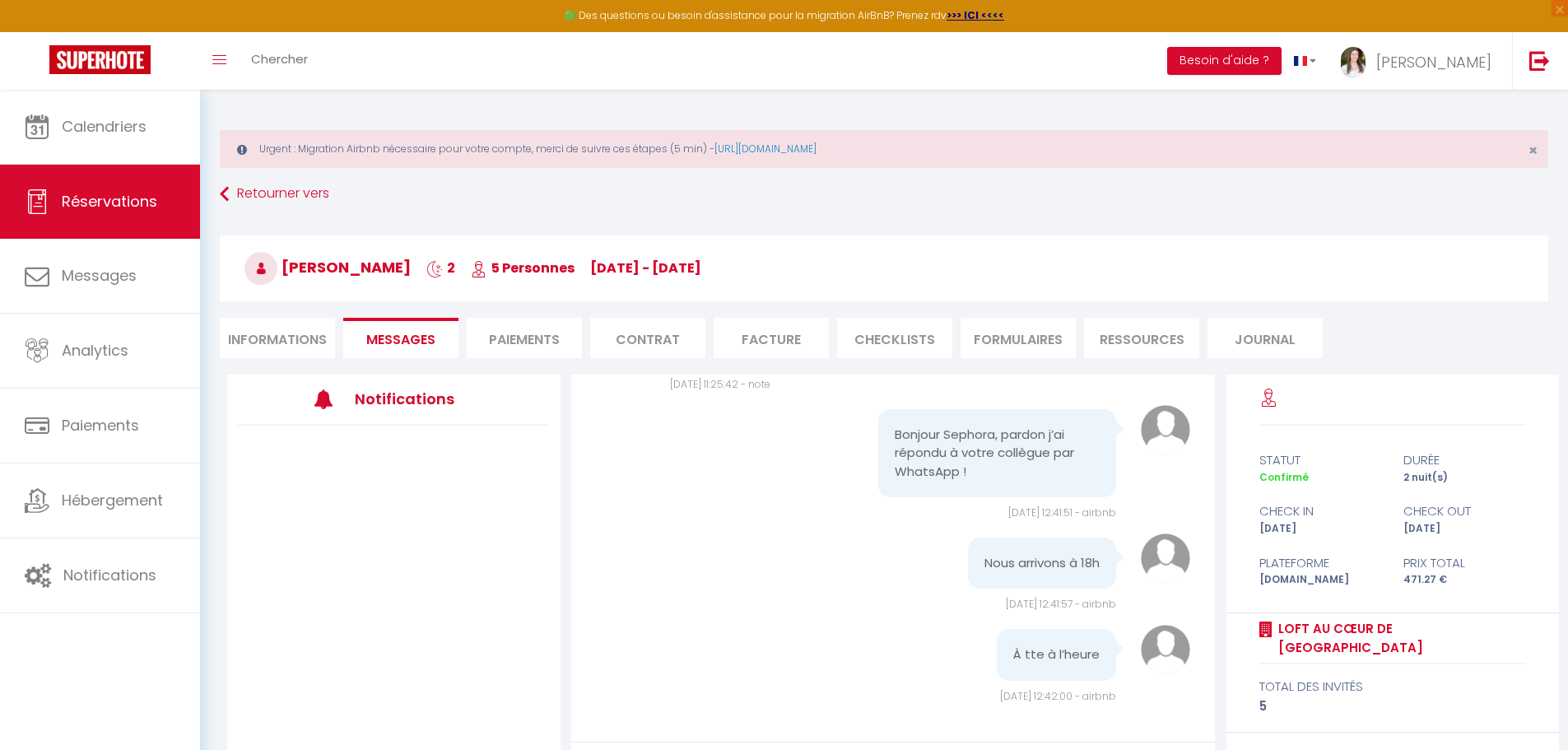
click at [299, 351] on li "Informations" at bounding box center [277, 337] width 115 height 40
select select
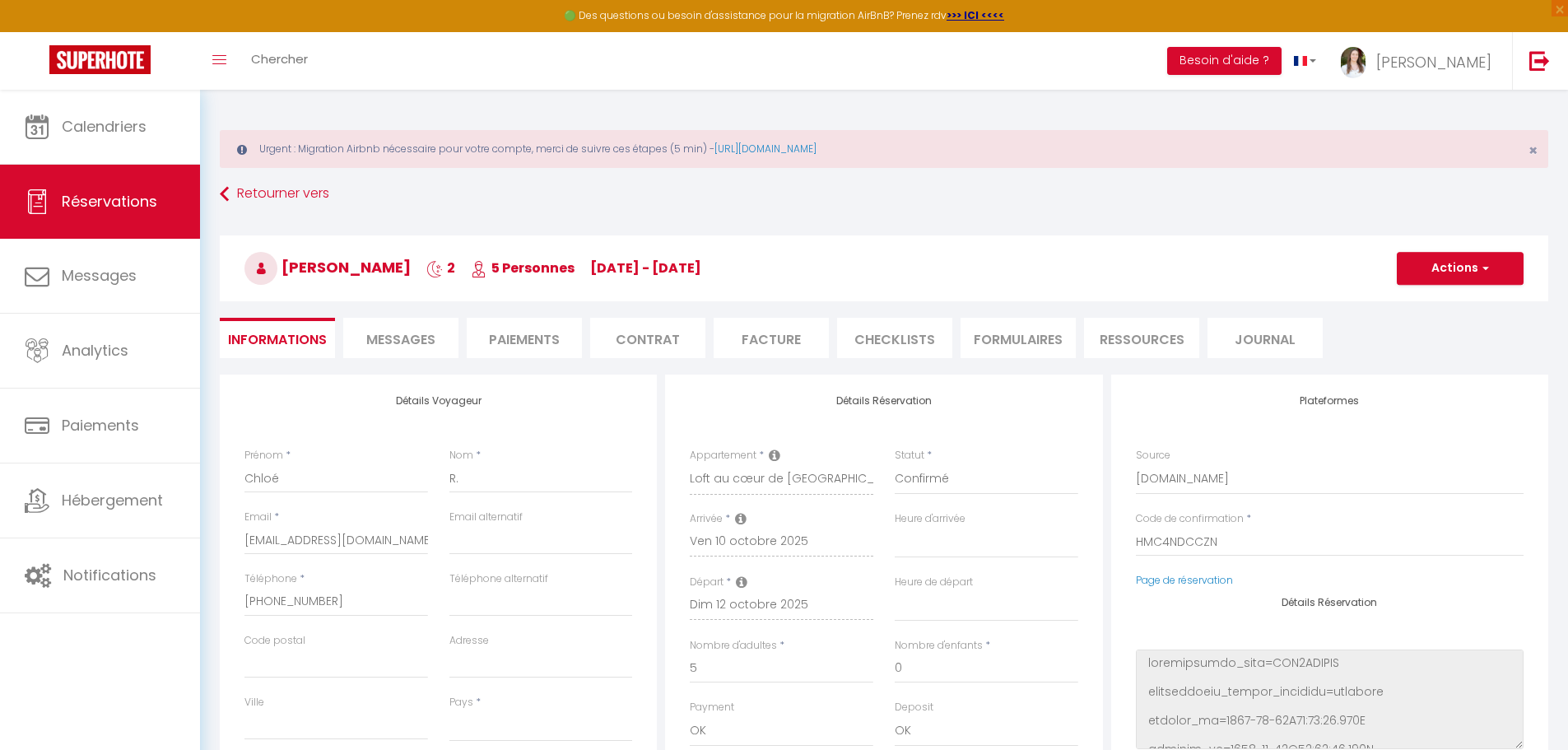
click at [387, 343] on span "Messages" at bounding box center [401, 339] width 69 height 19
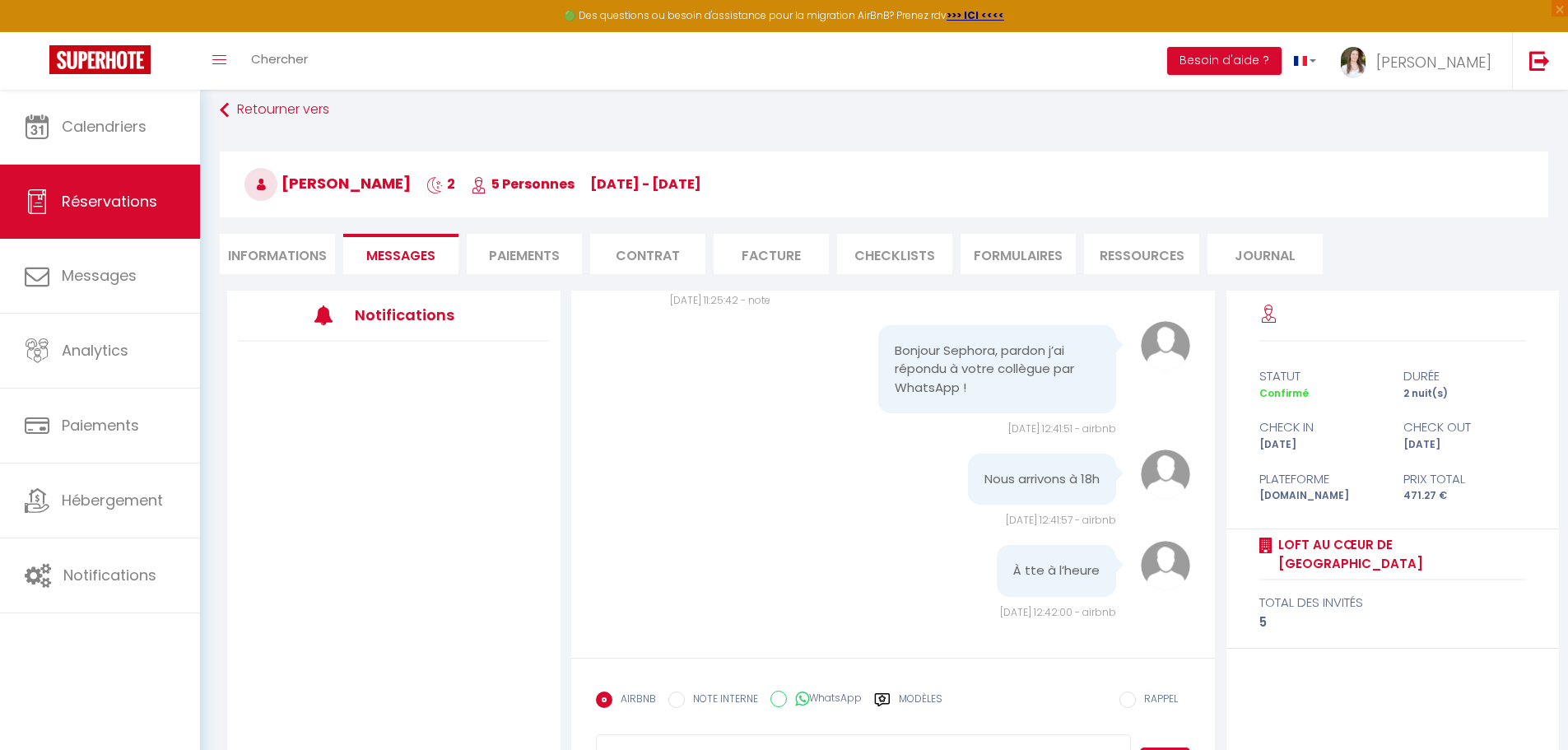
scroll to position [158, 0]
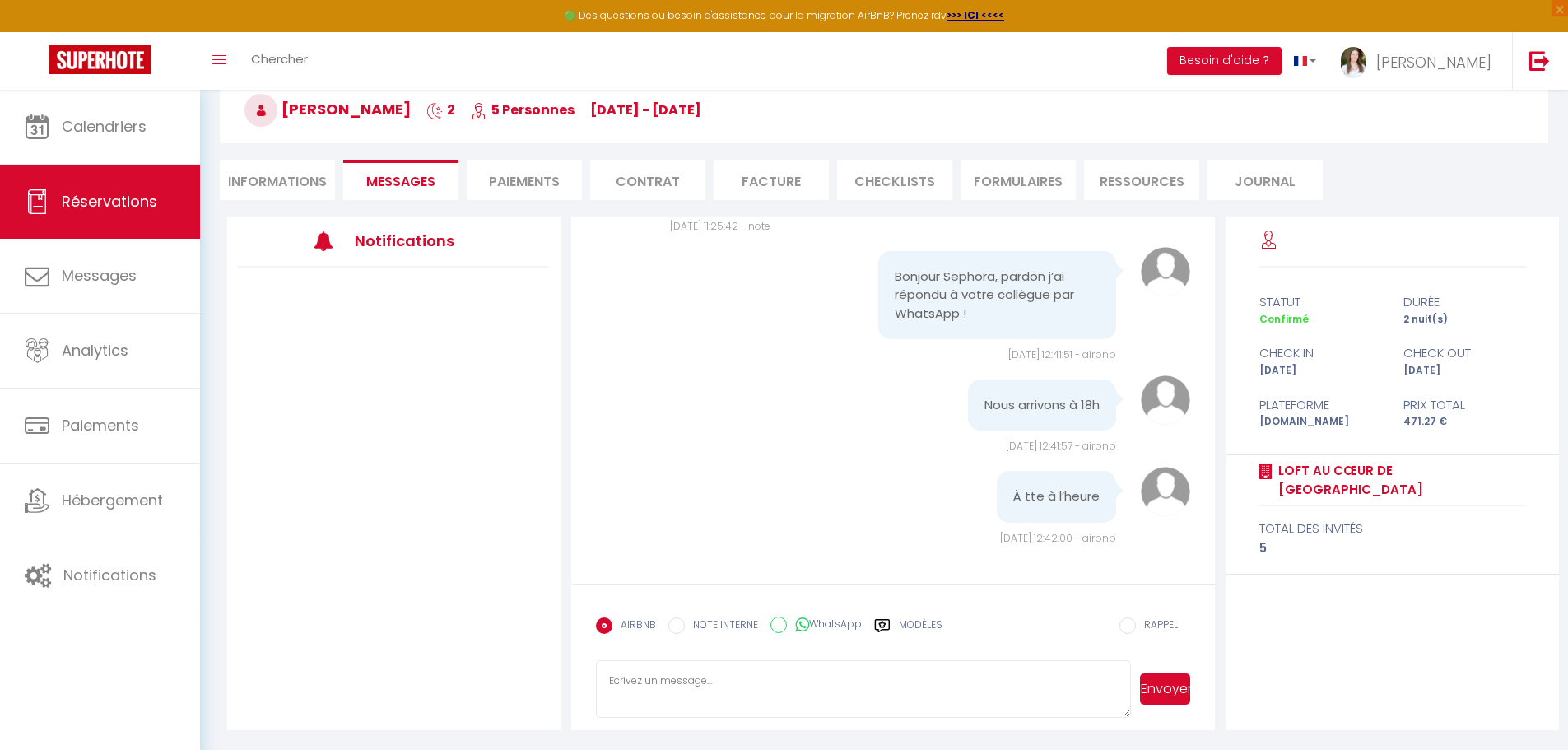
click at [344, 243] on div at bounding box center [329, 241] width 52 height 20
click at [280, 184] on li "Informations" at bounding box center [277, 179] width 115 height 40
select select
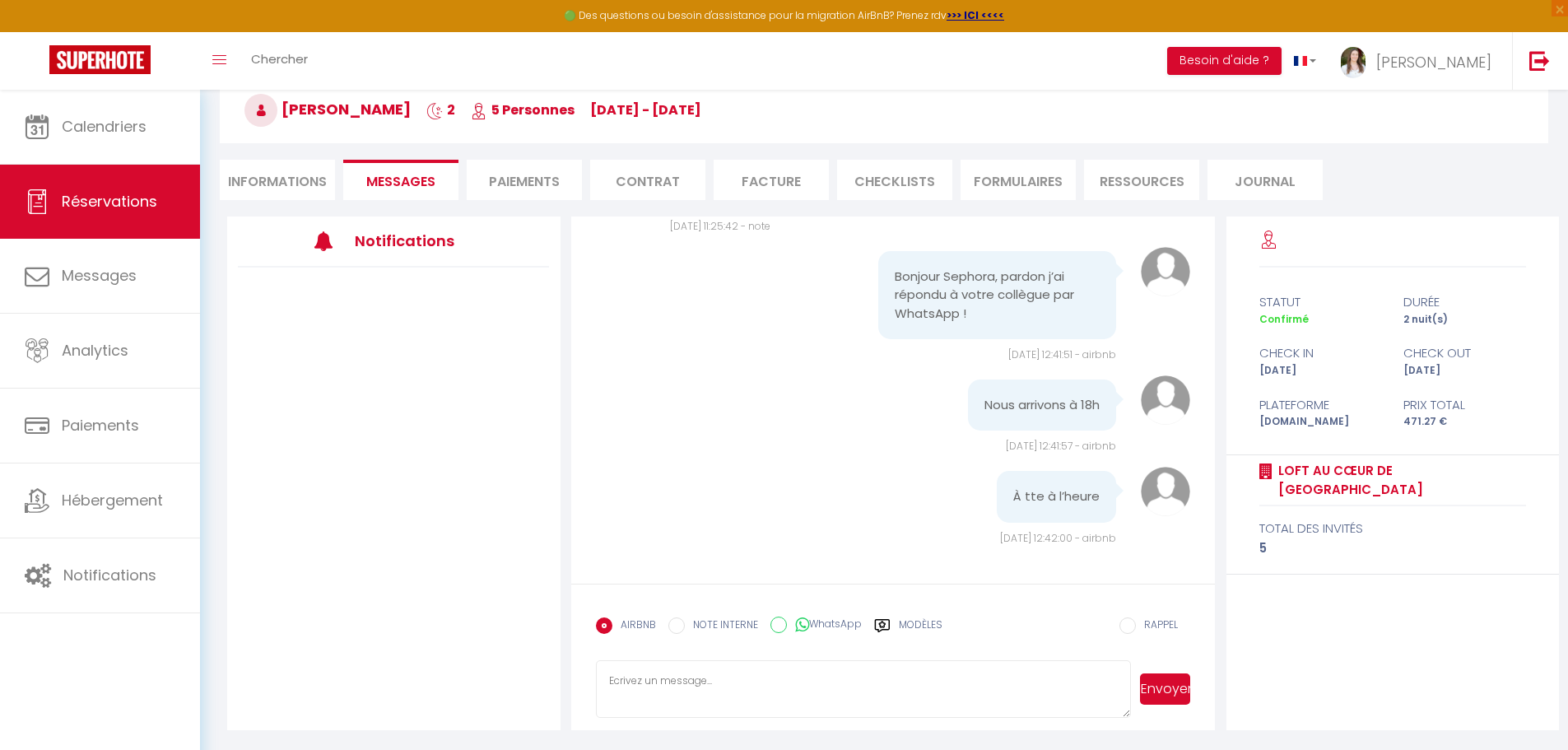
select select
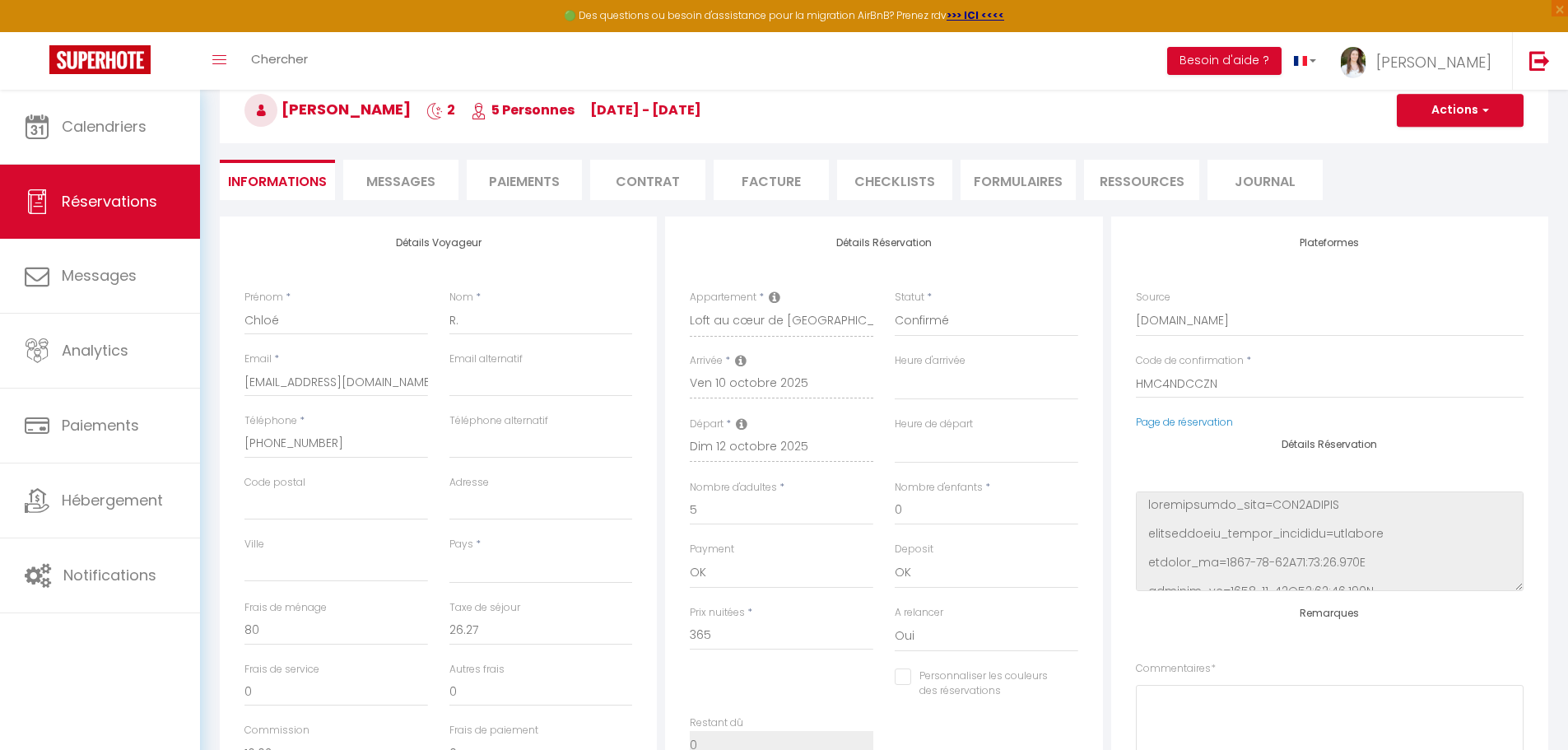
click at [416, 171] on li "Messages" at bounding box center [401, 179] width 115 height 40
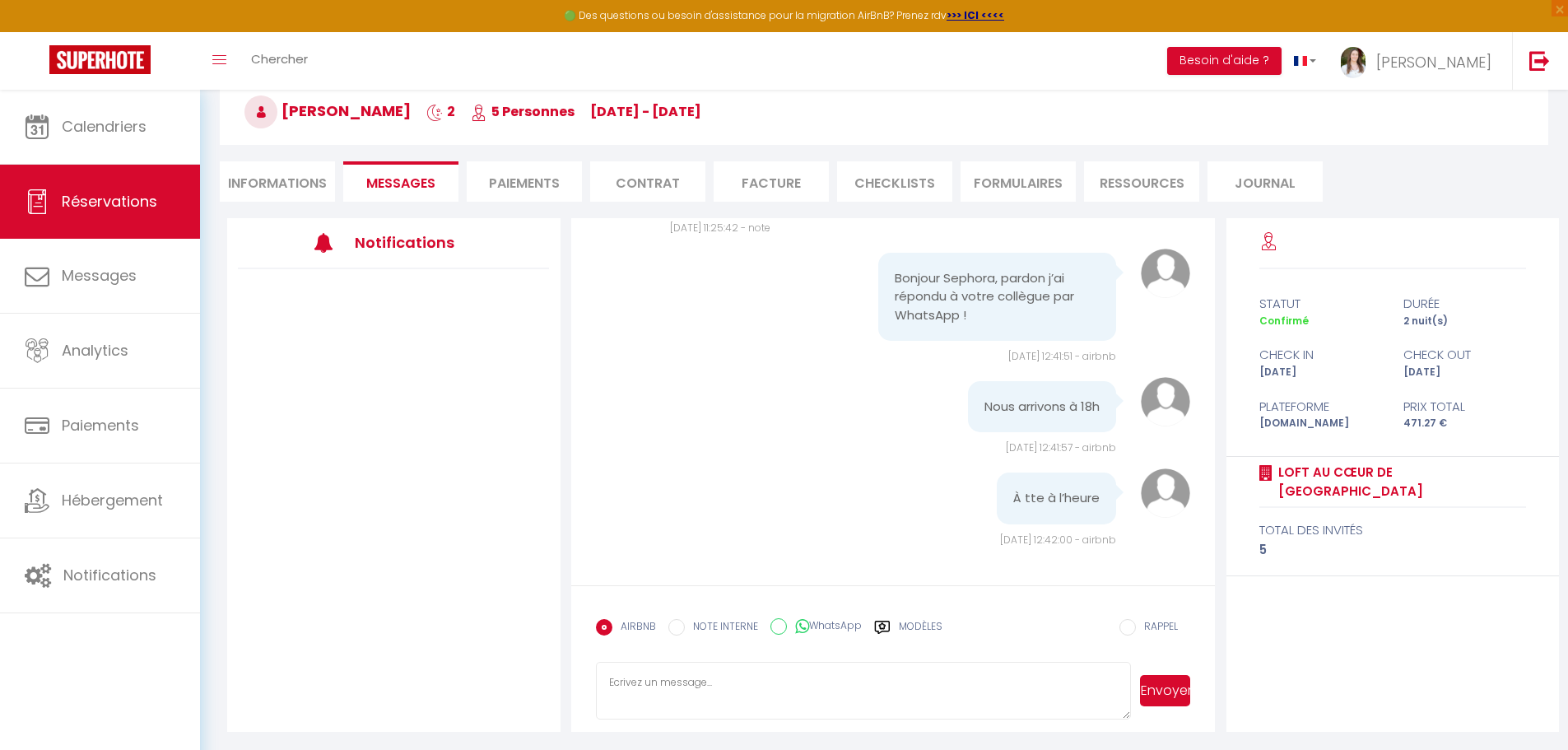
scroll to position [158, 0]
click at [389, 472] on div at bounding box center [394, 451] width 333 height 368
click at [391, 240] on h3 "Notifications" at bounding box center [419, 241] width 130 height 37
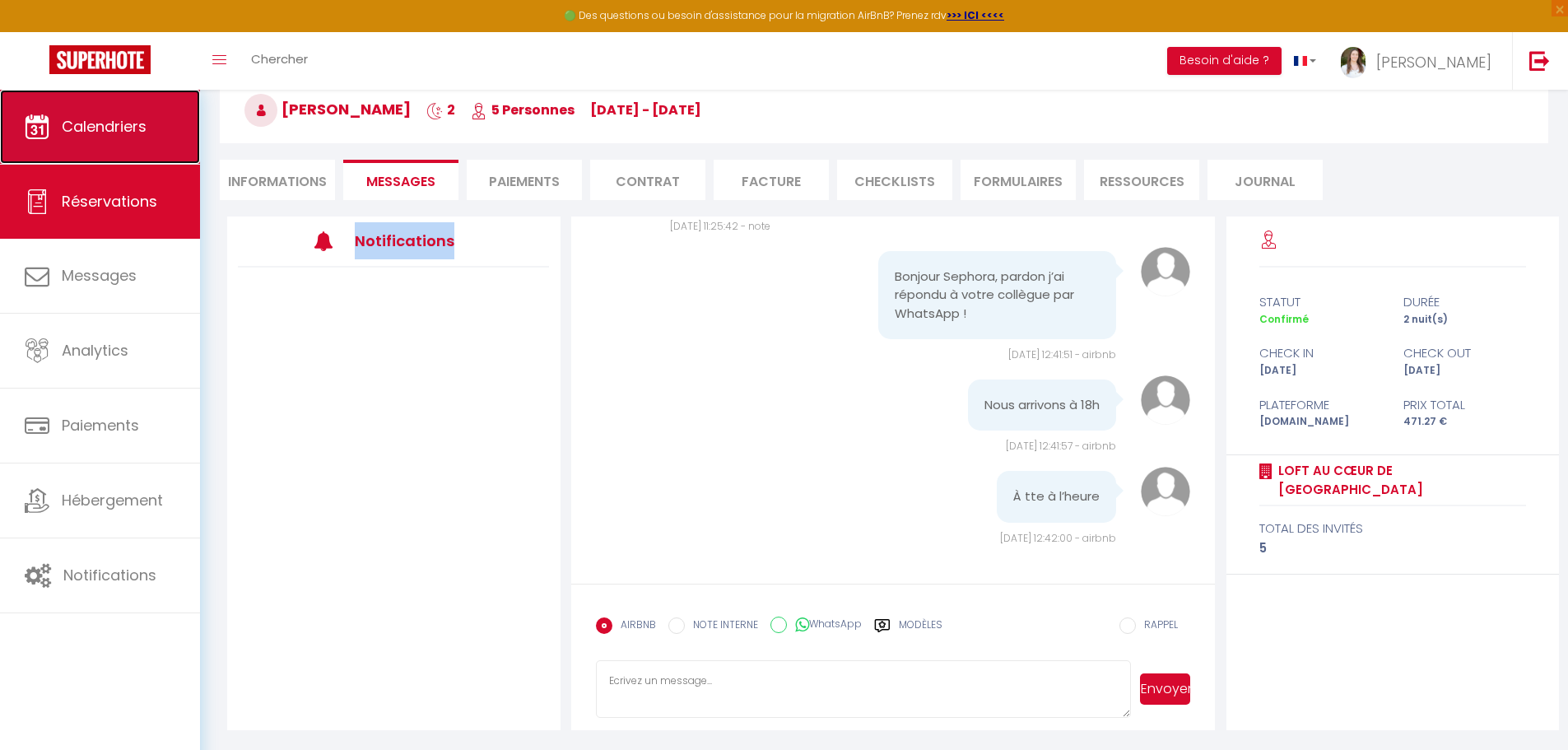
click at [139, 120] on span "Calendriers" at bounding box center [103, 126] width 85 height 20
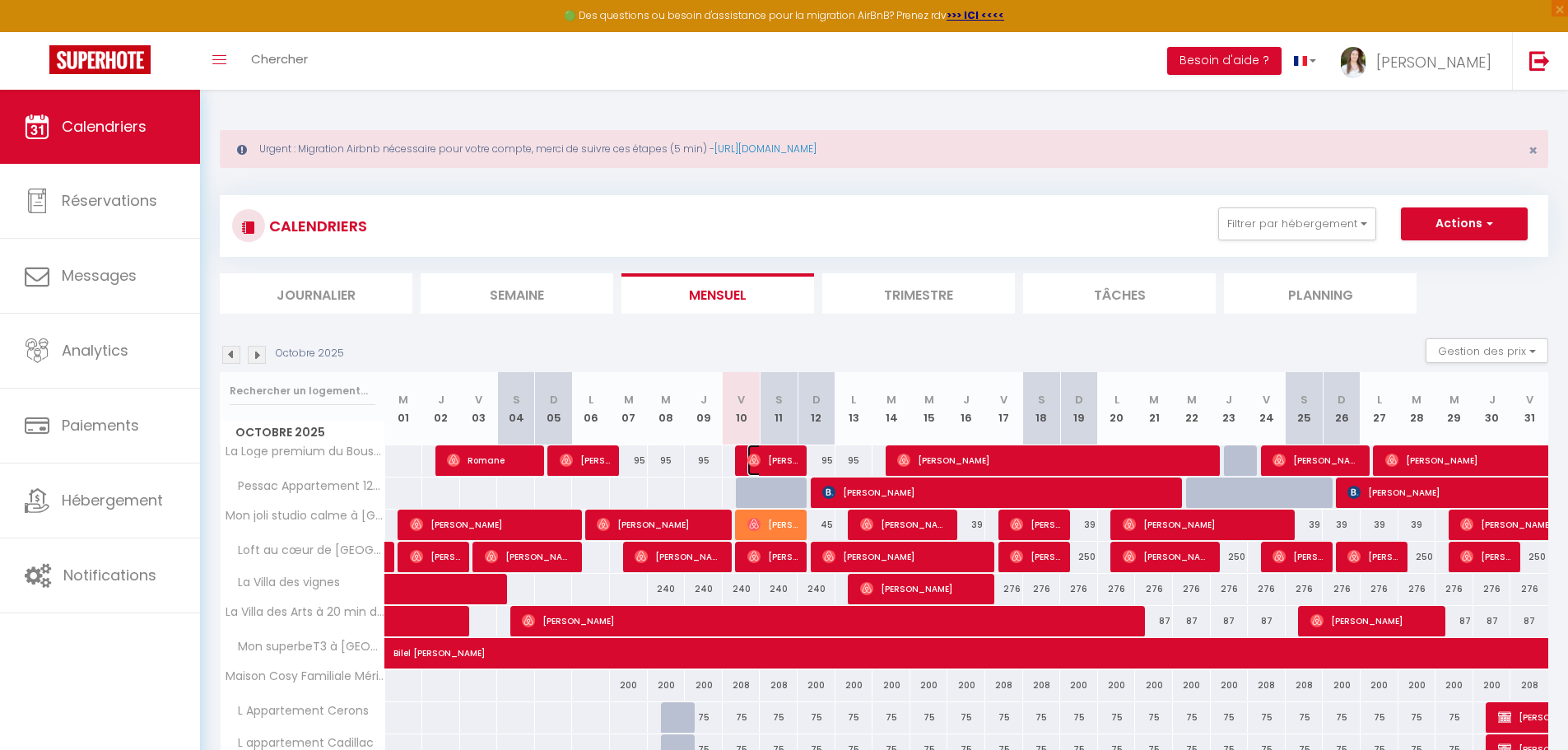
click at [785, 457] on span "[PERSON_NAME]" at bounding box center [772, 460] width 50 height 31
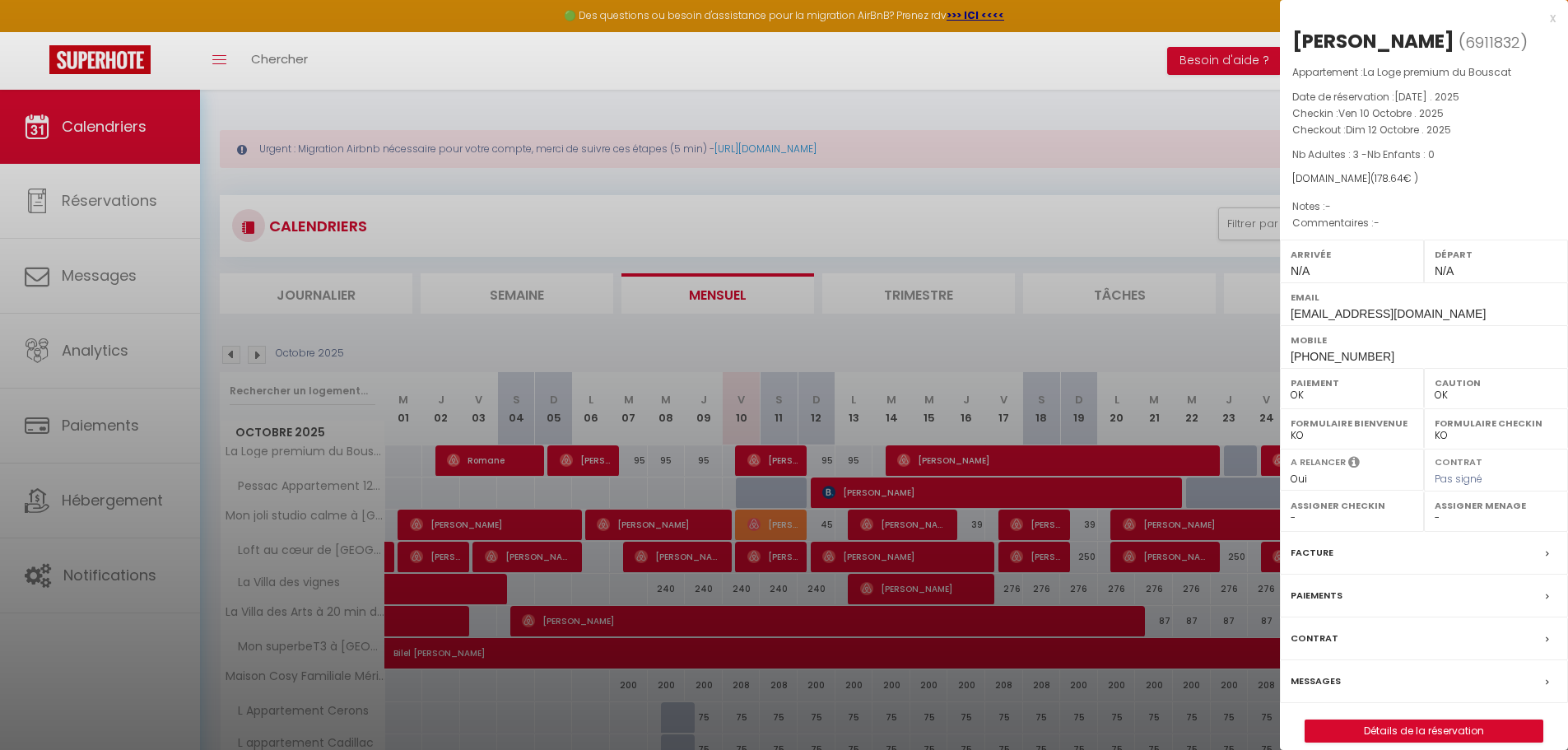
click at [1309, 683] on label "Messages" at bounding box center [1315, 682] width 50 height 18
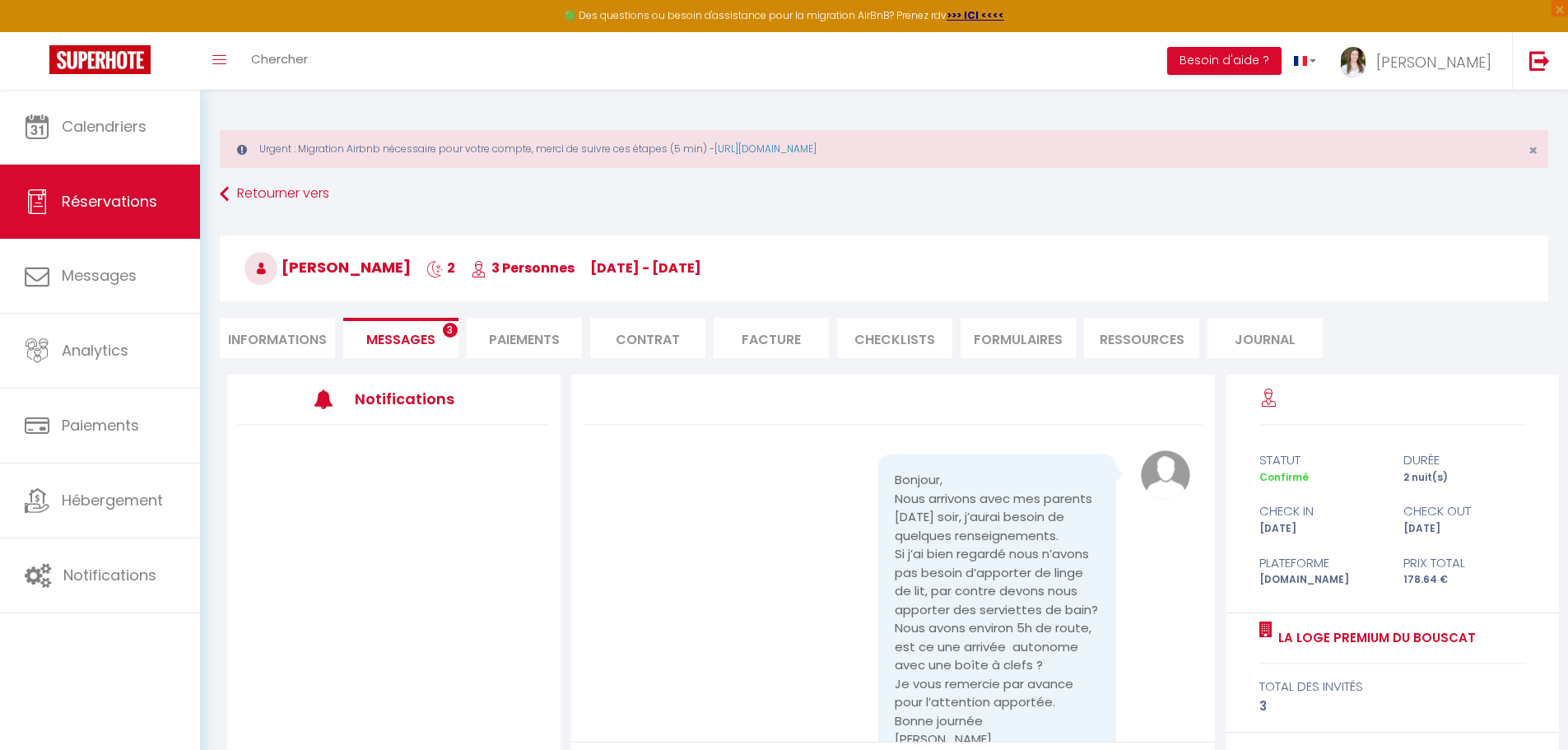
scroll to position [1949, 0]
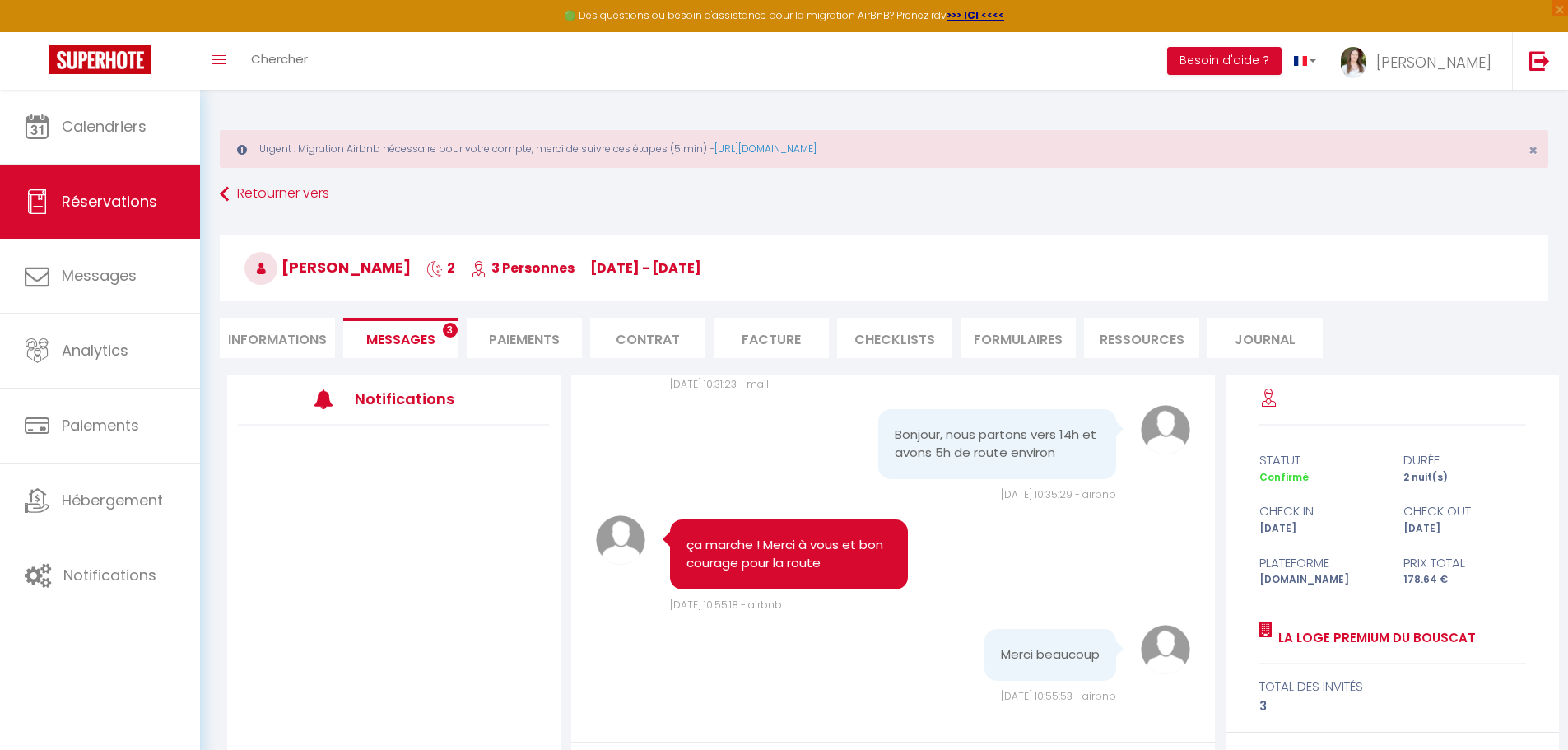
click at [440, 397] on h3 "Notifications" at bounding box center [419, 399] width 130 height 37
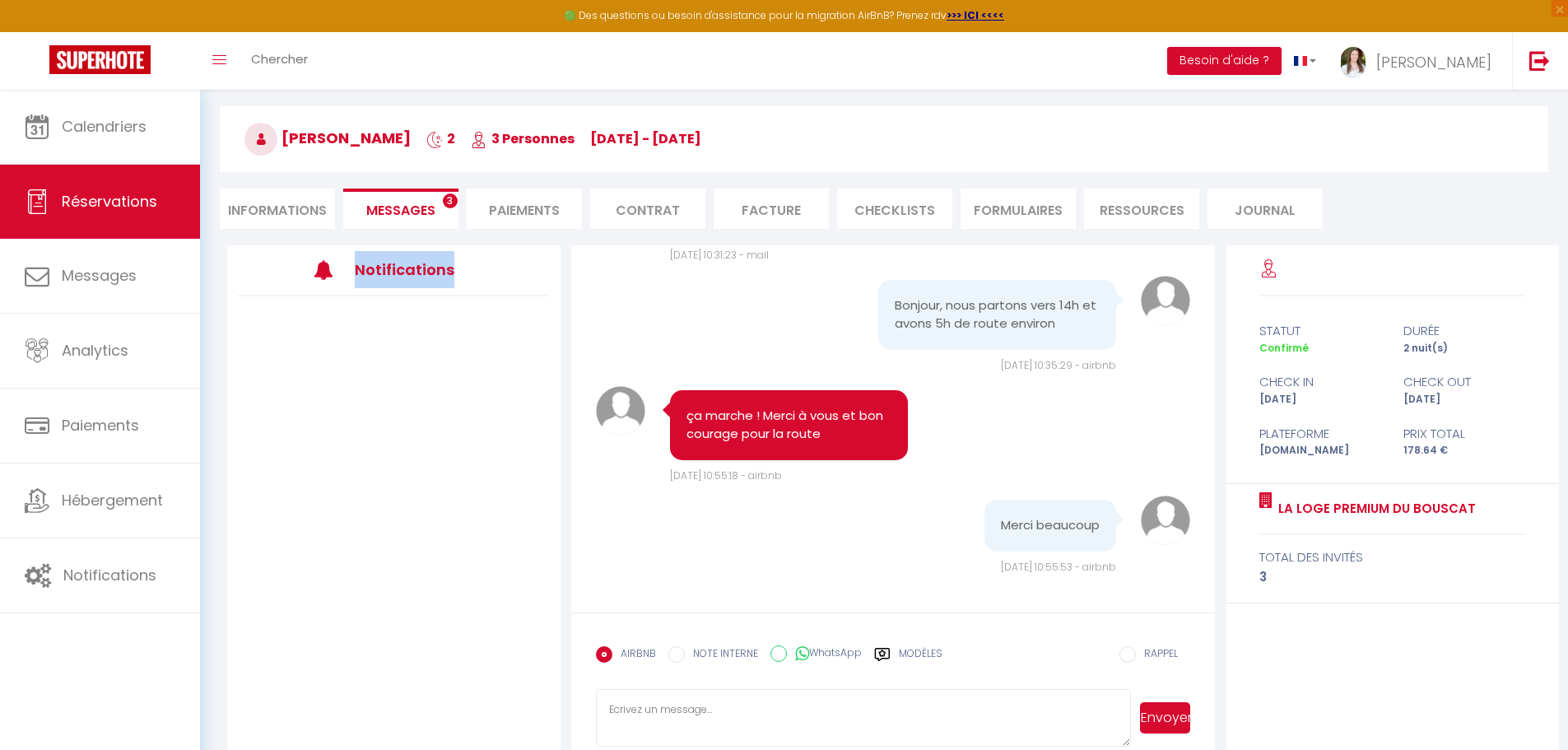
scroll to position [158, 0]
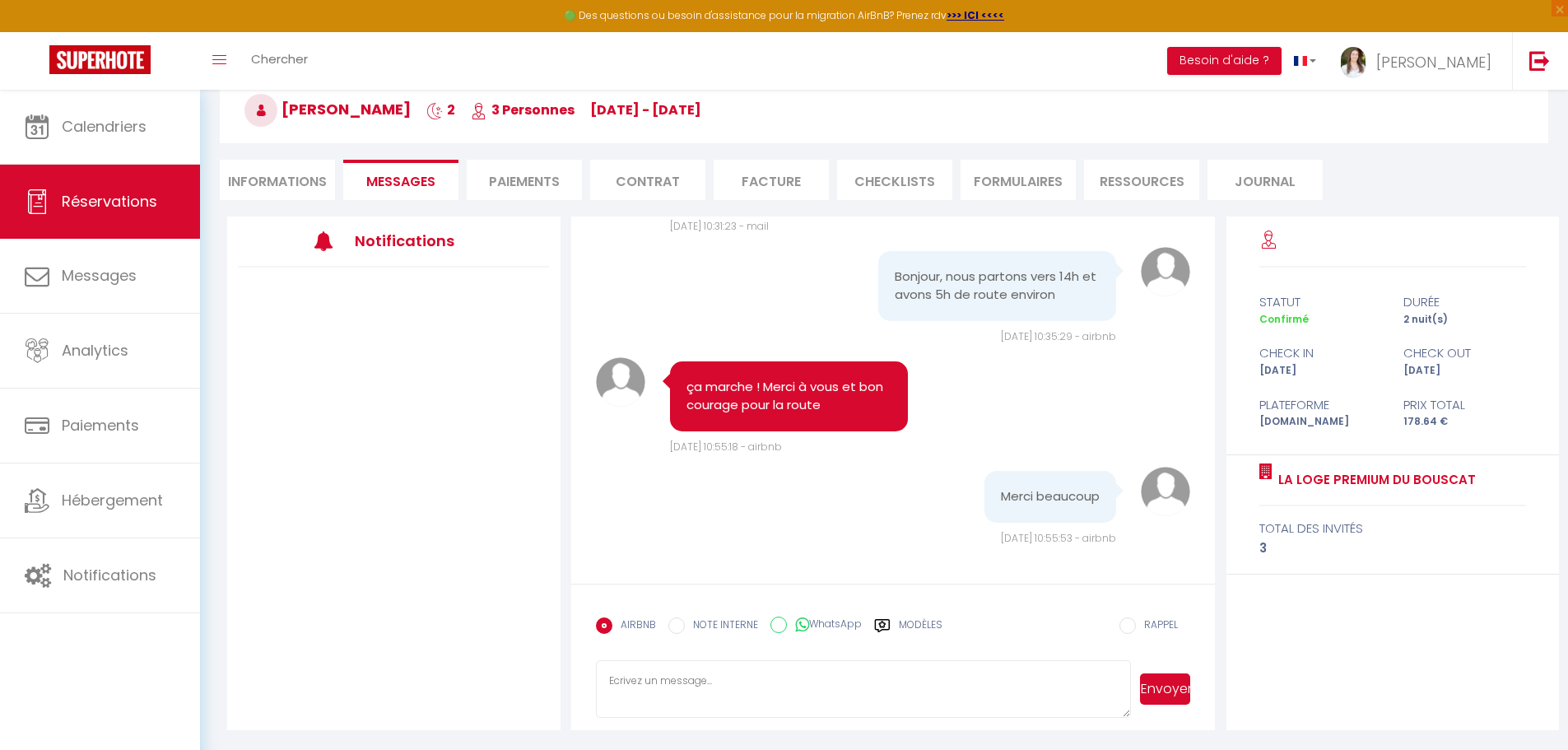
click at [378, 386] on div at bounding box center [394, 451] width 333 height 368
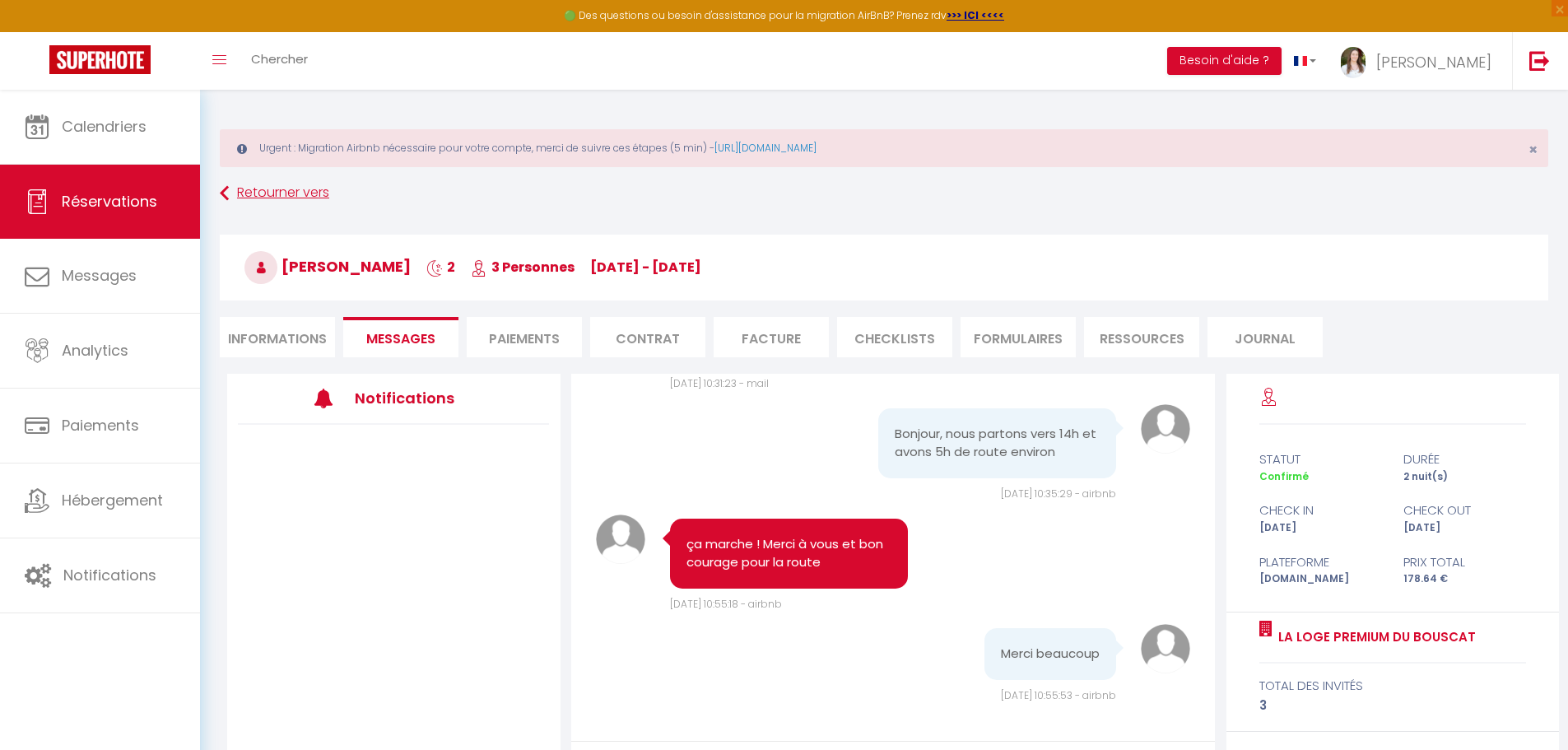
scroll to position [0, 0]
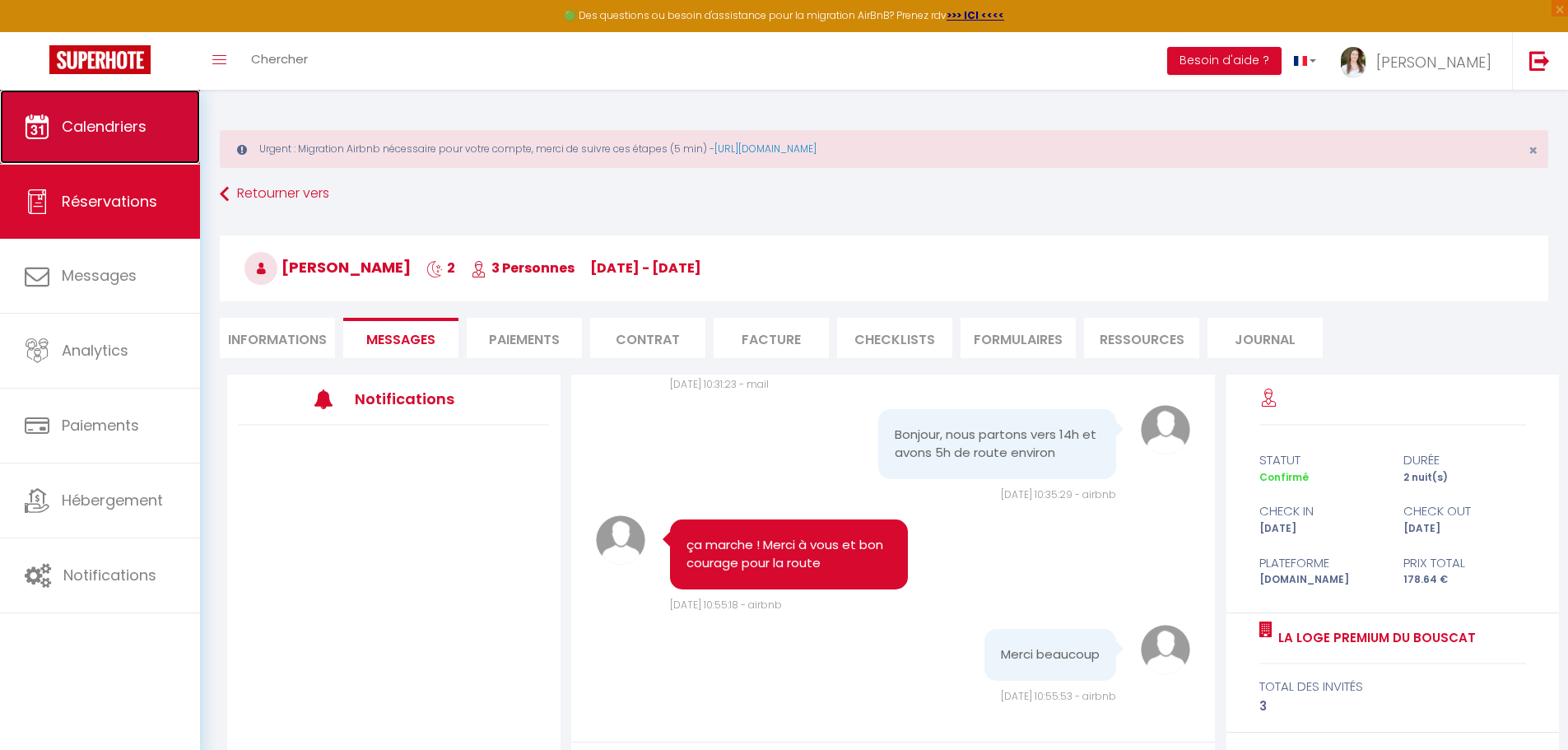
click at [110, 116] on span "Calendriers" at bounding box center [103, 126] width 85 height 20
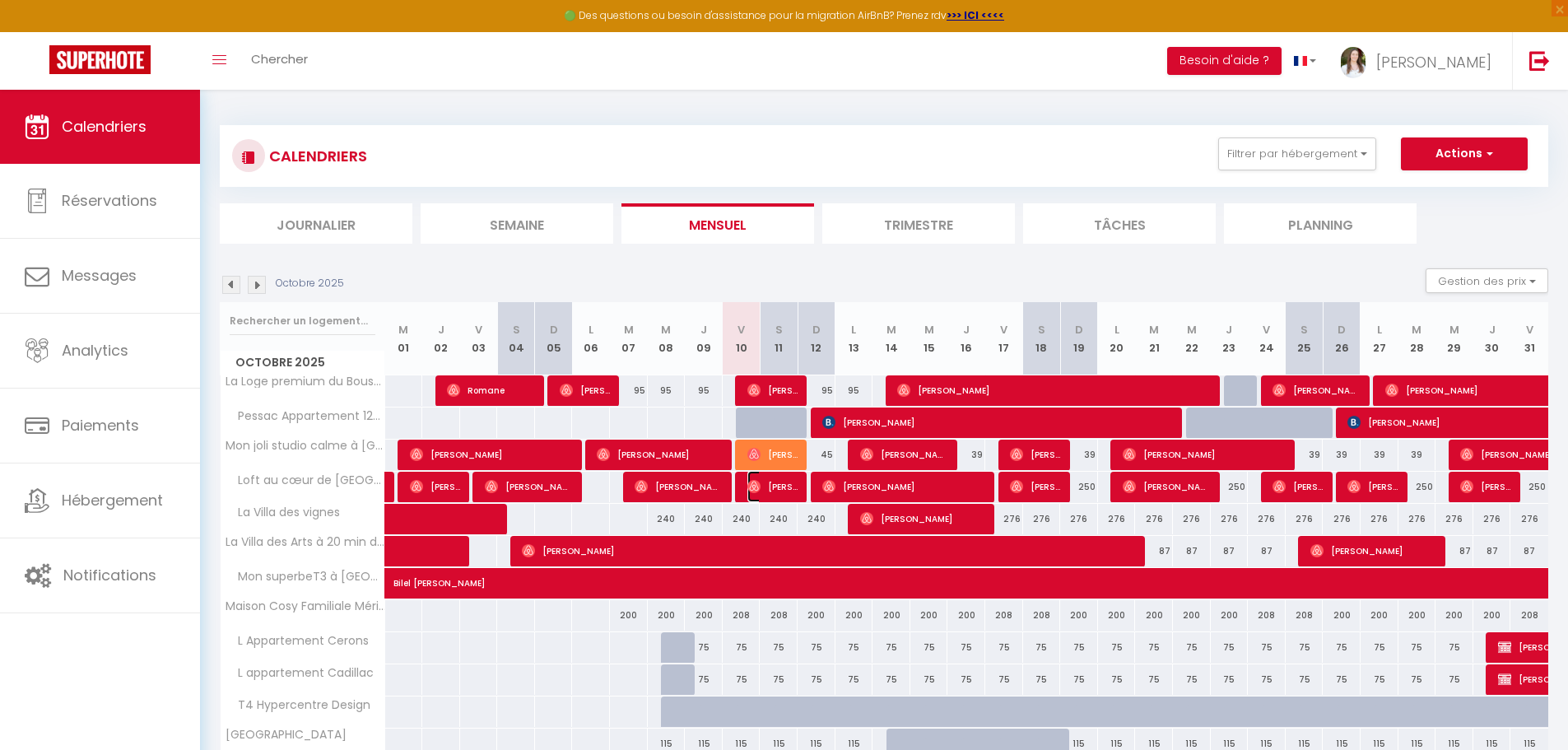
click at [767, 485] on span "[PERSON_NAME]" at bounding box center [772, 487] width 50 height 31
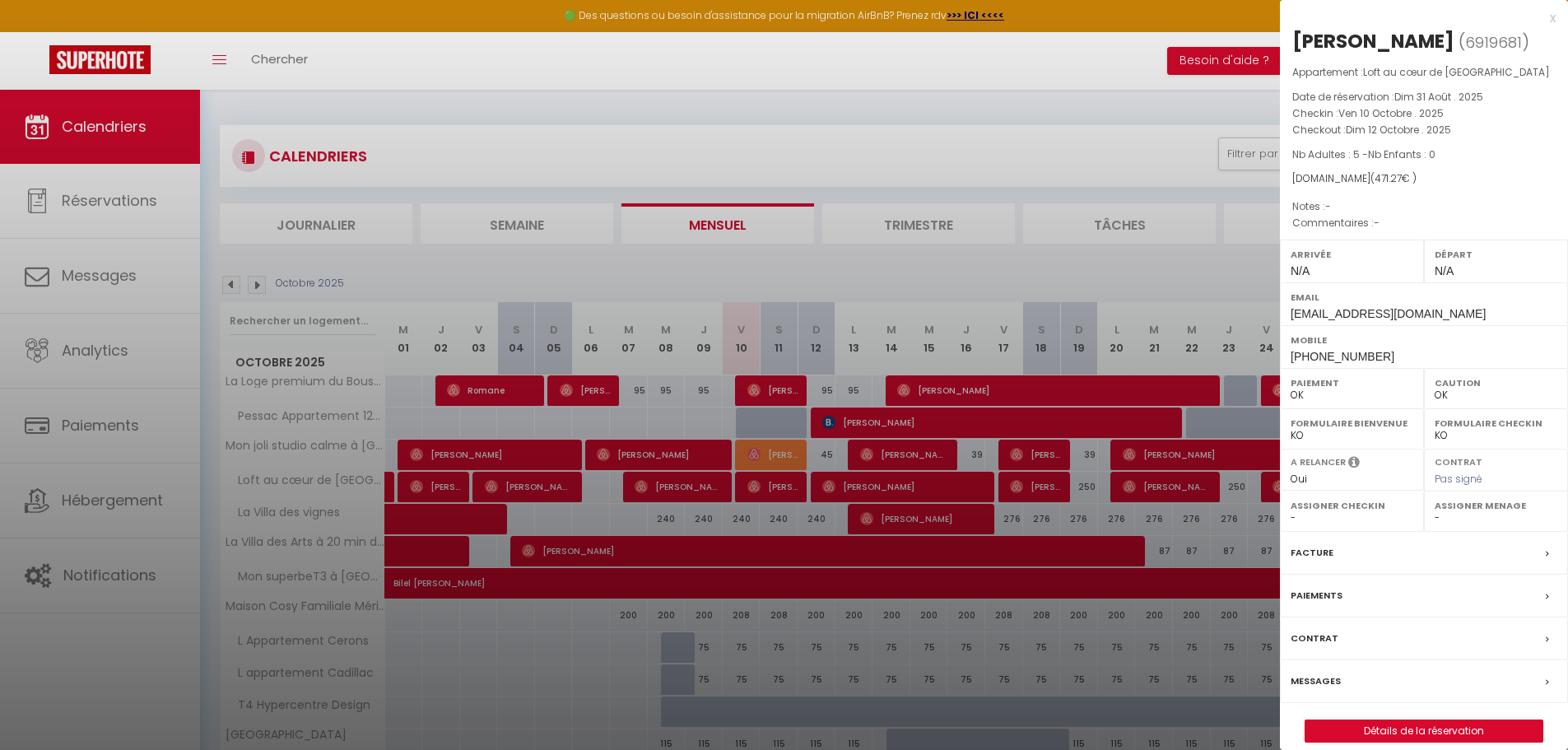
click at [1318, 676] on label "Messages" at bounding box center [1315, 682] width 50 height 18
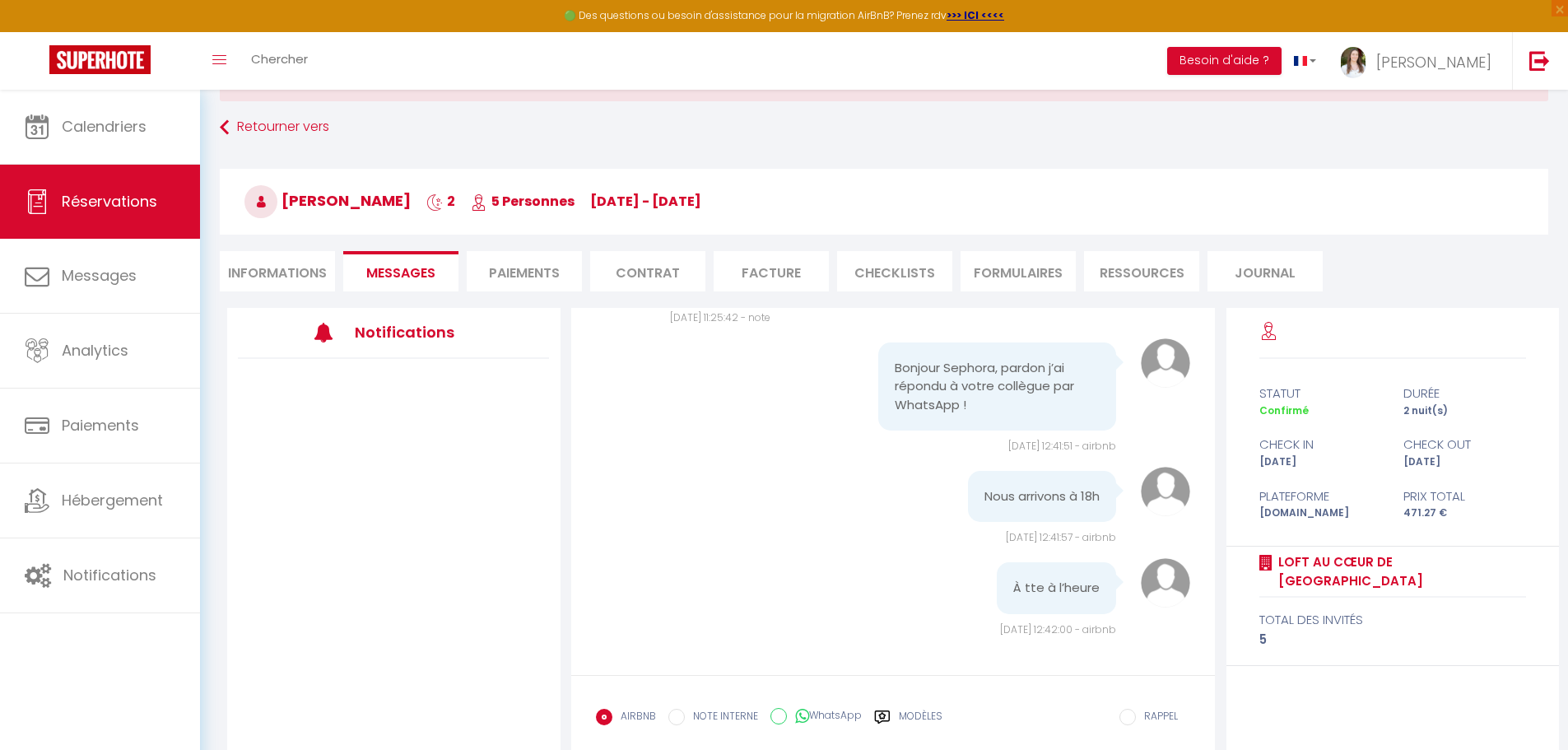
scroll to position [158, 0]
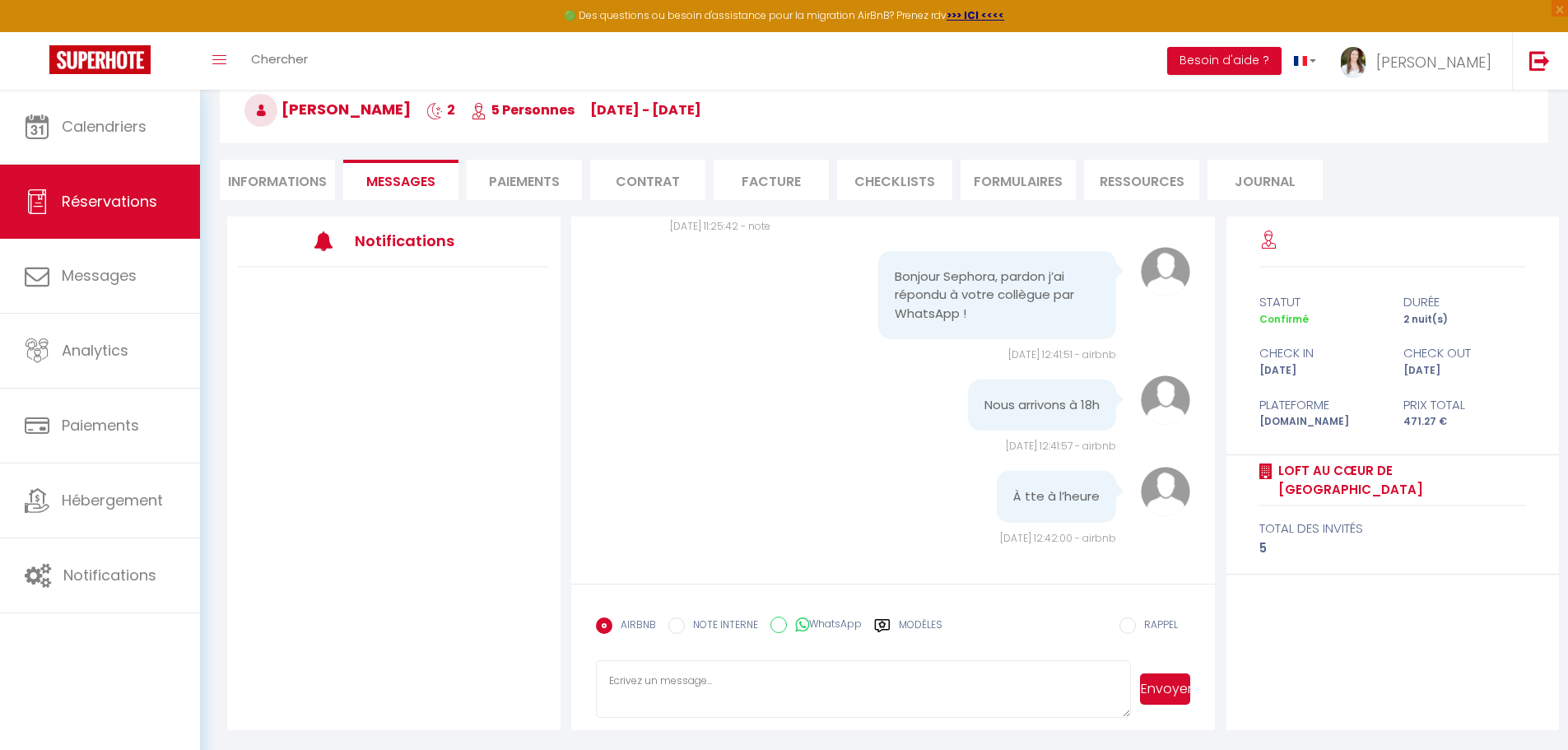
click at [283, 186] on li "Informations" at bounding box center [277, 179] width 115 height 40
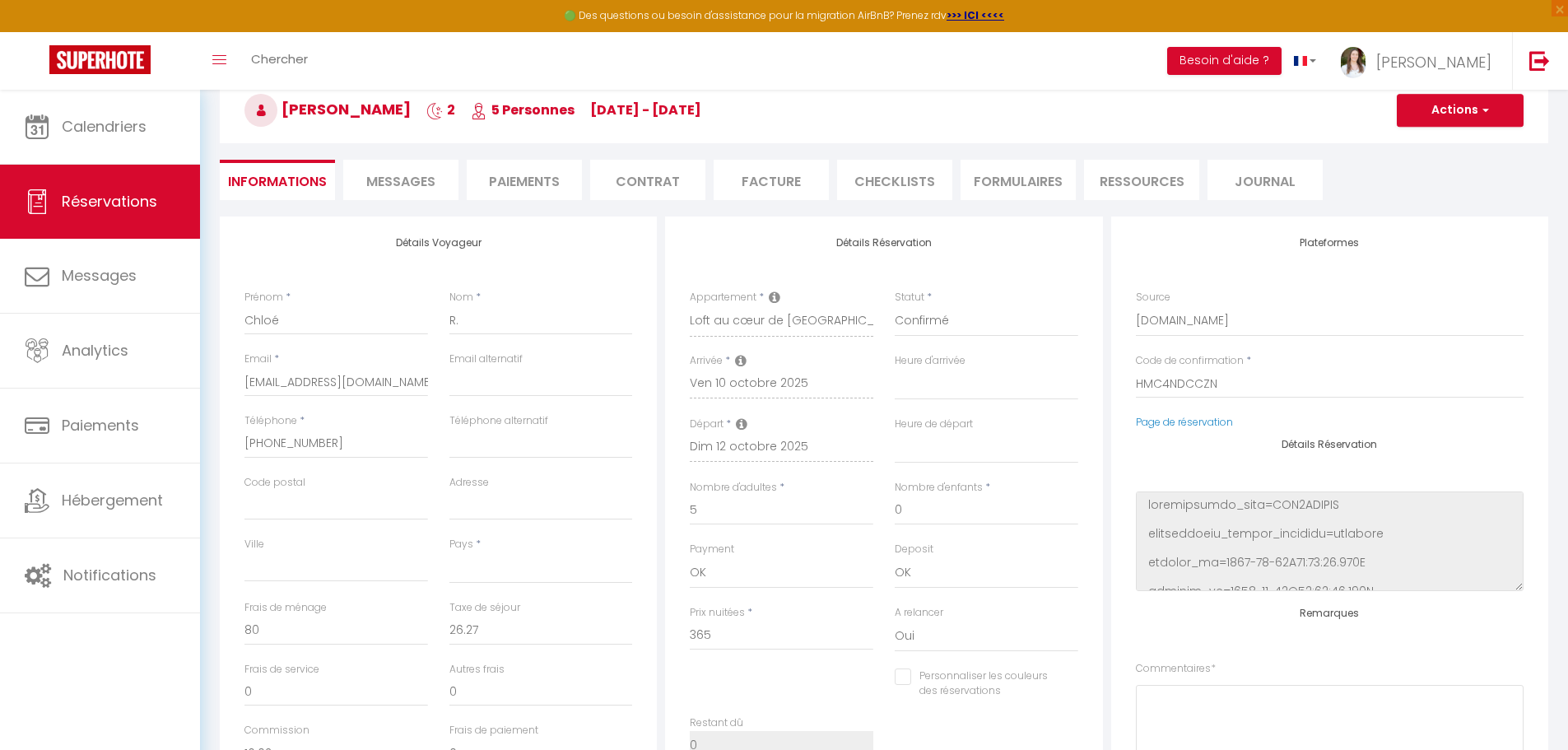
click at [363, 185] on li "Messages" at bounding box center [401, 179] width 115 height 40
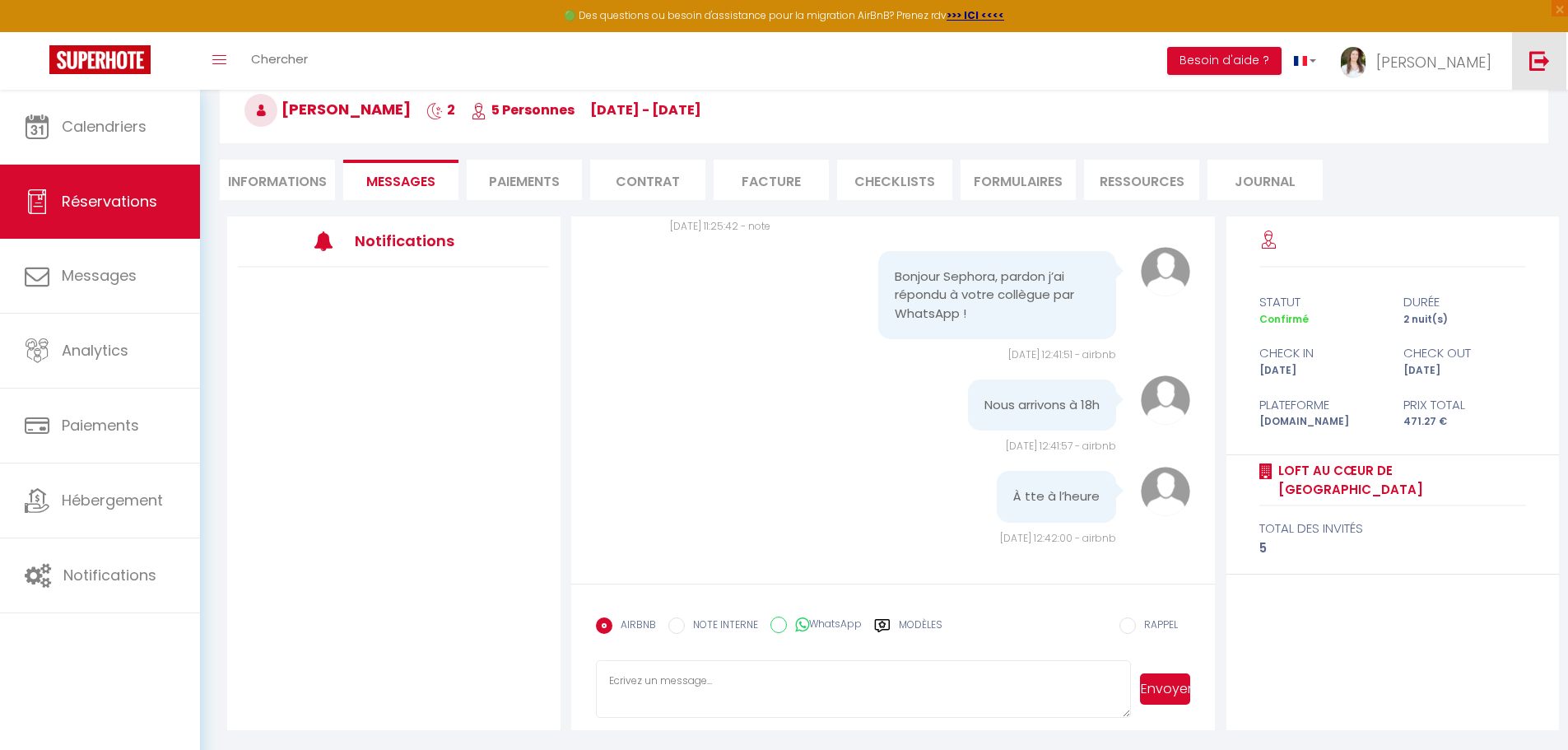
click at [1527, 67] on link at bounding box center [1540, 60] width 55 height 58
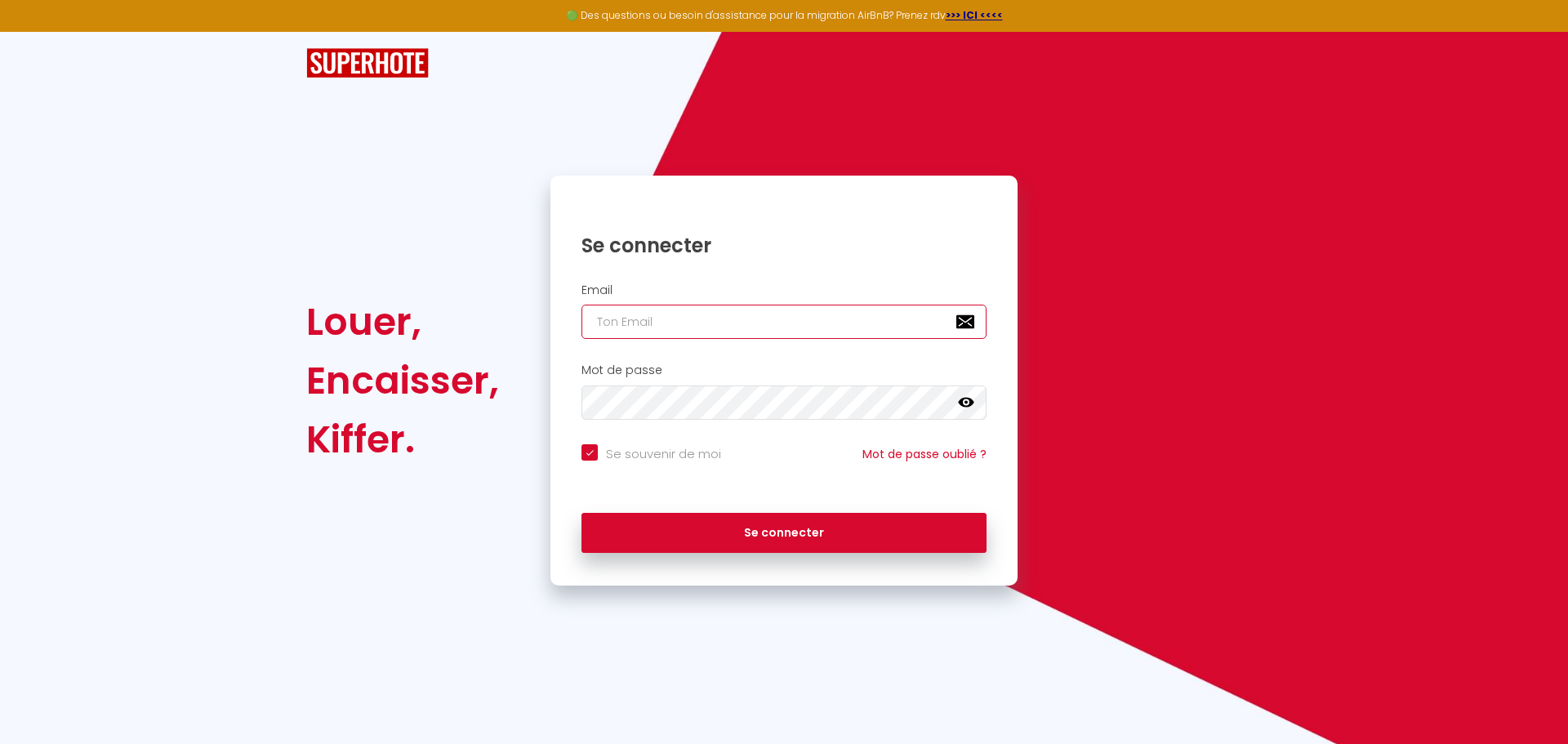
click at [767, 307] on input "email" at bounding box center [784, 321] width 405 height 34
click at [581, 513] on button "Se connecter" at bounding box center [784, 533] width 405 height 41
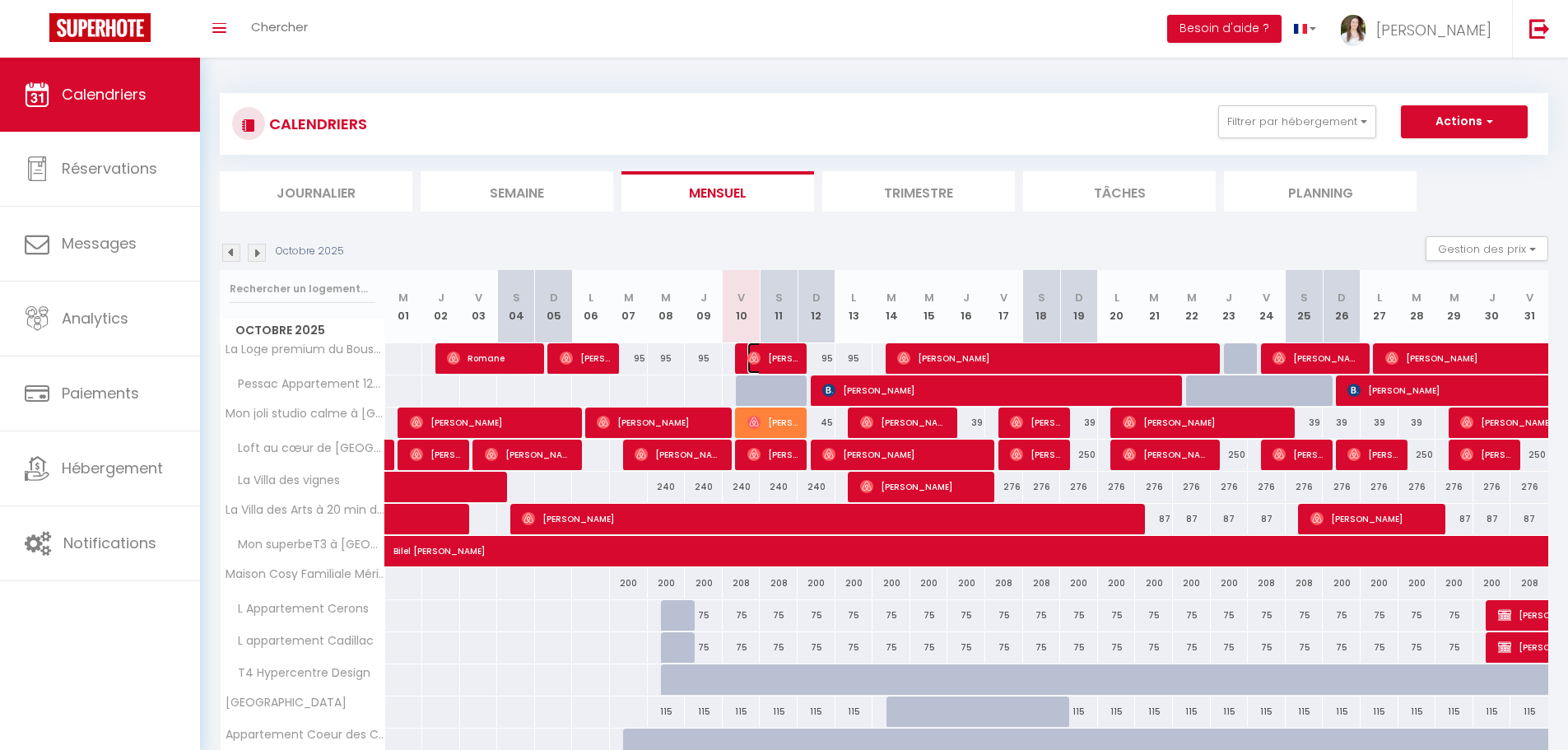
click at [779, 356] on span "[PERSON_NAME]" at bounding box center [772, 358] width 50 height 31
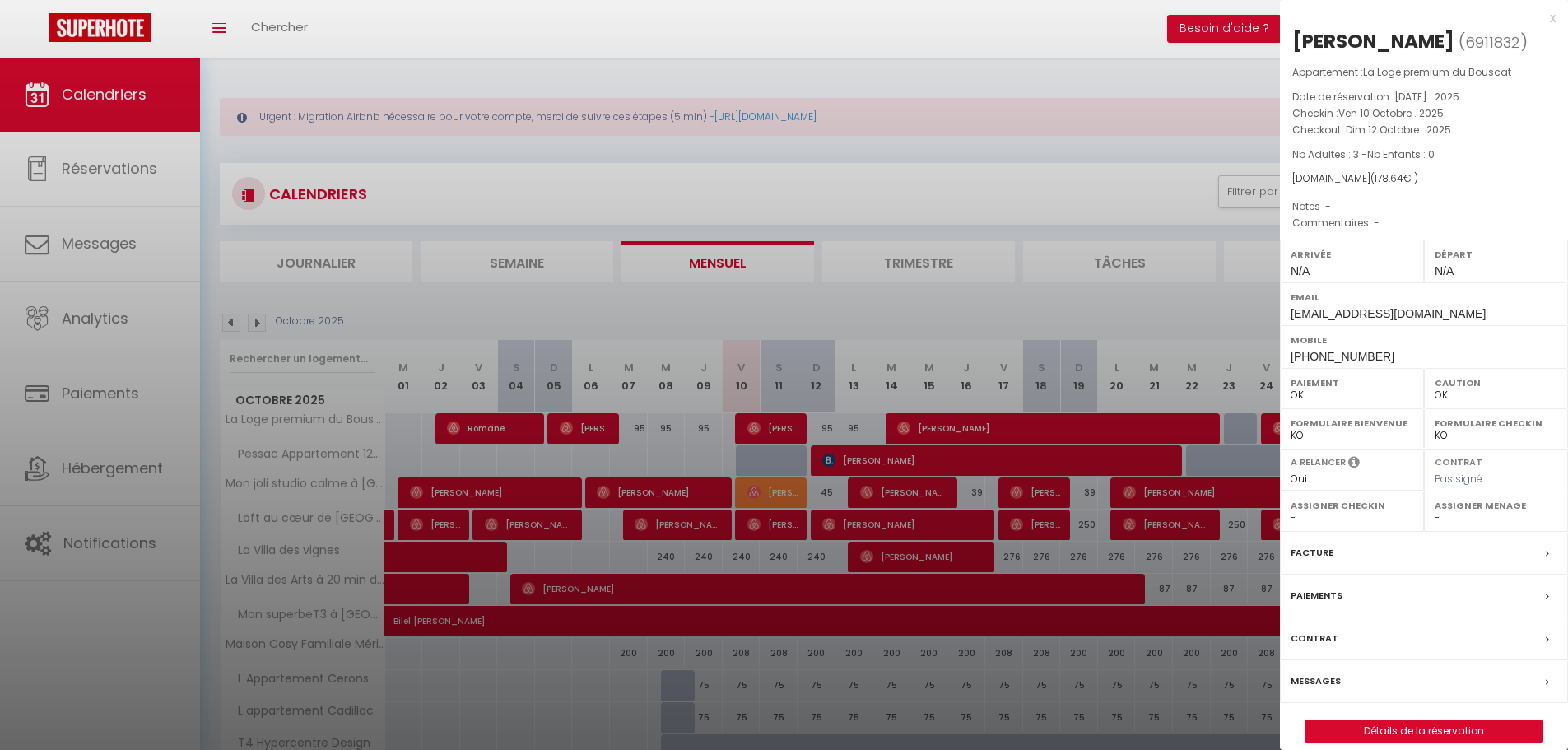
click at [1345, 679] on div "Messages" at bounding box center [1424, 682] width 288 height 43
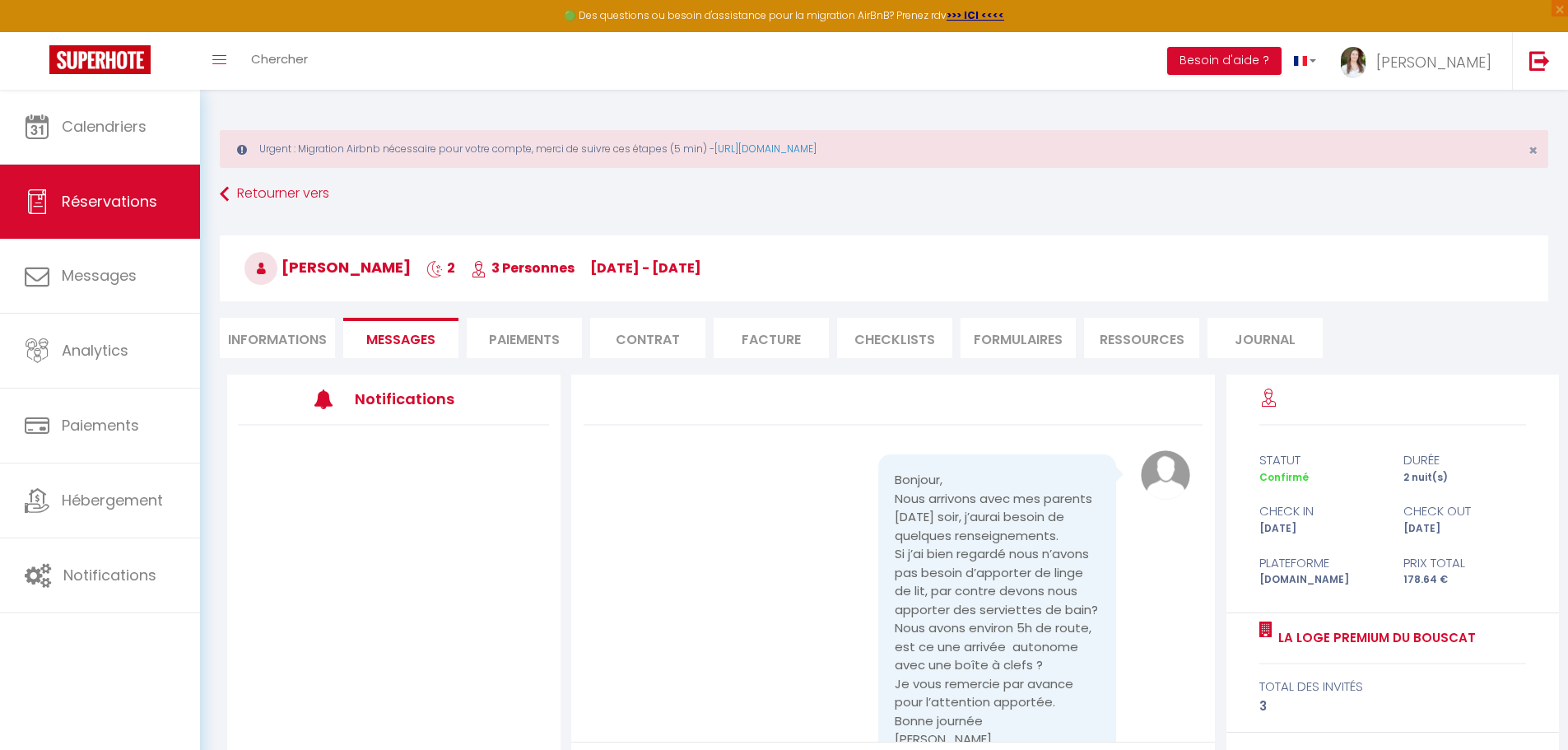
scroll to position [1949, 0]
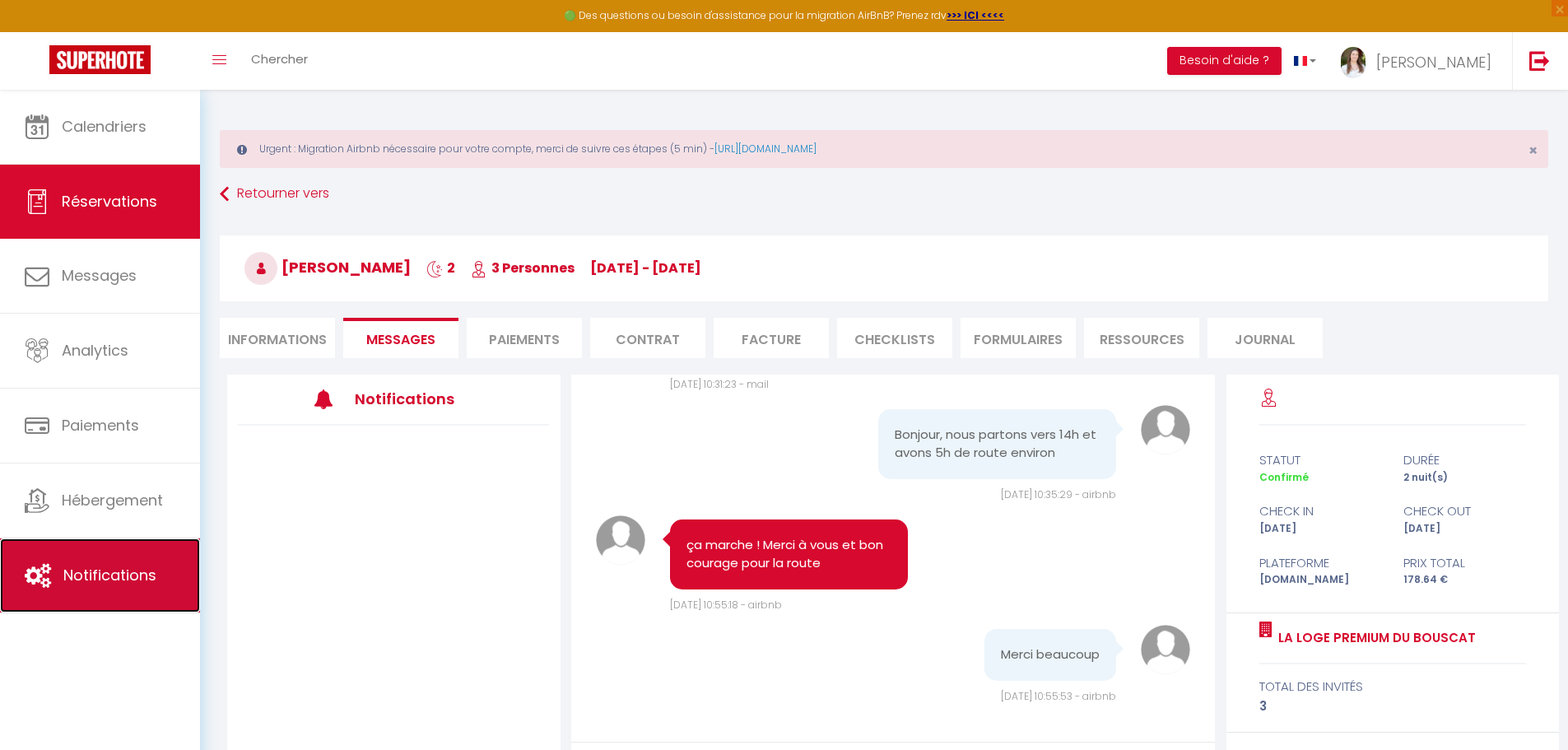
click at [113, 547] on link "Notifications" at bounding box center [99, 575] width 200 height 74
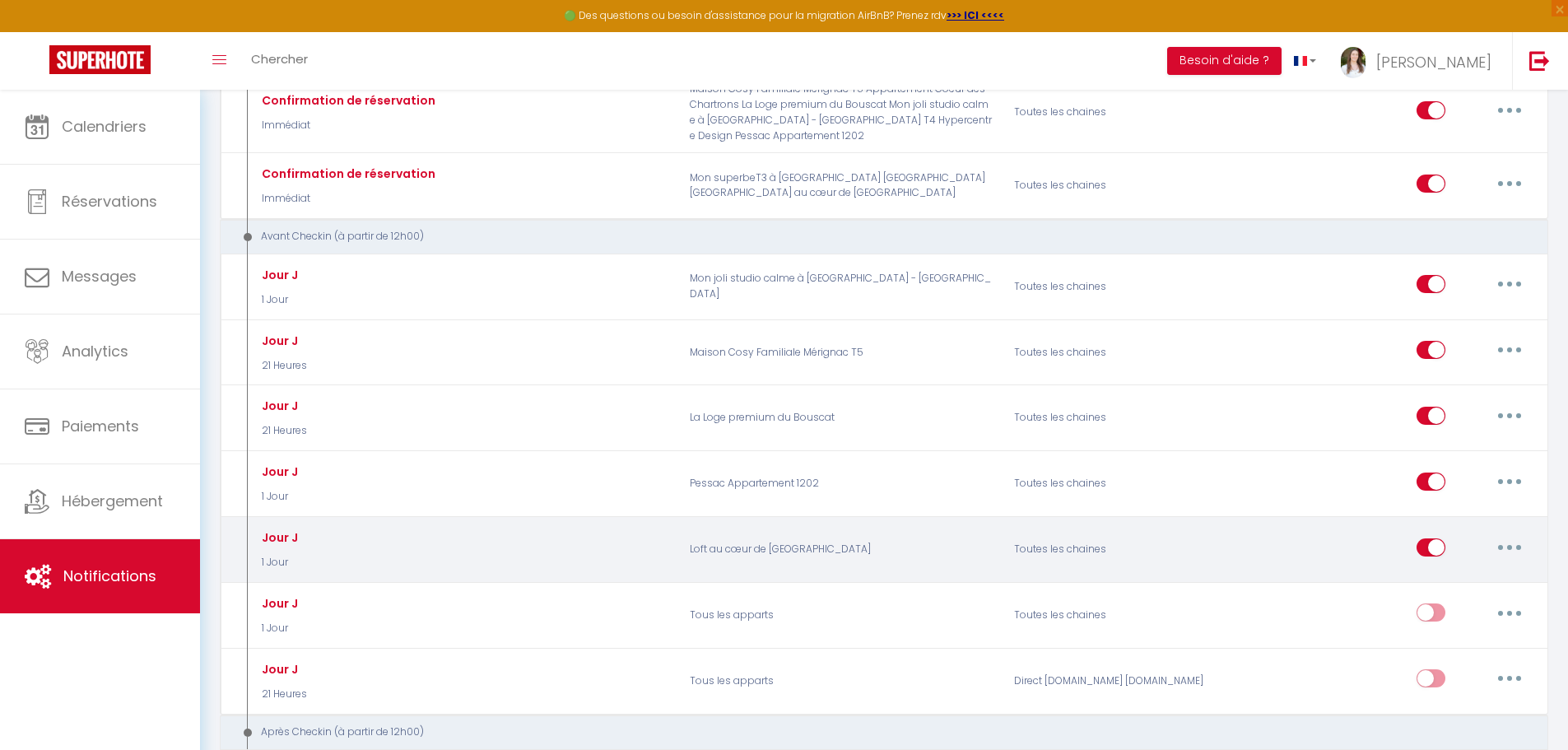
scroll to position [317, 0]
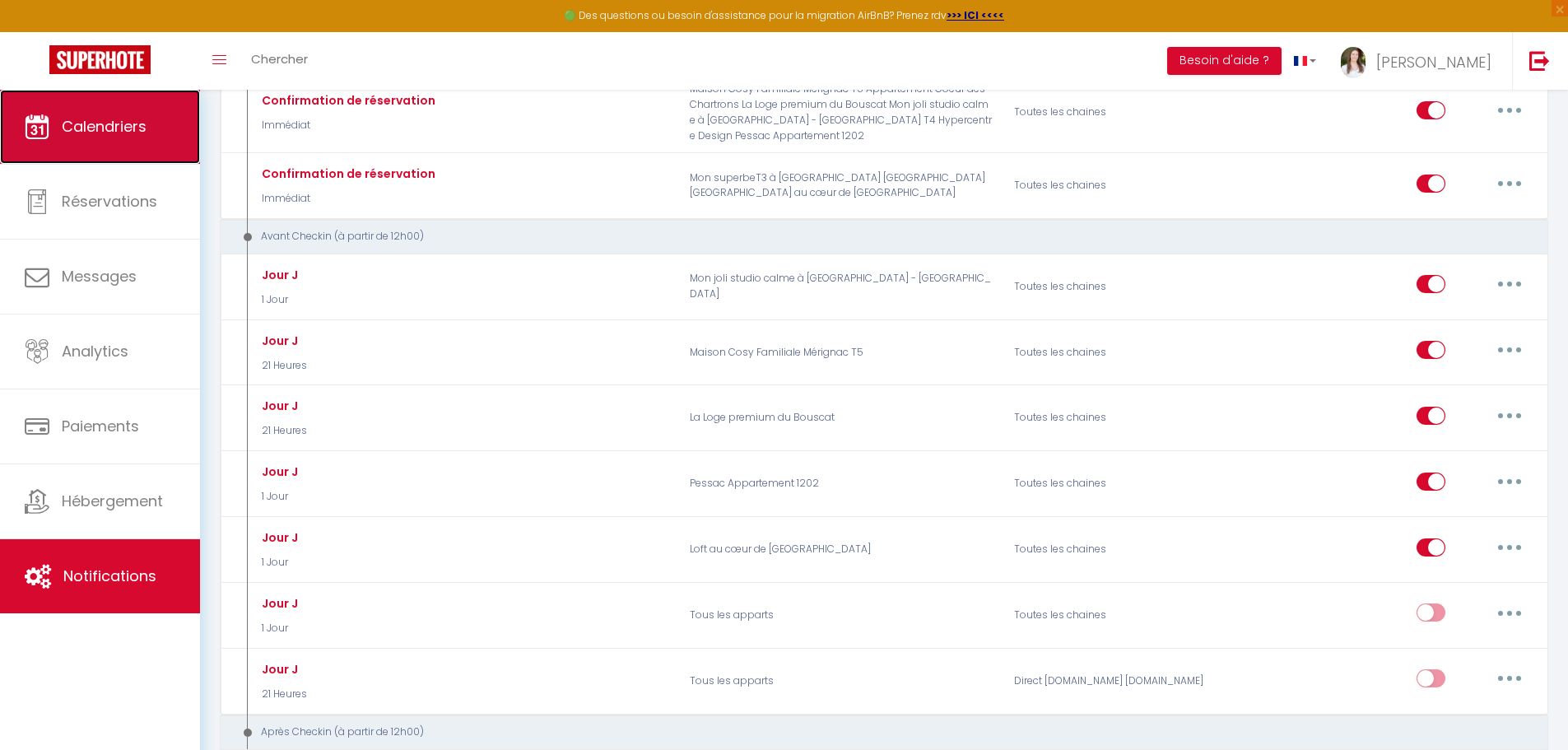
click at [104, 127] on span "Calendriers" at bounding box center [103, 126] width 85 height 20
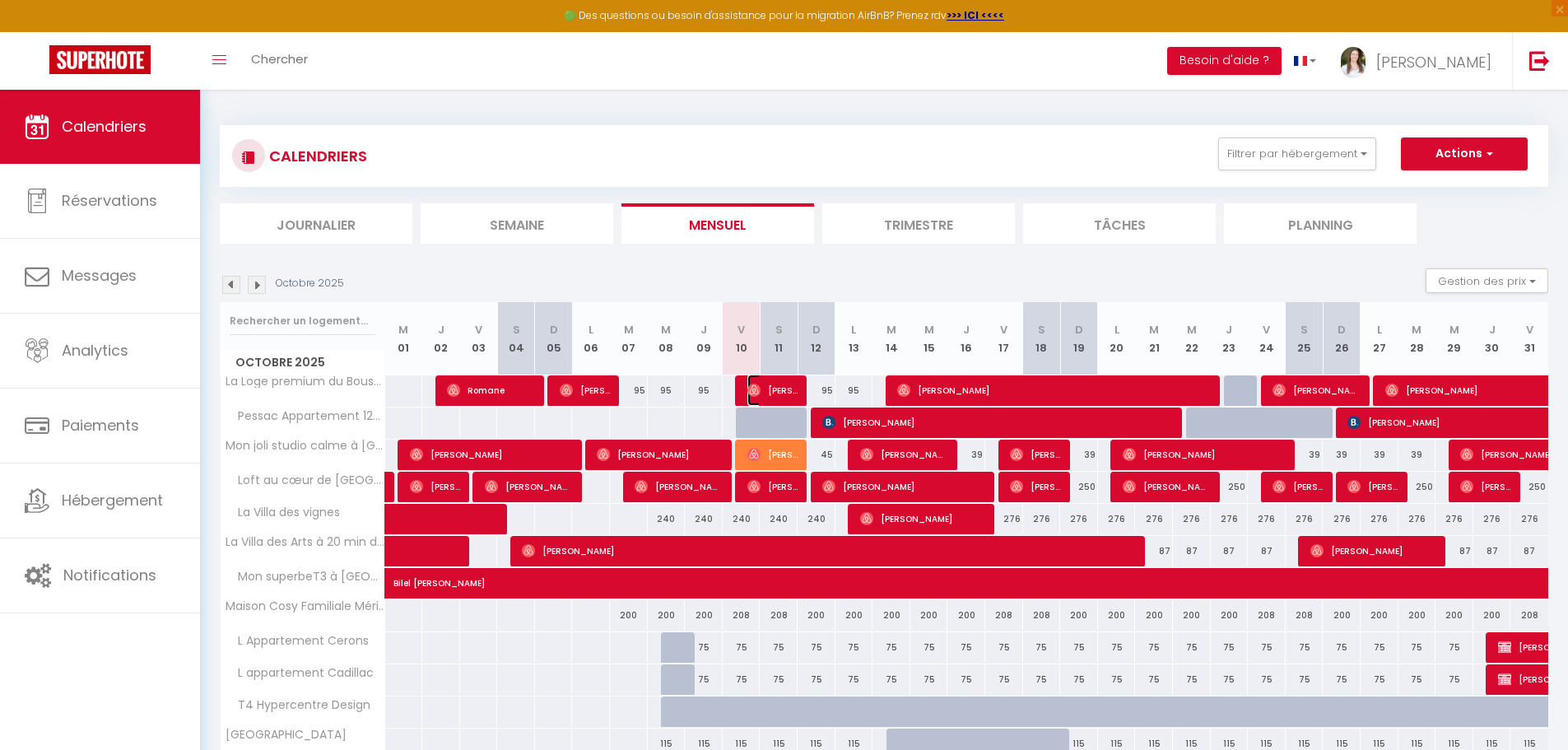
click at [778, 389] on span "[PERSON_NAME]" at bounding box center [772, 390] width 50 height 31
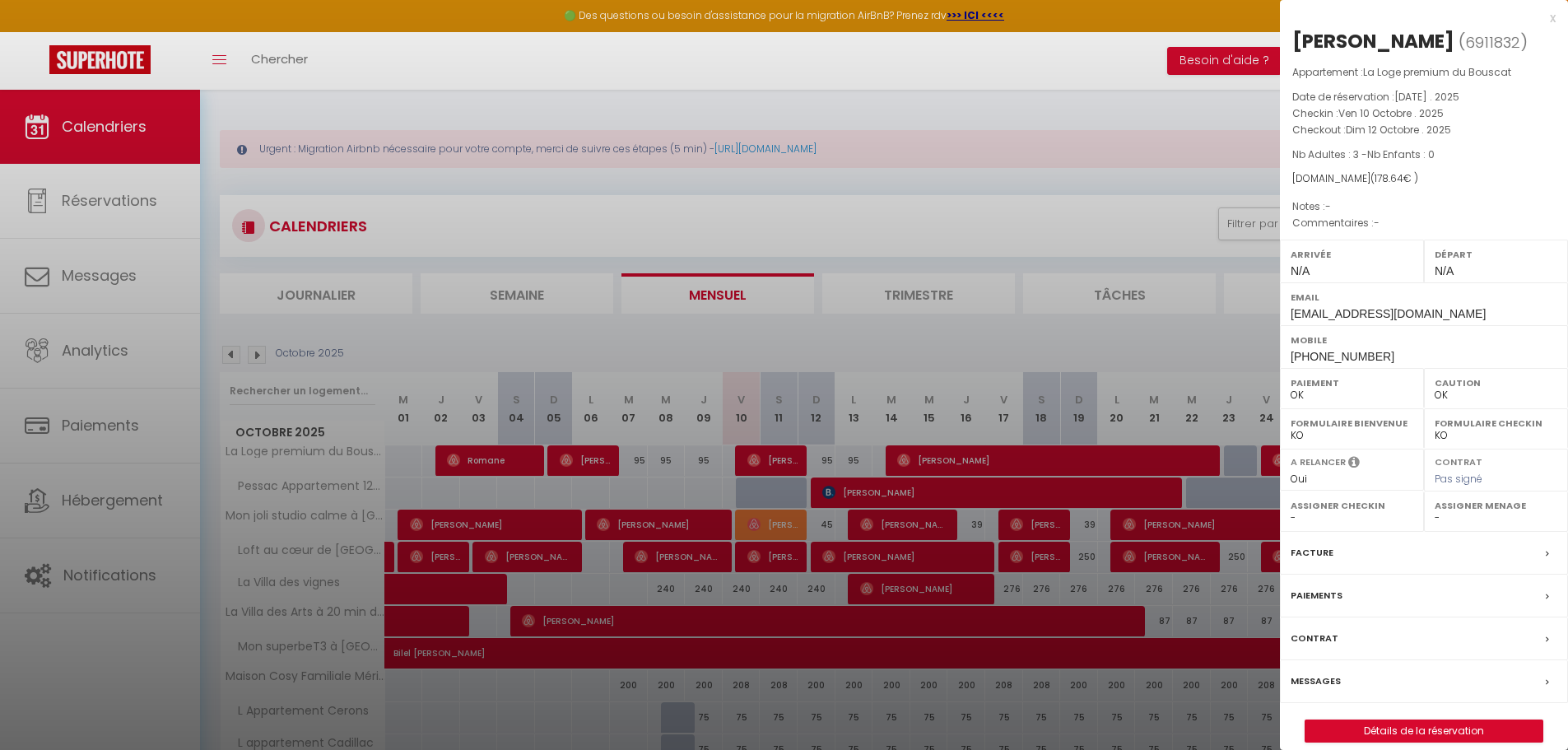
click at [1319, 684] on label "Messages" at bounding box center [1315, 682] width 50 height 18
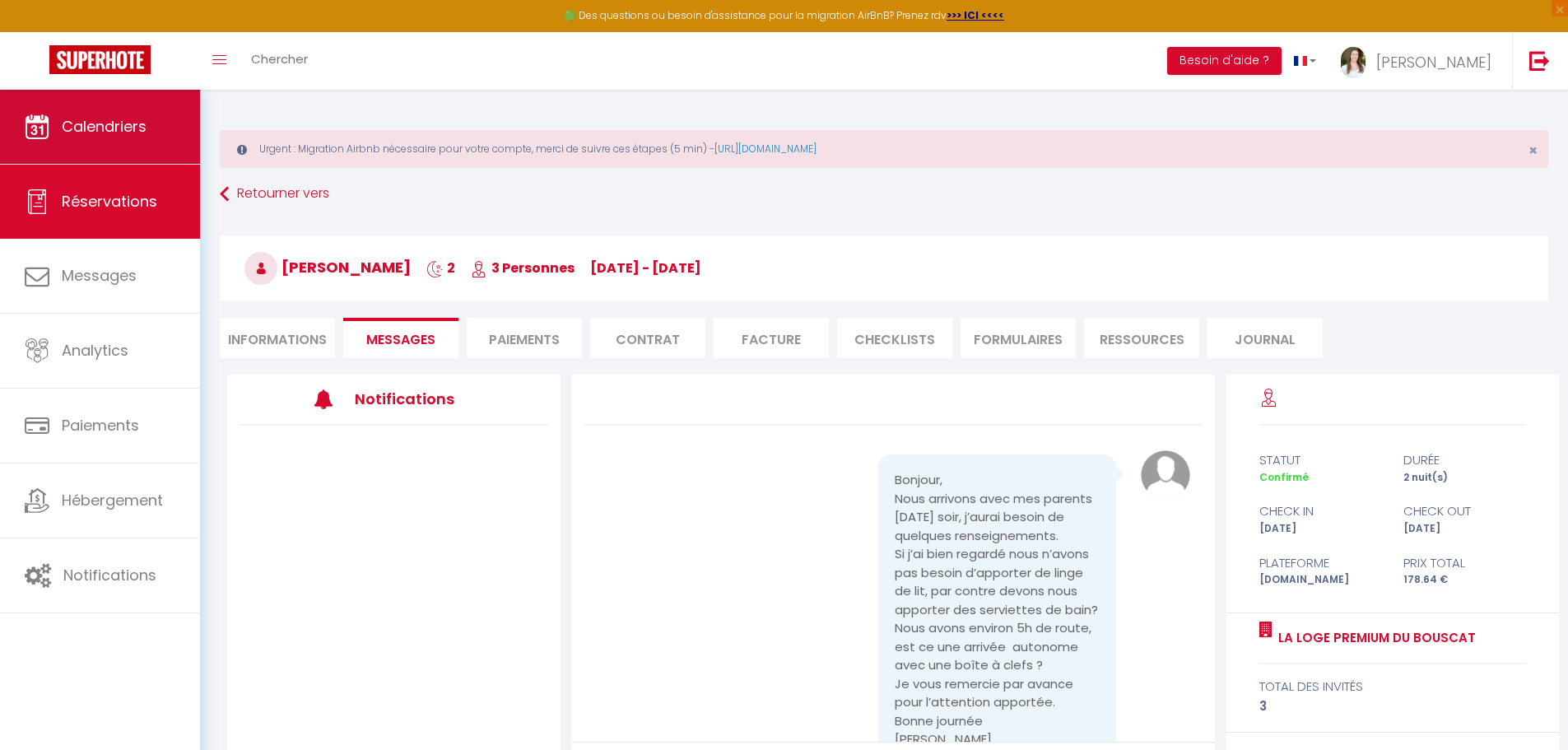
scroll to position [1949, 0]
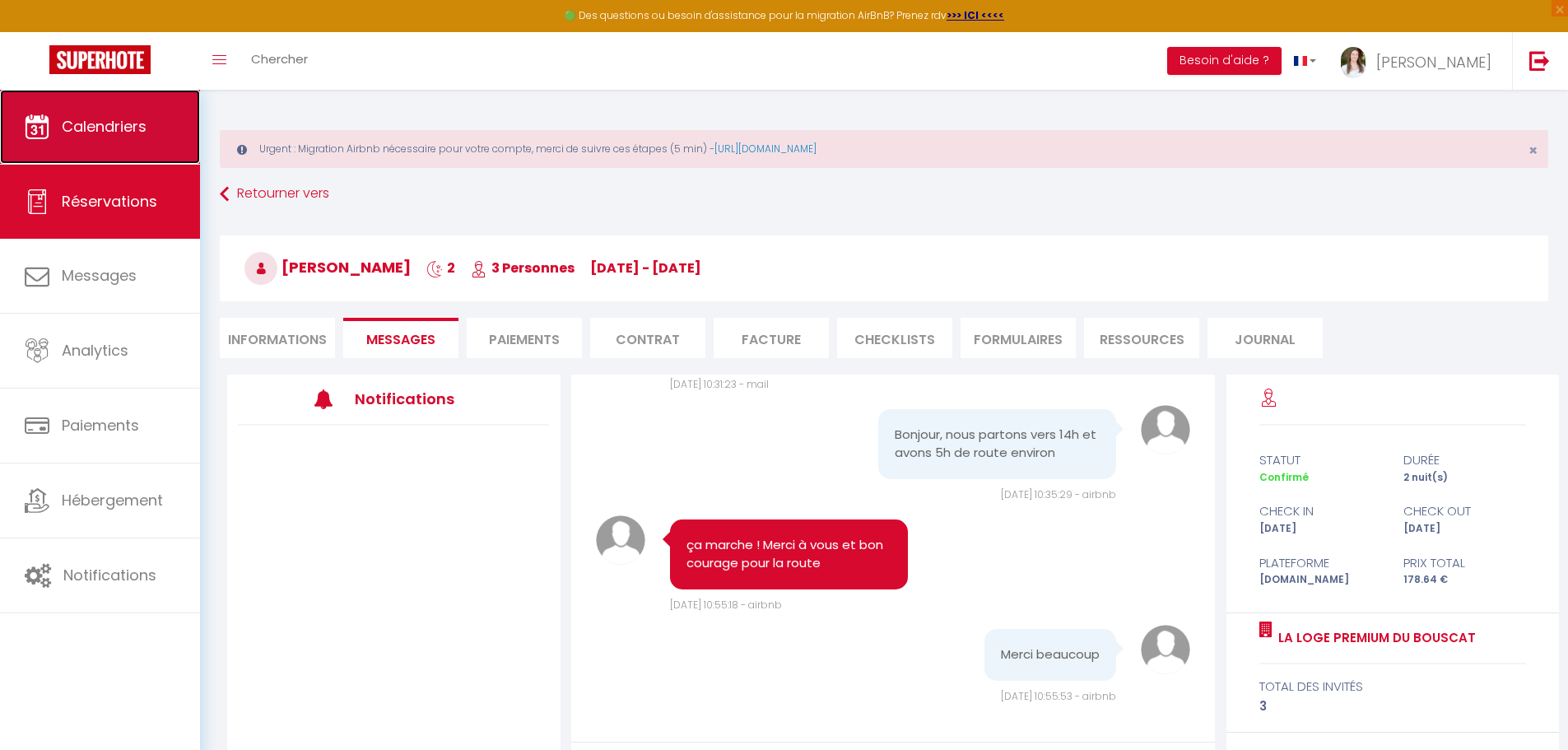
click at [170, 123] on link "Calendriers" at bounding box center [99, 127] width 200 height 74
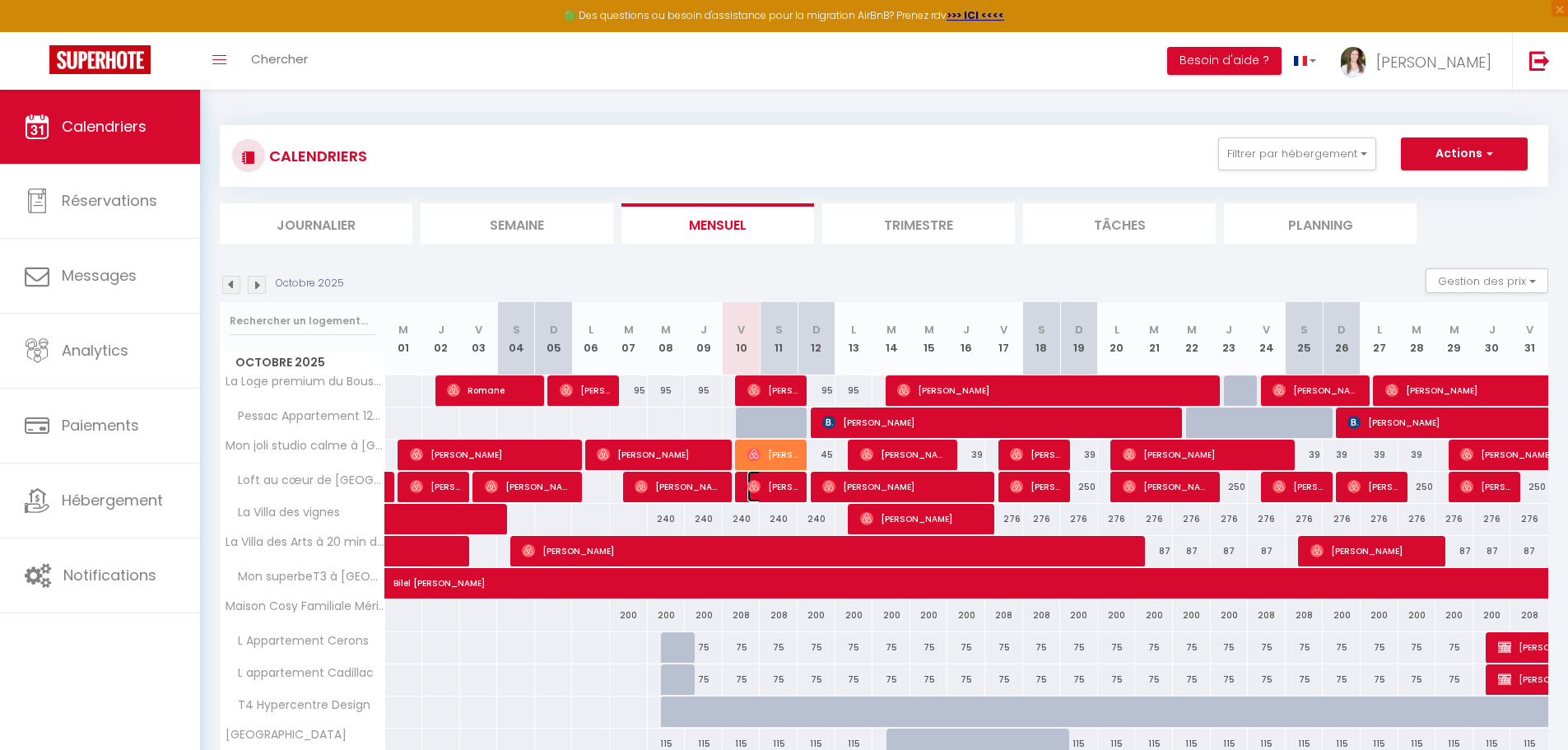
click at [753, 491] on img at bounding box center [755, 487] width 14 height 14
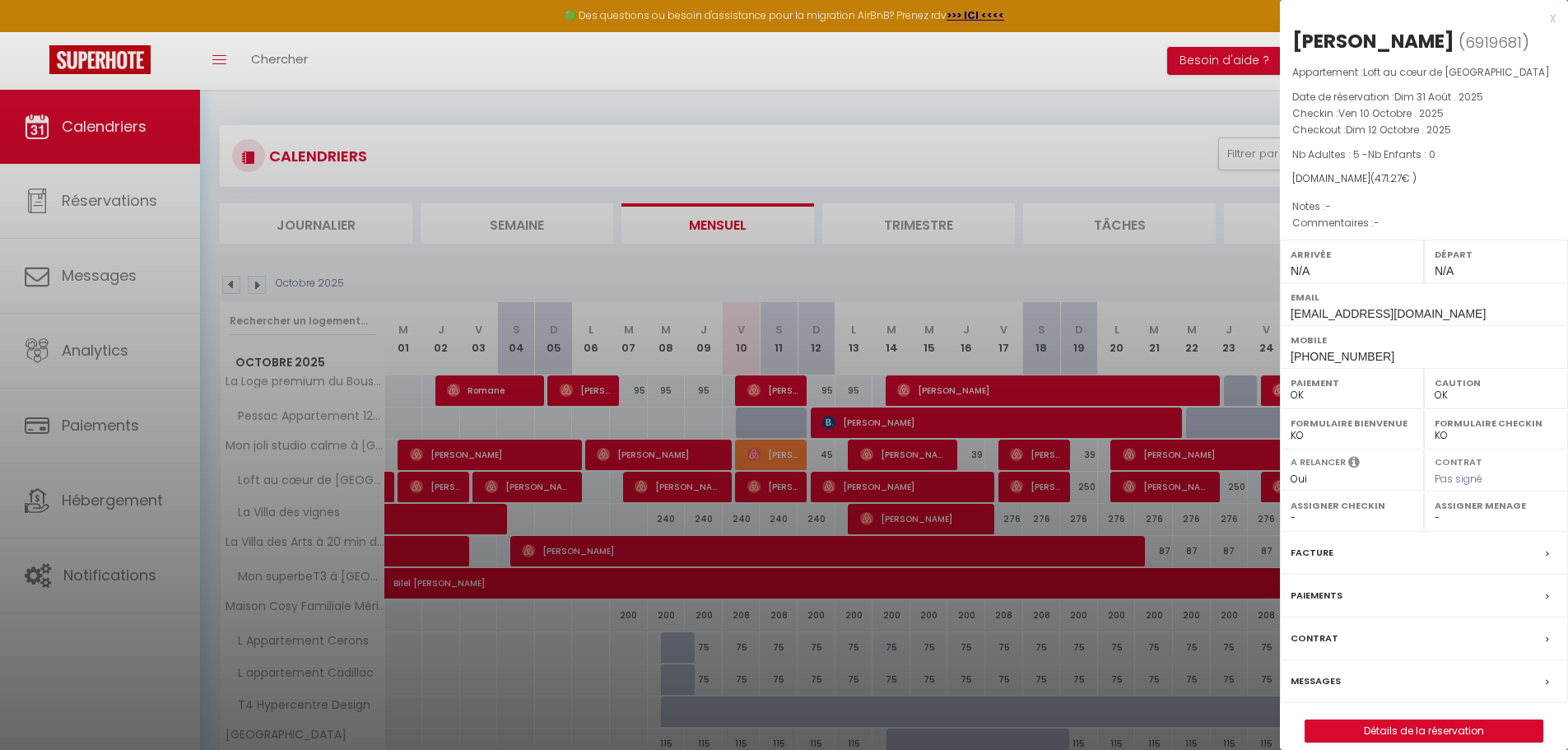
click at [1369, 673] on div "Messages" at bounding box center [1424, 682] width 288 height 43
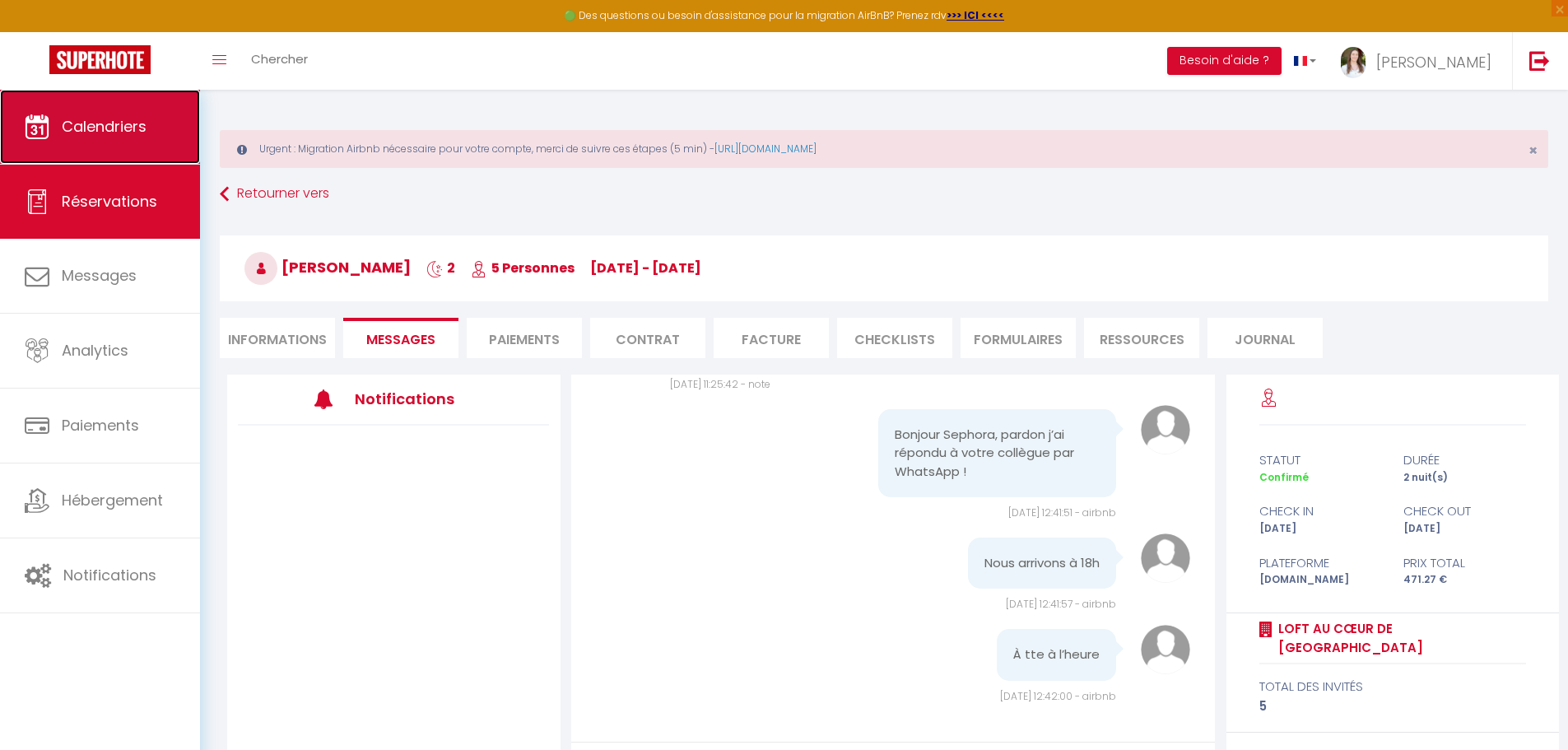
click at [135, 145] on link "Calendriers" at bounding box center [99, 127] width 200 height 74
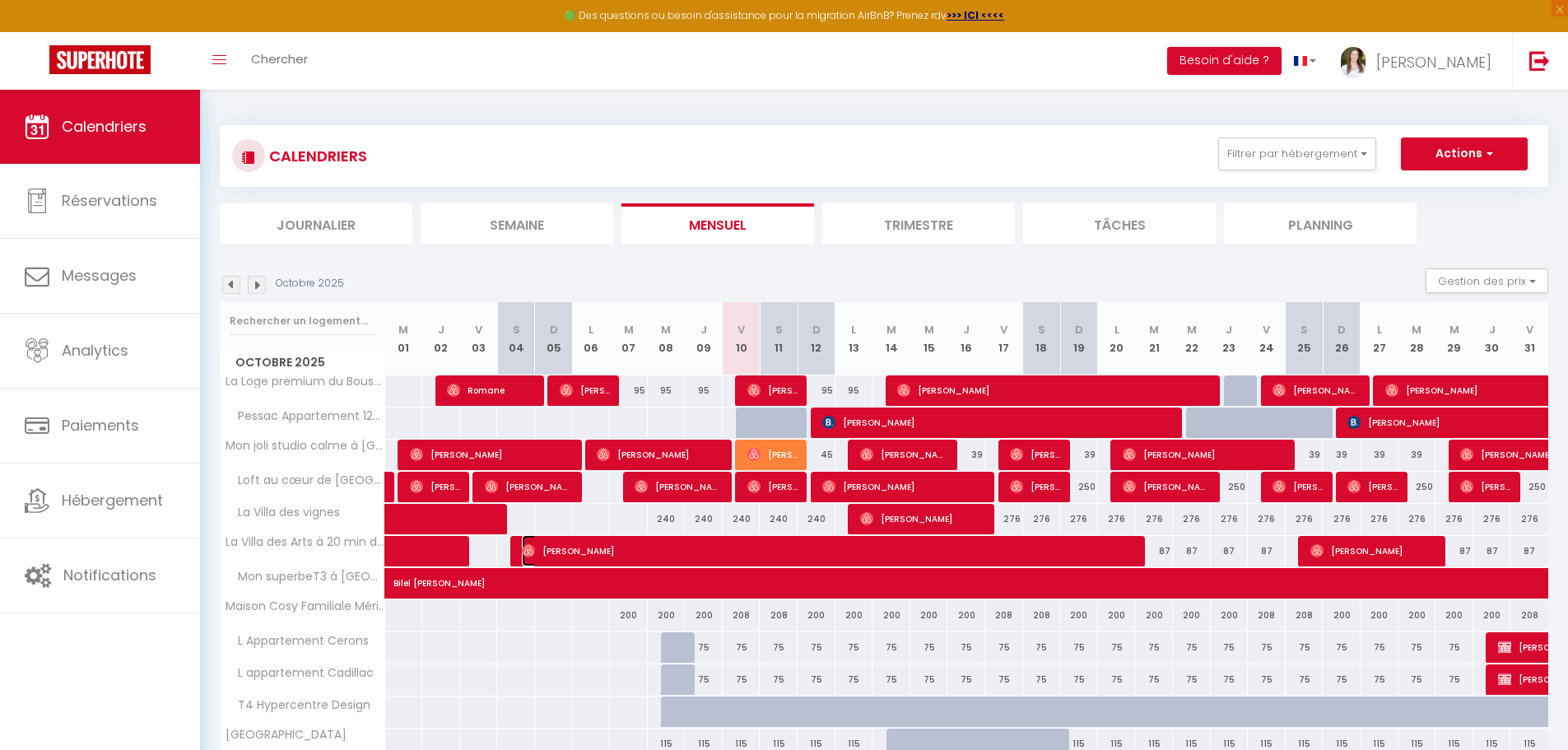
click at [603, 547] on span "[PERSON_NAME]" at bounding box center [831, 551] width 618 height 31
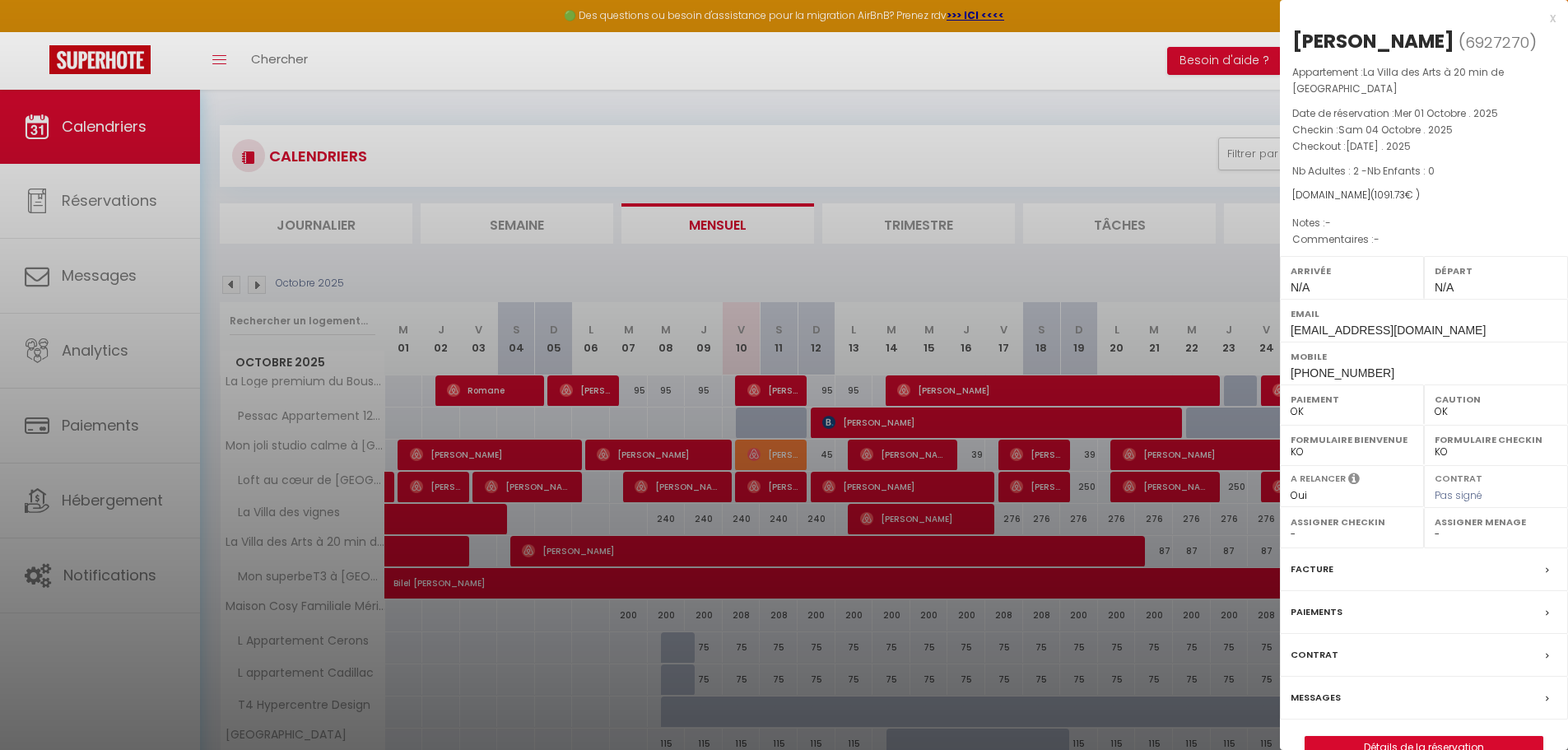
click at [1341, 682] on div "Messages" at bounding box center [1424, 698] width 288 height 43
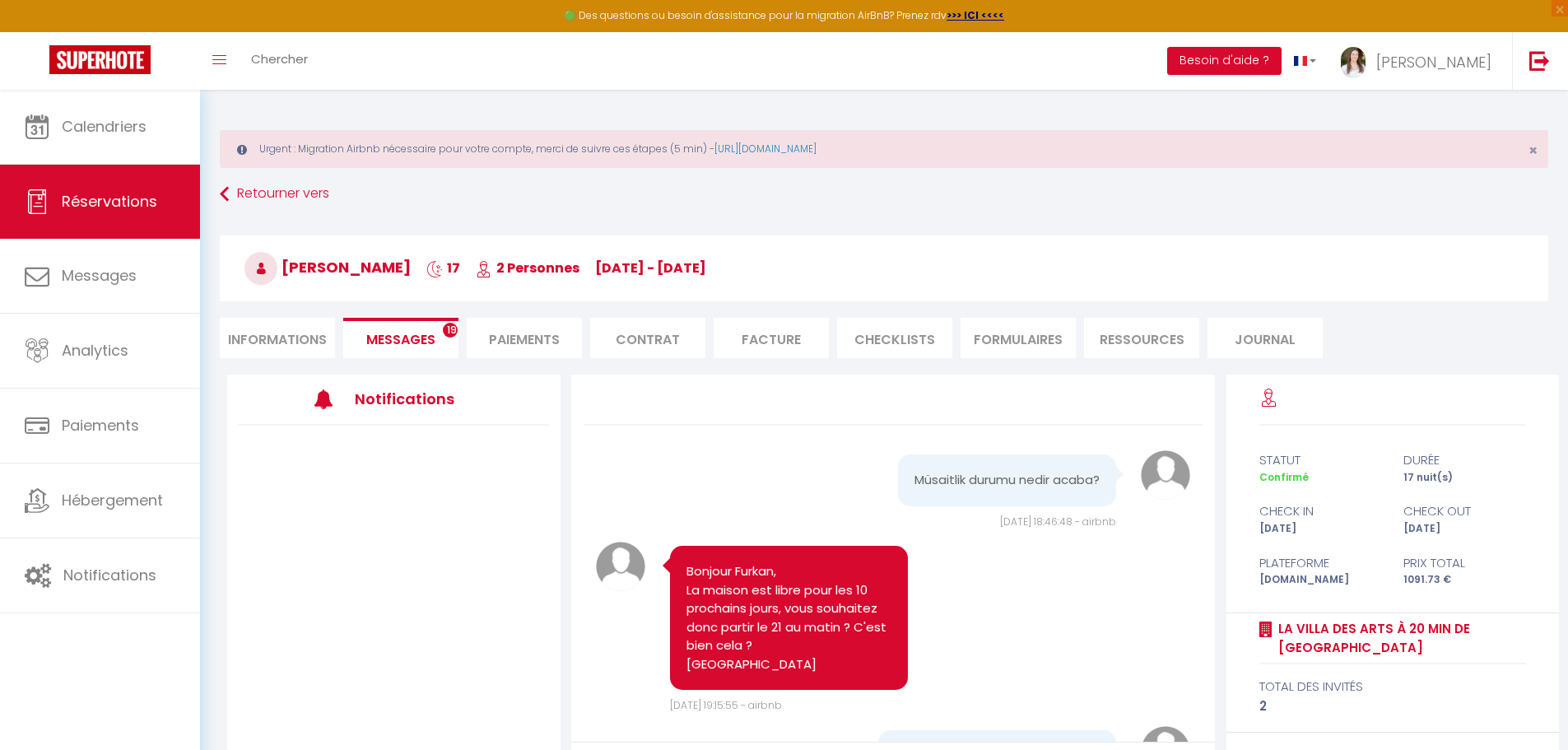
scroll to position [1827, 0]
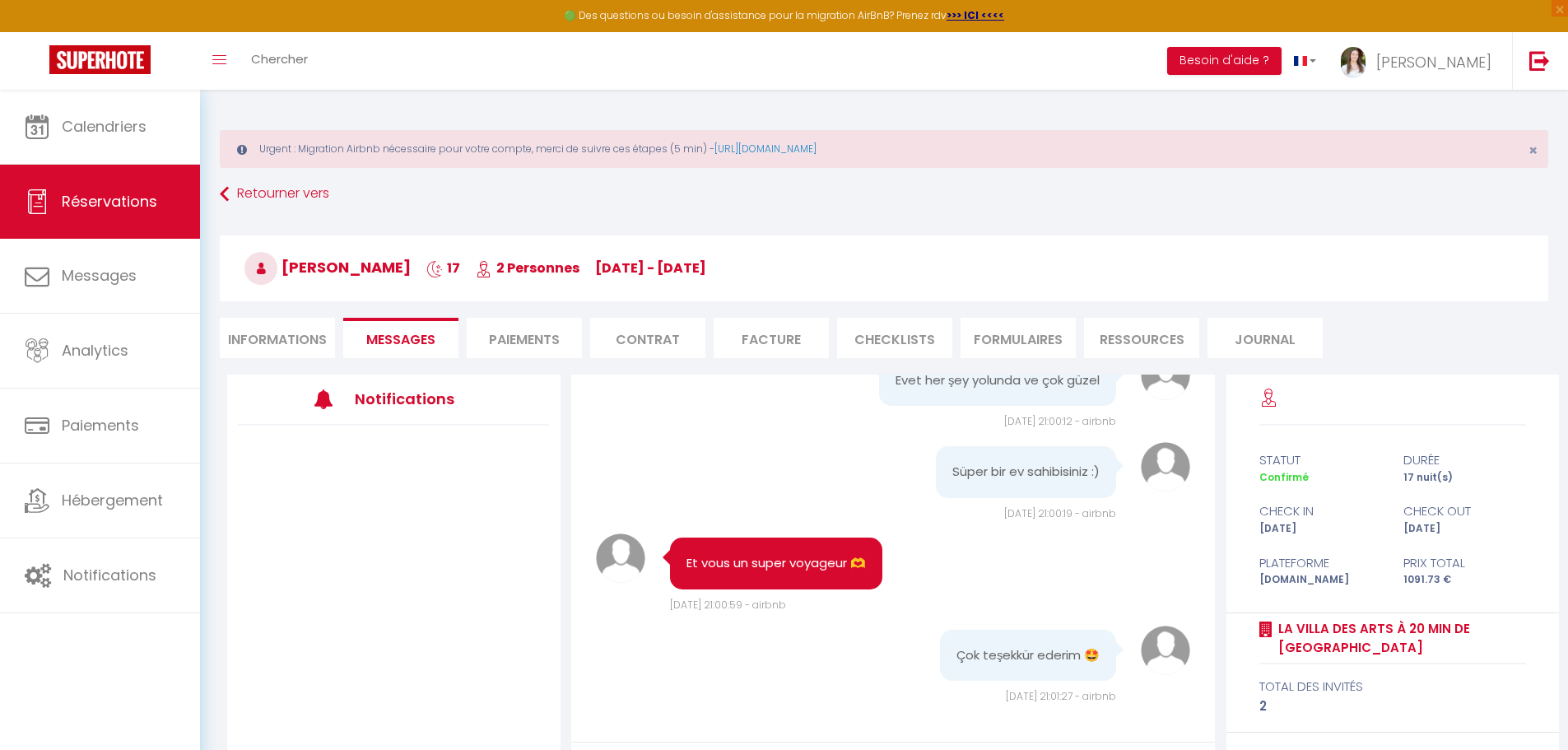
click at [390, 465] on div at bounding box center [394, 609] width 333 height 368
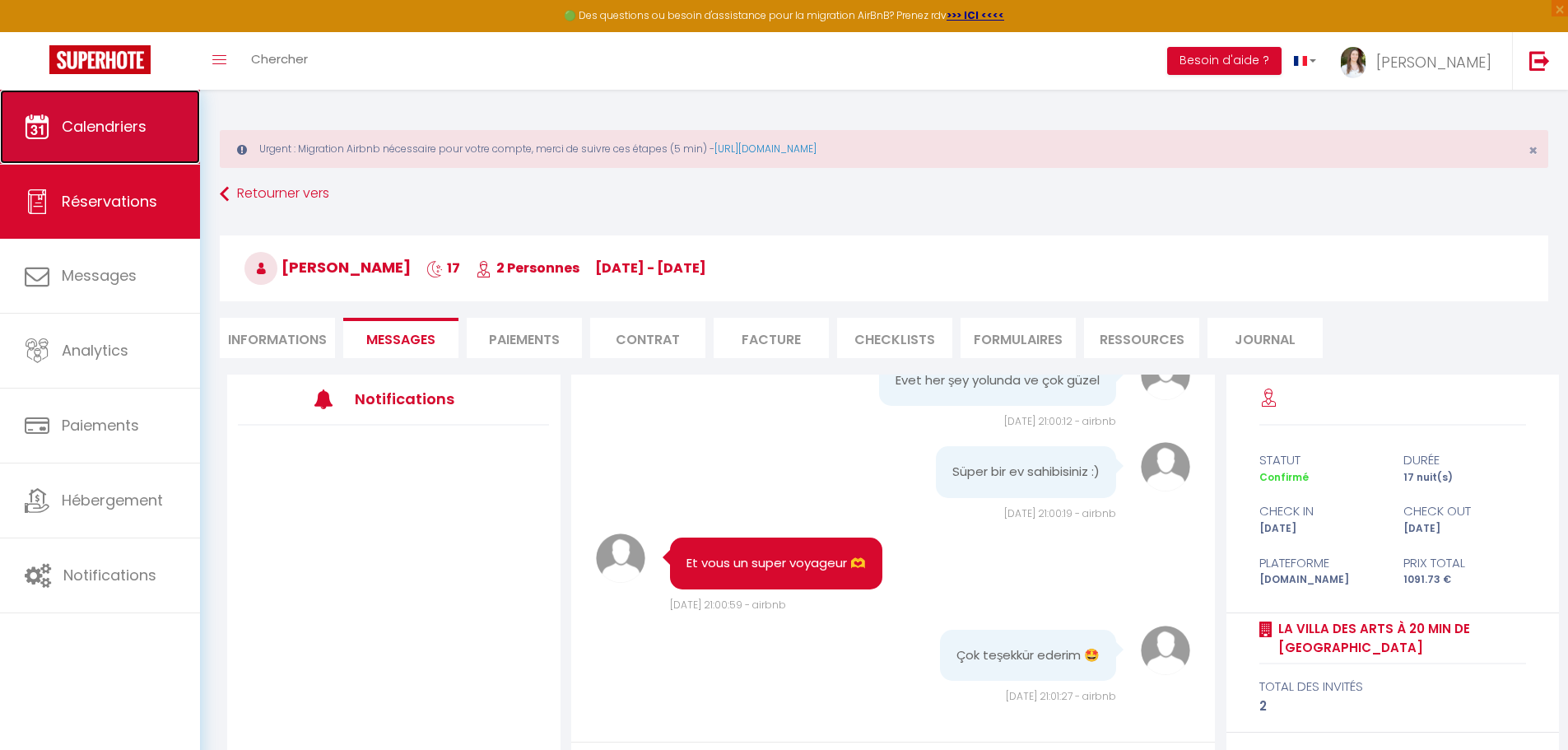
click at [141, 131] on span "Calendriers" at bounding box center [103, 126] width 85 height 20
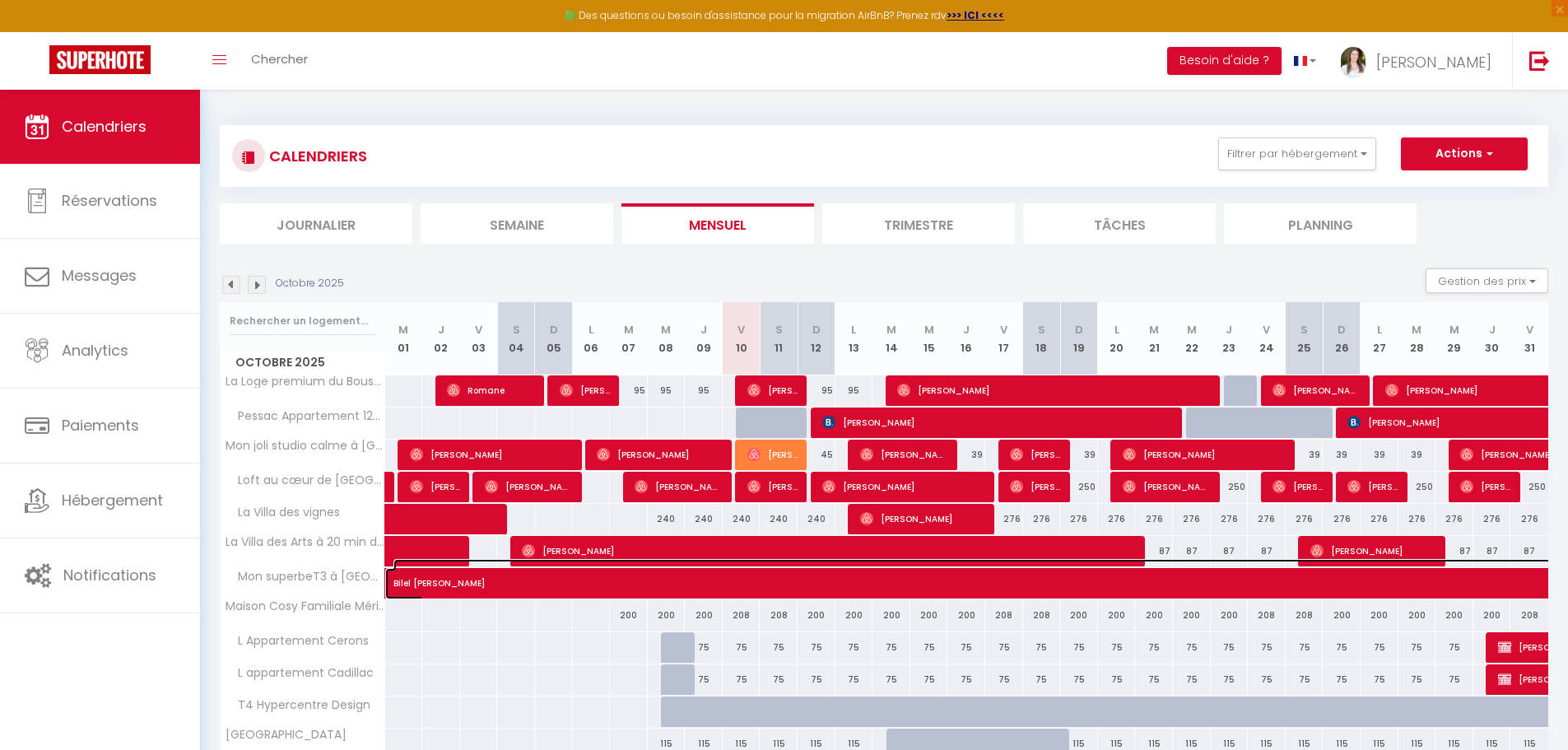
click at [908, 583] on span "Bilel [PERSON_NAME]" at bounding box center [1000, 574] width 1212 height 31
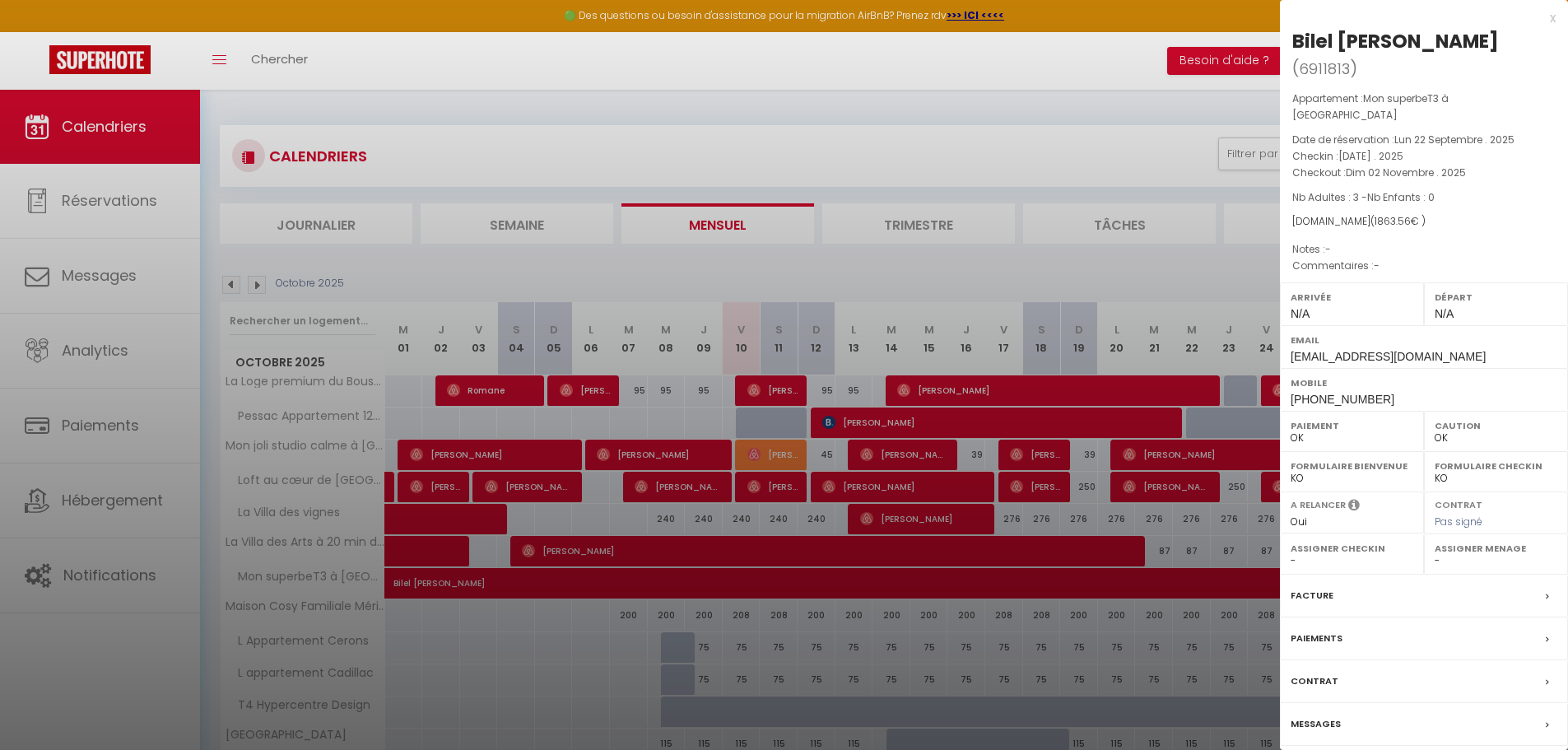
click at [1295, 716] on label "Messages" at bounding box center [1315, 725] width 50 height 18
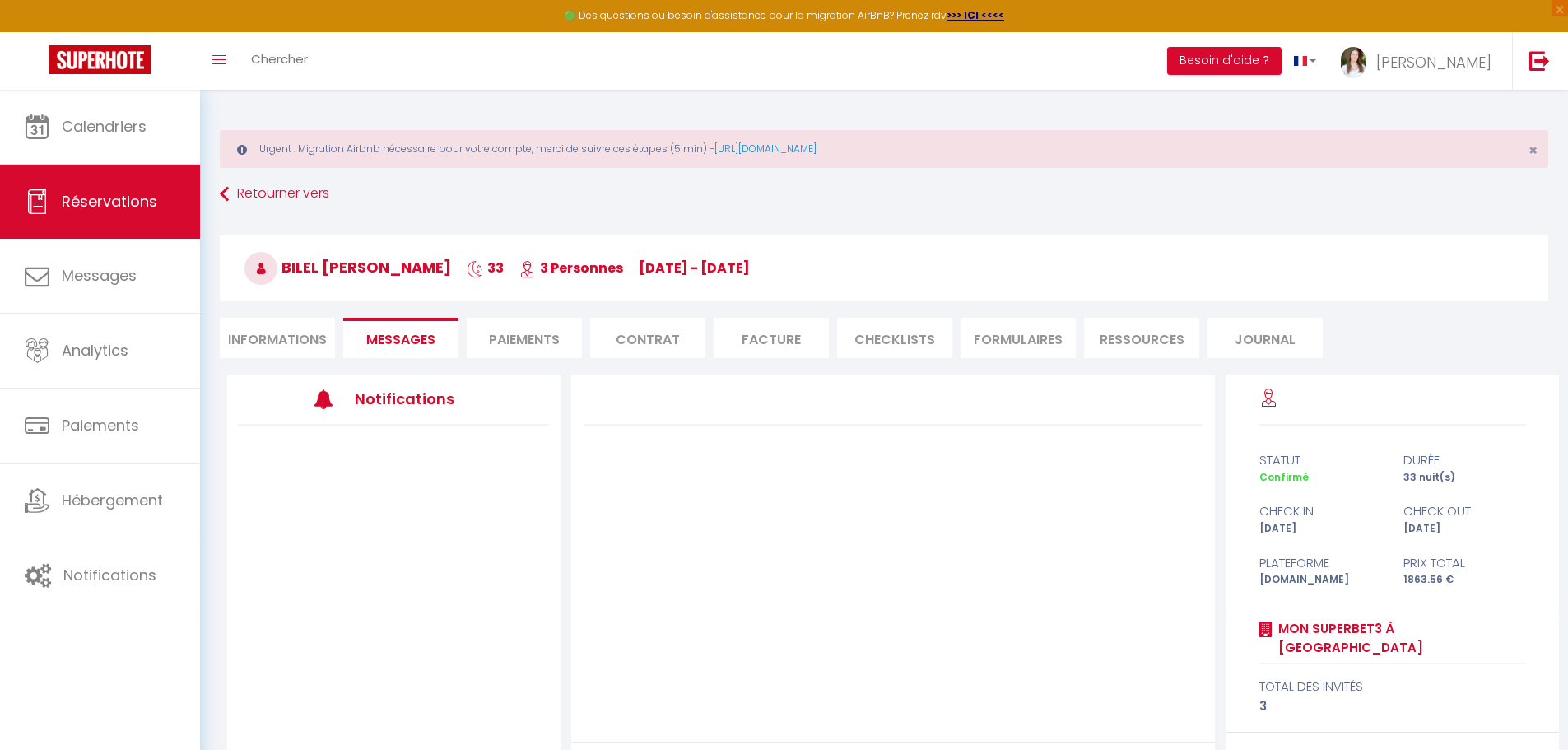
scroll to position [158, 0]
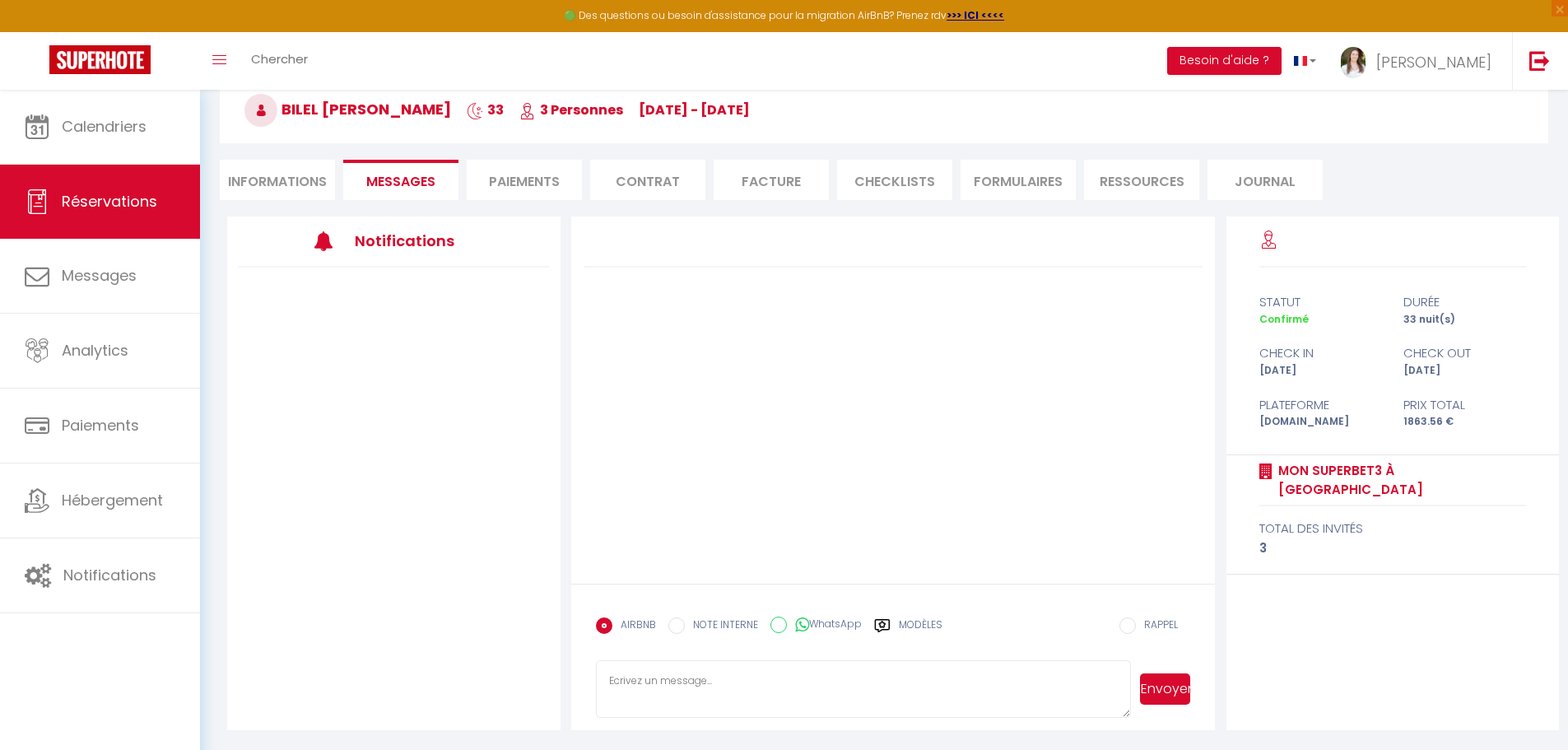
click at [711, 692] on textarea at bounding box center [864, 689] width 536 height 58
click at [738, 362] on div at bounding box center [893, 400] width 645 height 368
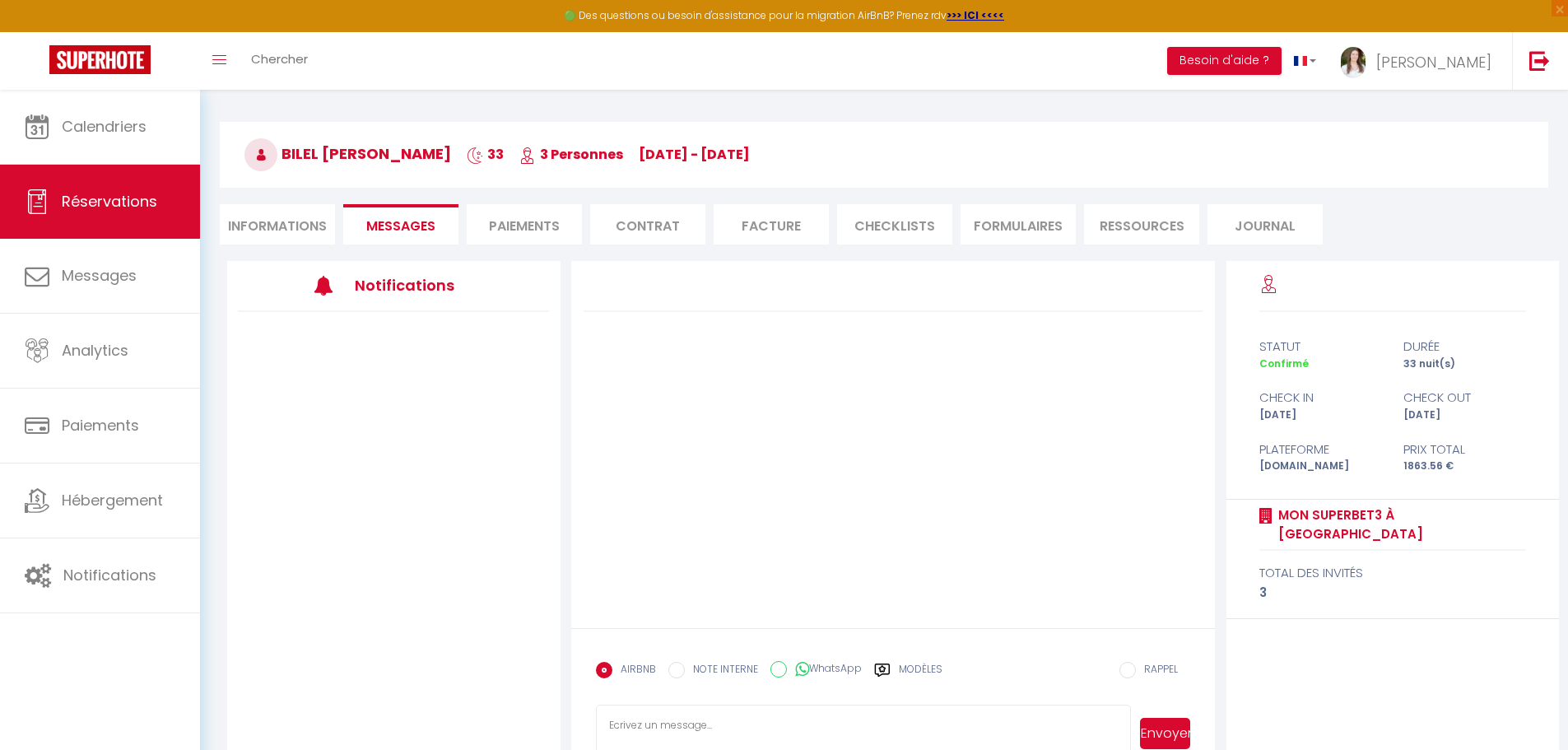
scroll to position [76, 0]
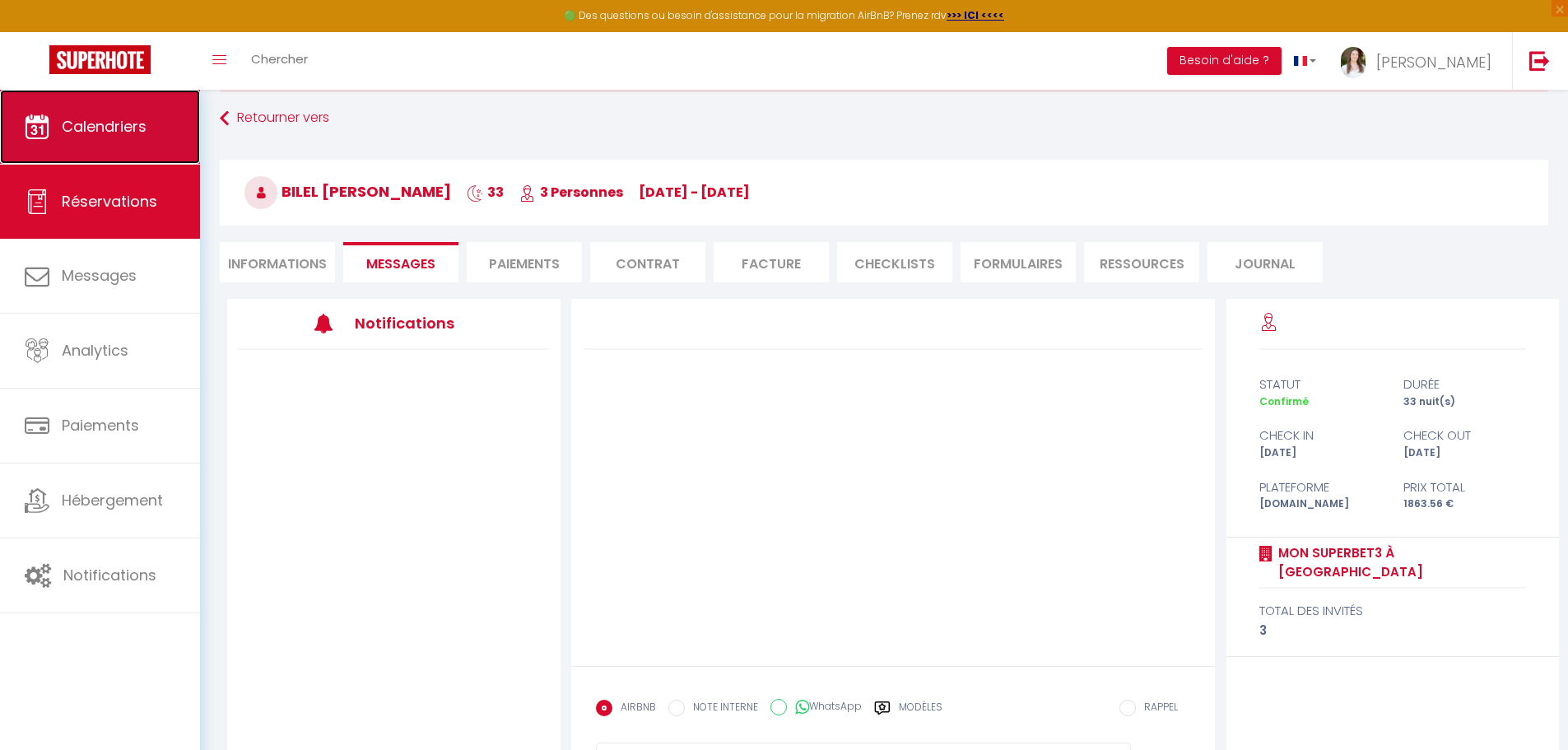
click at [82, 113] on link "Calendriers" at bounding box center [99, 127] width 200 height 74
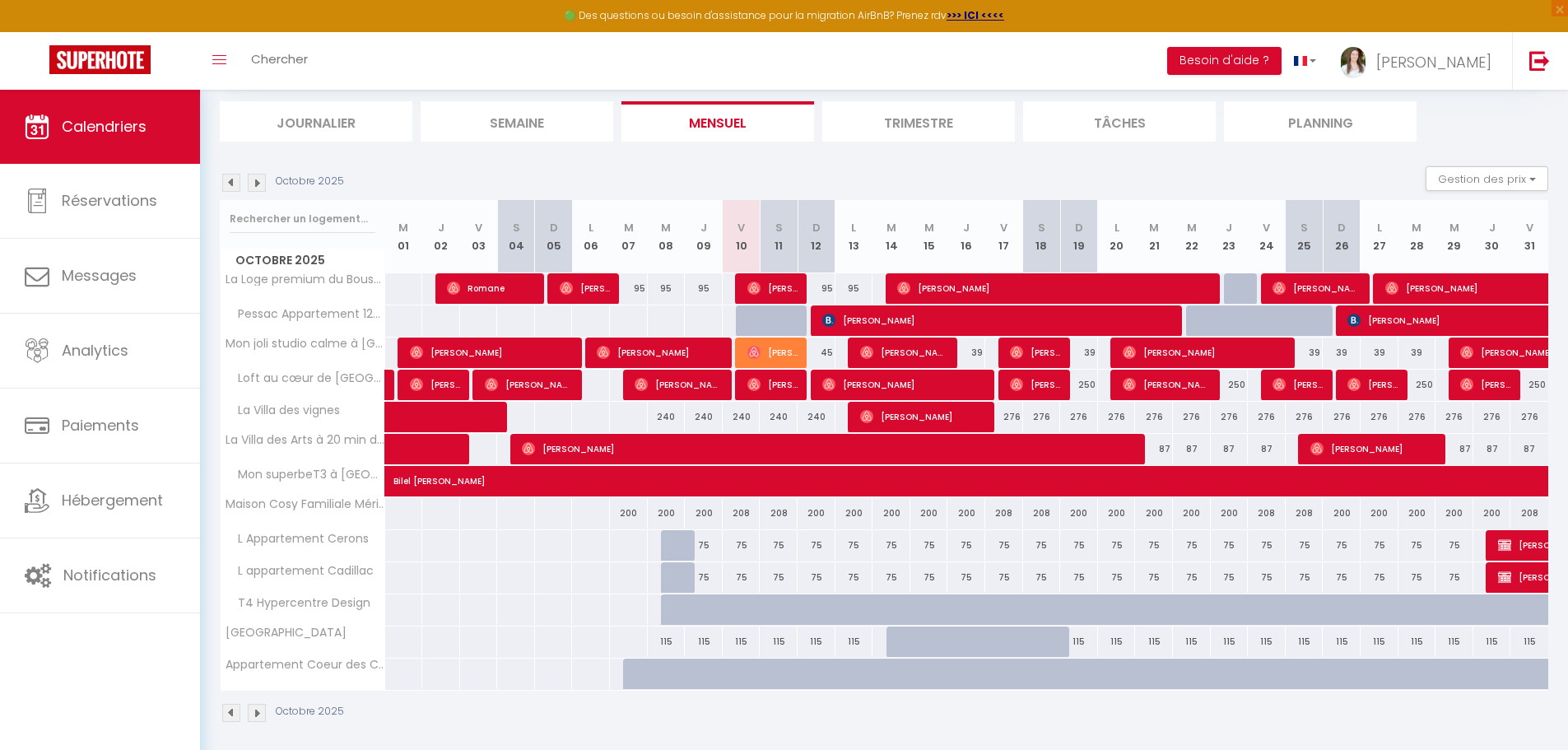
scroll to position [181, 0]
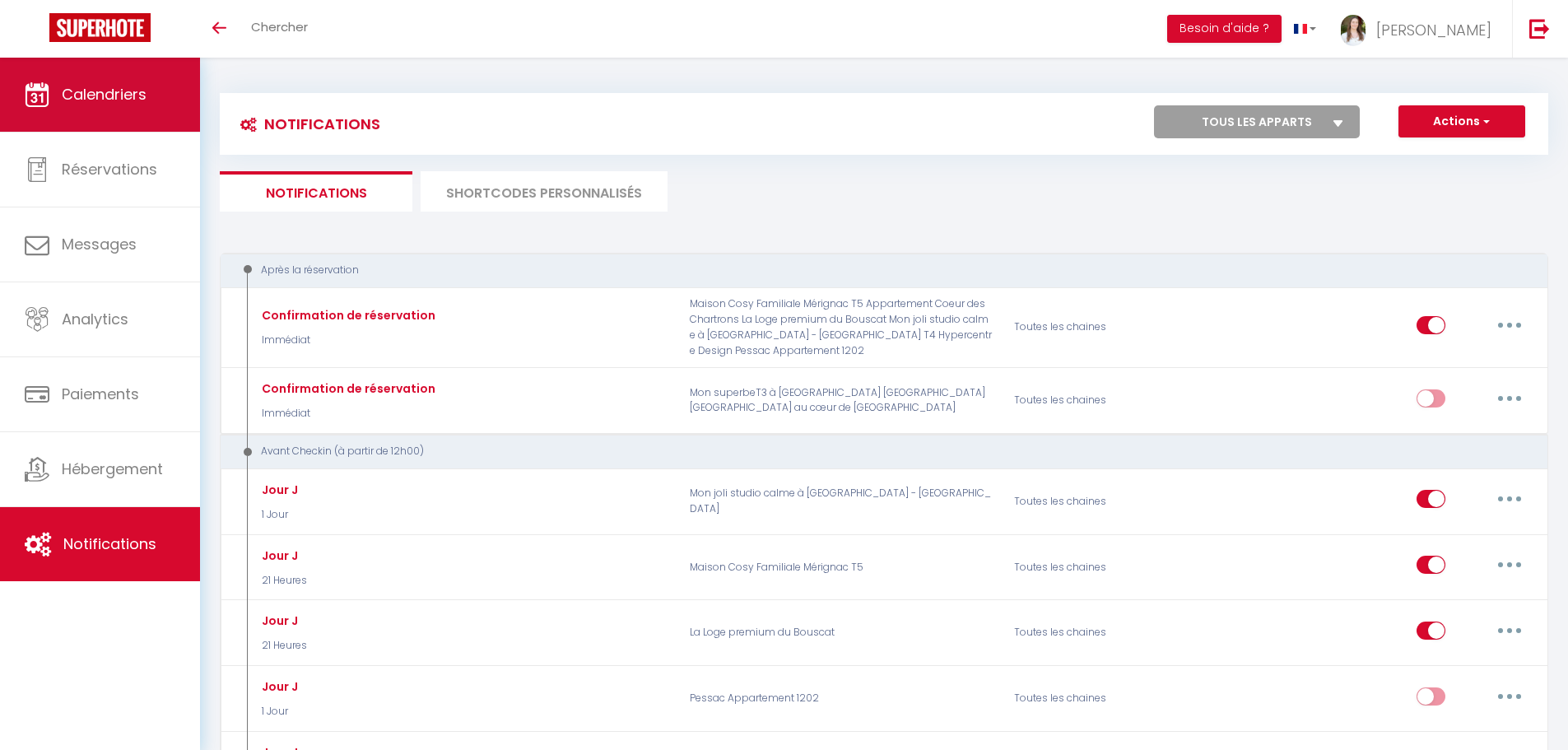
click at [135, 98] on span "Calendriers" at bounding box center [103, 94] width 85 height 20
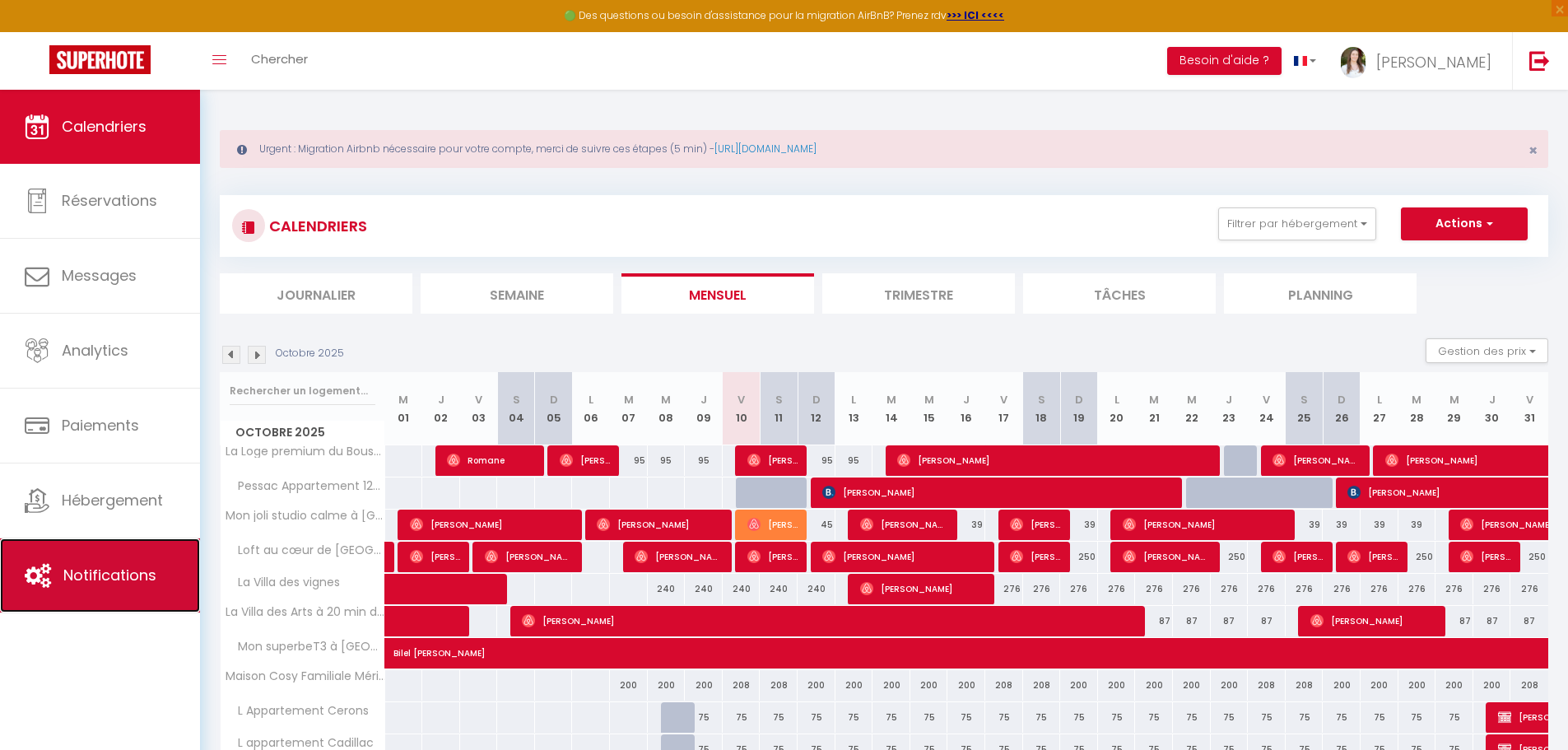
click at [72, 589] on link "Notifications" at bounding box center [99, 575] width 200 height 74
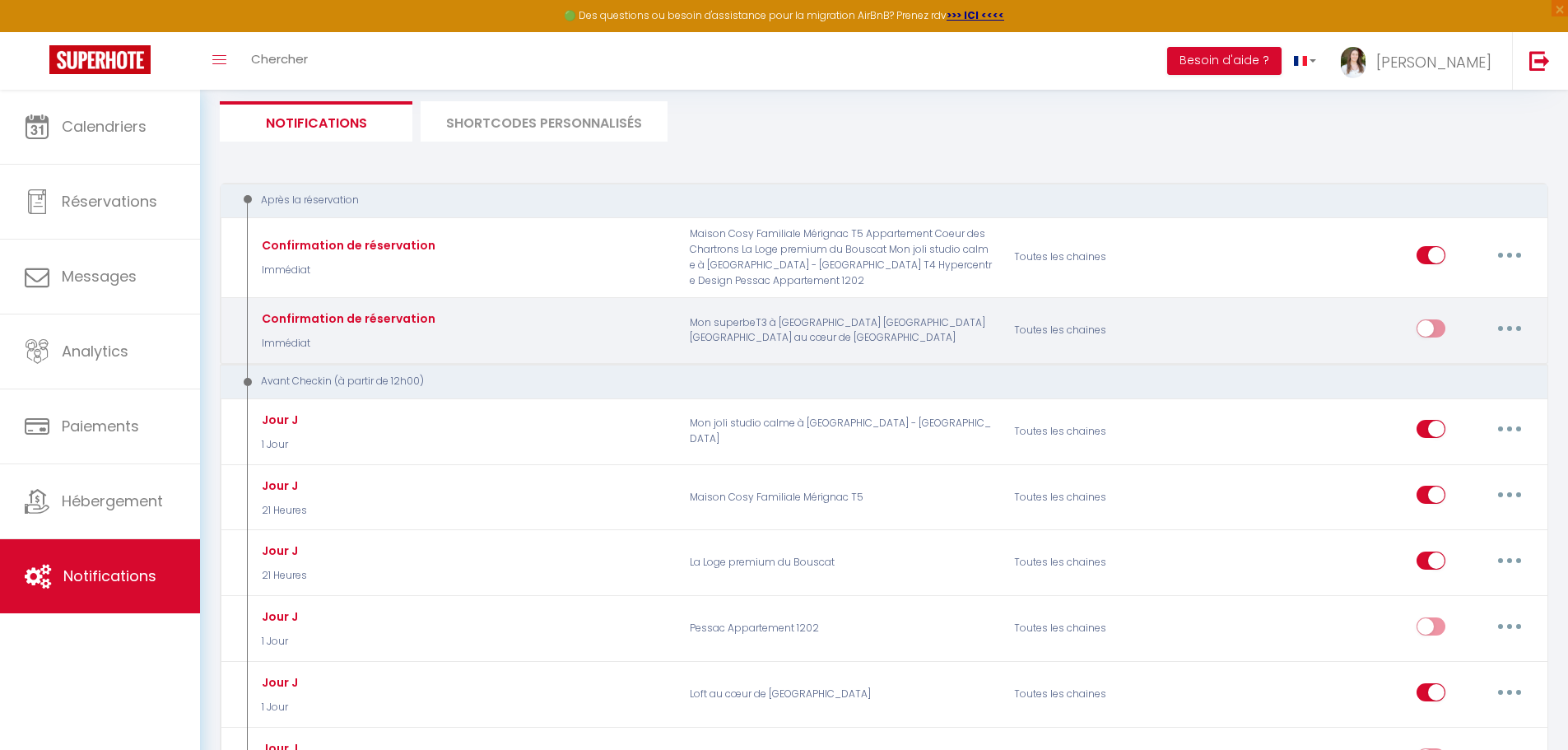
scroll to position [247, 0]
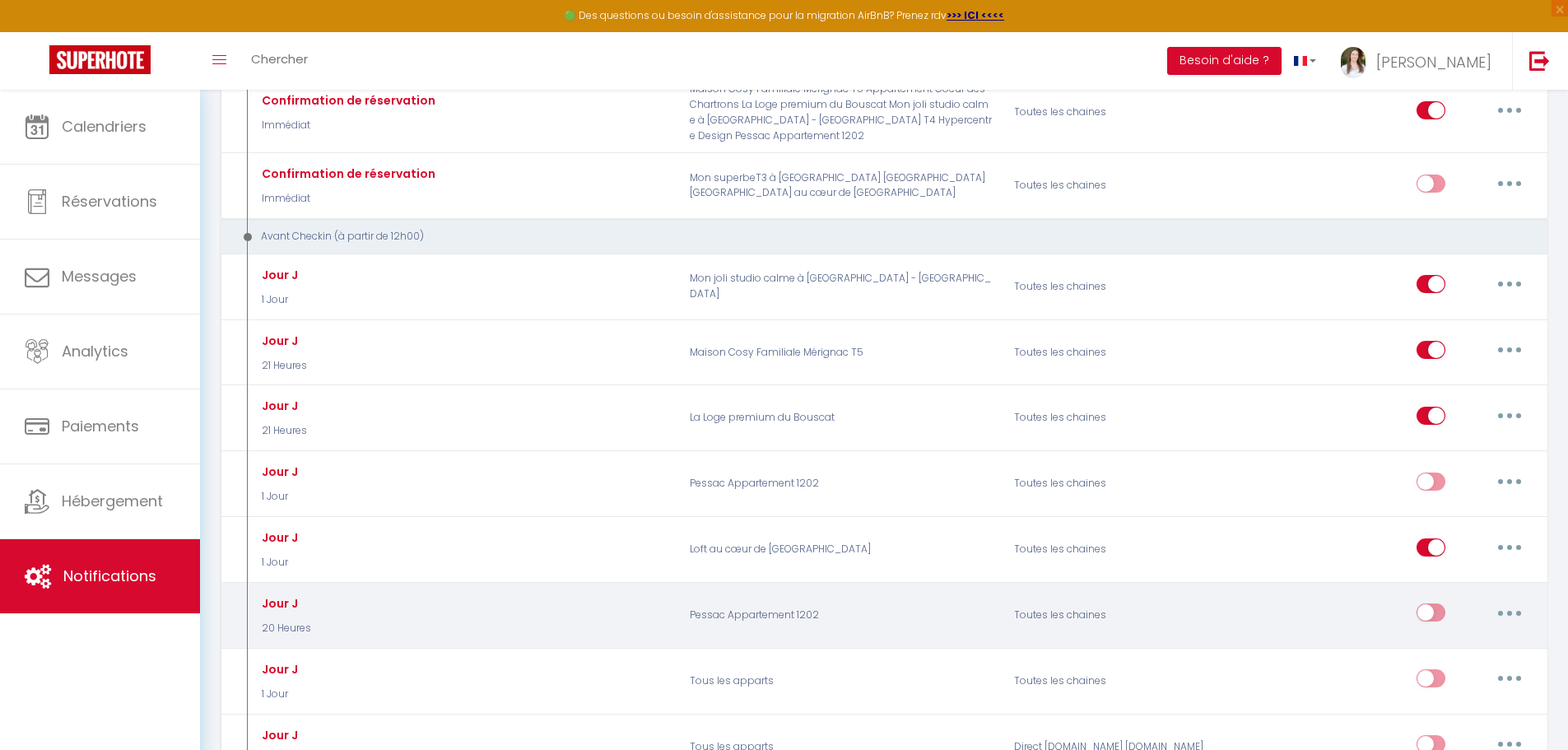
click at [1503, 616] on button "button" at bounding box center [1509, 612] width 46 height 26
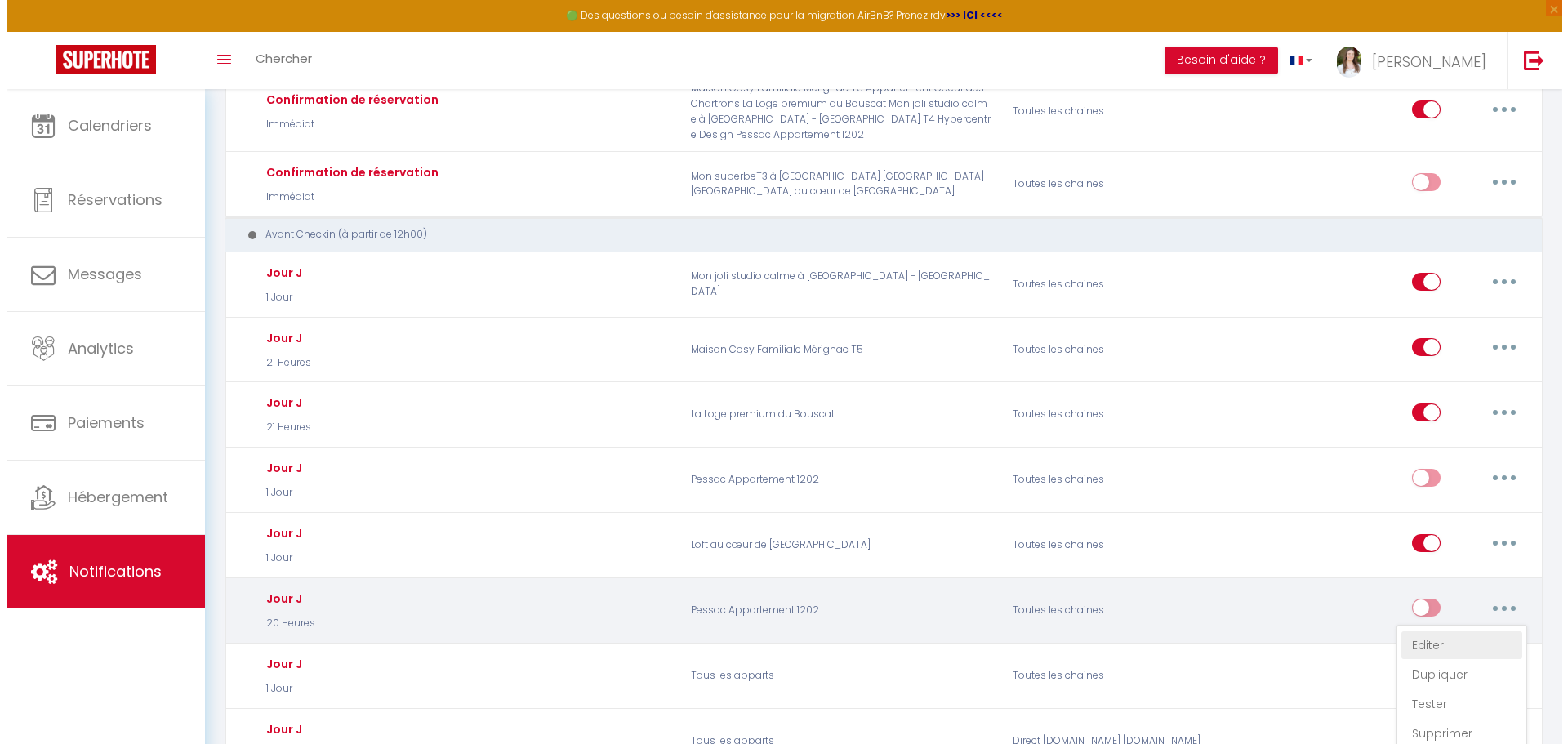
scroll to position [314, 0]
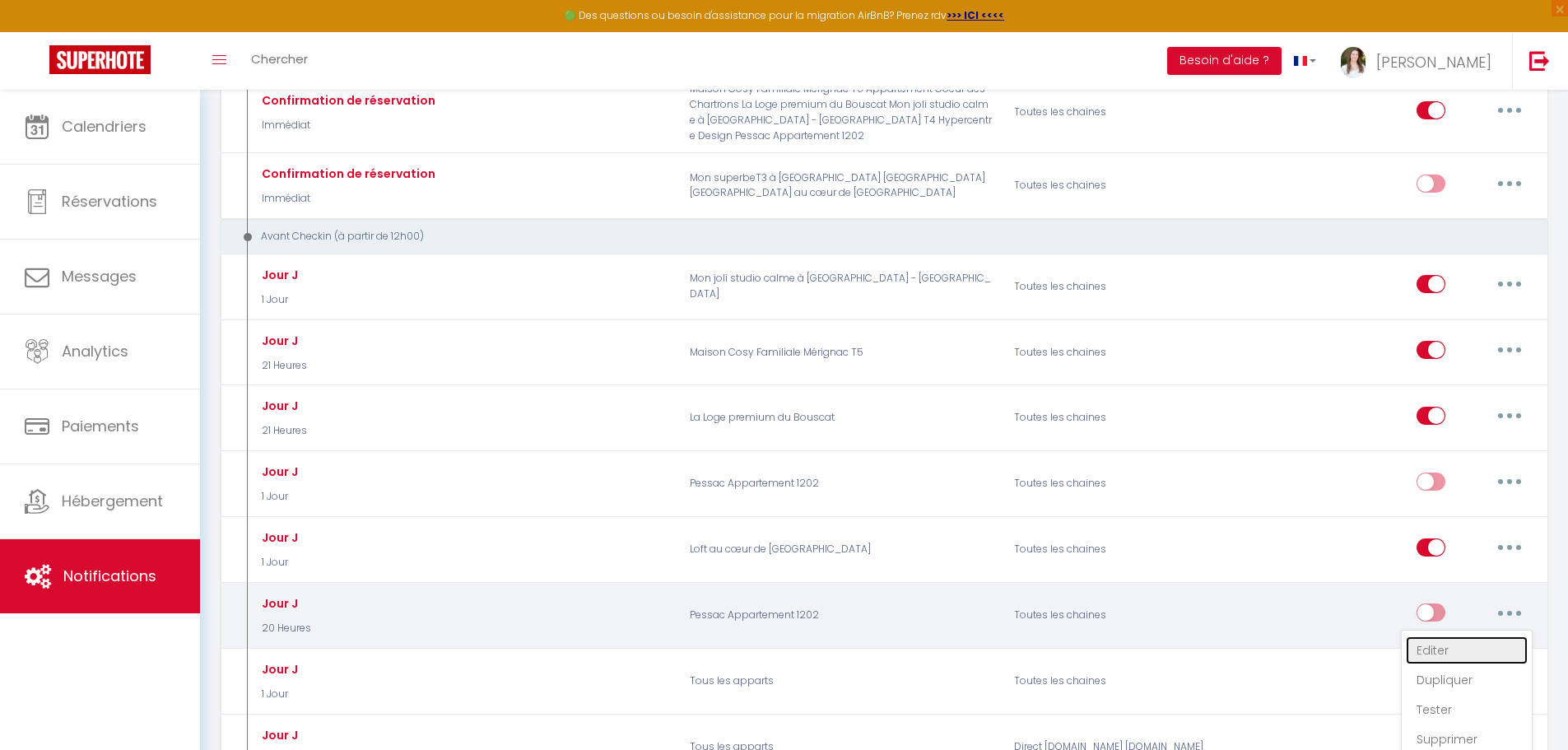
click at [1495, 641] on link "Editer" at bounding box center [1467, 651] width 122 height 28
type input "Jour J"
select select "20 Heures"
select select "if_booking_is_paid"
checkbox input "true"
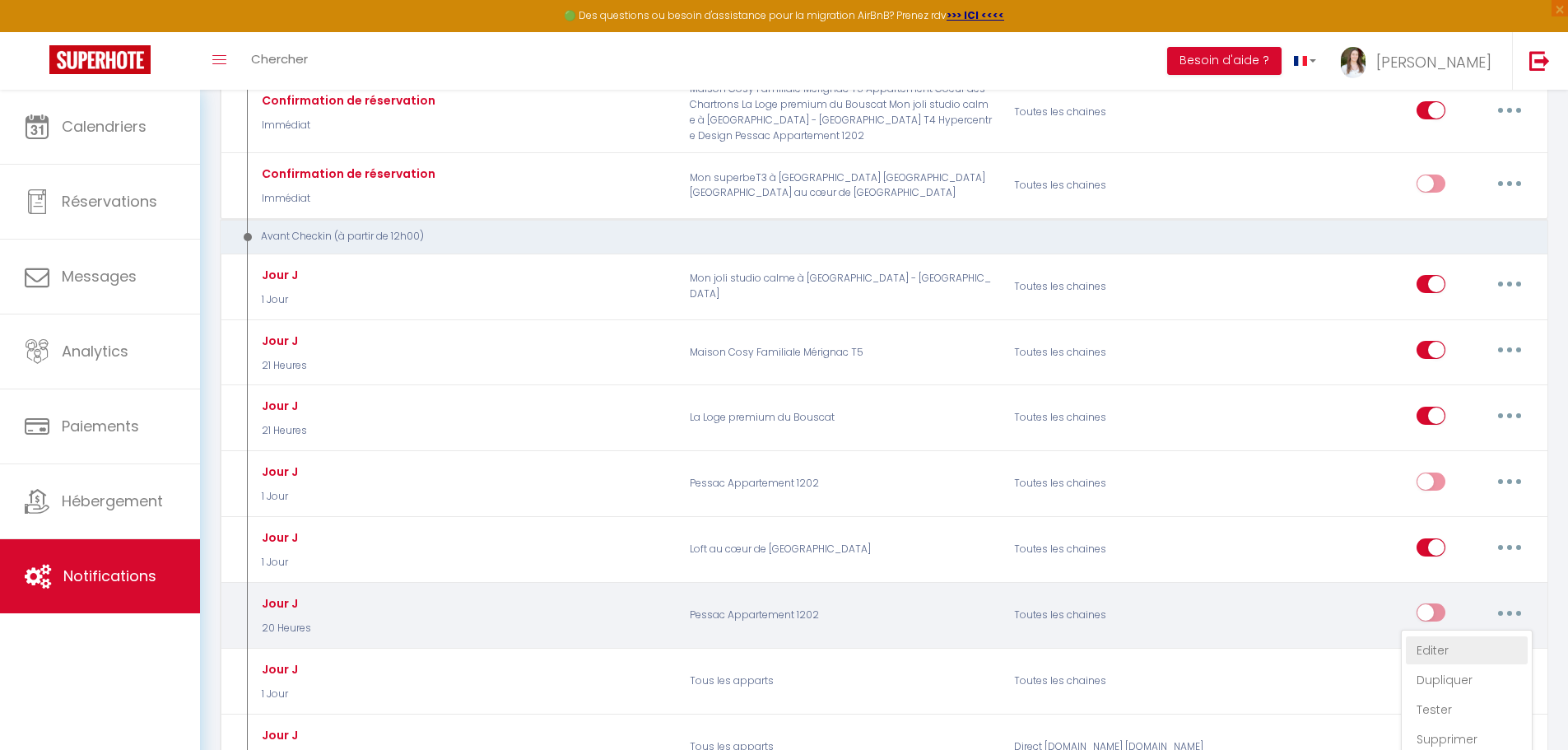
checkbox input "false"
radio input "true"
type input "C'est le jour J ! [RENTAL:NAME]​"
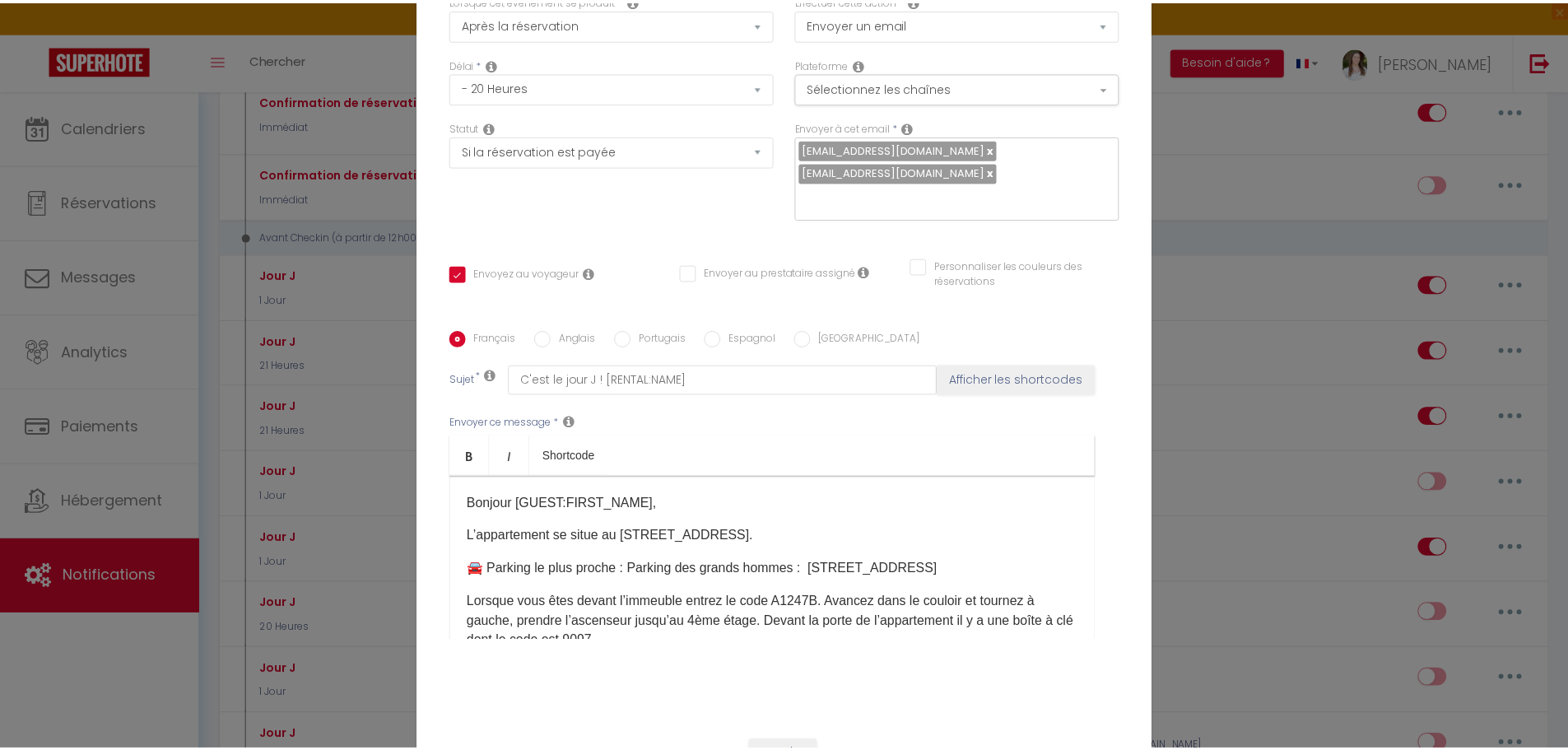
scroll to position [154, 0]
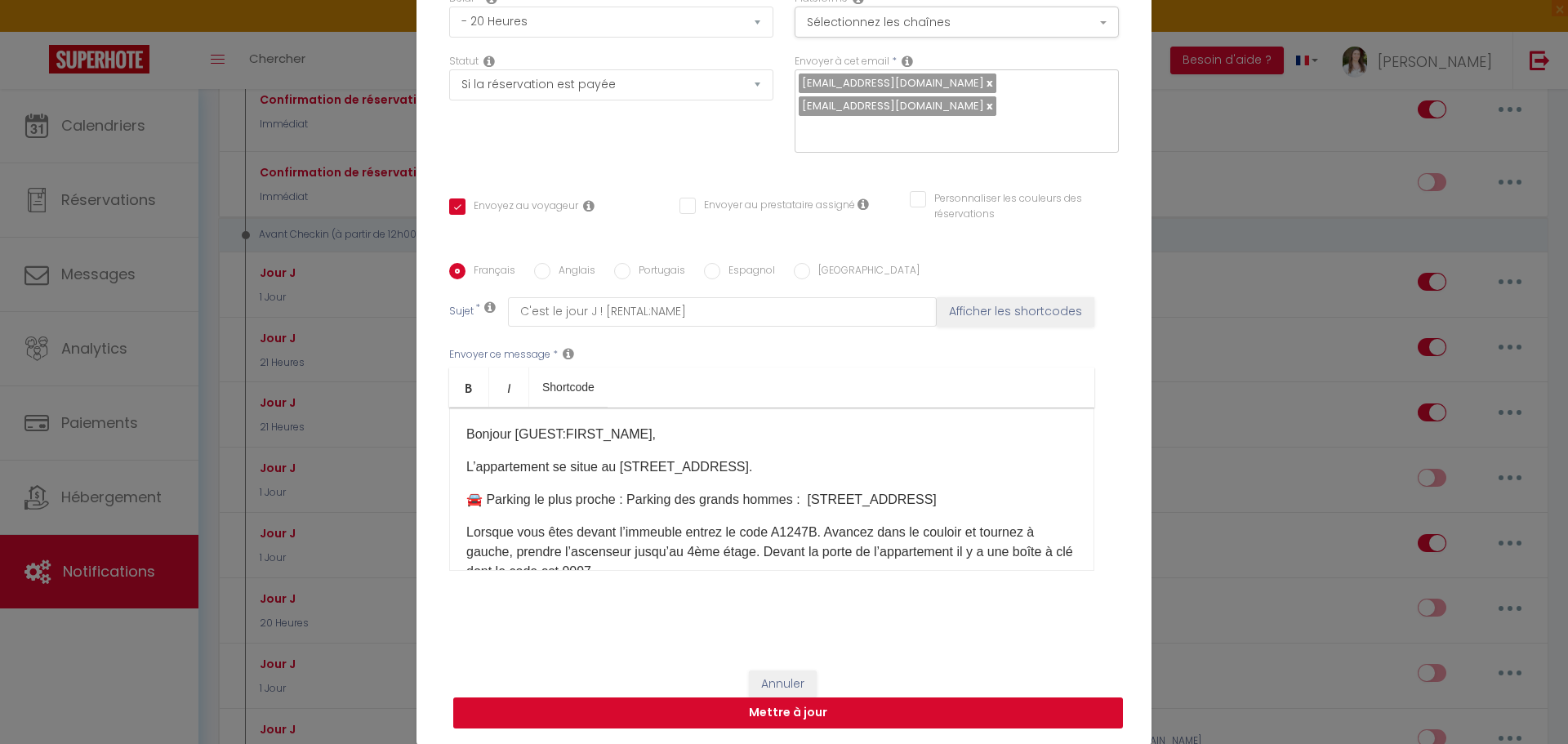
click at [965, 706] on button "Mettre à jour" at bounding box center [788, 713] width 669 height 31
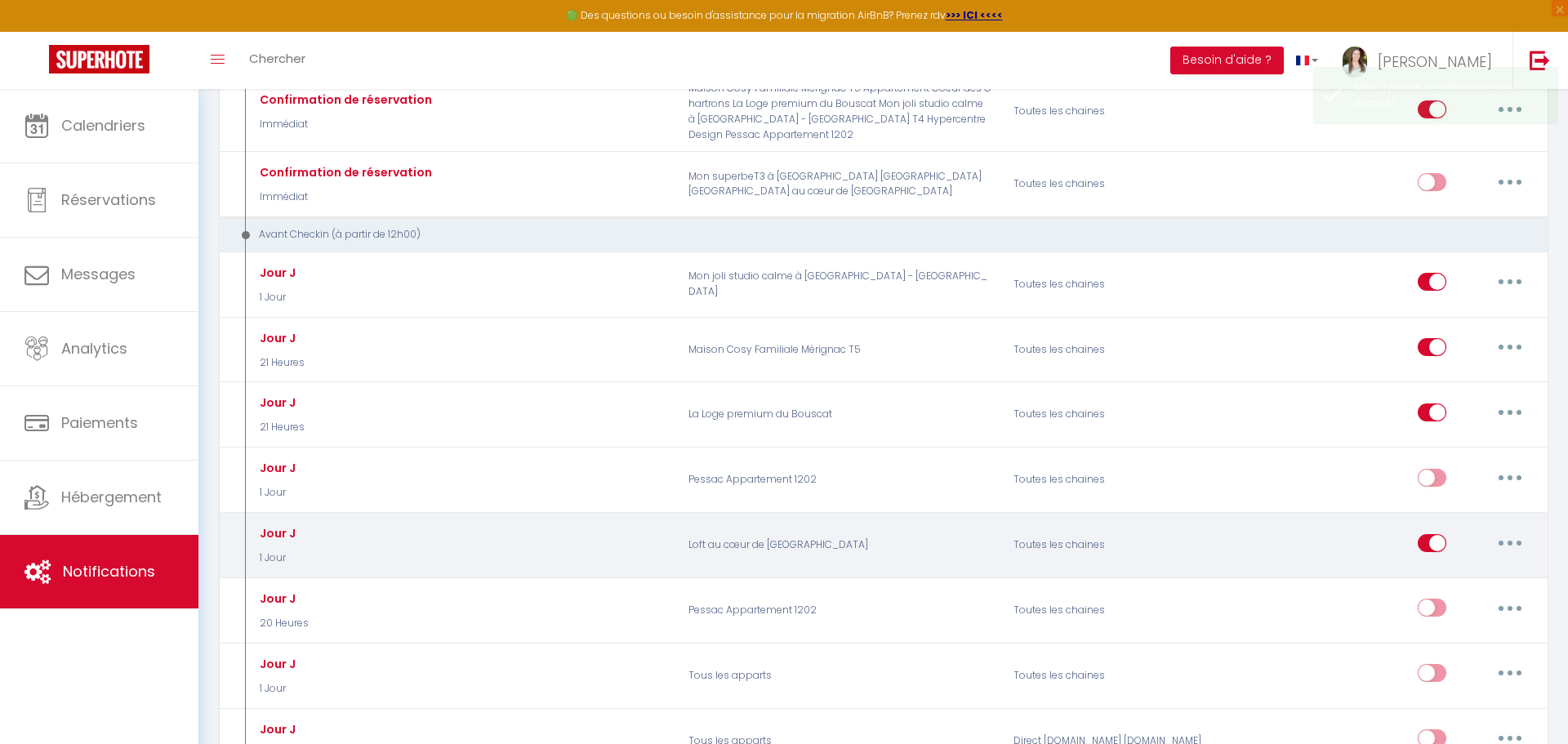
scroll to position [0, 0]
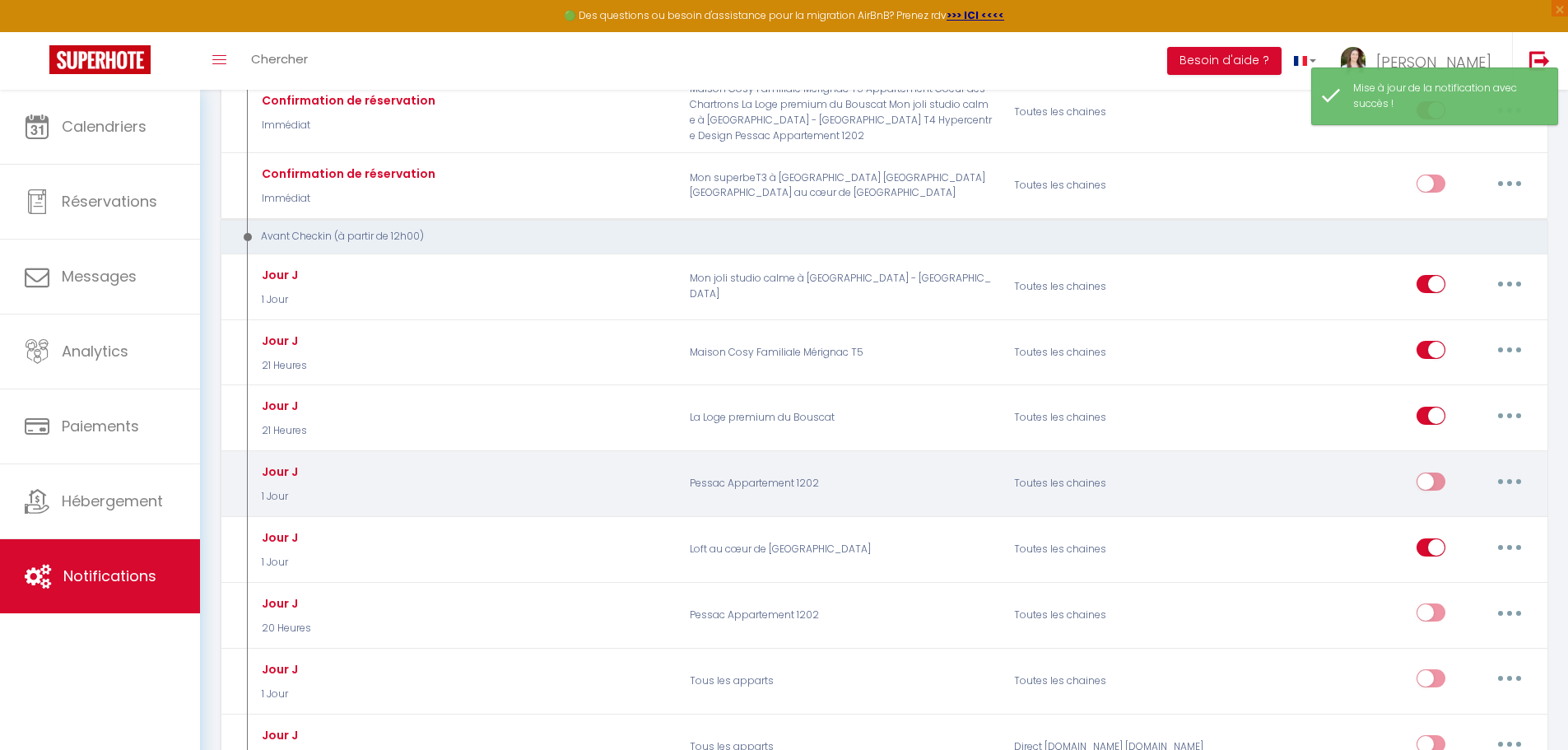
click at [1504, 477] on button "button" at bounding box center [1509, 481] width 46 height 26
click at [1484, 513] on link "Editer" at bounding box center [1467, 519] width 122 height 28
type input "Jour J"
select select "1 Jour"
select select "if_booking_is_paid"
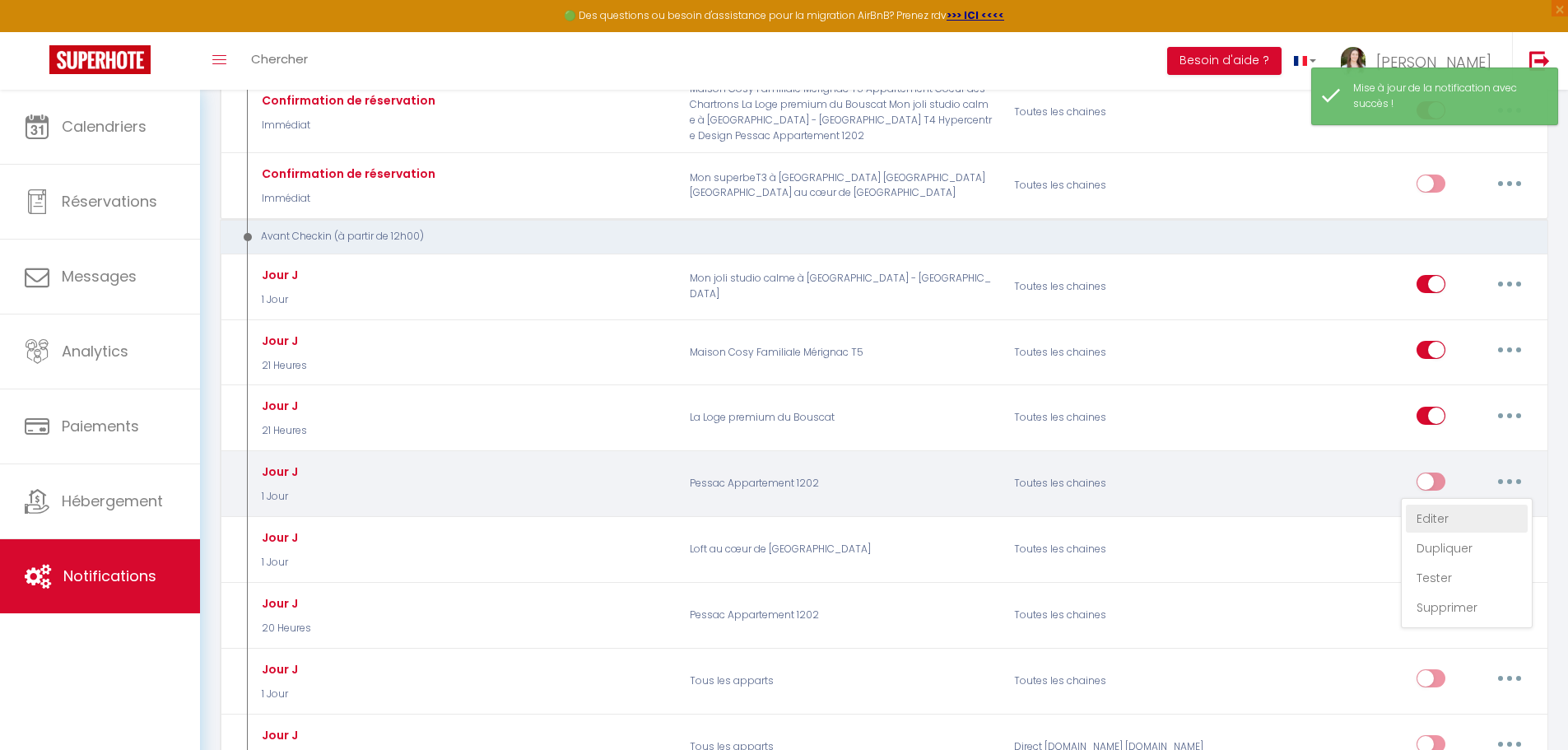
checkbox input "true"
checkbox input "false"
radio input "true"
type input "C'est bientôt le jour J ! [RENTAL:NAME]​ 🎉"
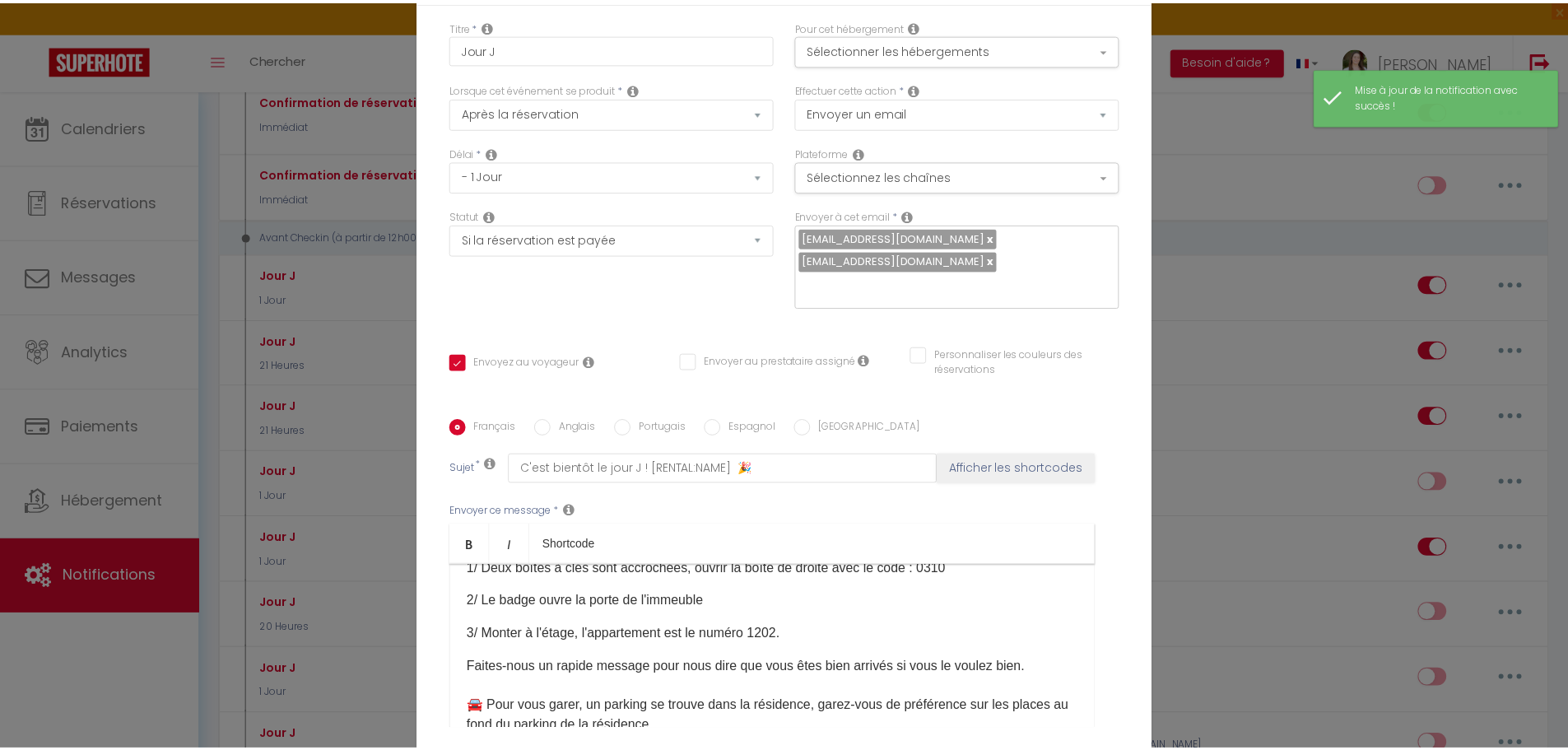
scroll to position [165, 0]
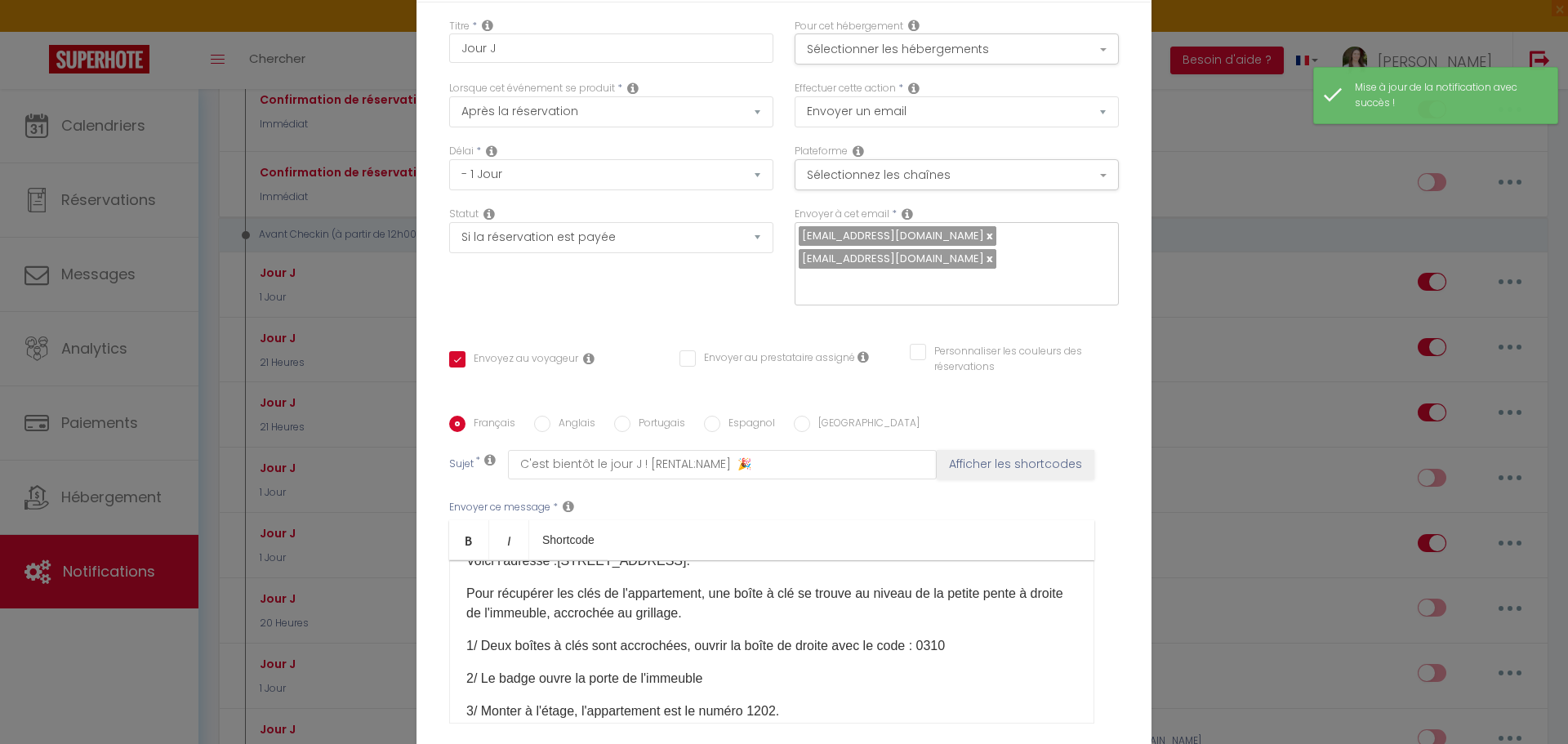
click at [926, 637] on p "1/ Deux boîtes à clés sont accrochées, ouvrir la boîte de droite avec le code :…" at bounding box center [771, 646] width 610 height 19
checkbox input "true"
checkbox input "false"
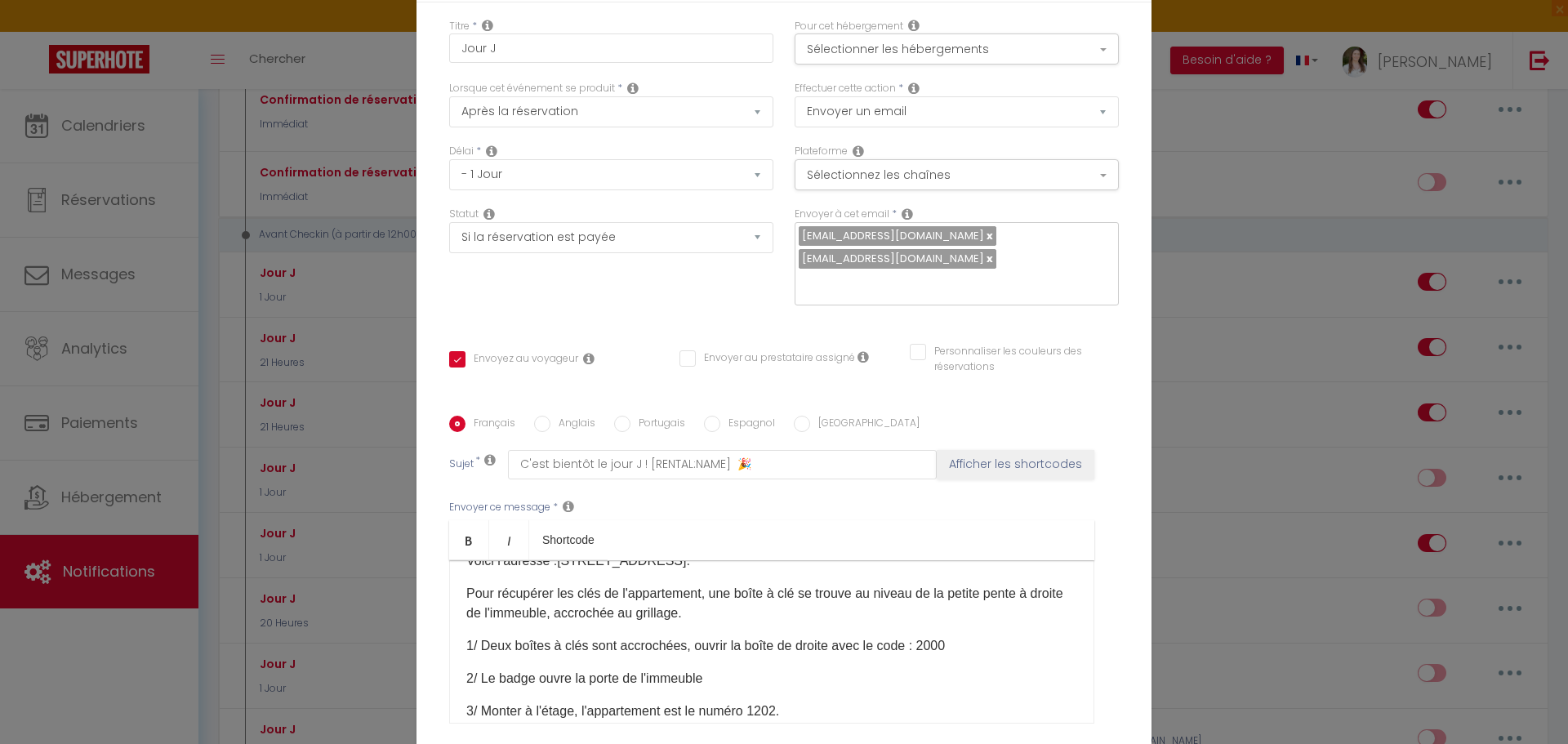
checkbox input "false"
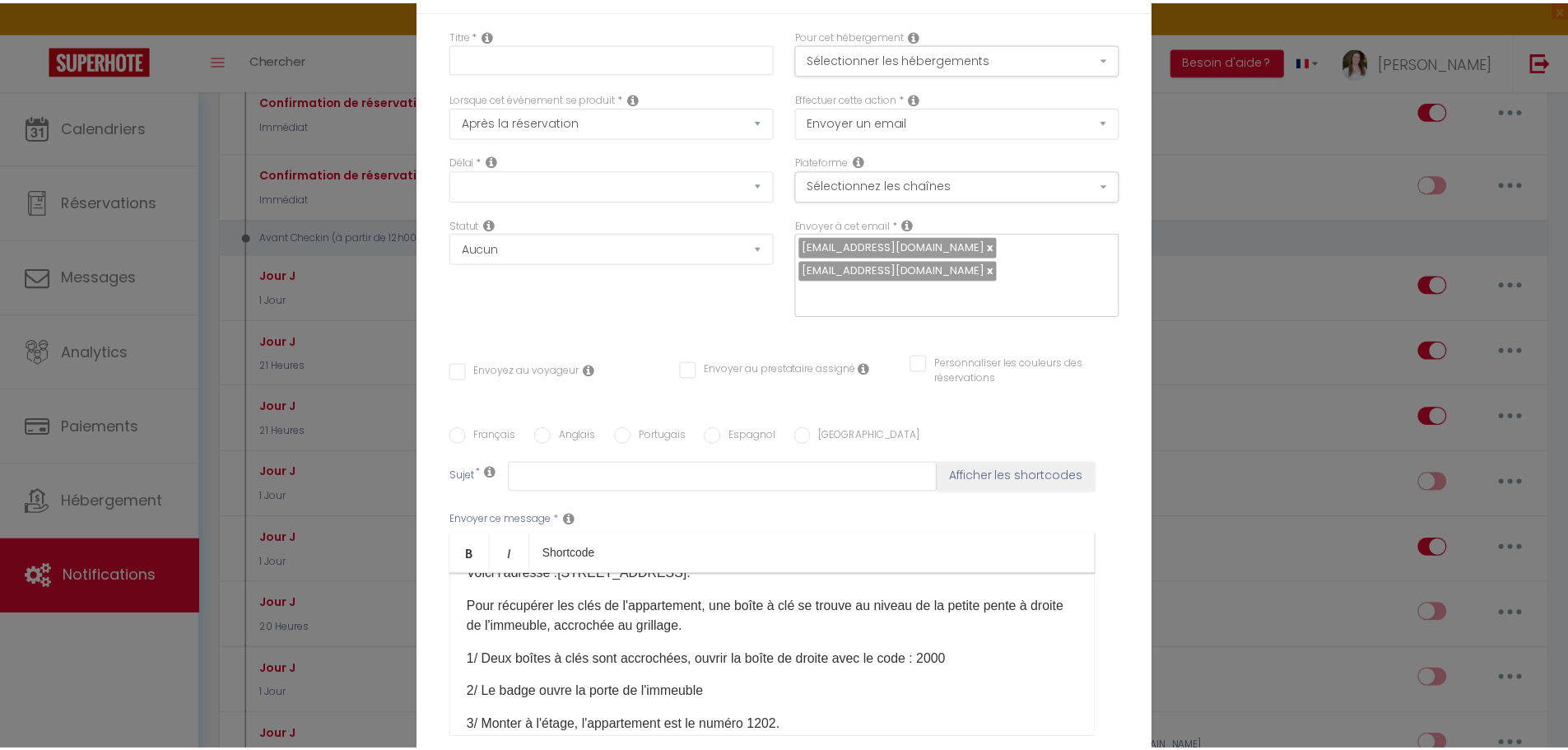
scroll to position [0, 0]
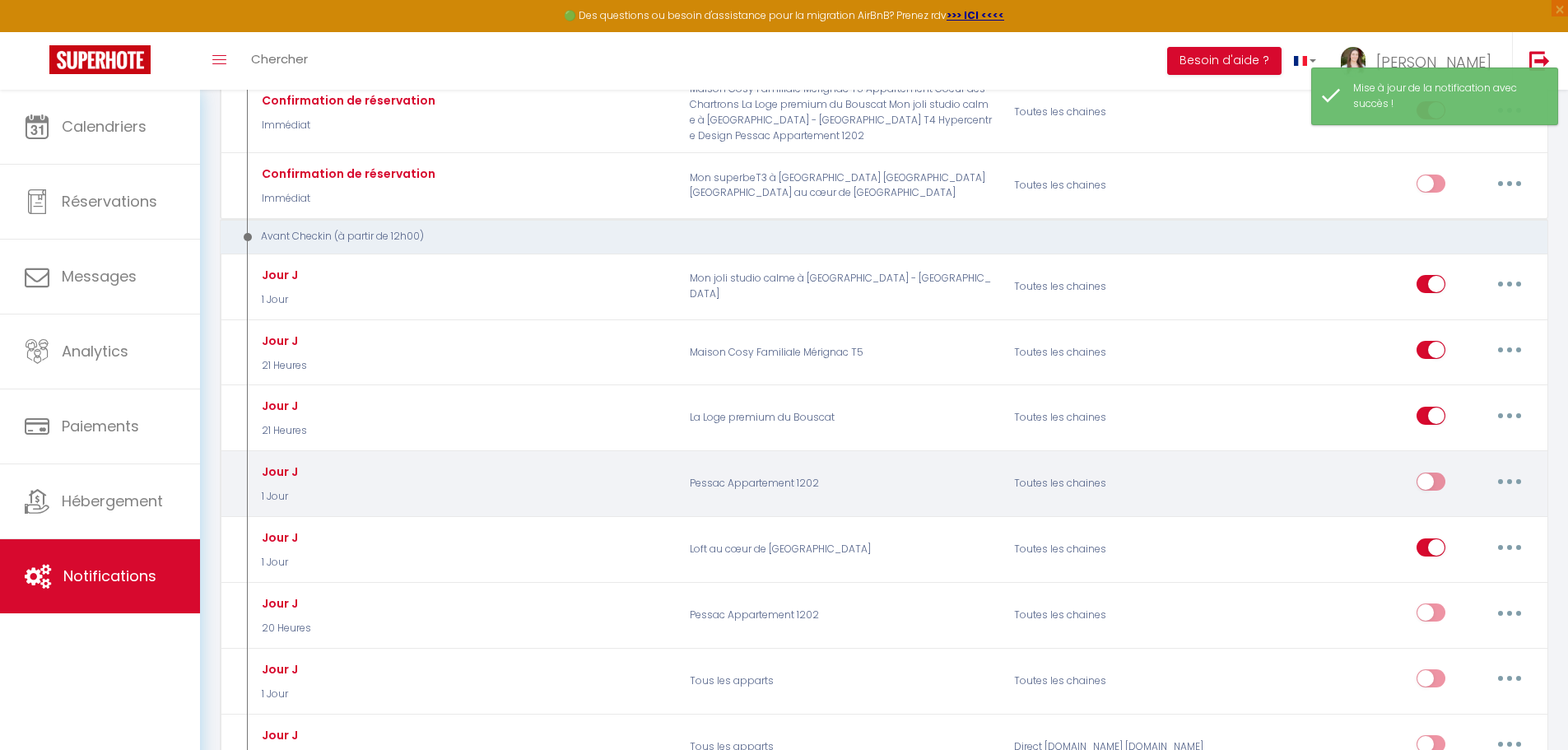
click at [1422, 475] on input "checkbox" at bounding box center [1431, 485] width 29 height 24
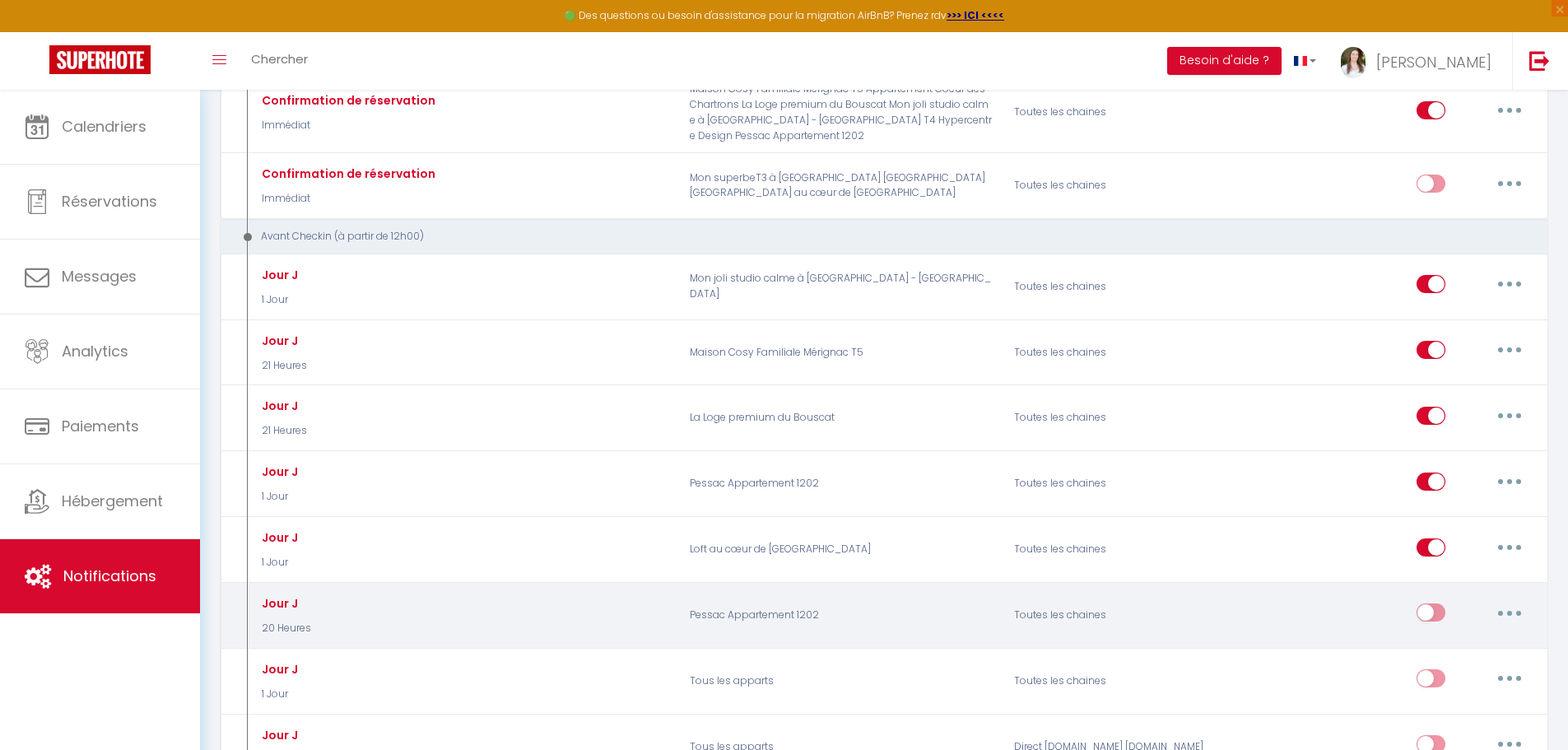
click at [1506, 606] on button "button" at bounding box center [1509, 612] width 46 height 26
click at [1471, 732] on link "Supprimer" at bounding box center [1467, 739] width 122 height 28
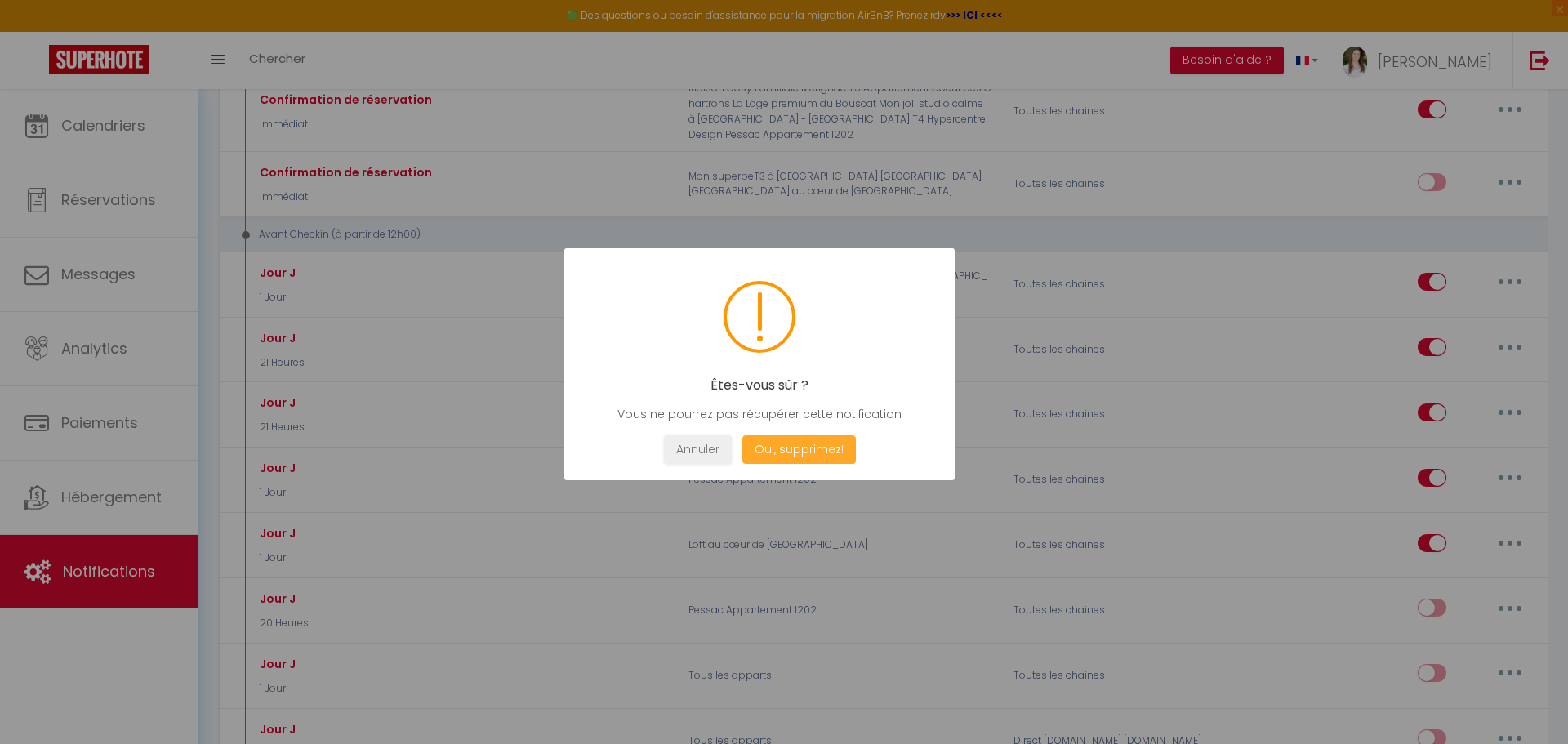
click at [827, 442] on button "Oui, supprimez!" at bounding box center [798, 450] width 113 height 29
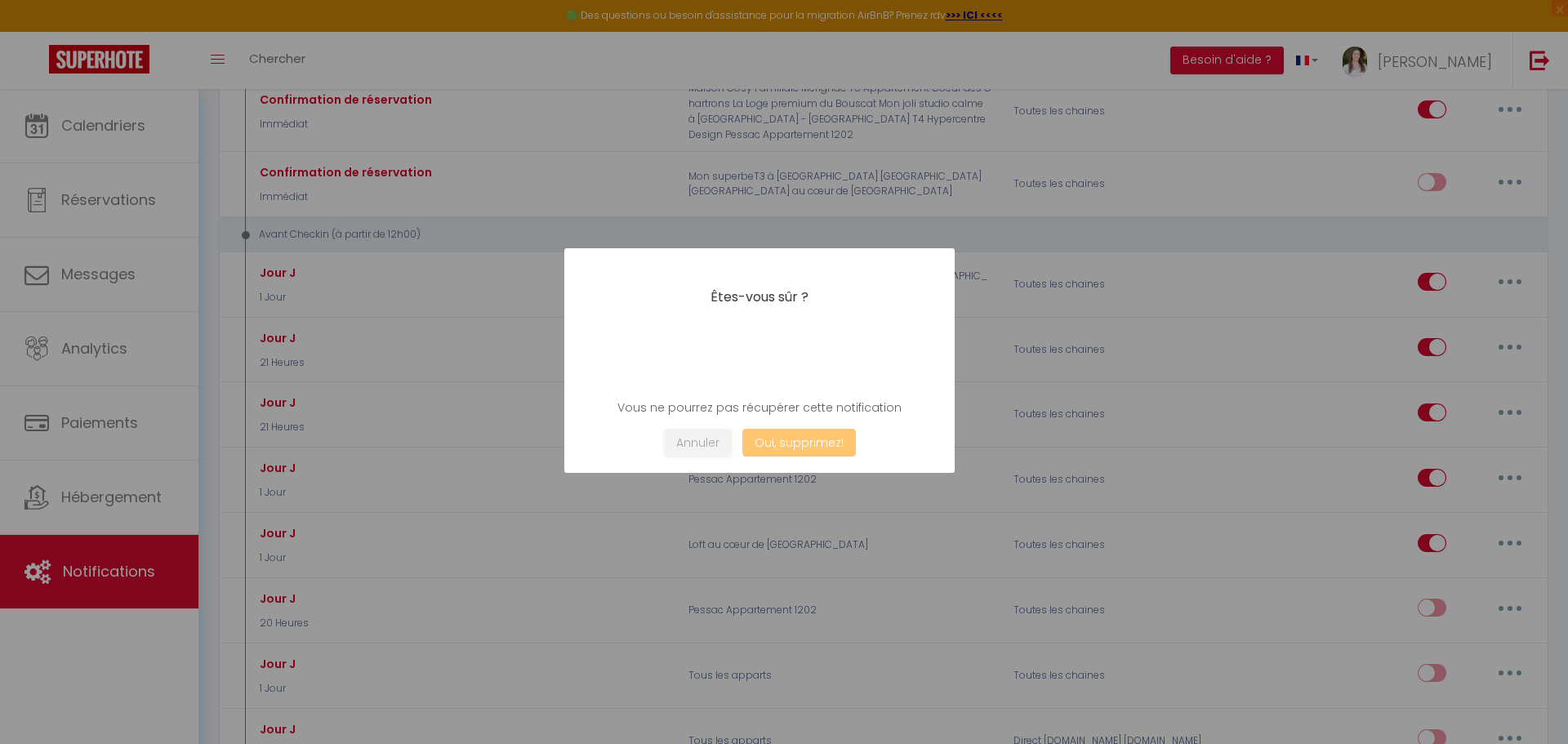
checkbox input "true"
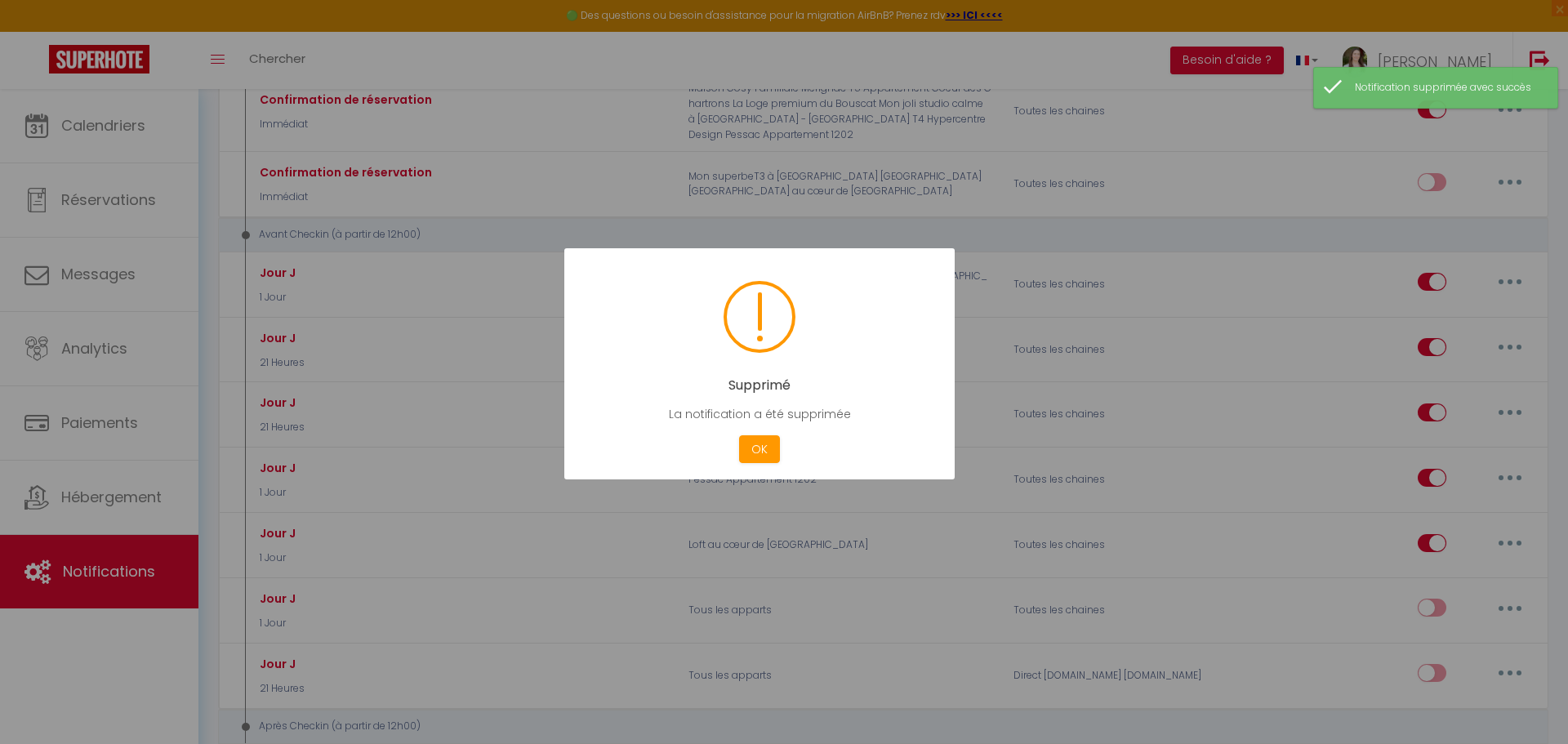
click at [782, 443] on div "OK" at bounding box center [759, 450] width 49 height 29
click at [754, 453] on button "OK" at bounding box center [759, 450] width 41 height 29
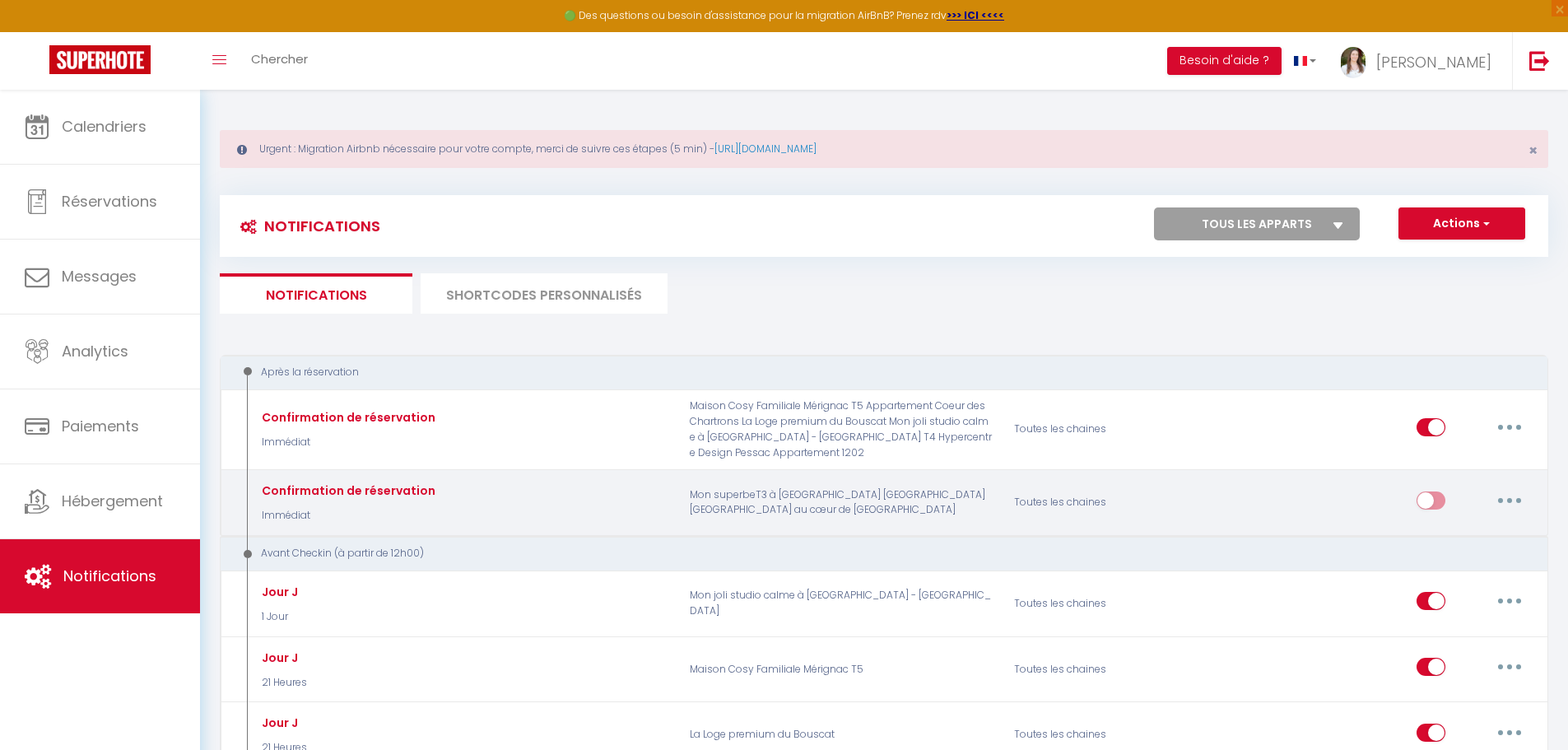
click at [1435, 502] on input "checkbox" at bounding box center [1431, 503] width 29 height 24
checkbox input "true"
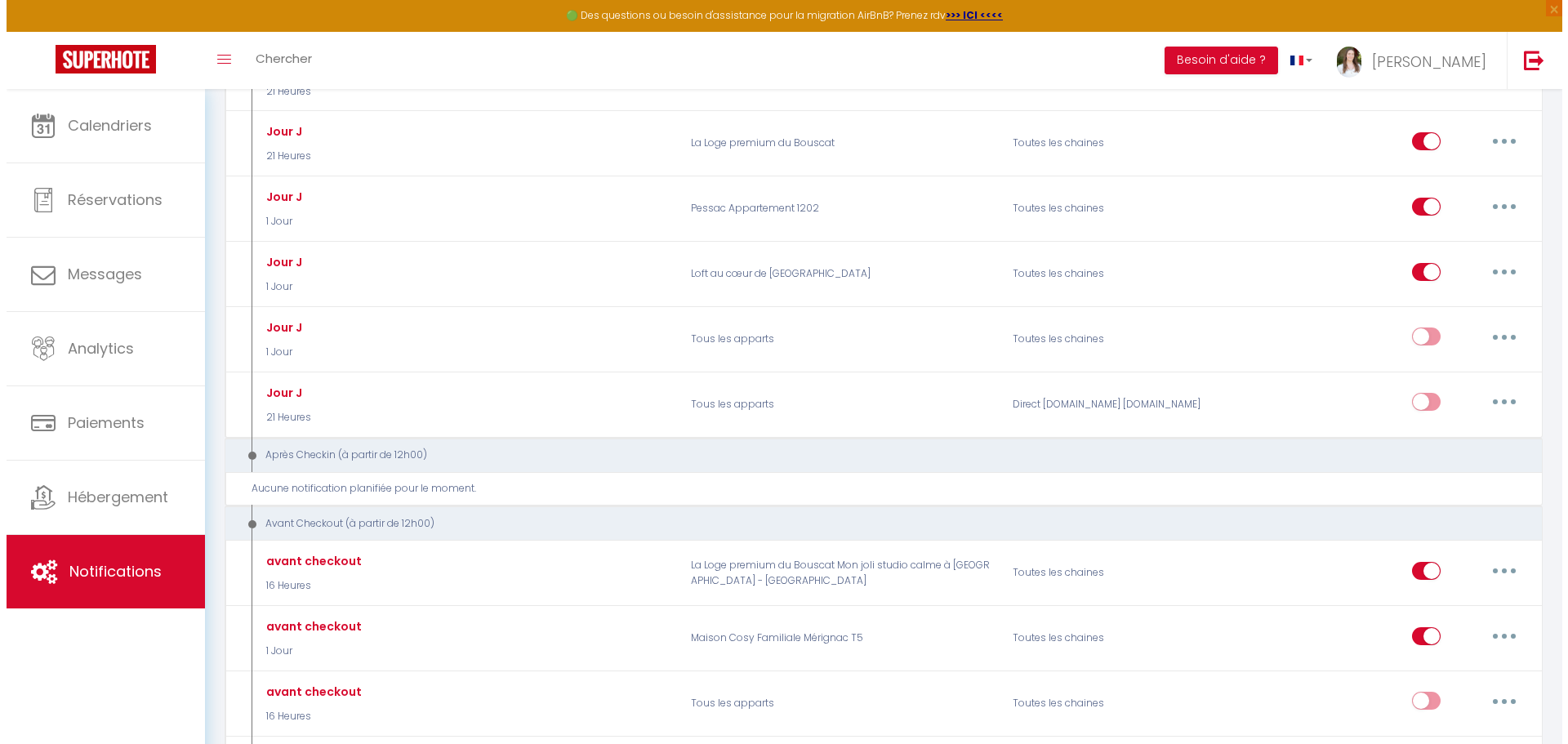
scroll to position [735, 0]
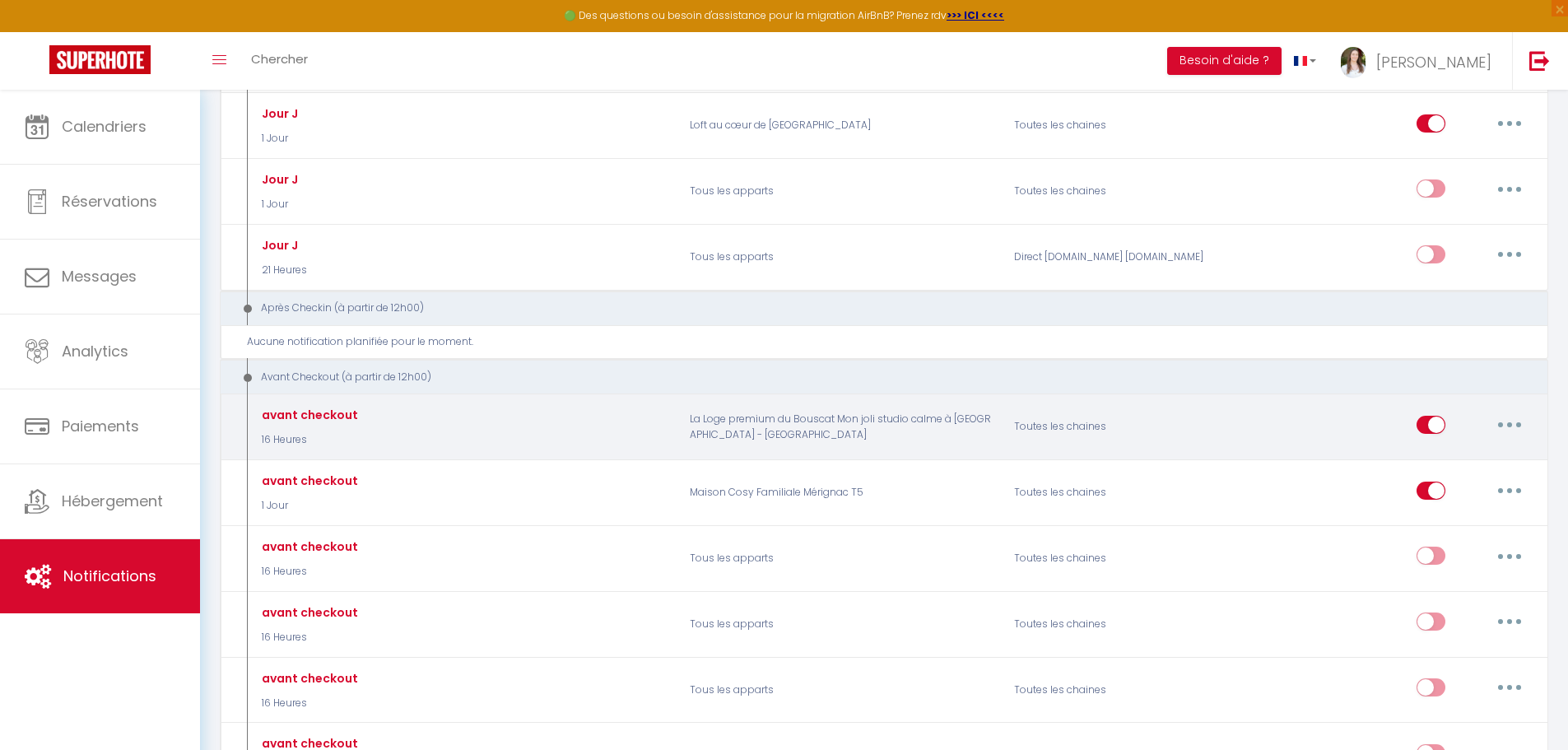
click at [1496, 420] on button "button" at bounding box center [1509, 424] width 46 height 26
click at [1477, 465] on link "Editer" at bounding box center [1467, 461] width 122 height 28
type input "avant checkout"
select select "4"
select select "16 Heures"
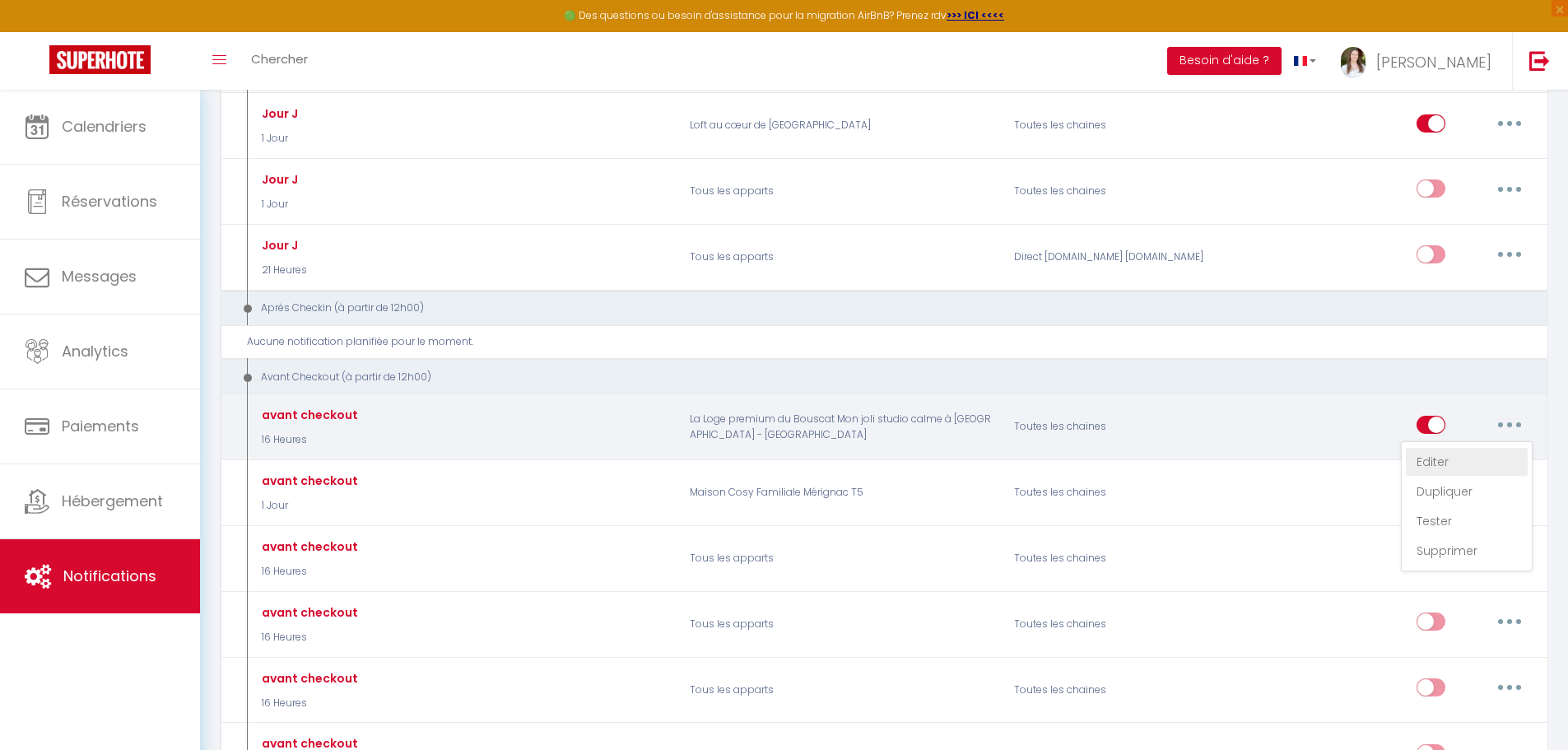
select select "if_booking_is_paid"
checkbox input "true"
checkbox input "false"
radio input "true"
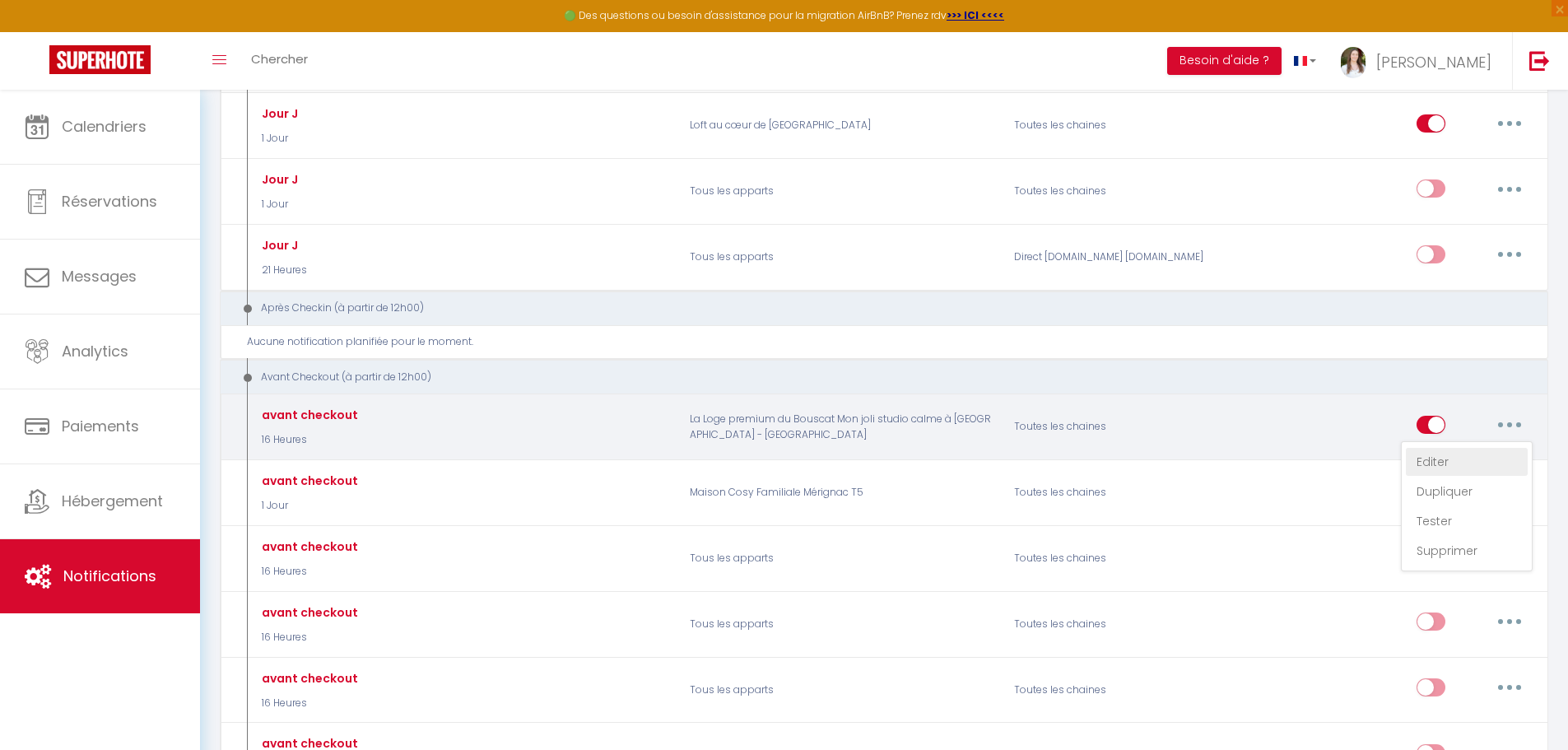
type input "Procédure pour votre départ - [RENTAL:NAME] - [GUEST:FIRST_NAME] [GUEST:NAME]"
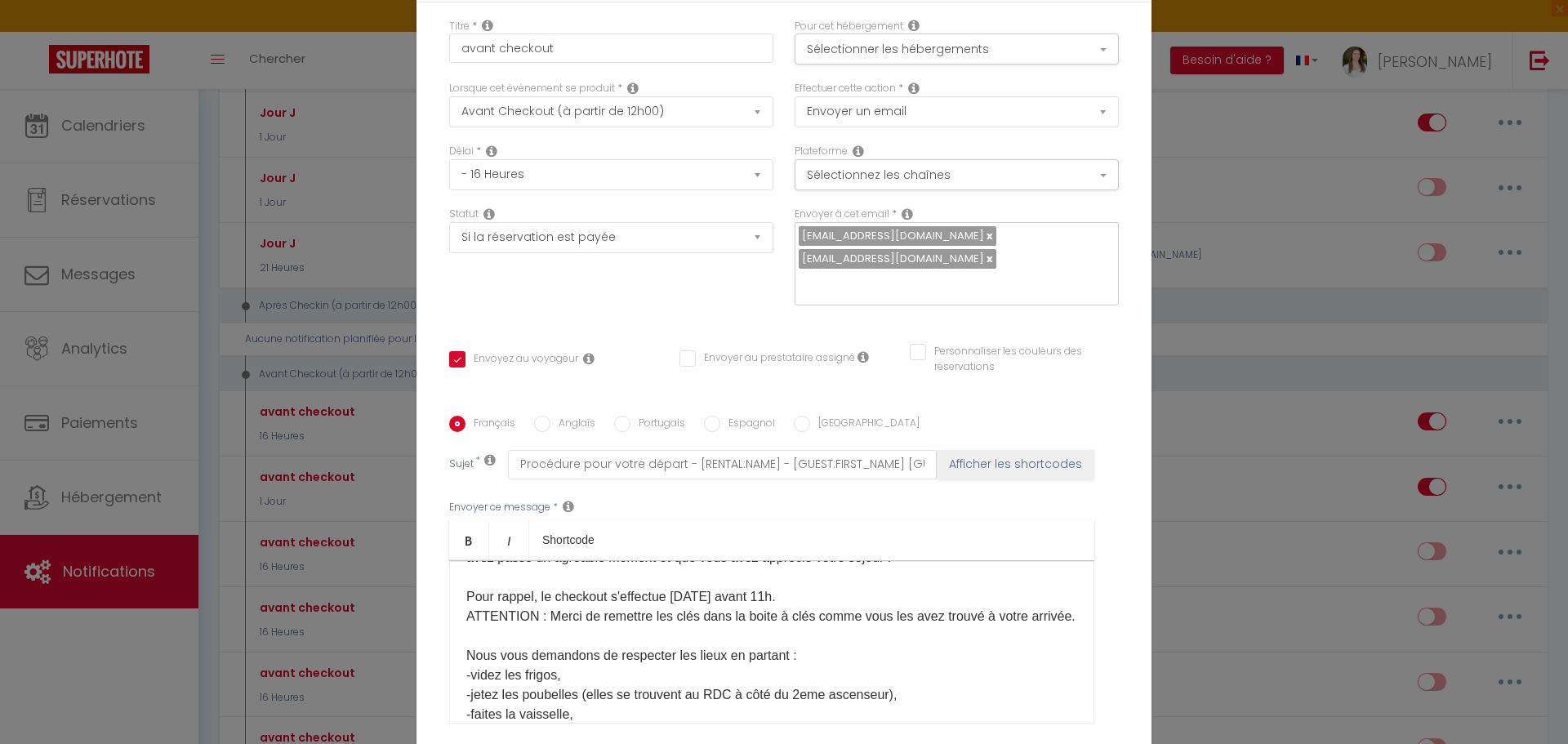
scroll to position [0, 0]
click at [909, 56] on button "Sélectionner les hébergements" at bounding box center [956, 49] width 324 height 31
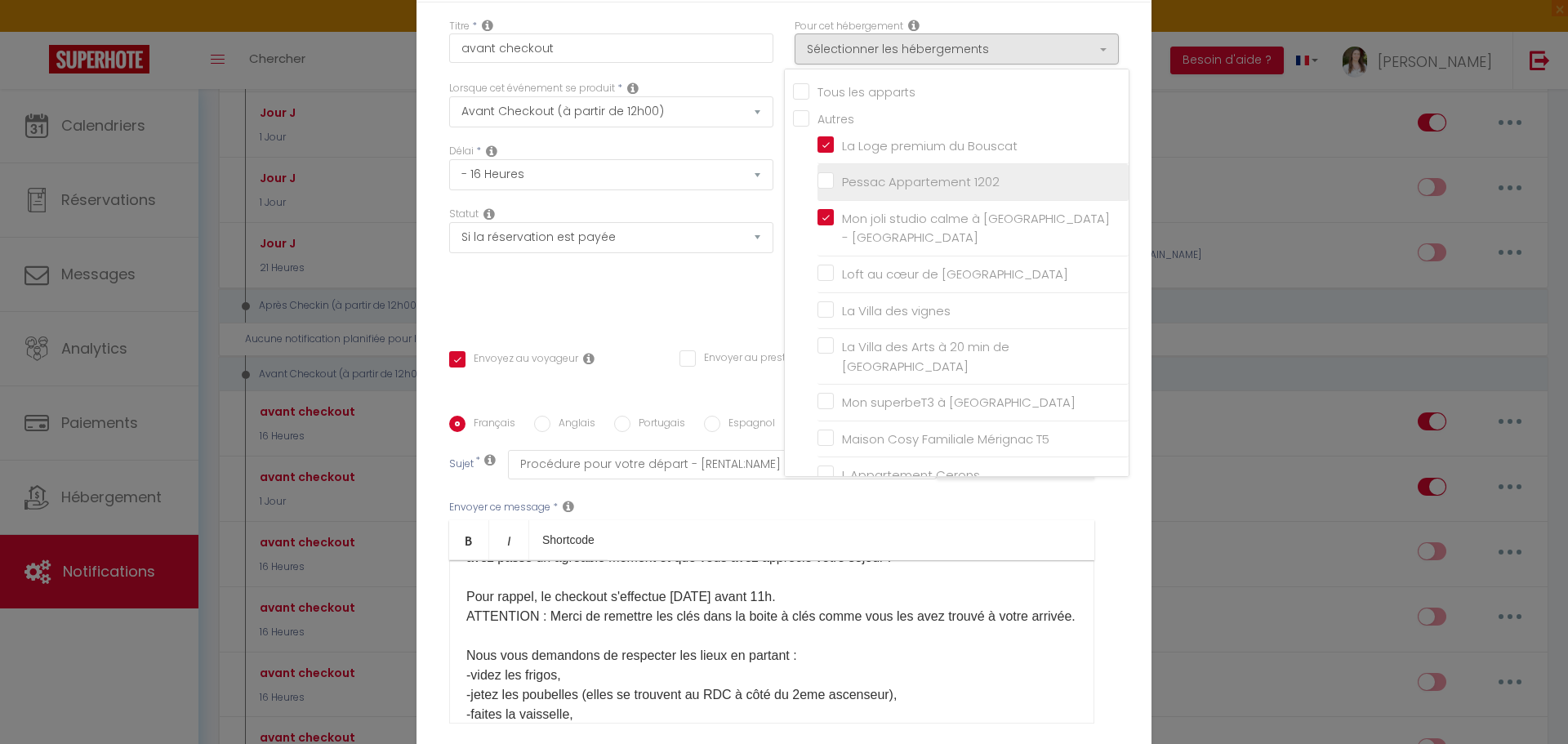
click at [895, 190] on input "Pessac Appartement 1202" at bounding box center [973, 182] width 311 height 16
checkbox input "true"
checkbox input "false"
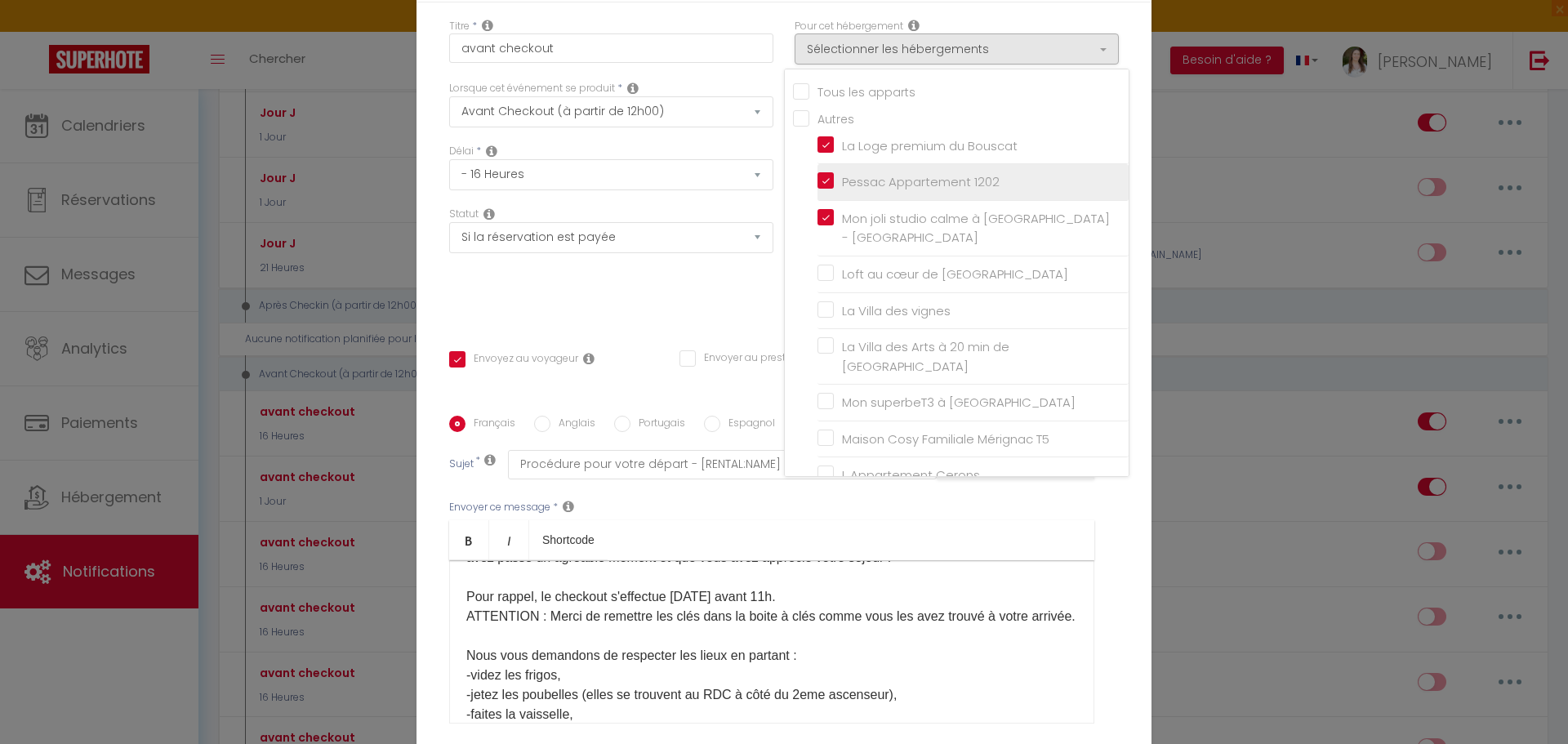
checkbox input "false"
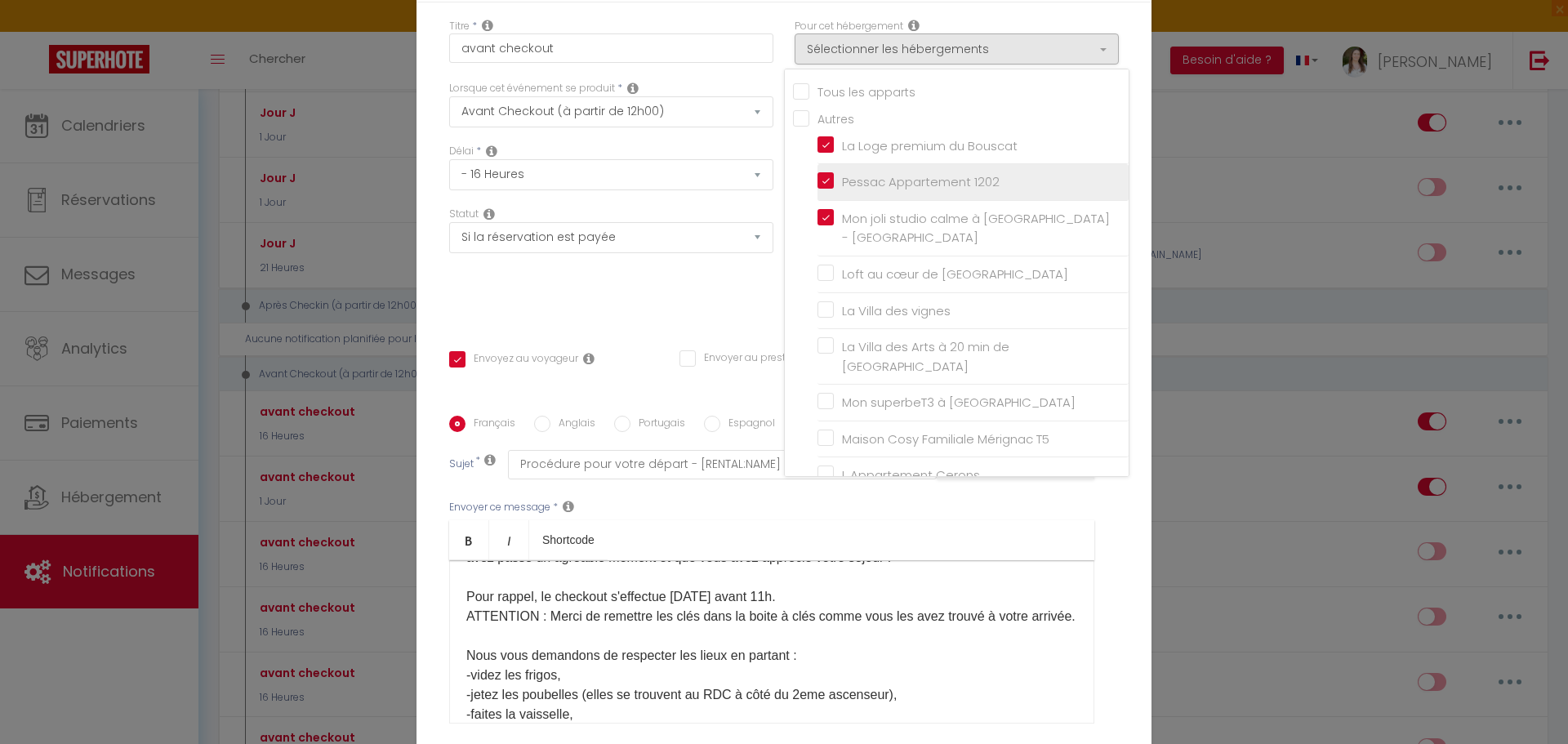
checkbox input "false"
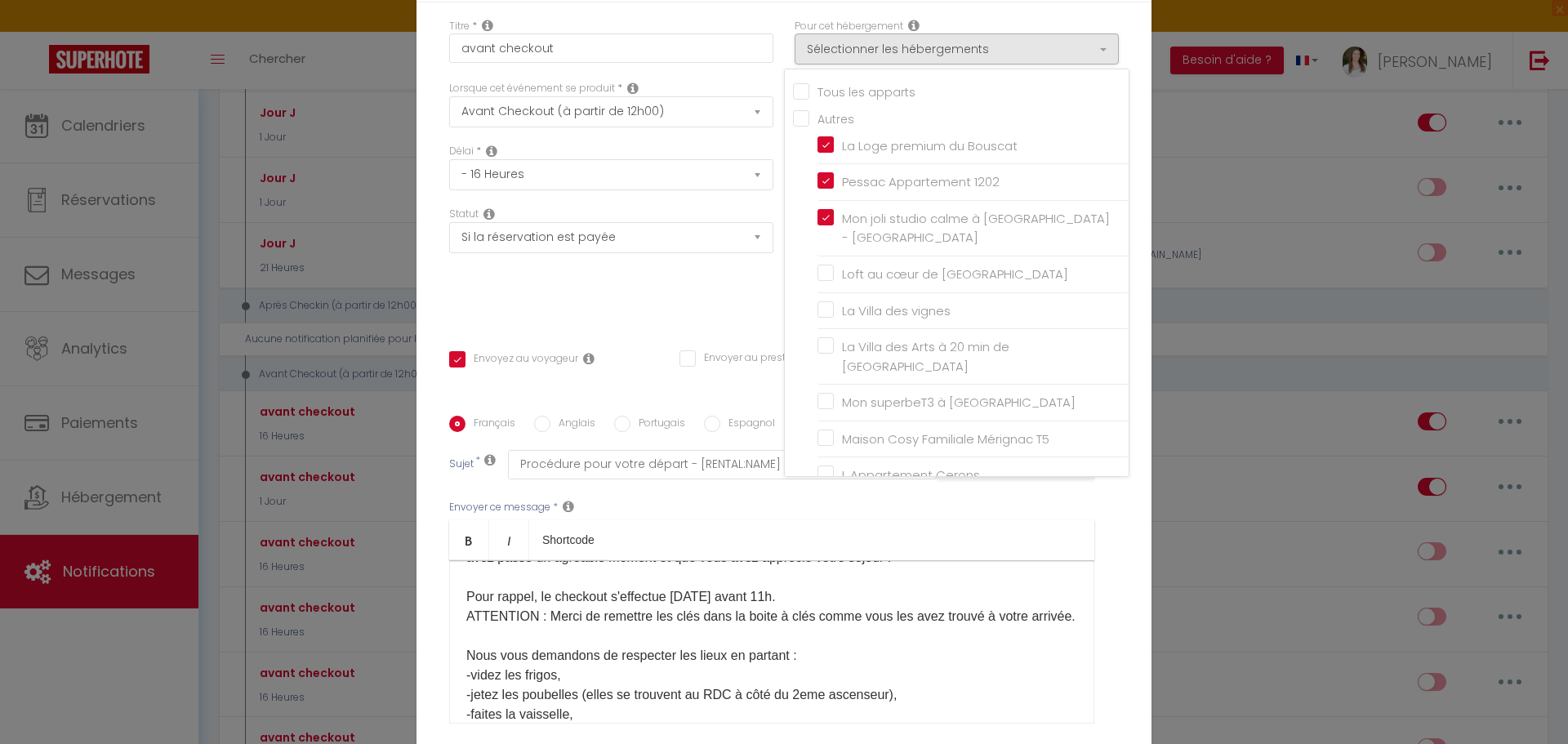
click at [814, 521] on ul "Bold Italic Shortcode" at bounding box center [771, 540] width 645 height 40
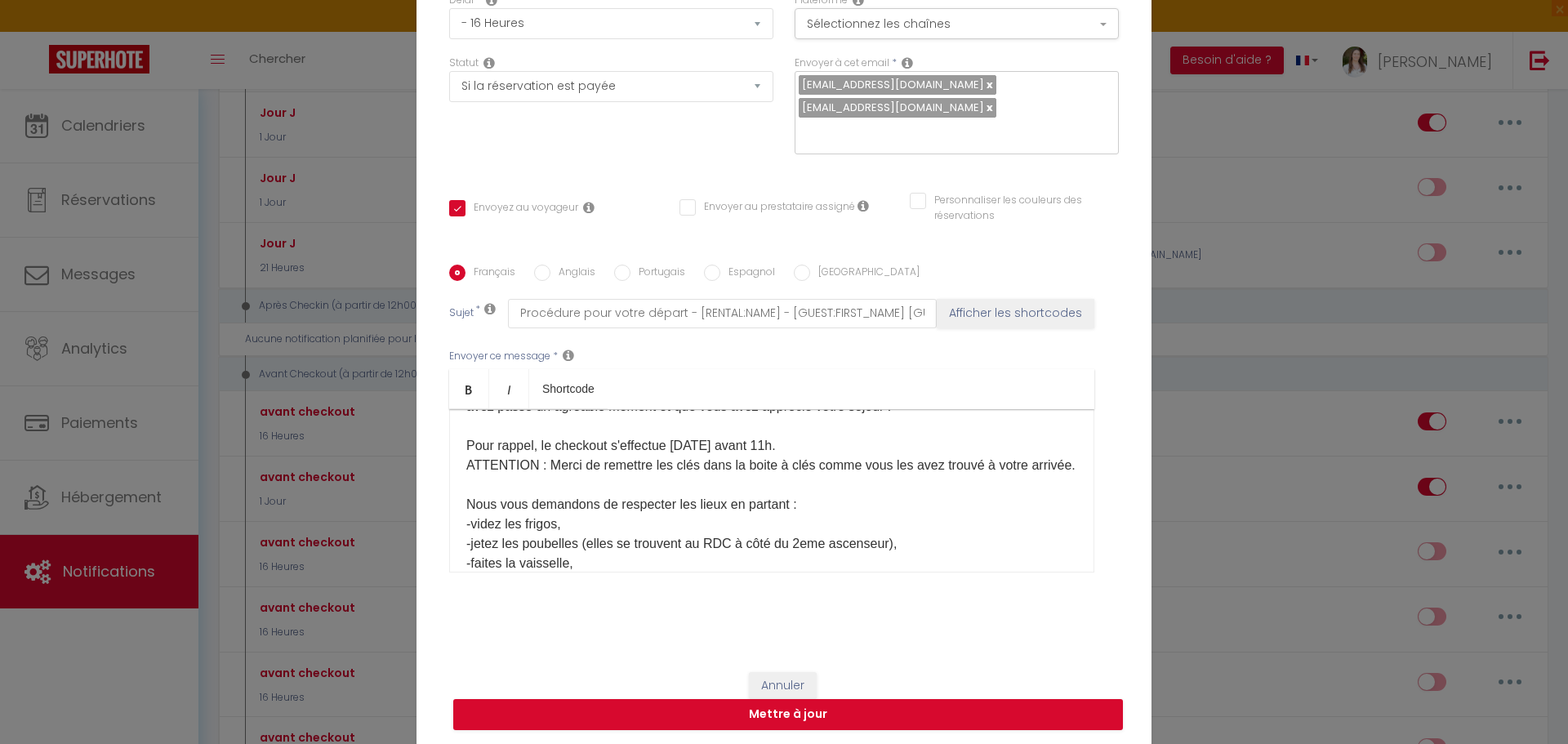
scroll to position [153, 0]
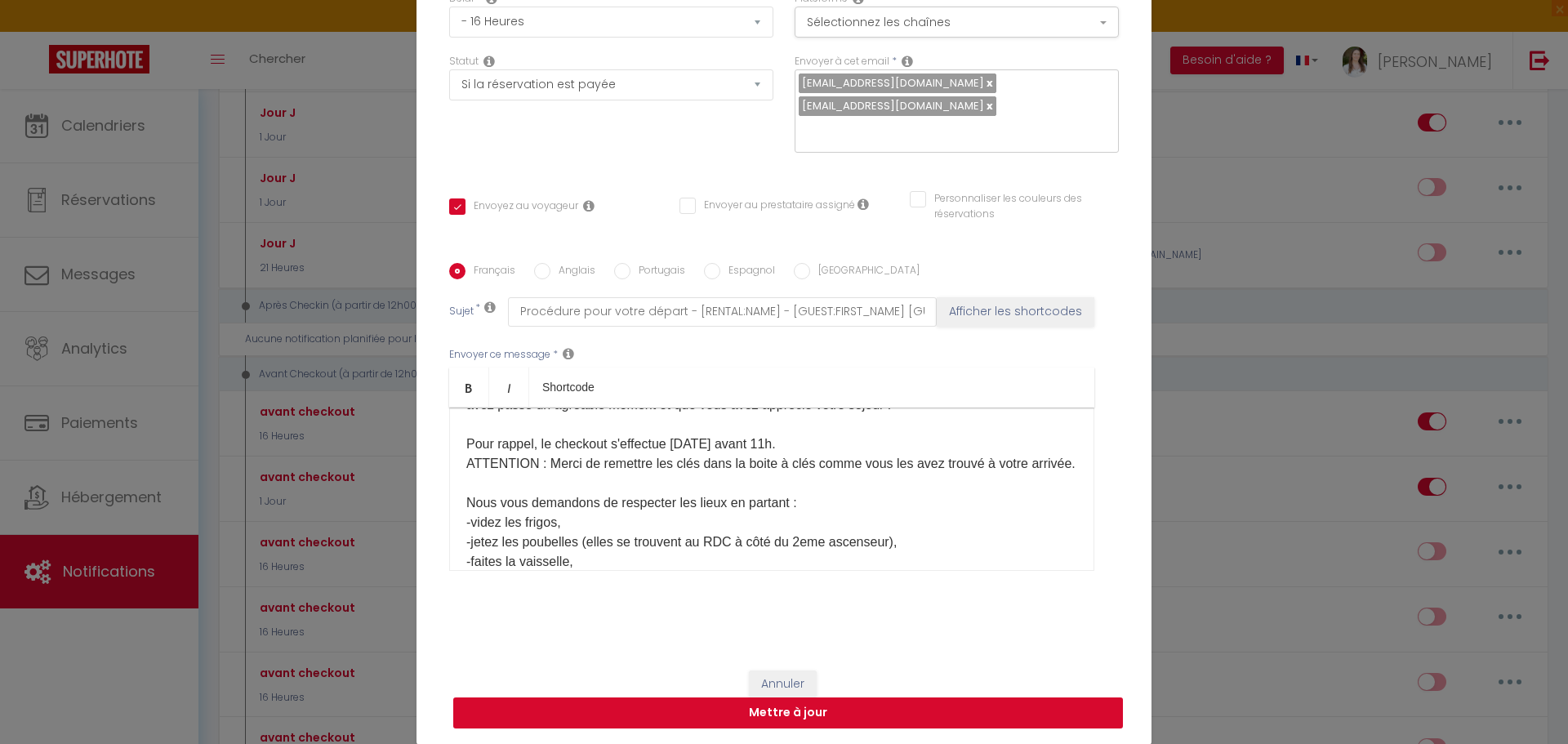
click at [859, 710] on button "Mettre à jour" at bounding box center [788, 713] width 669 height 31
checkbox input "true"
checkbox input "false"
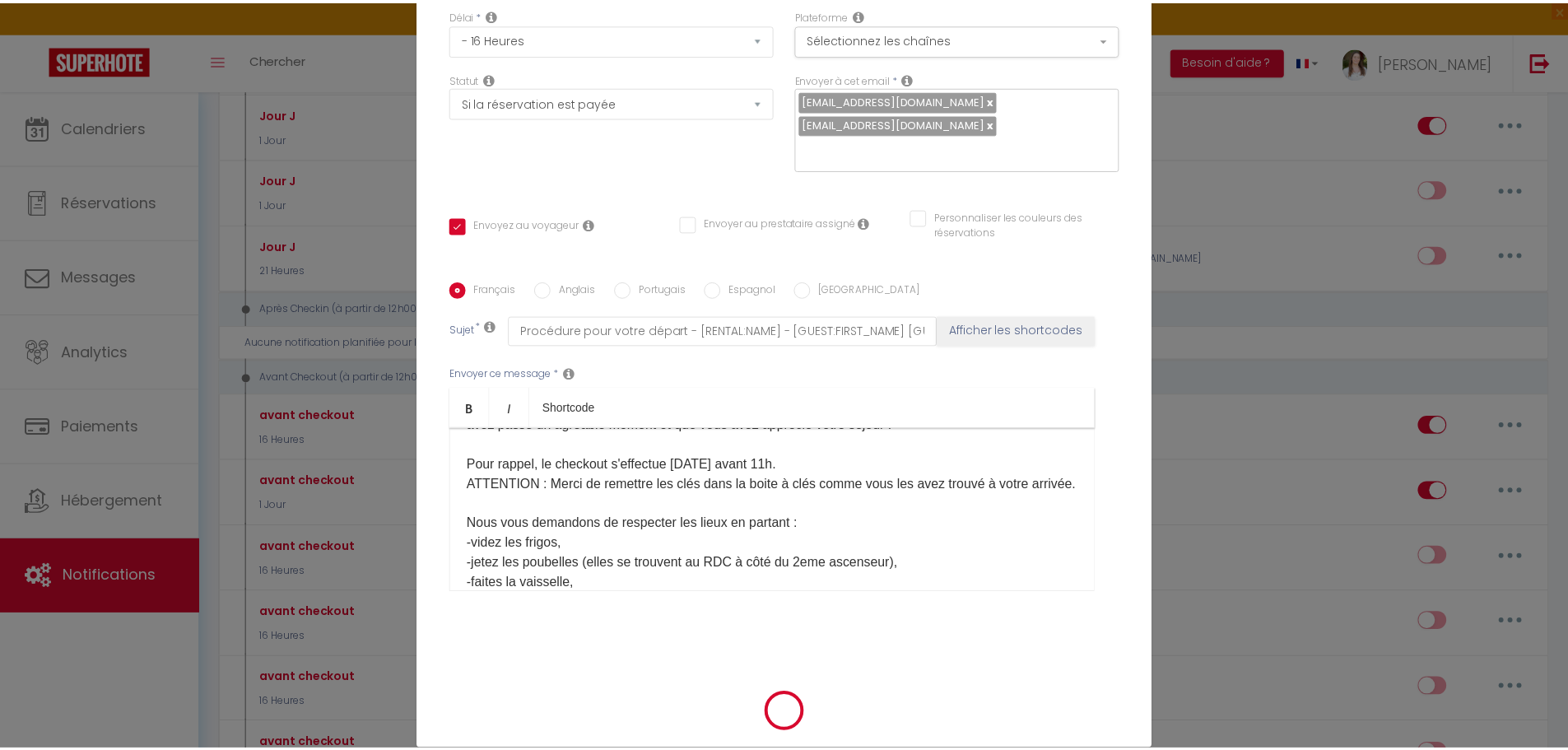
scroll to position [145, 0]
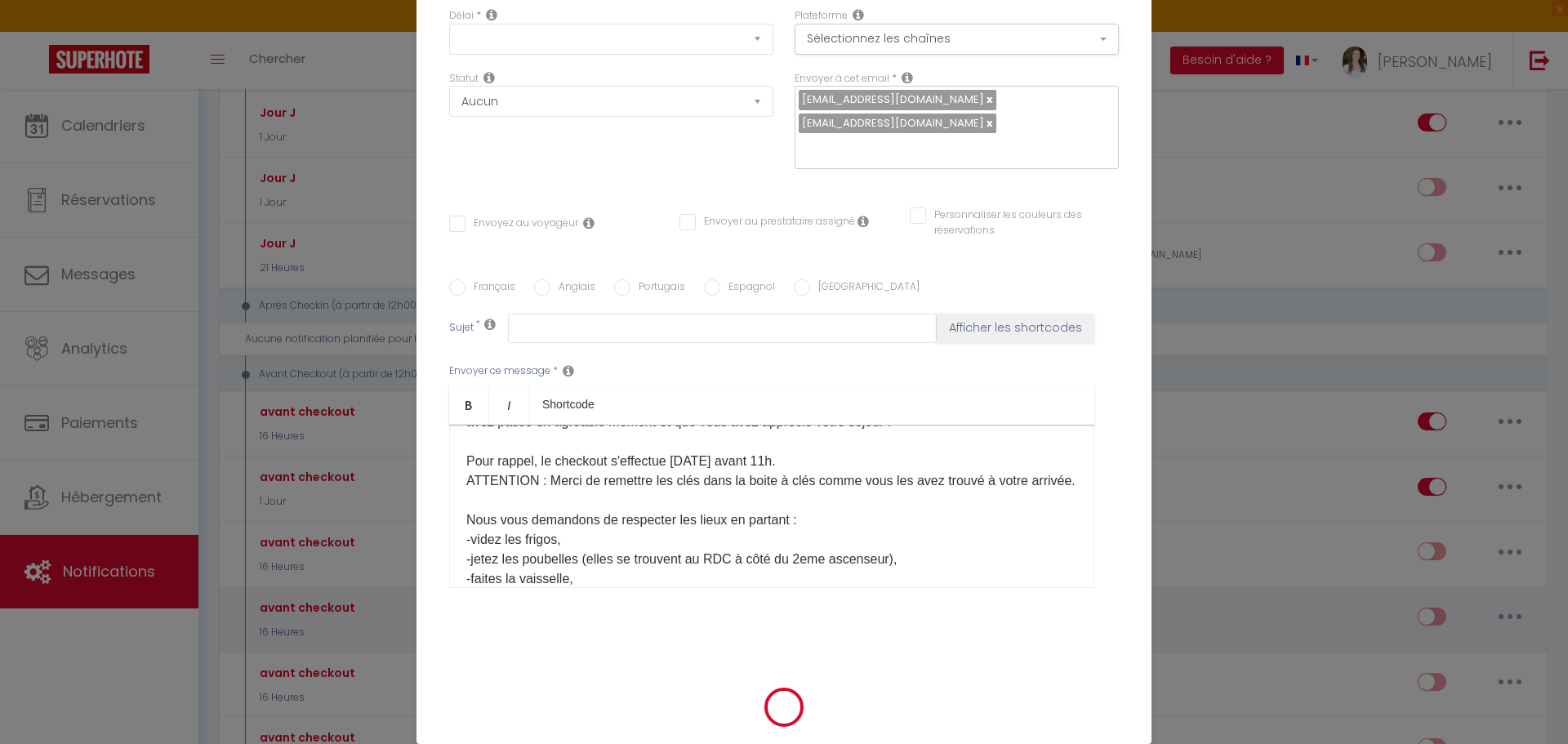
checkbox input "true"
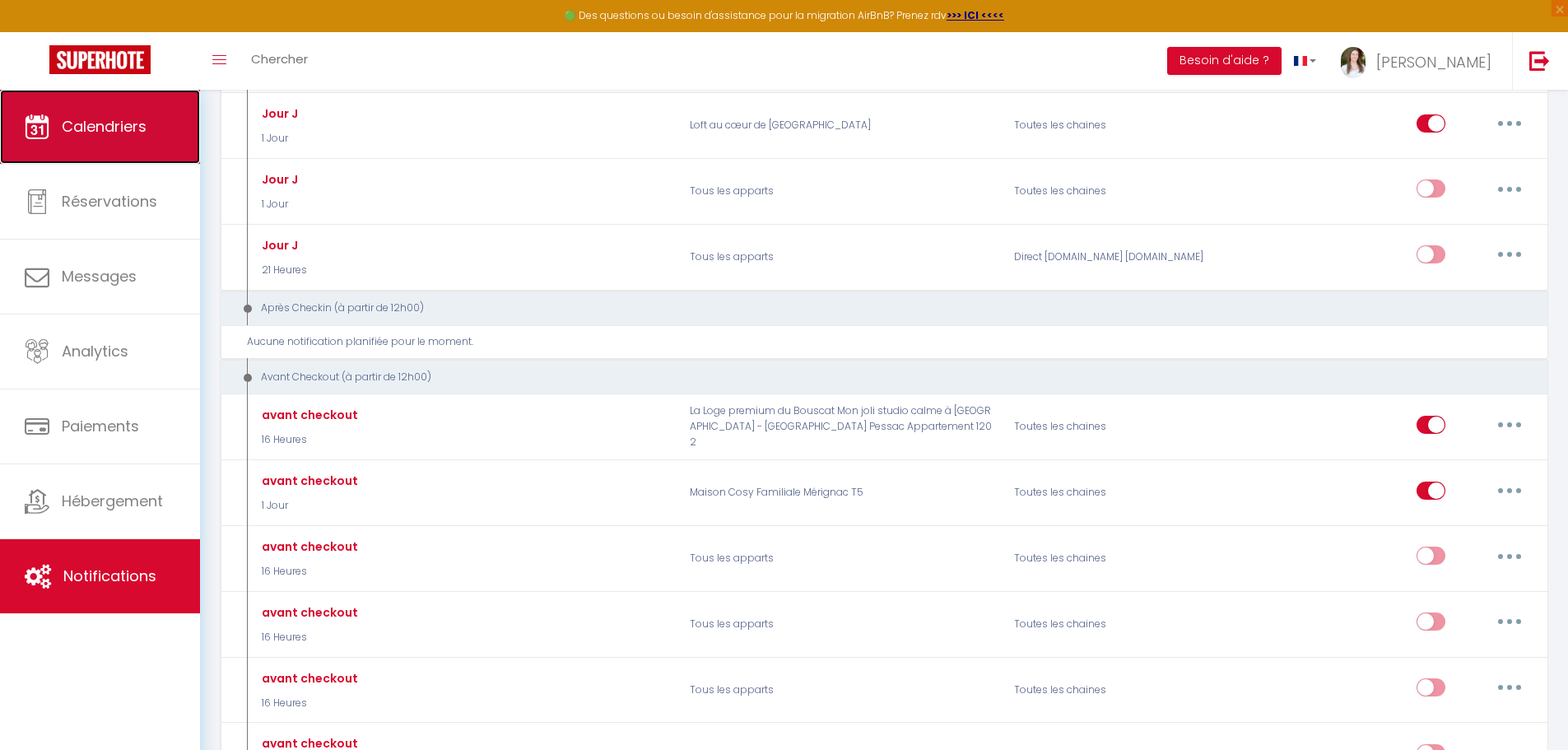
click at [124, 130] on span "Calendriers" at bounding box center [103, 126] width 85 height 20
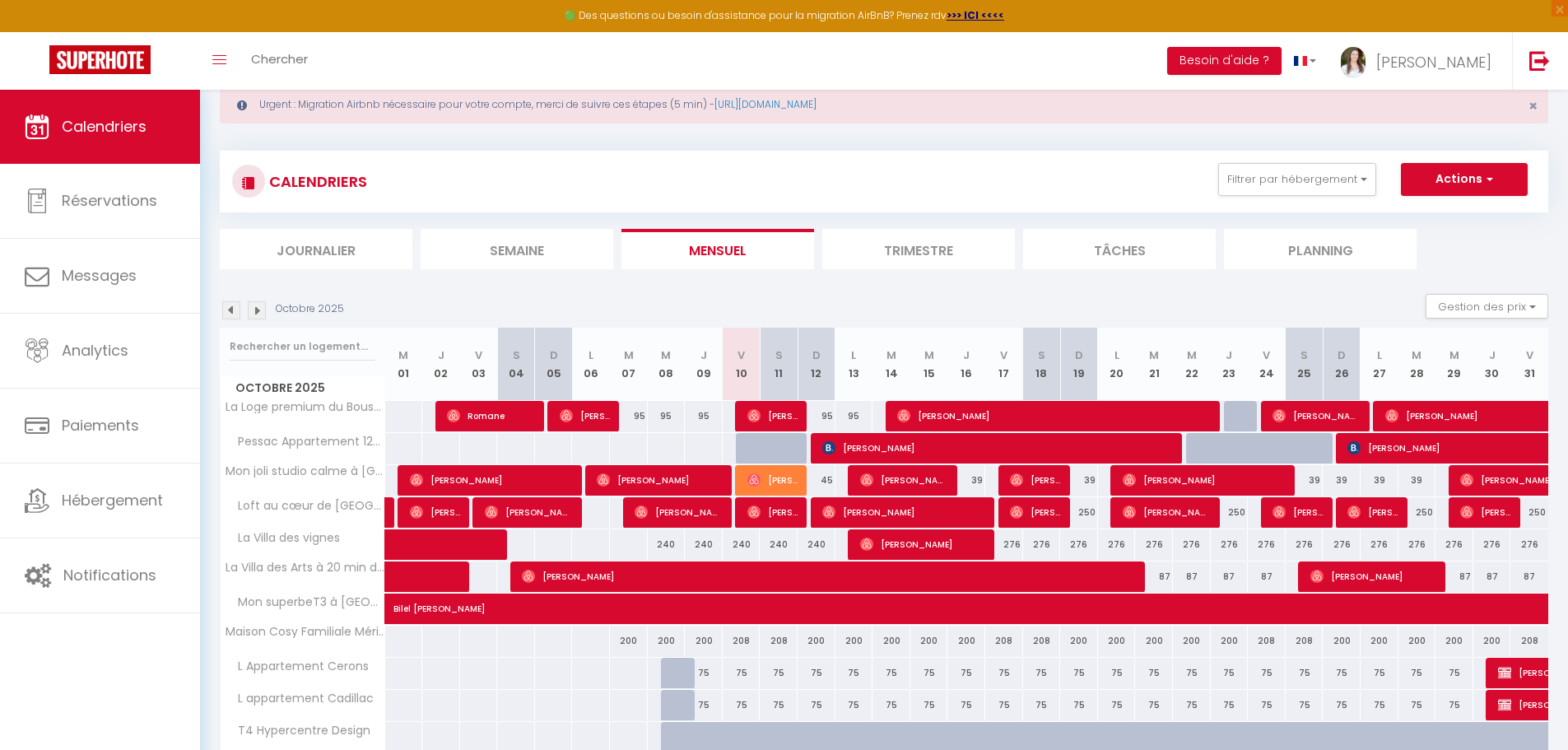
scroll to position [82, 0]
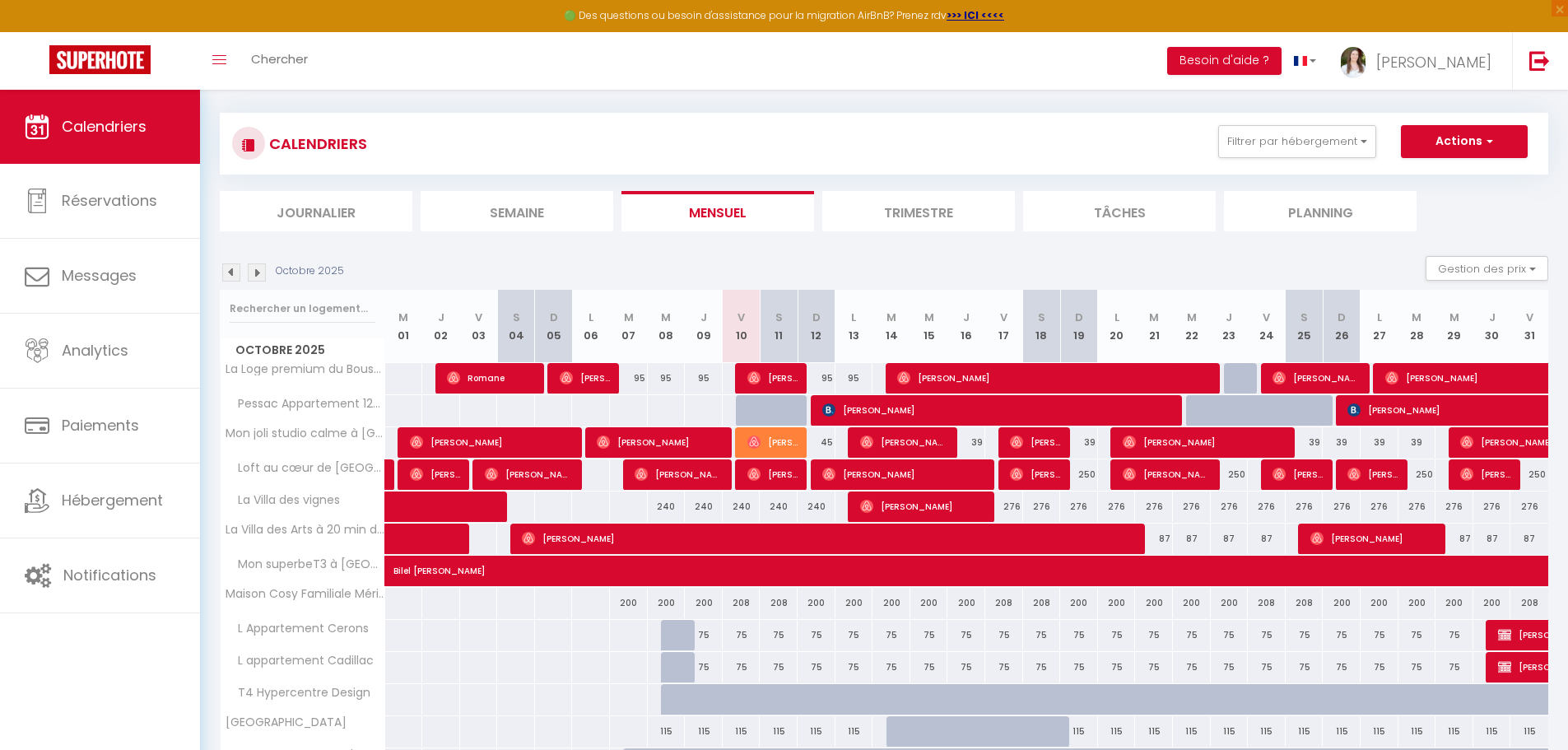
click at [824, 446] on div "45" at bounding box center [816, 442] width 38 height 30
type input "45"
select select "1"
type input "Dim 12 Octobre 2025"
type input "Lun 13 Octobre 2025"
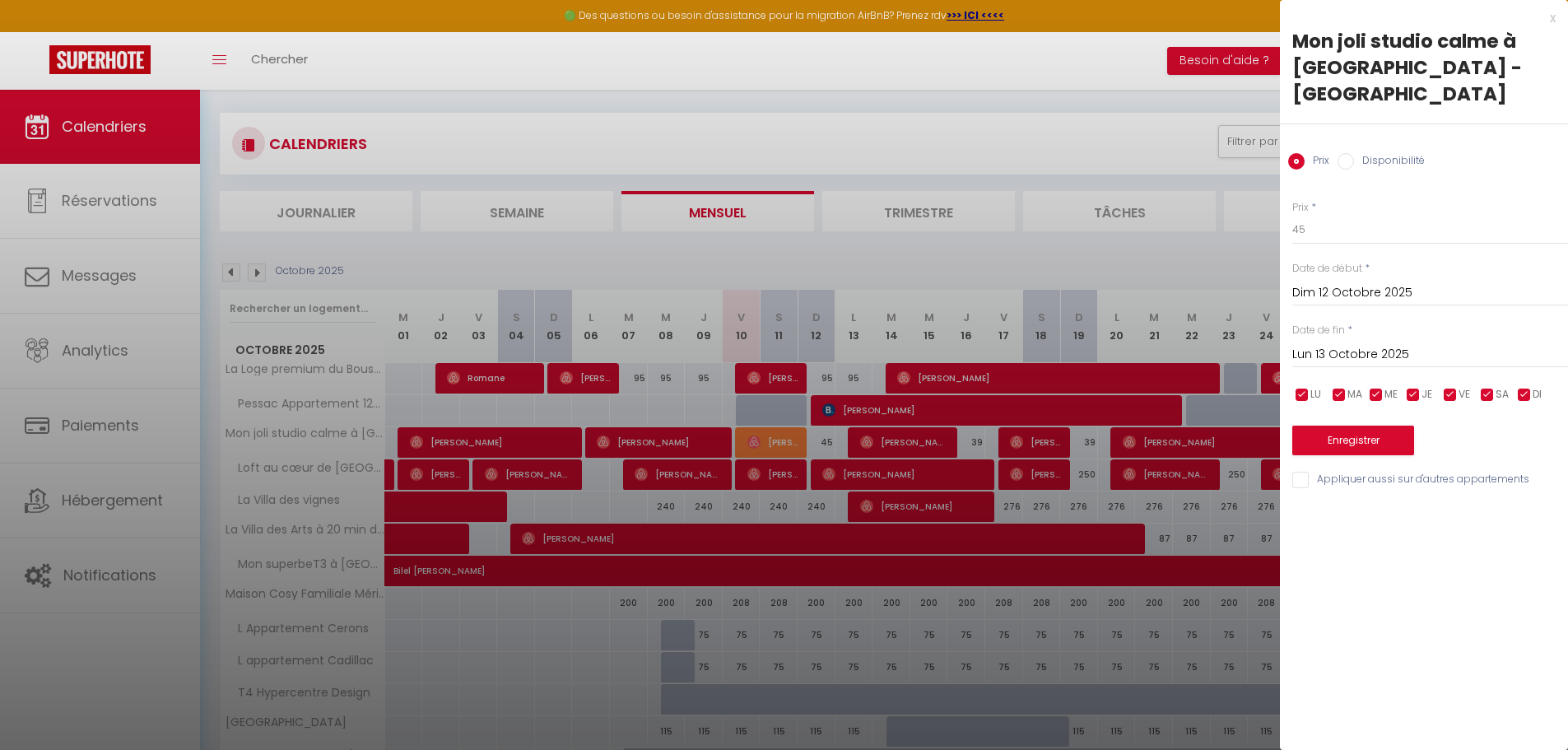
click at [1424, 127] on div "Prix Disponibilité" at bounding box center [1424, 151] width 288 height 56
click at [1422, 130] on div "Prix Disponibilité" at bounding box center [1424, 151] width 288 height 56
click at [1398, 153] on label "Disponibilité" at bounding box center [1390, 162] width 71 height 19
click at [1354, 153] on input "Disponibilité" at bounding box center [1346, 161] width 17 height 17
radio input "true"
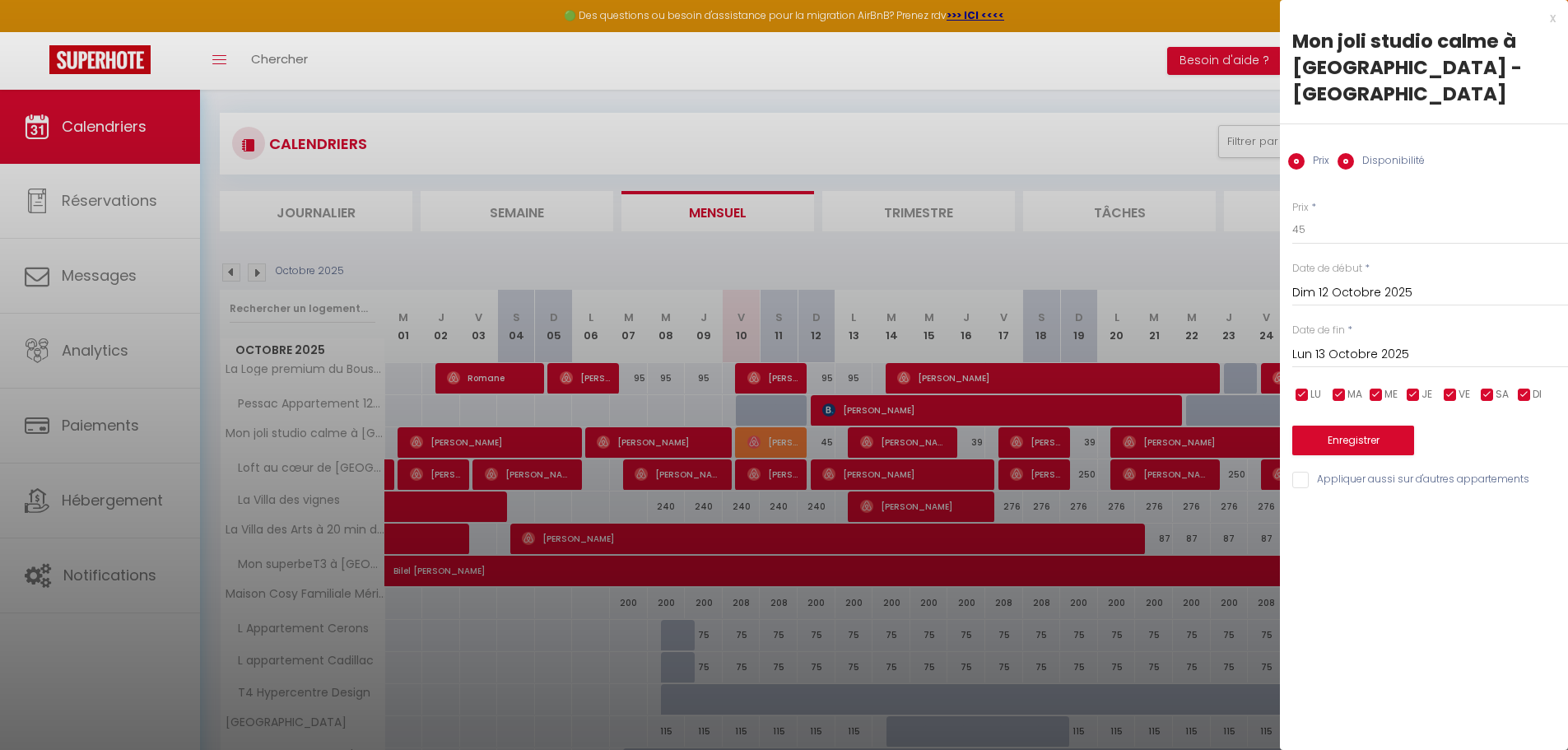
radio input "false"
click at [1370, 215] on select "Disponible Indisponible" at bounding box center [1430, 230] width 276 height 31
select select "0"
click at [1292, 215] on select "Disponible Indisponible" at bounding box center [1430, 230] width 276 height 31
click at [1363, 427] on button "Enregistrer" at bounding box center [1352, 442] width 122 height 29
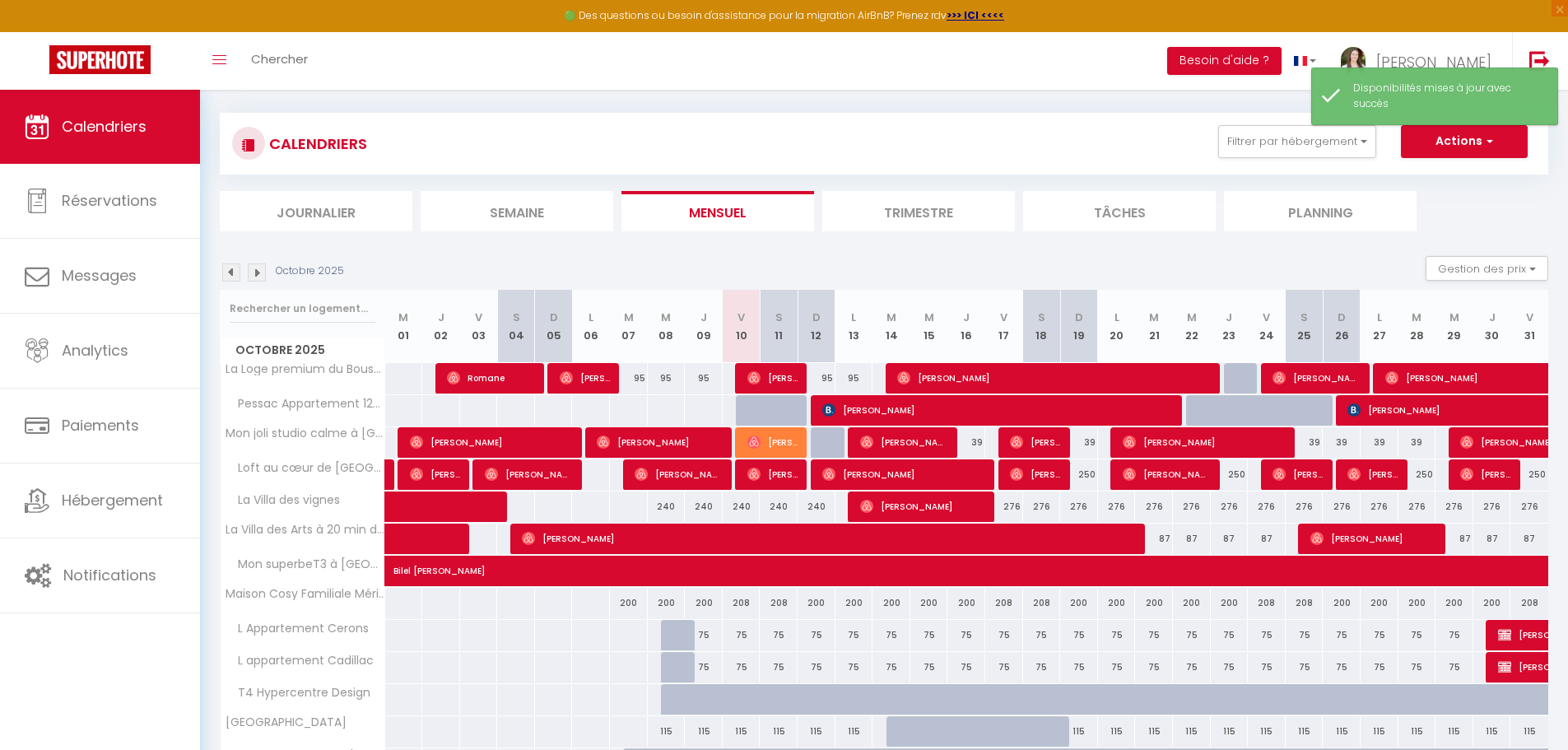
click at [970, 431] on div "39" at bounding box center [966, 442] width 38 height 30
select select "1"
type input "Jeu 16 Octobre 2025"
type input "Ven 17 Octobre 2025"
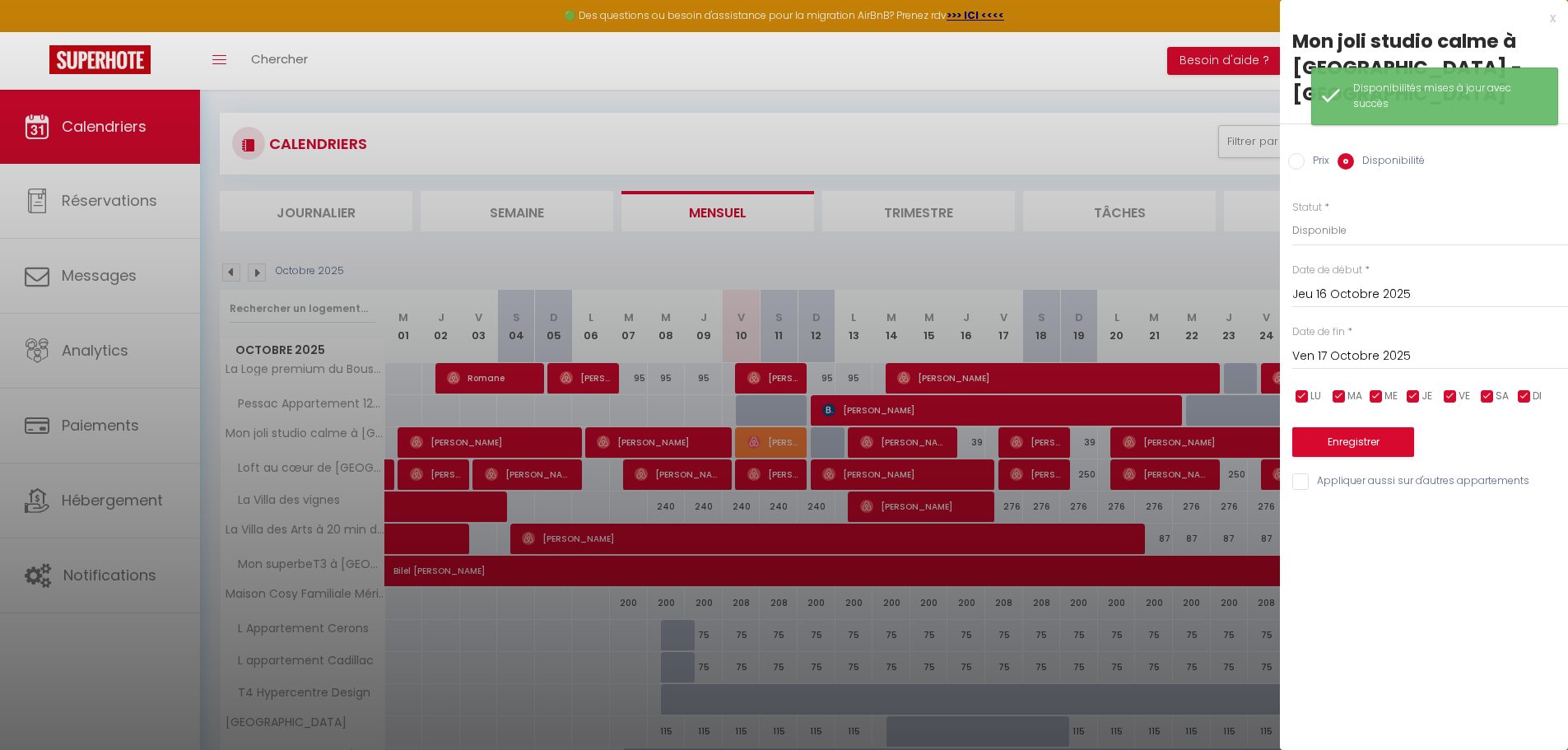
click at [973, 442] on div at bounding box center [784, 375] width 1568 height 750
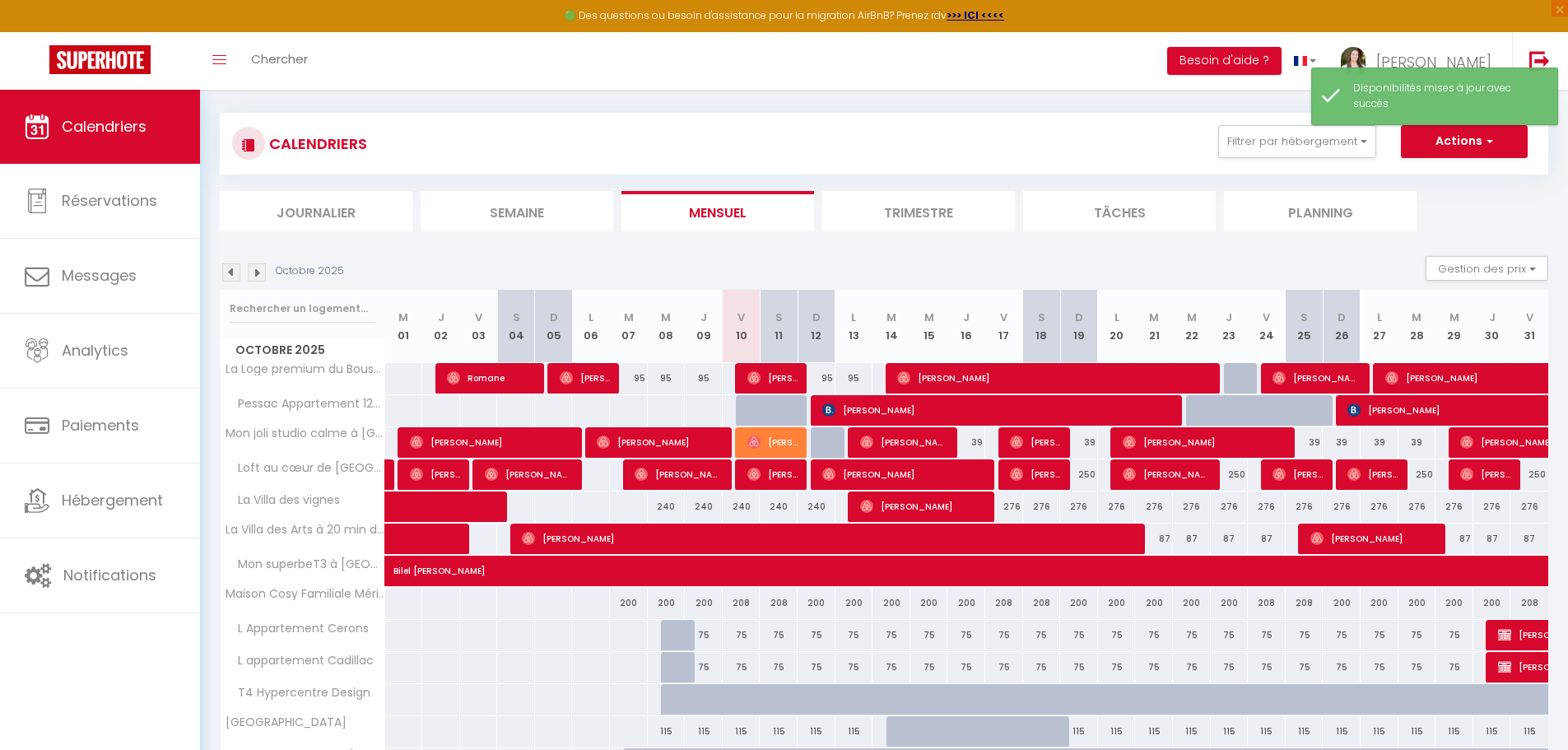
click at [973, 442] on div "39" at bounding box center [966, 442] width 38 height 30
select select "1"
type input "Jeu 16 Octobre 2025"
type input "Ven 17 Octobre 2025"
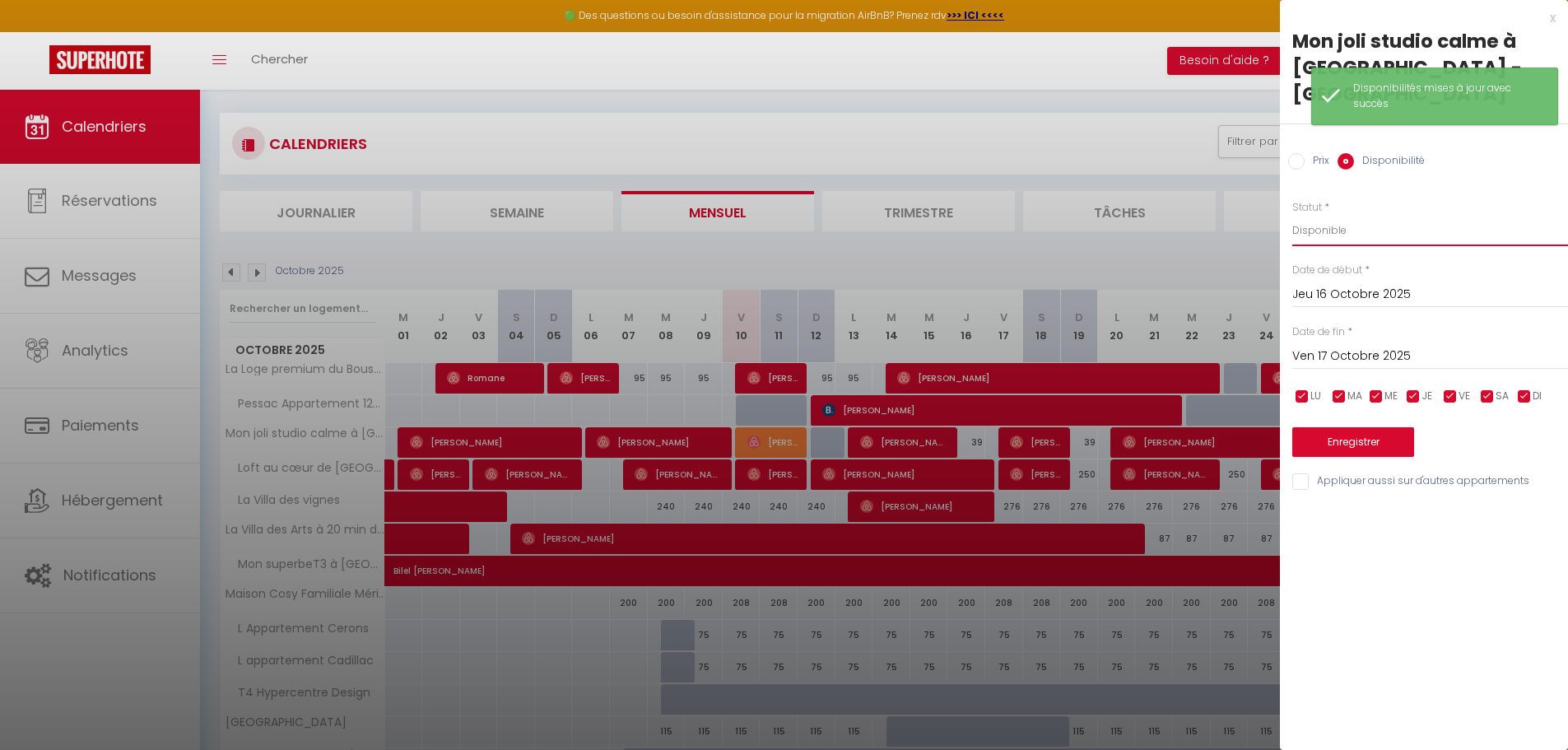
click at [1340, 215] on select "Disponible Indisponible" at bounding box center [1430, 230] width 276 height 31
select select "0"
click at [1292, 215] on select "Disponible Indisponible" at bounding box center [1430, 230] width 276 height 31
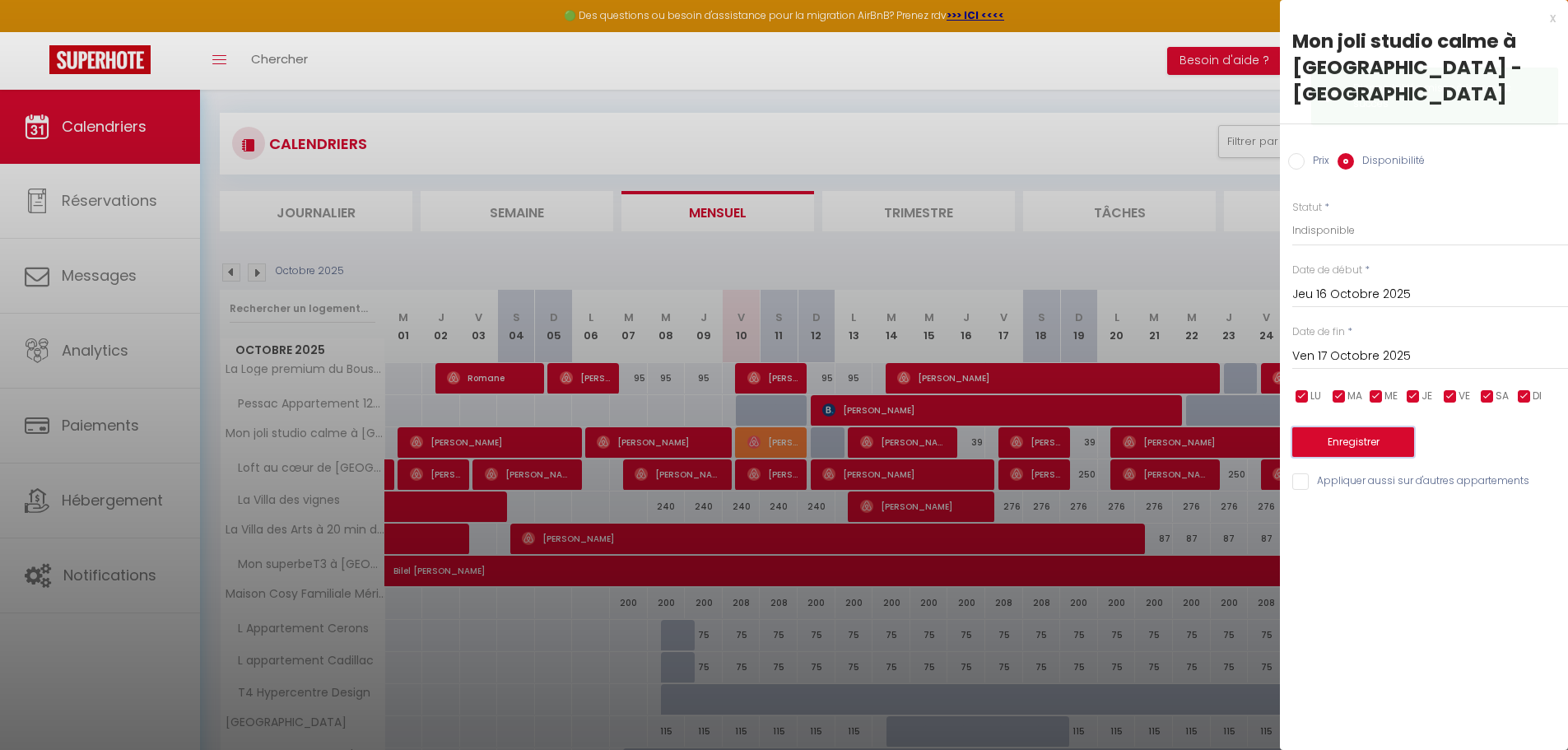
drag, startPoint x: 1365, startPoint y: 416, endPoint x: 1313, endPoint y: 433, distance: 54.7
click at [1365, 427] on button "Enregistrer" at bounding box center [1352, 442] width 122 height 29
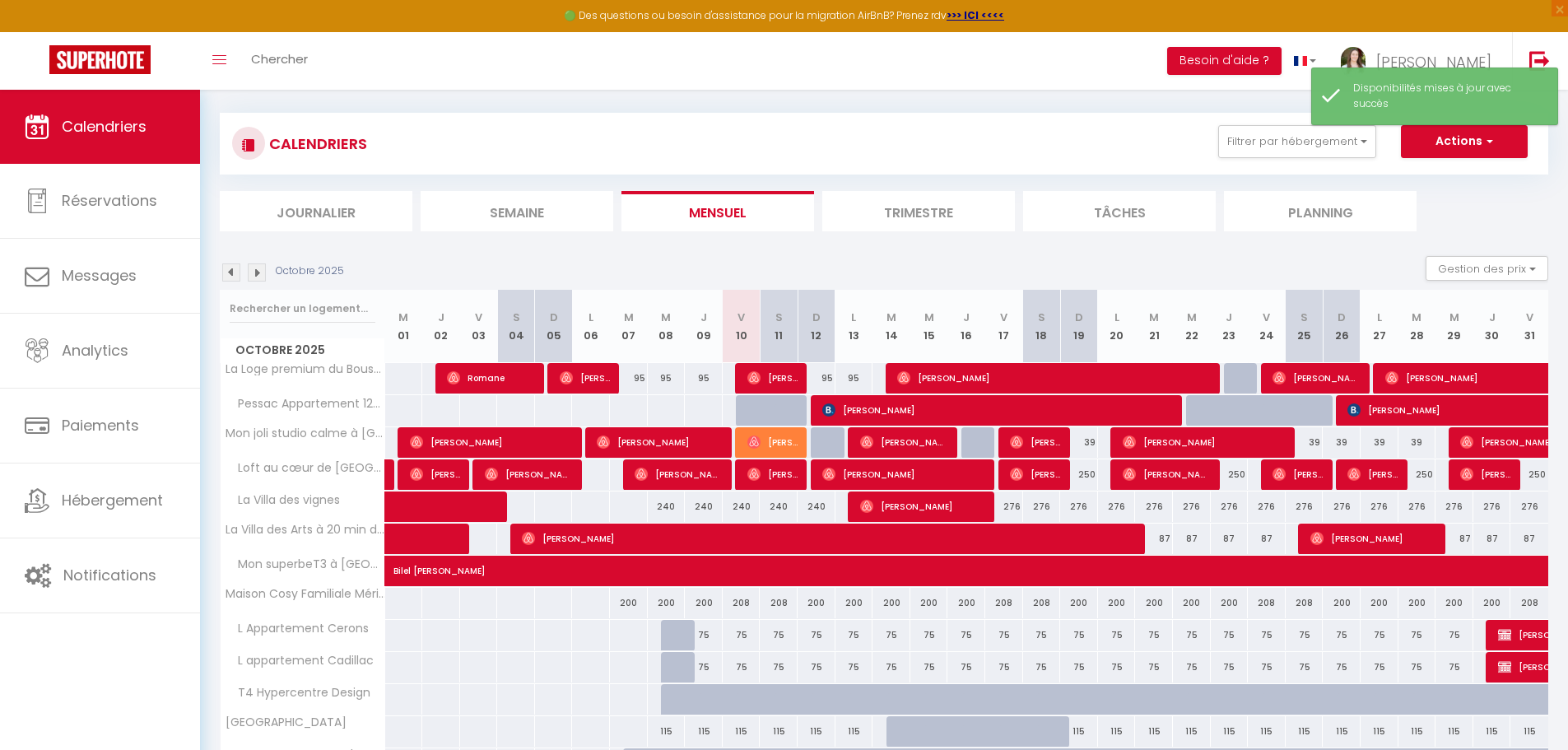
click at [1084, 443] on div "39" at bounding box center [1078, 442] width 38 height 30
select select "1"
type input "Dim 19 Octobre 2025"
type input "Lun 20 Octobre 2025"
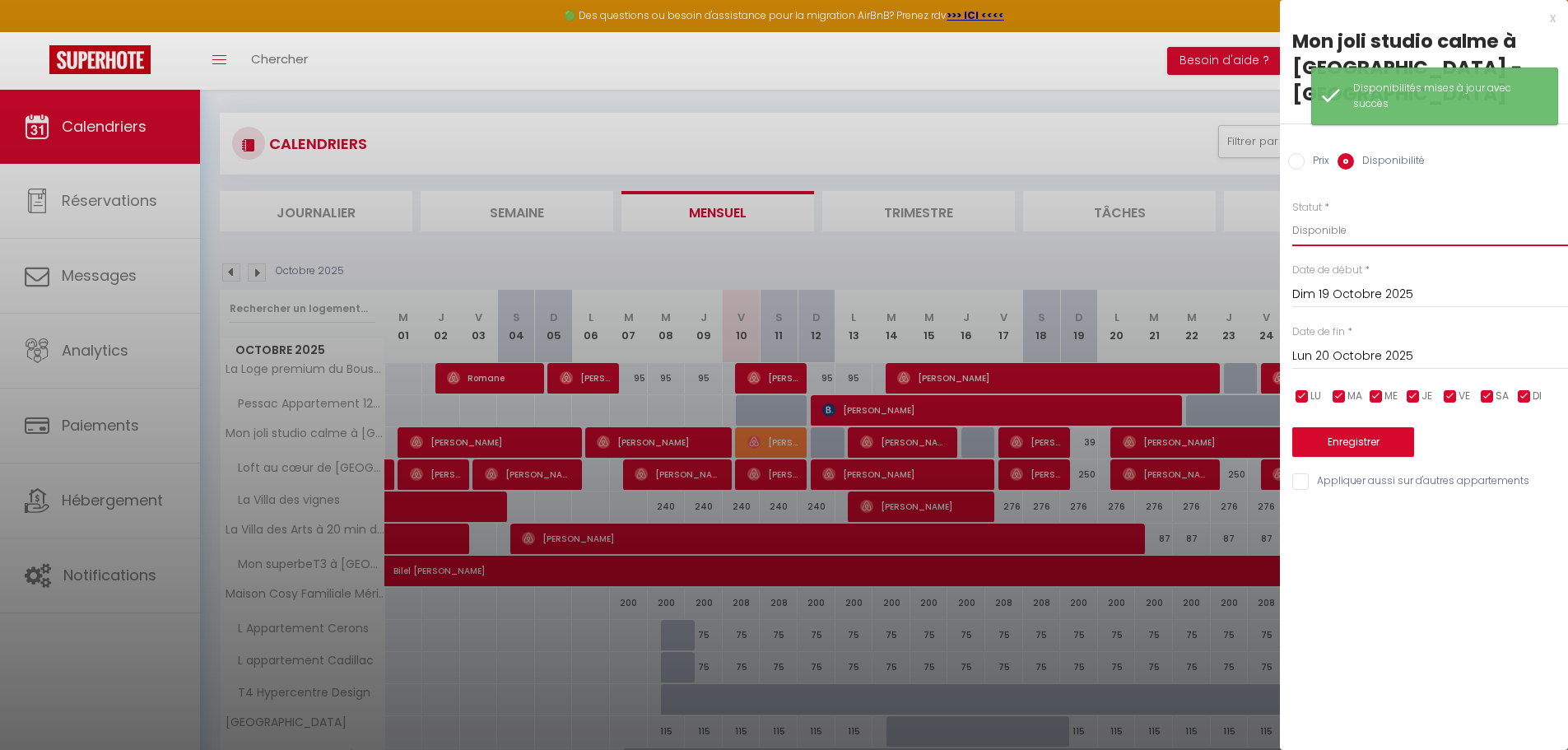
drag, startPoint x: 1328, startPoint y: 193, endPoint x: 1329, endPoint y: 204, distance: 11.0
click at [1328, 215] on select "Disponible Indisponible" at bounding box center [1430, 230] width 276 height 31
select select "0"
click at [1292, 215] on select "Disponible Indisponible" at bounding box center [1430, 230] width 276 height 31
click at [1373, 427] on button "Enregistrer" at bounding box center [1352, 442] width 122 height 29
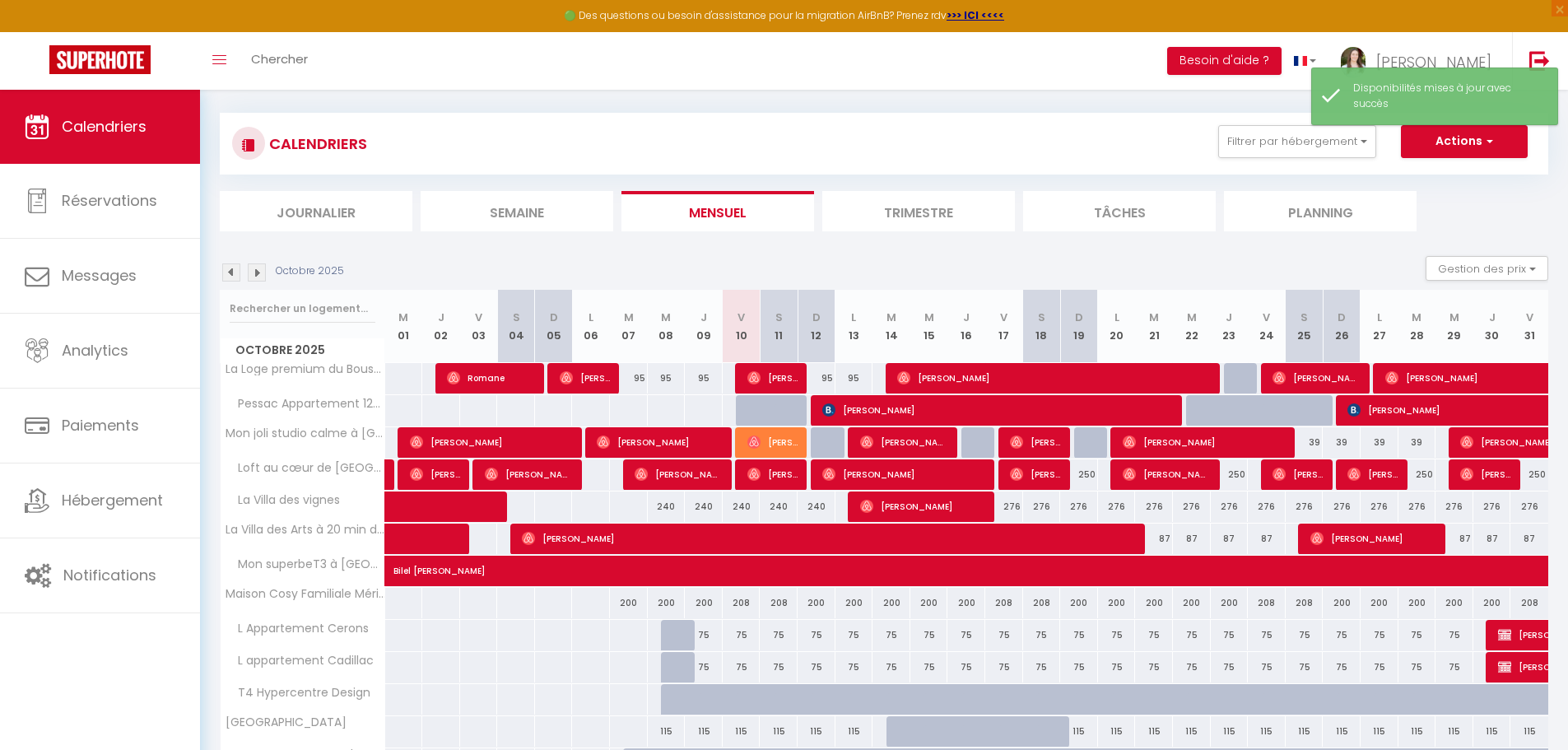
click at [1312, 439] on div "39" at bounding box center [1305, 442] width 38 height 30
select select "1"
type input "Sam 25 Octobre 2025"
type input "Dim 26 Octobre 2025"
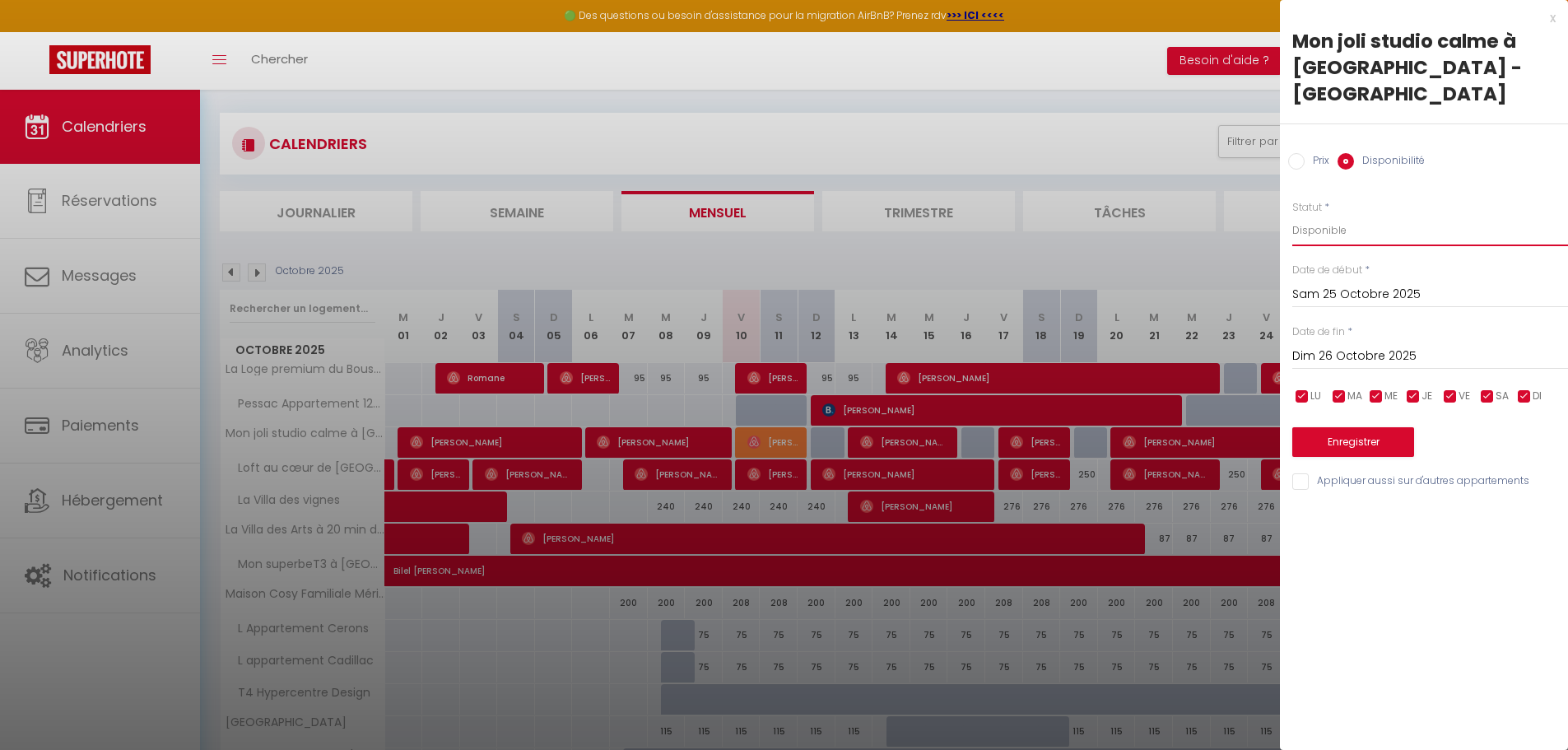
click at [1344, 215] on select "Disponible Indisponible" at bounding box center [1430, 230] width 276 height 31
click at [1292, 215] on select "Disponible Indisponible" at bounding box center [1430, 230] width 276 height 31
click at [1366, 407] on div "Enregistrer" at bounding box center [1430, 431] width 276 height 50
click at [1551, 22] on div "x" at bounding box center [1418, 18] width 276 height 20
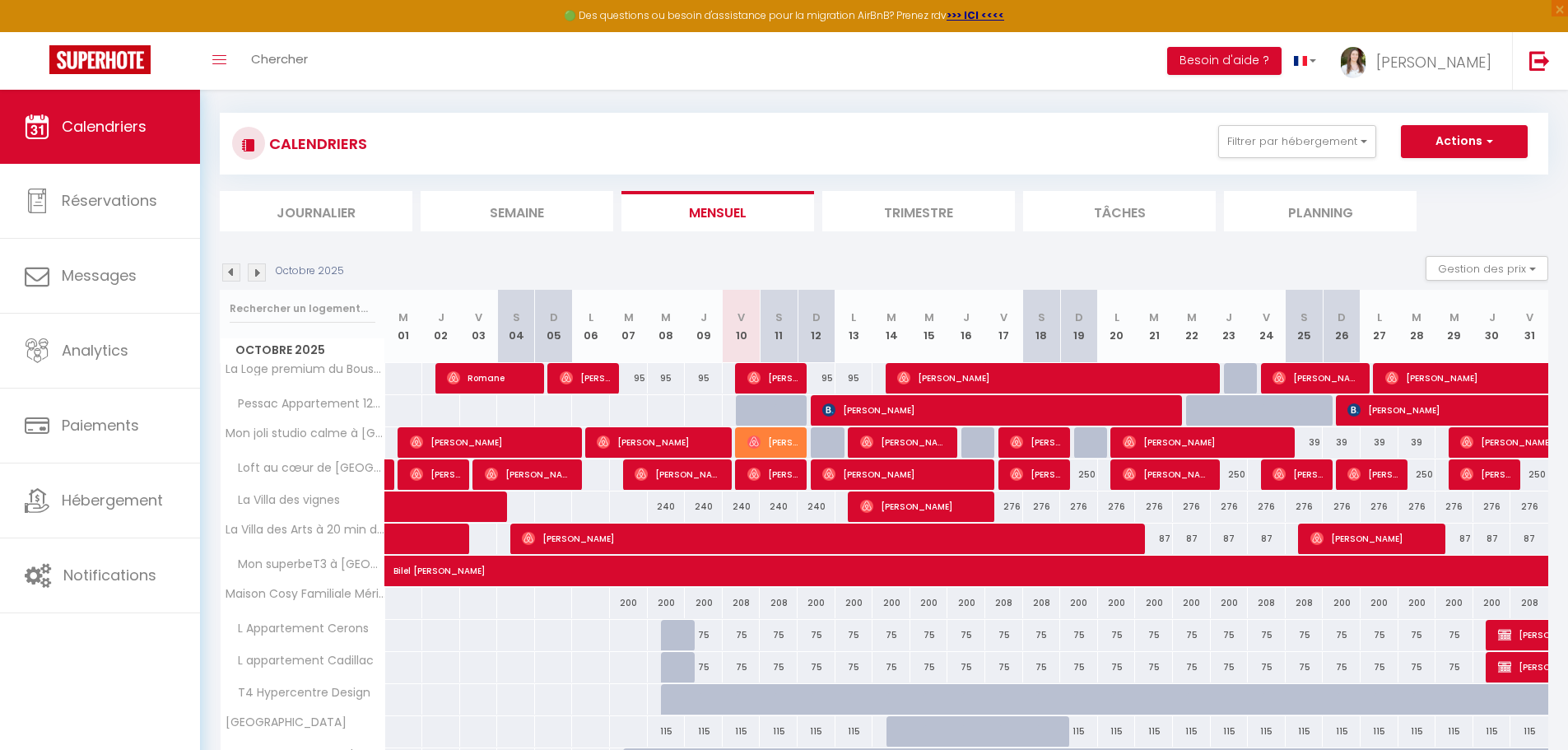
click at [1080, 475] on div "250" at bounding box center [1078, 474] width 38 height 30
select select "1"
type input "Dim 19 Octobre 2025"
type input "Lun 20 Octobre 2025"
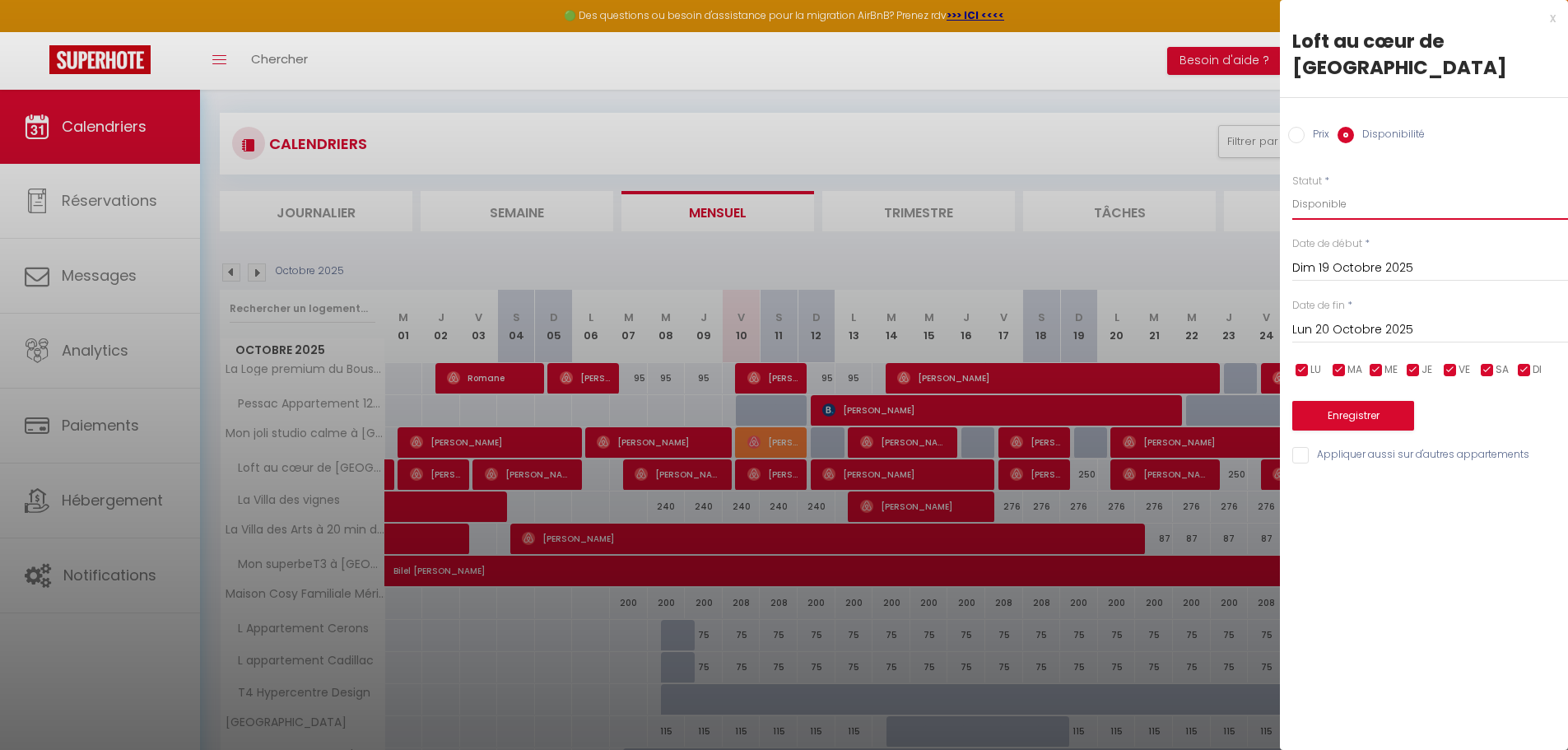
click at [1369, 188] on select "Disponible Indisponible" at bounding box center [1430, 204] width 276 height 31
select select "0"
click at [1292, 188] on select "Disponible Indisponible" at bounding box center [1430, 204] width 276 height 31
click at [1392, 401] on button "Enregistrer" at bounding box center [1352, 415] width 122 height 29
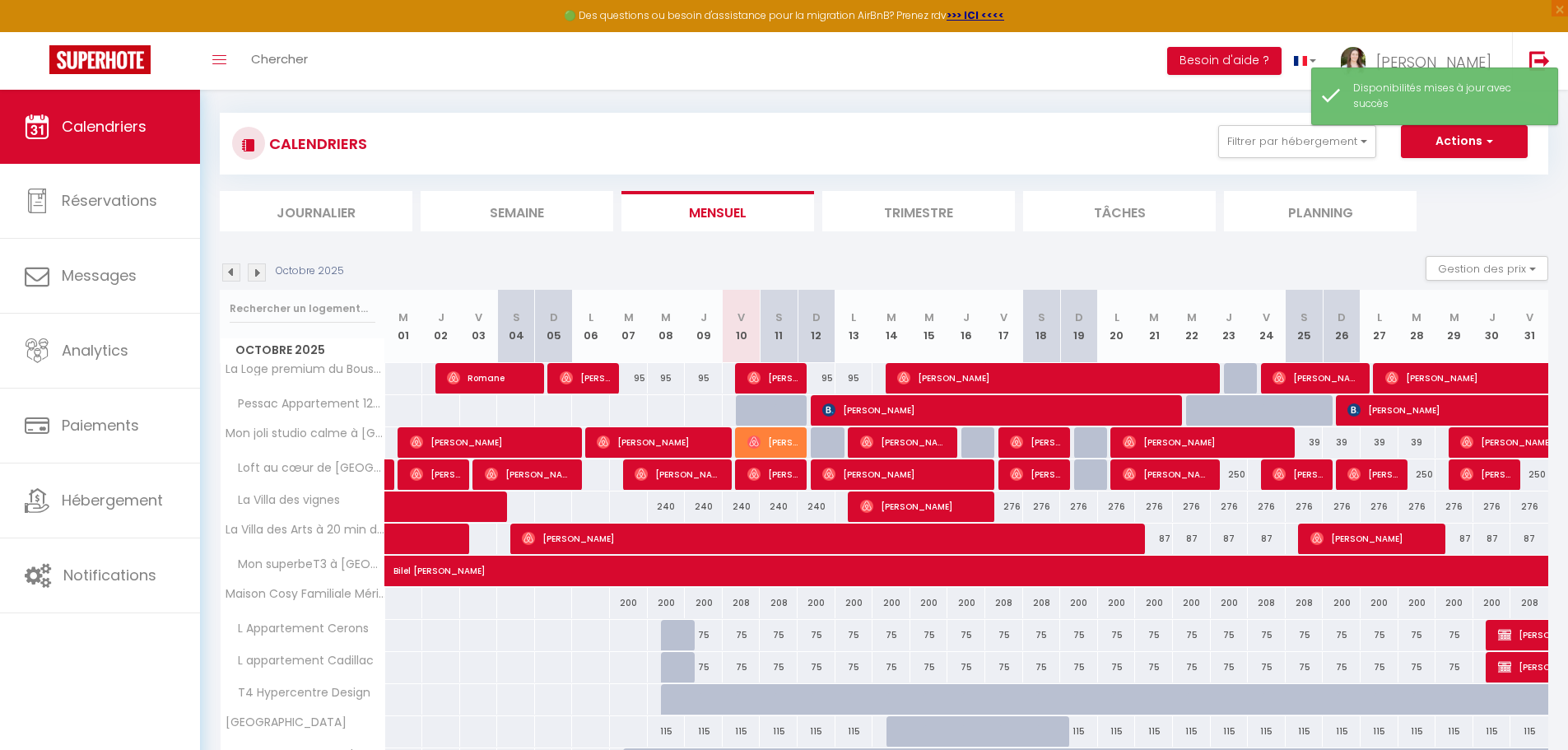
click at [1241, 478] on div "250" at bounding box center [1230, 474] width 38 height 30
select select "1"
type input "Jeu 23 Octobre 2025"
type input "Ven 24 Octobre 2025"
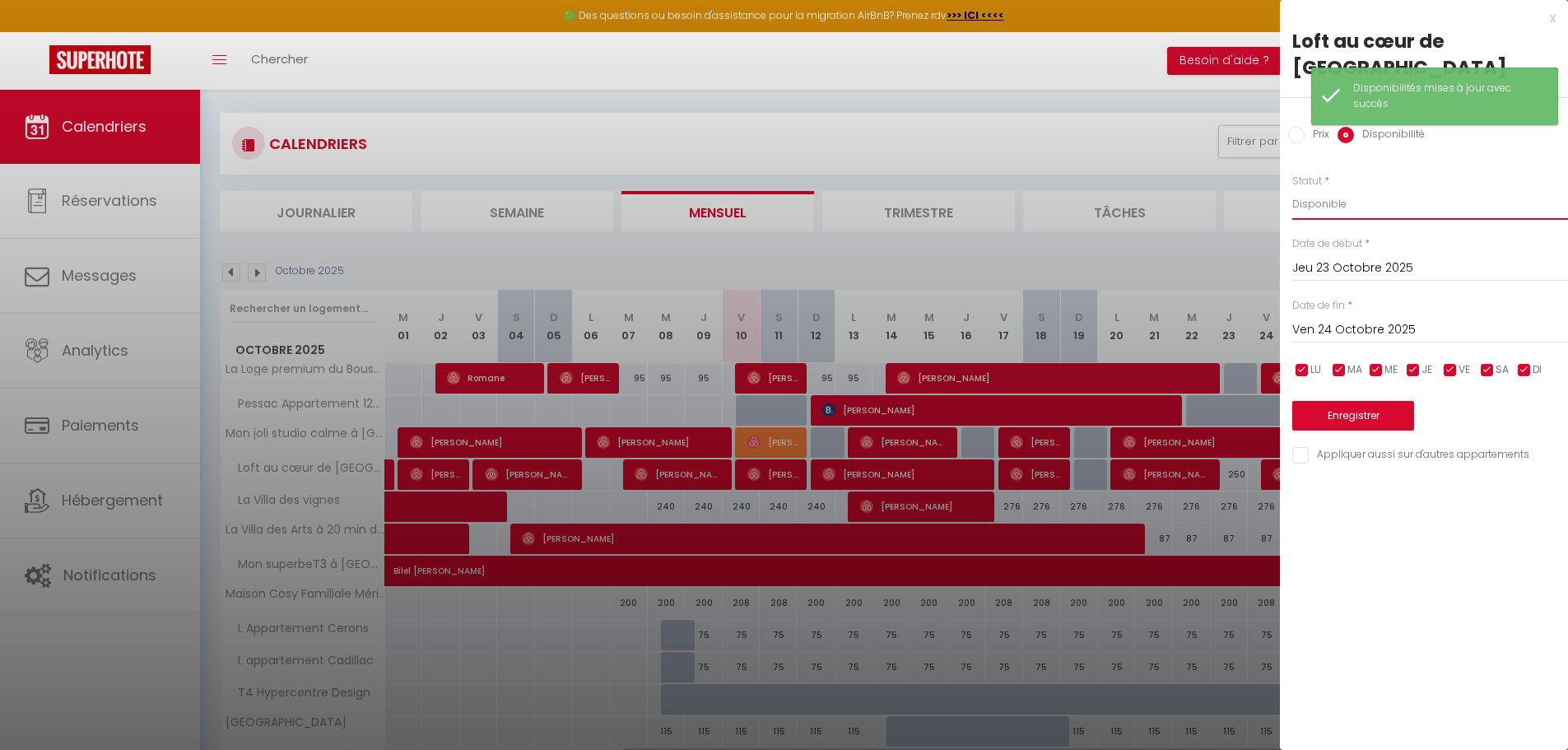
click at [1371, 188] on select "Disponible Indisponible" at bounding box center [1430, 204] width 276 height 31
select select "0"
click at [1292, 188] on select "Disponible Indisponible" at bounding box center [1430, 204] width 276 height 31
click at [1359, 401] on button "Enregistrer" at bounding box center [1352, 415] width 122 height 29
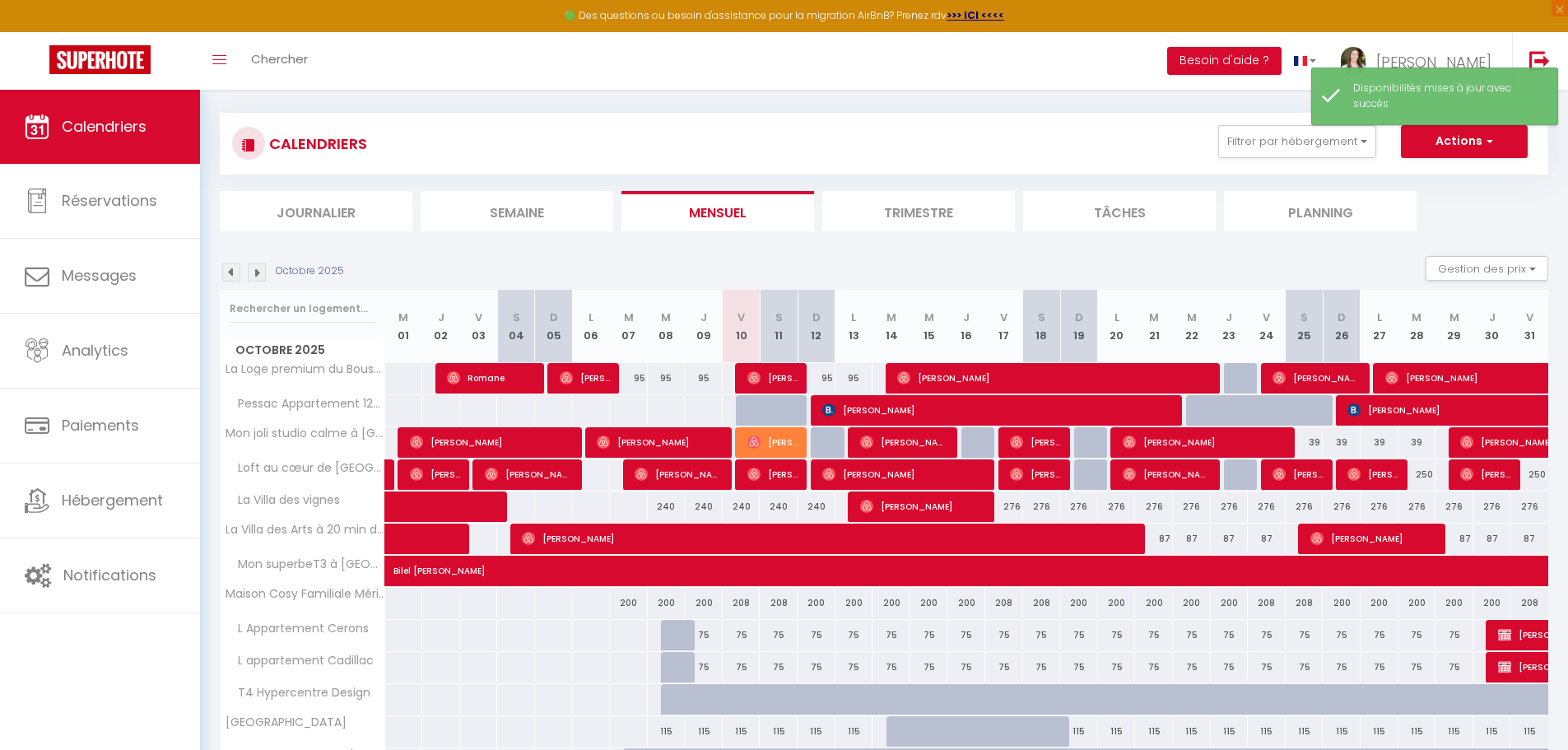
click at [1431, 473] on div "250" at bounding box center [1417, 474] width 38 height 30
select select "1"
type input "[DATE]"
type input "Mer 29 Octobre 2025"
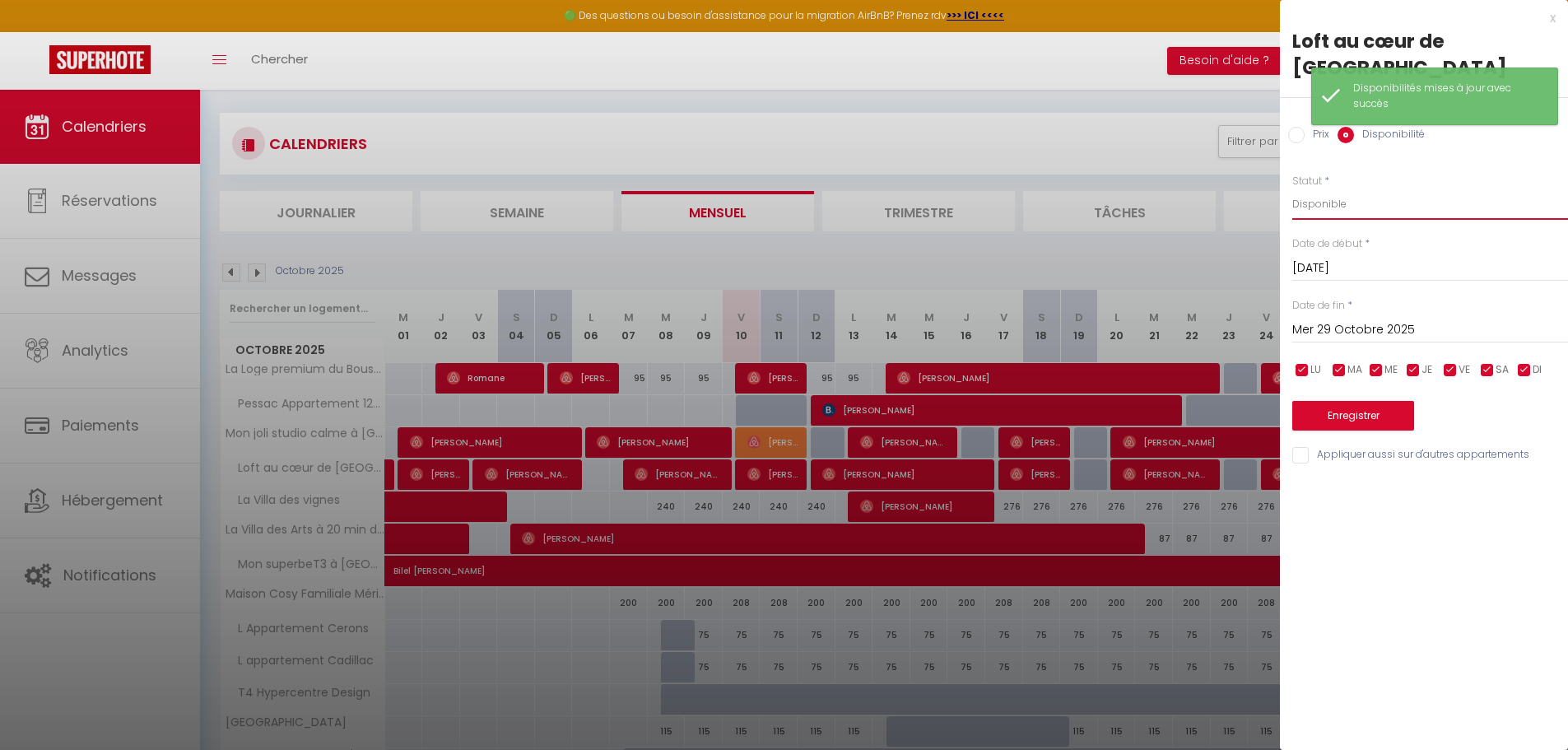
click at [1342, 188] on select "Disponible Indisponible" at bounding box center [1430, 204] width 276 height 31
select select "0"
click at [1292, 188] on select "Disponible Indisponible" at bounding box center [1430, 204] width 276 height 31
click at [1360, 401] on button "Enregistrer" at bounding box center [1352, 415] width 122 height 29
